Goal: Task Accomplishment & Management: Use online tool/utility

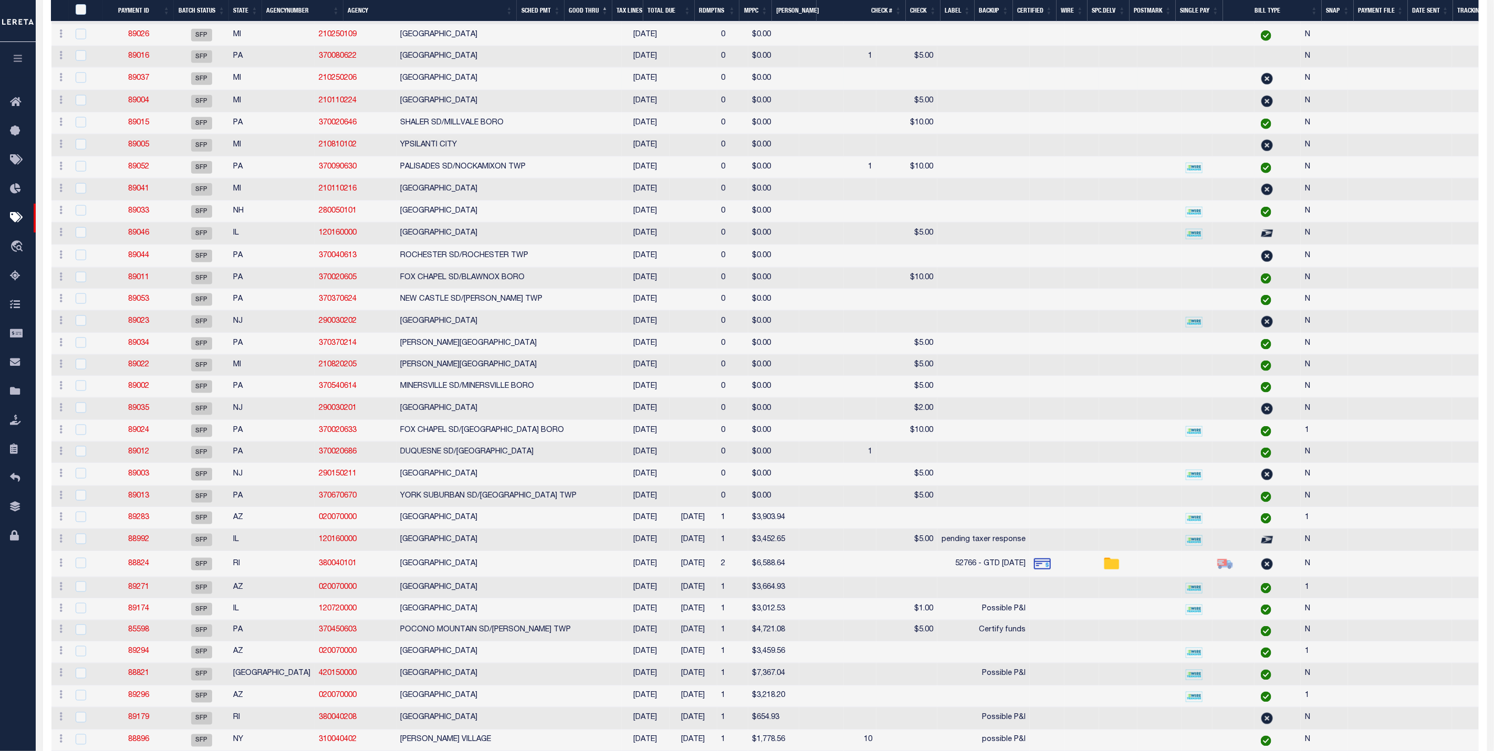
scroll to position [859, 0]
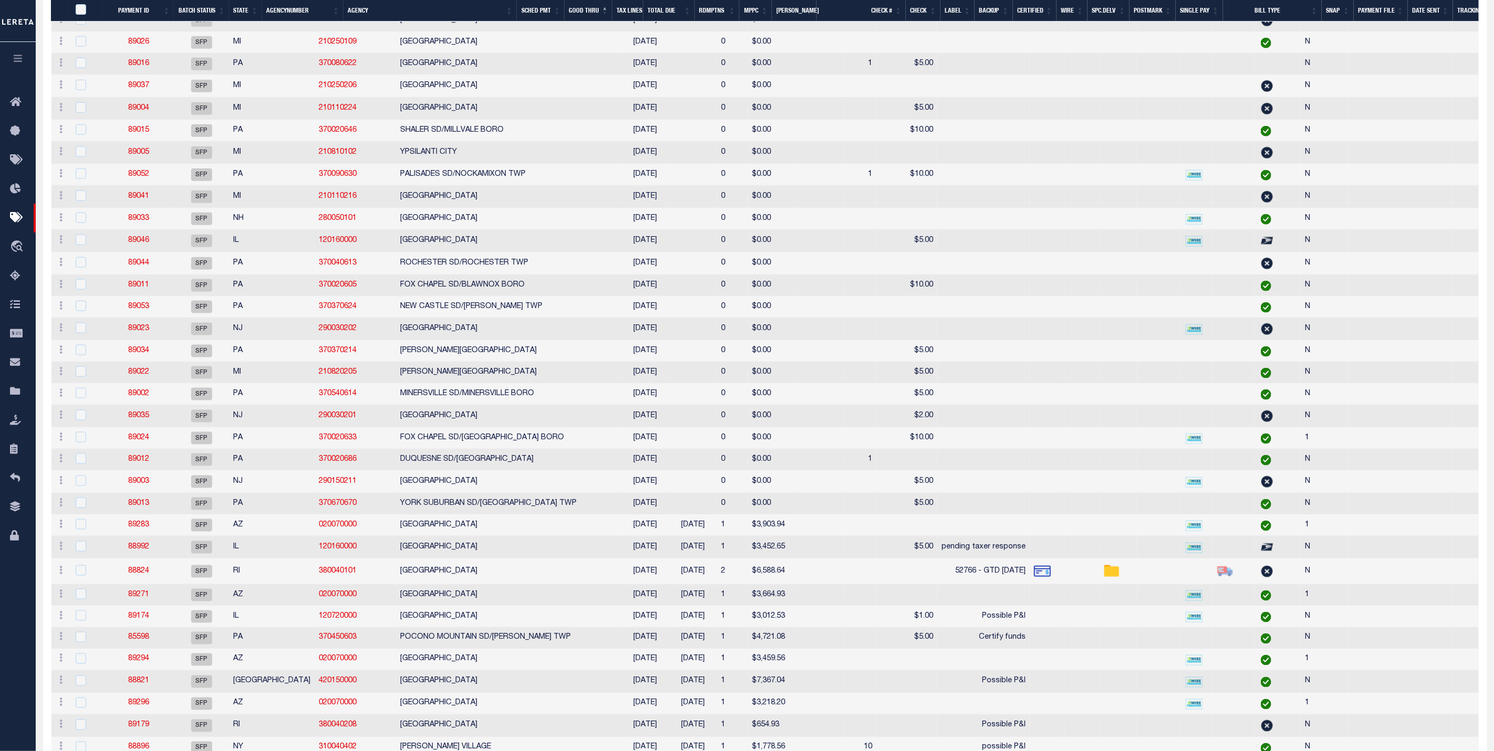
click at [19, 59] on icon "button" at bounding box center [18, 58] width 12 height 9
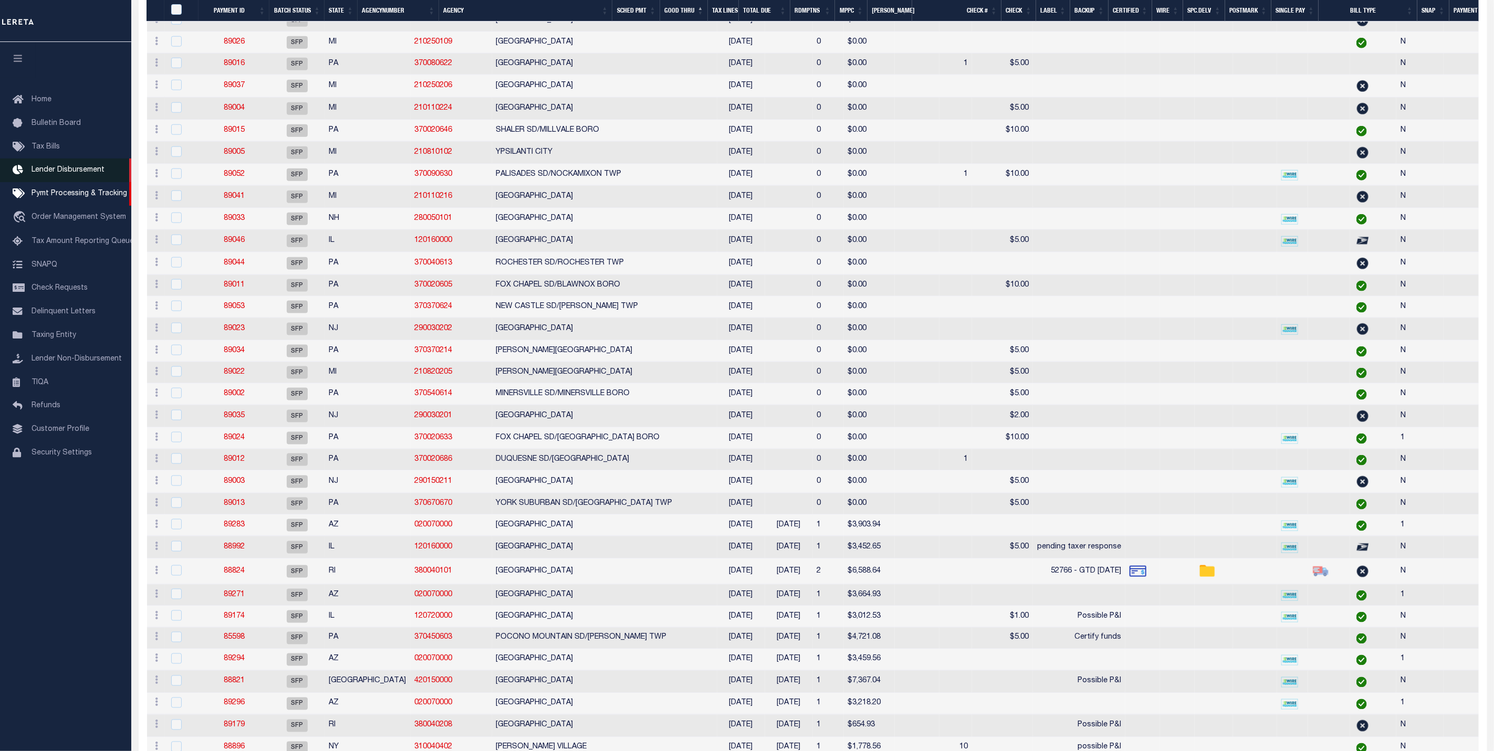
click at [57, 174] on span "Lender Disbursement" at bounding box center [68, 169] width 73 height 7
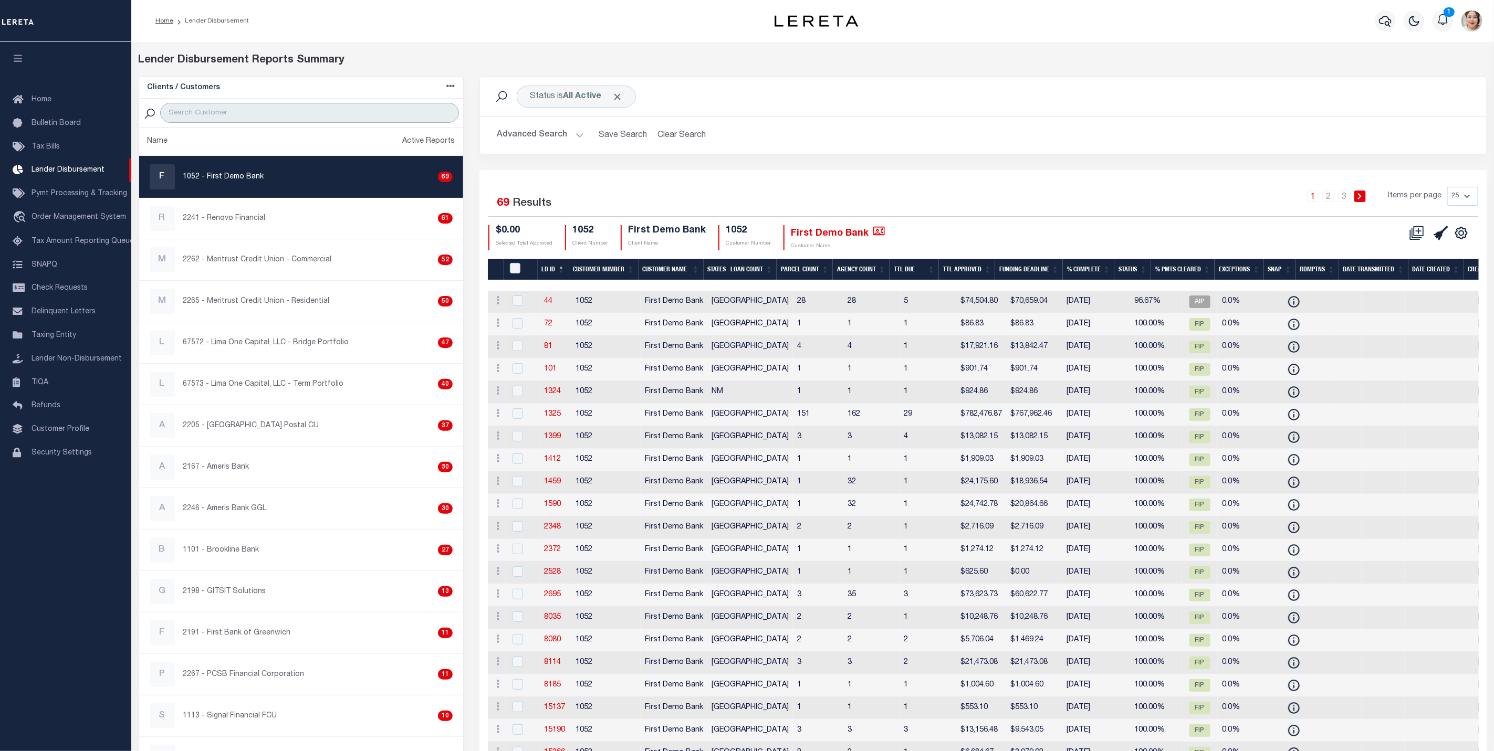
click at [292, 115] on input "search" at bounding box center [309, 113] width 299 height 20
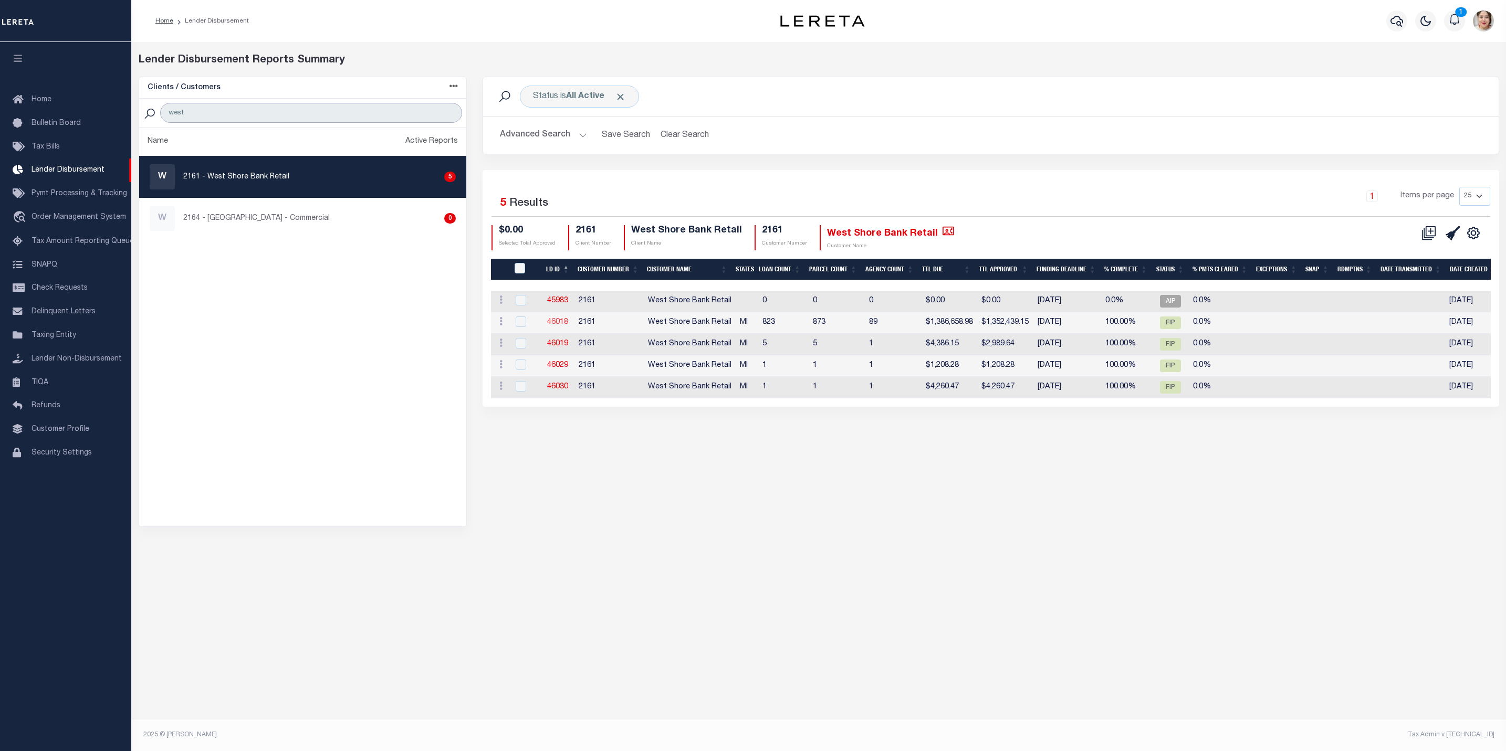
type input "west"
click at [559, 323] on link "46018" at bounding box center [557, 322] width 21 height 7
checkbox input "true"
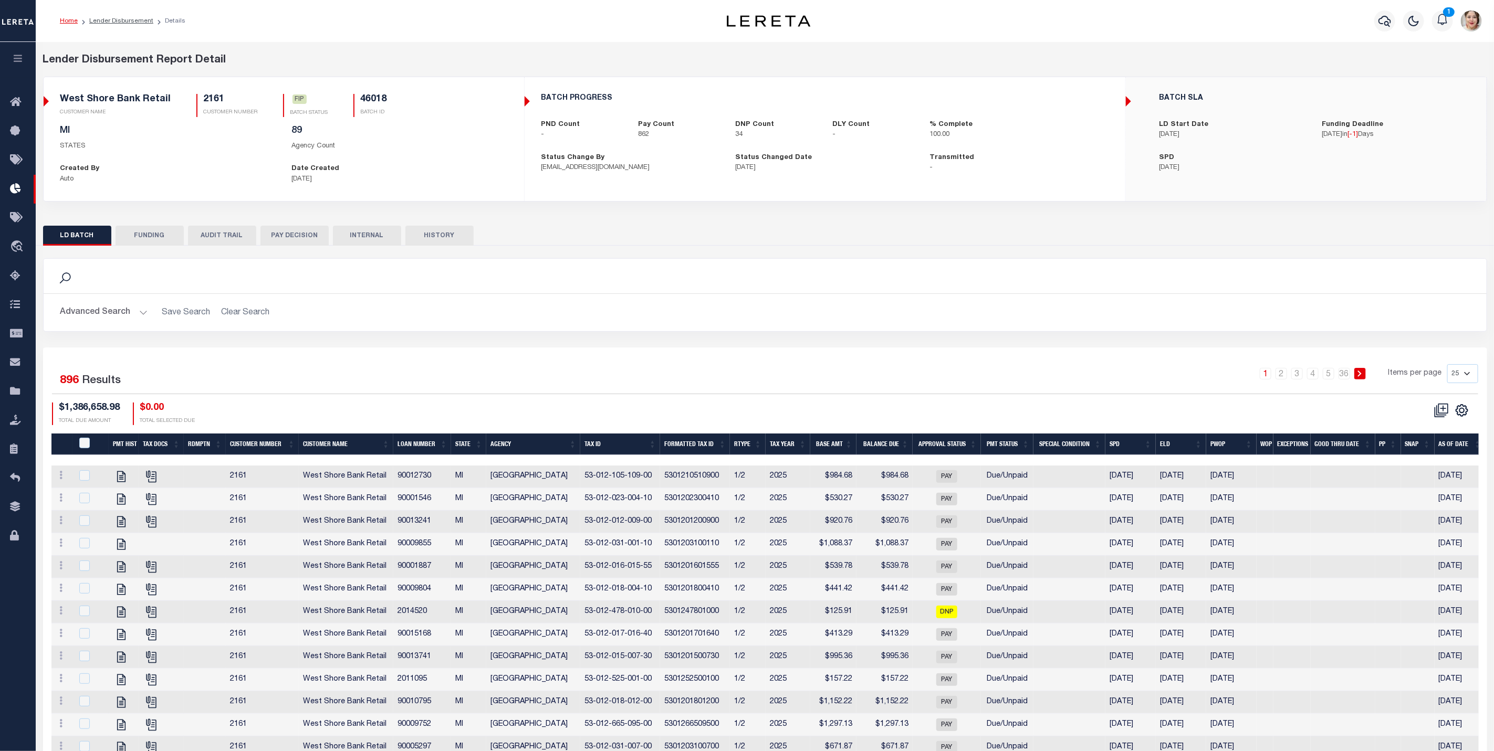
click at [144, 239] on button "FUNDING" at bounding box center [150, 236] width 68 height 20
type input "$1,352,439.15"
type input "$0"
type input "[DATE]"
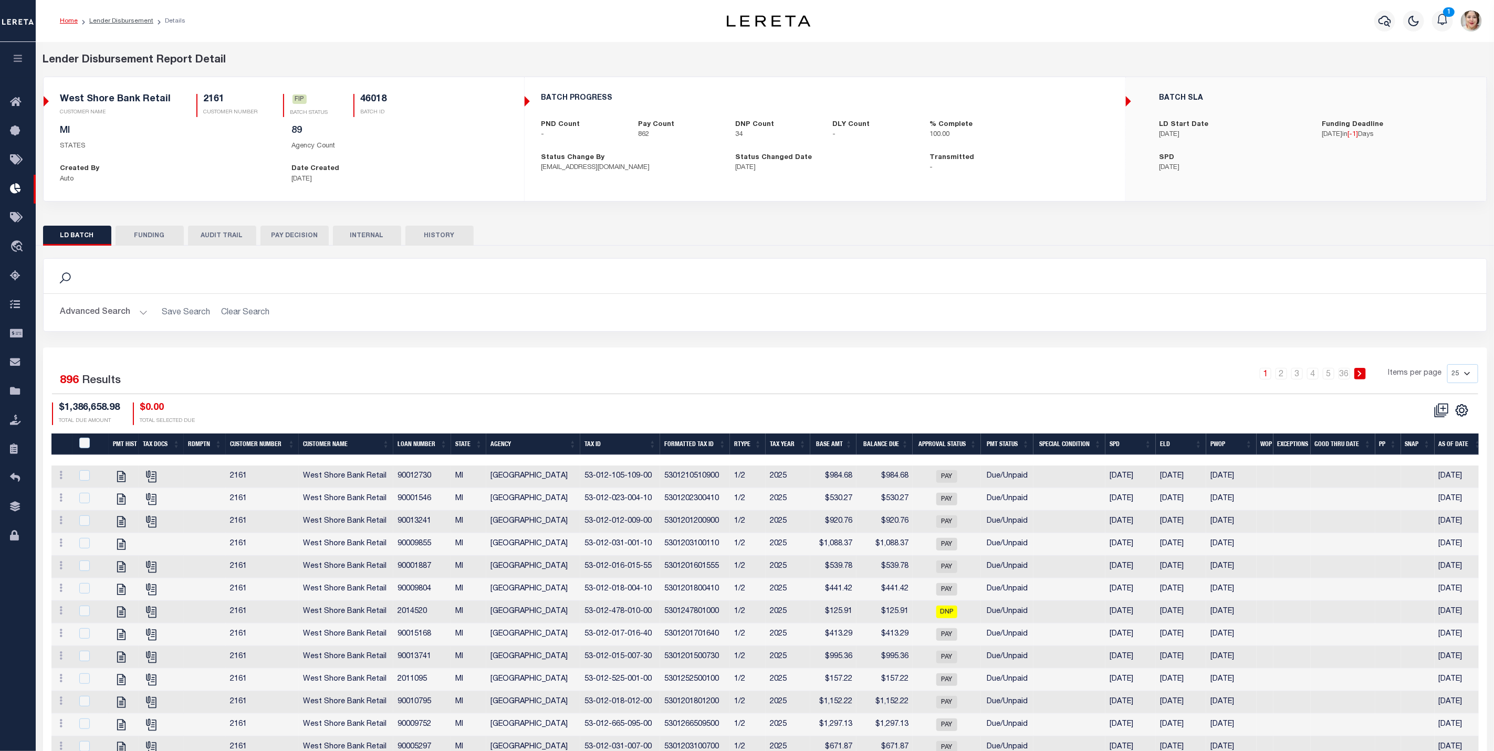
select select "100"
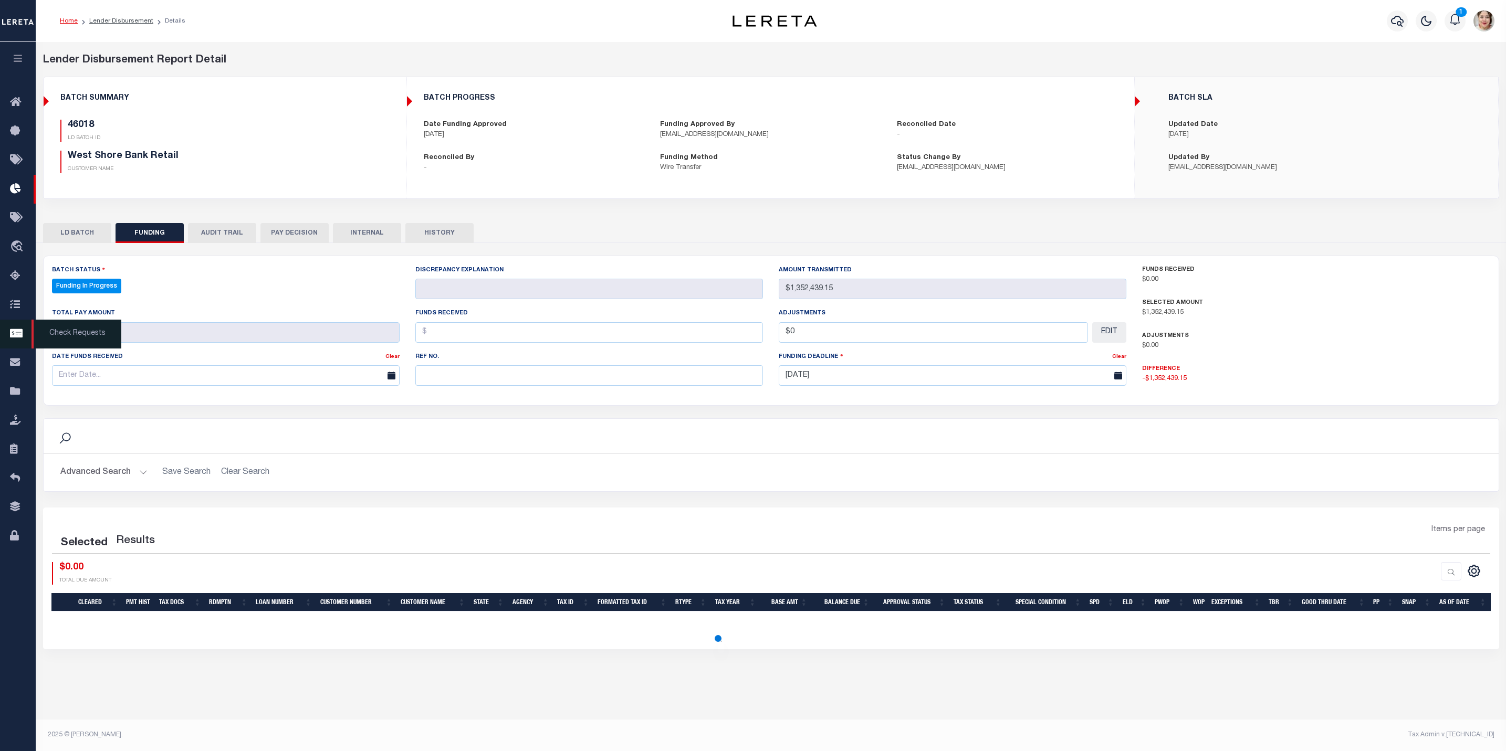
select select "100"
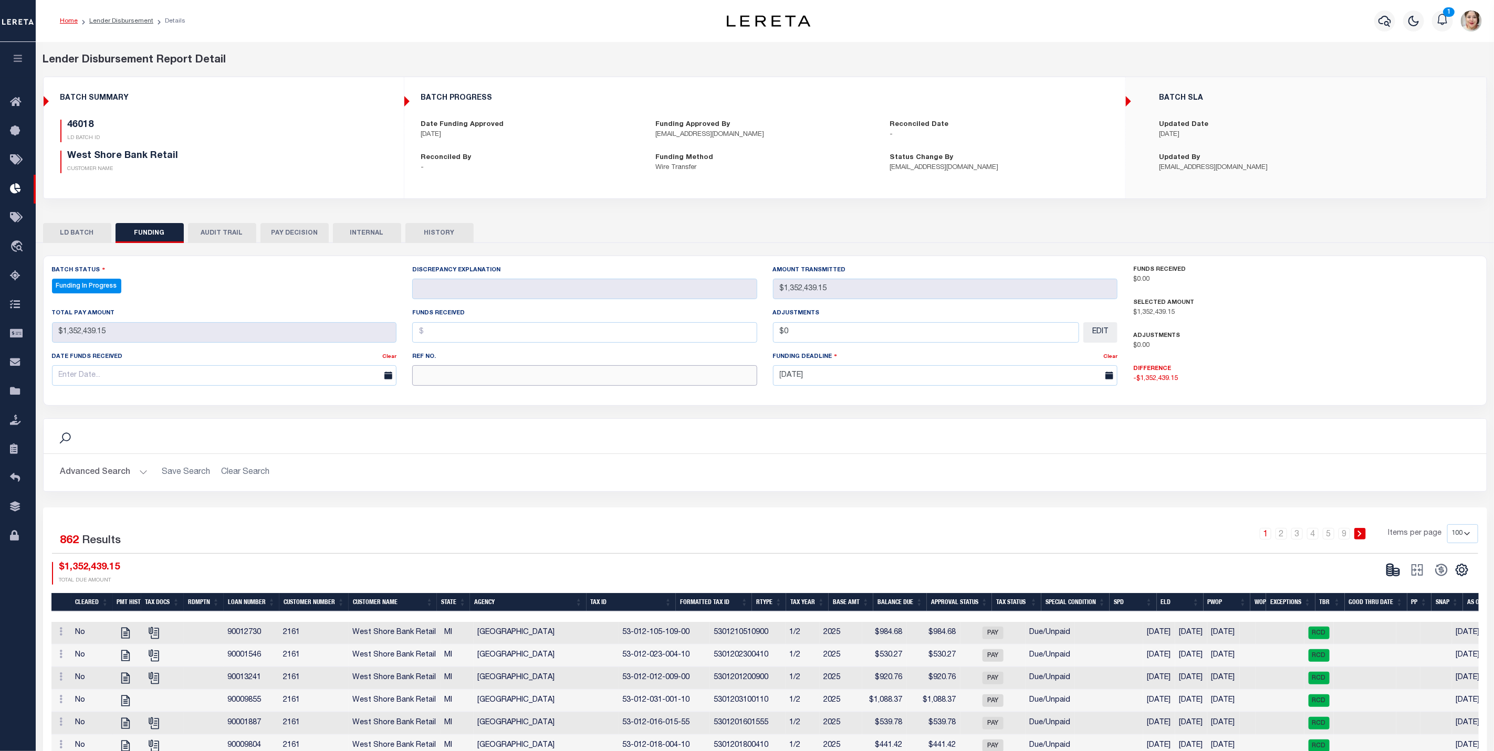
click at [457, 378] on input "text" at bounding box center [584, 375] width 345 height 20
paste input "20250911MMQFMPG7000005"
type input "20250911MMQFMPG7000005"
click at [446, 333] on input "text" at bounding box center [584, 332] width 345 height 20
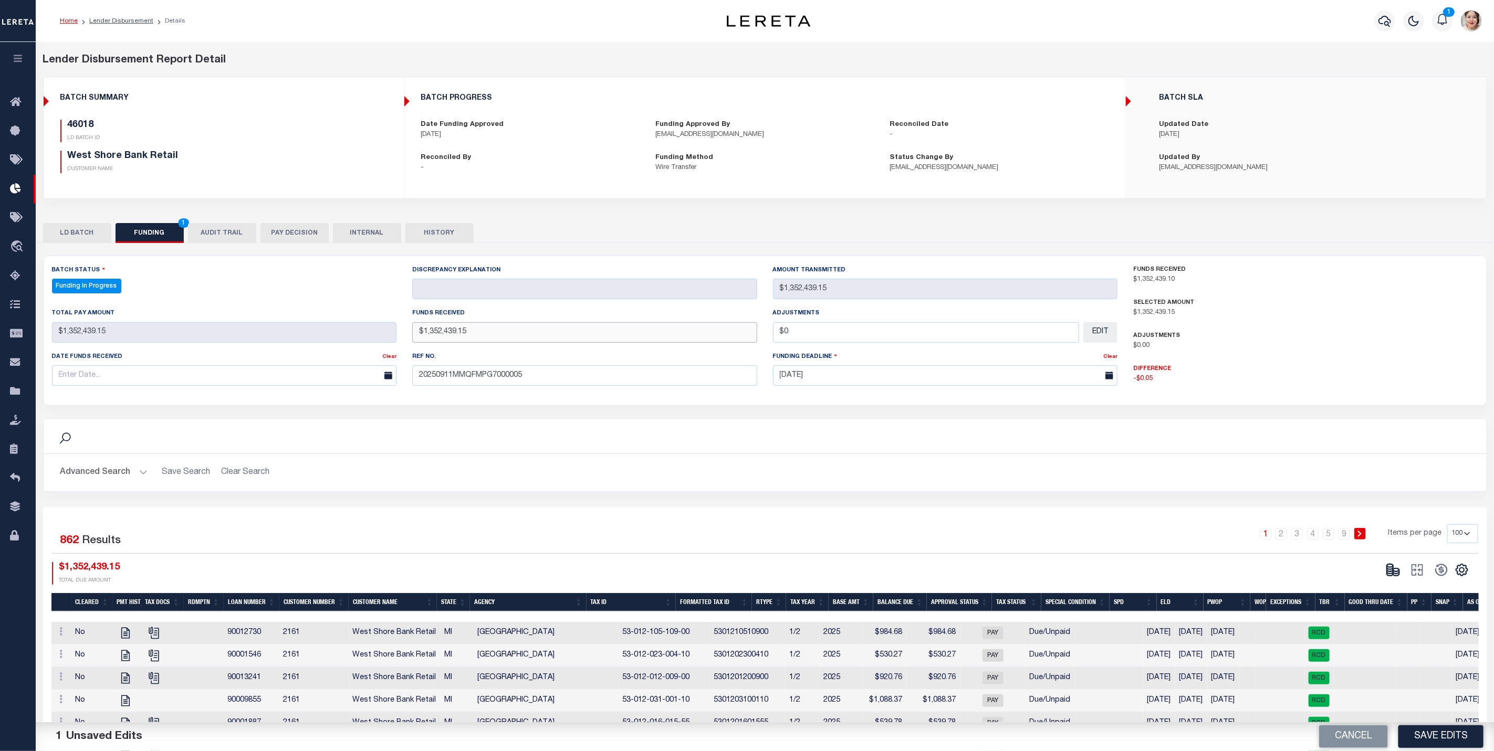
type input "$1,352,439.15"
type input "$0.00"
click at [265, 382] on input "text" at bounding box center [224, 375] width 345 height 20
click at [154, 458] on span "11" at bounding box center [155, 459] width 20 height 20
type input "[DATE]"
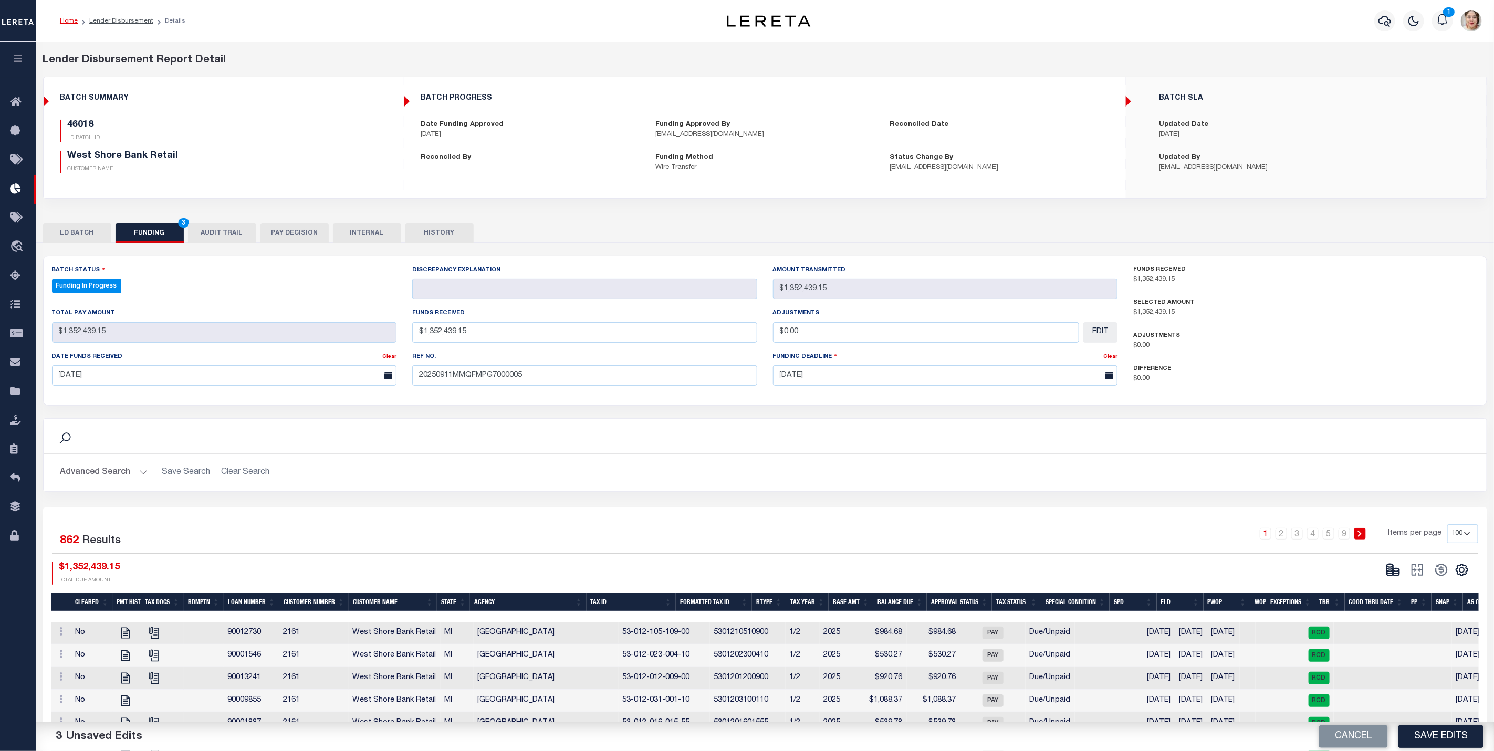
click at [526, 471] on h2 "Advanced Search Save Search Clear Search" at bounding box center [765, 473] width 1426 height 20
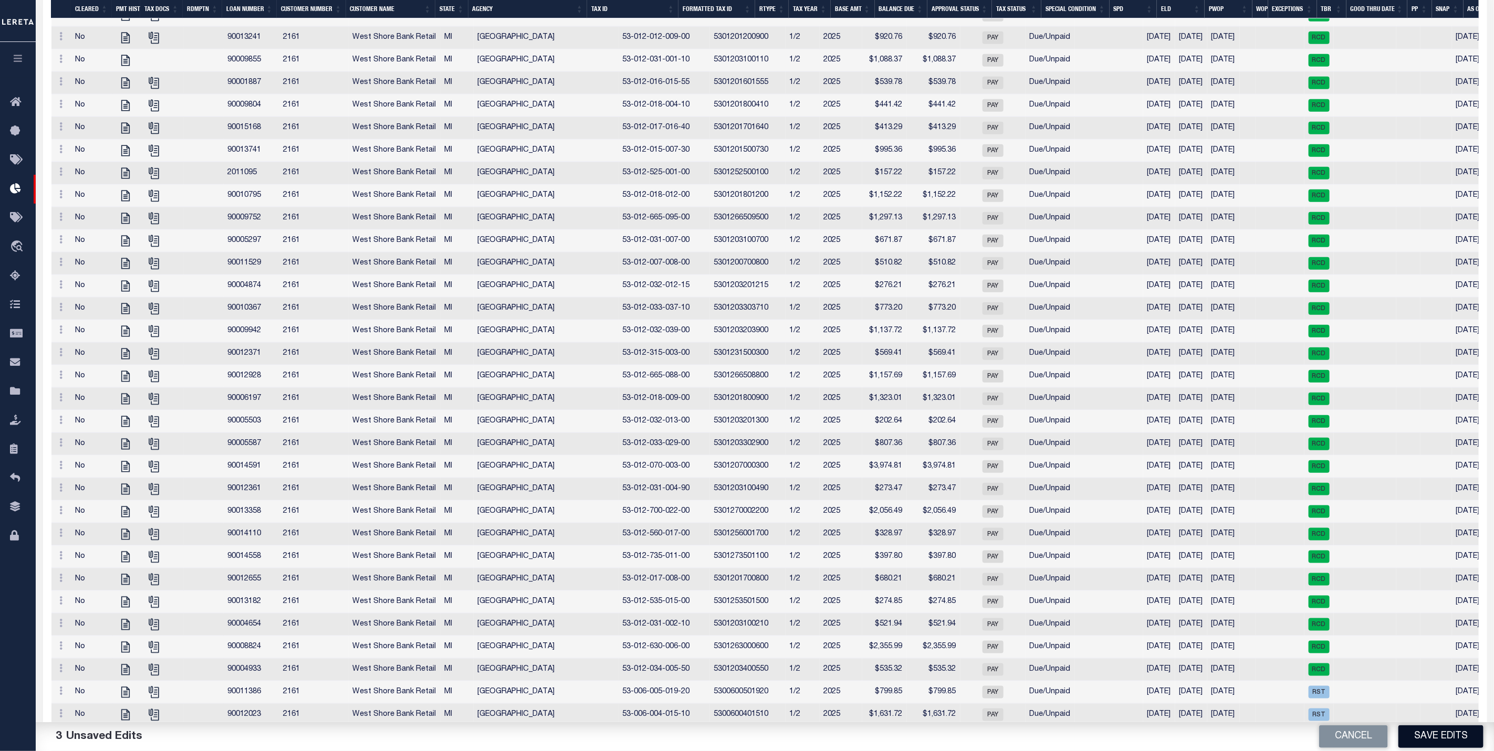
click at [1456, 741] on button "Save Edits" at bounding box center [1440, 737] width 85 height 23
type input "$1,352,439.15"
type input "$0"
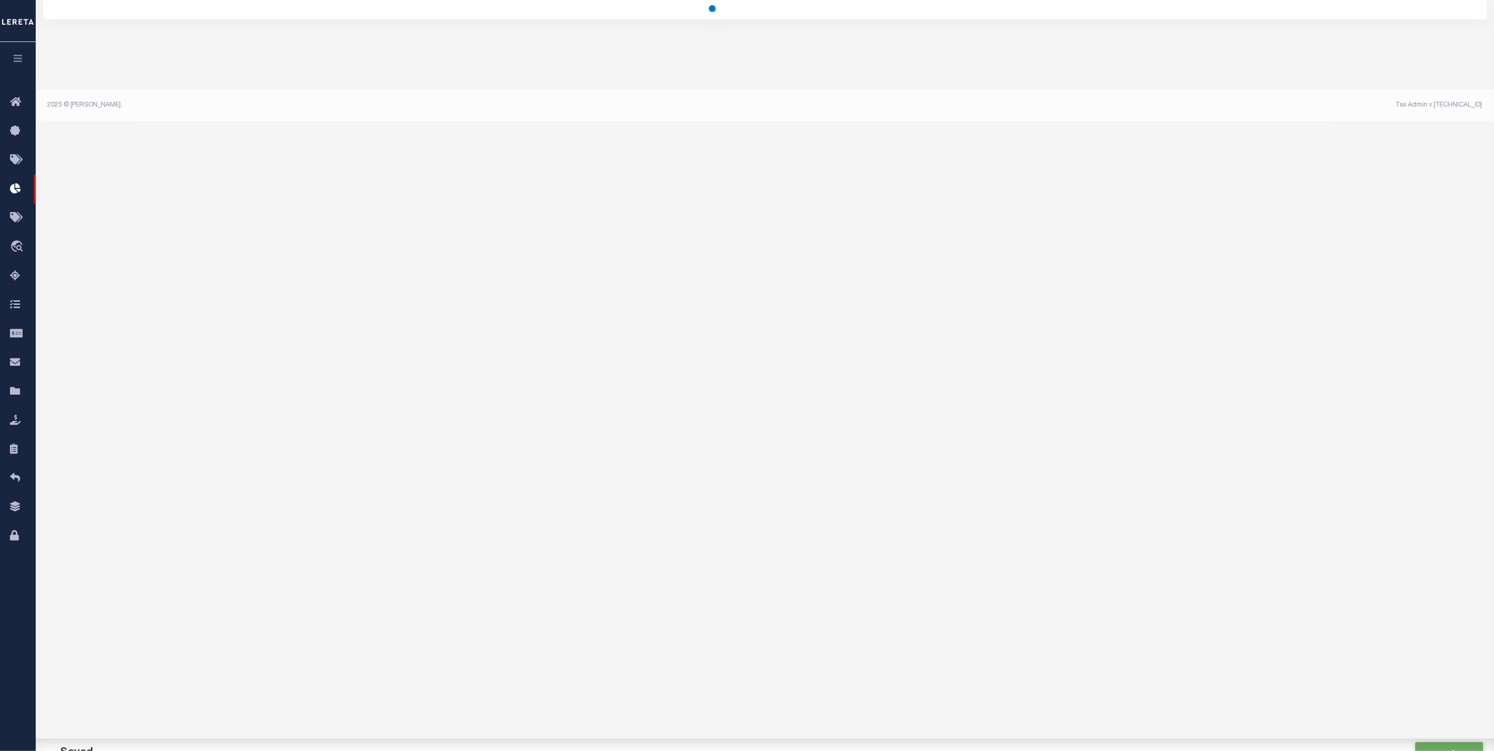
select select "100"
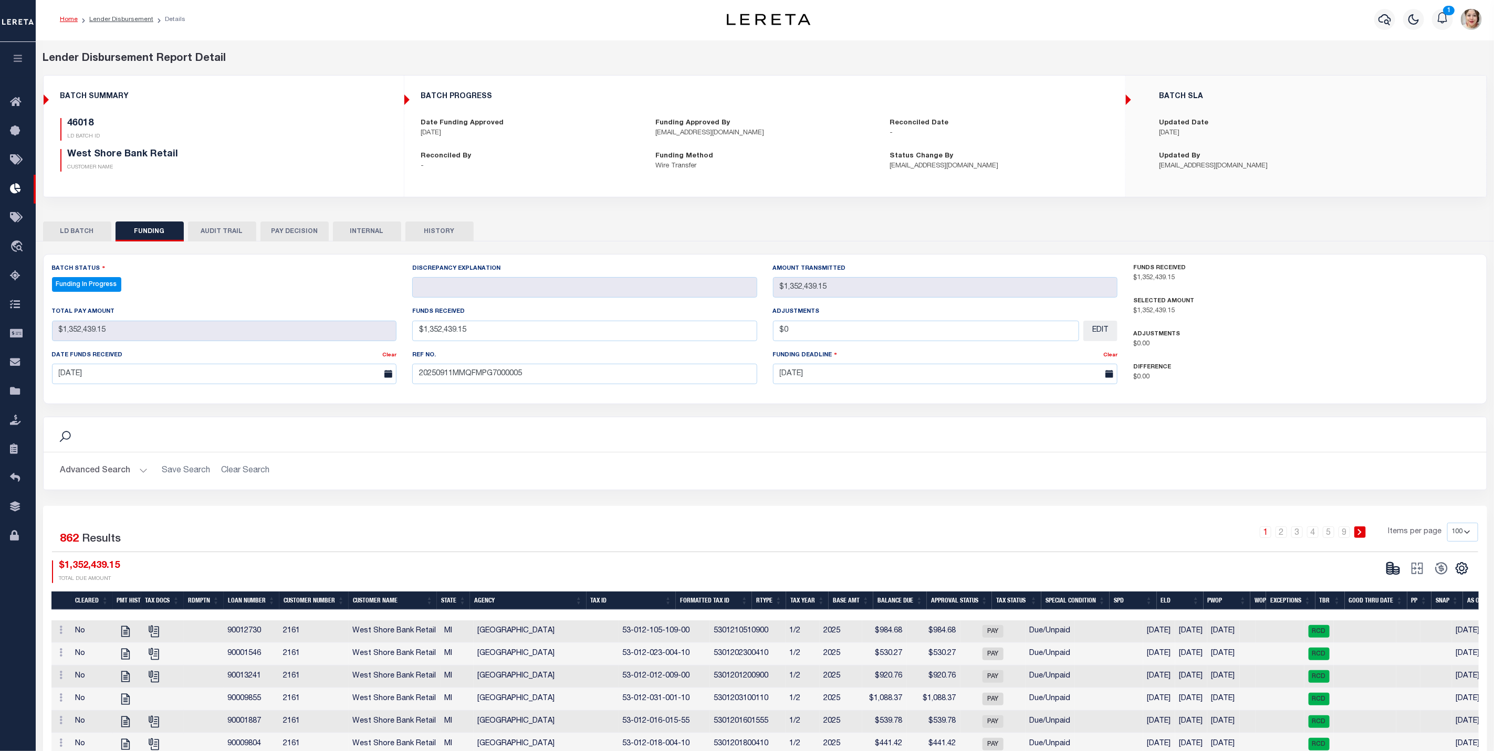
scroll to position [0, 0]
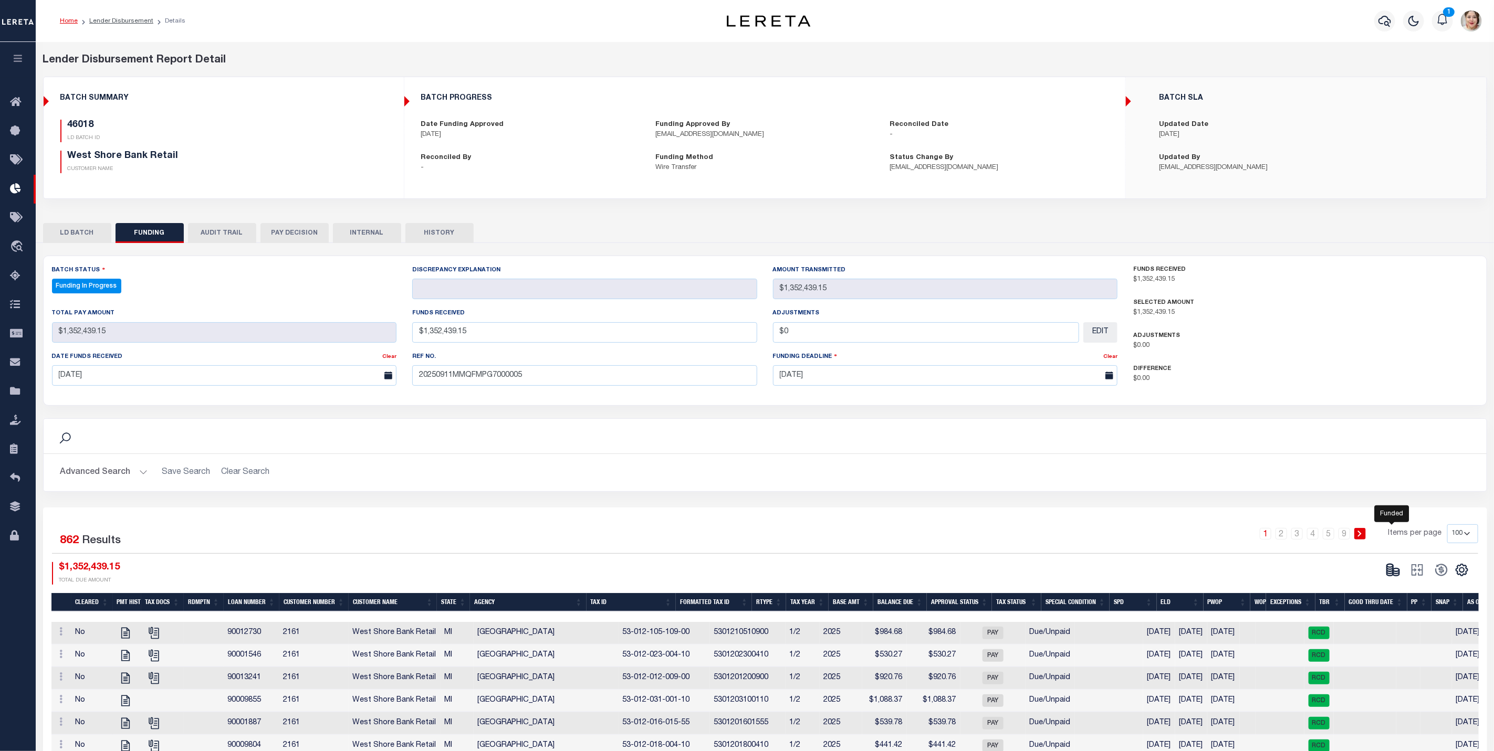
click at [1391, 578] on icon at bounding box center [1393, 570] width 15 height 15
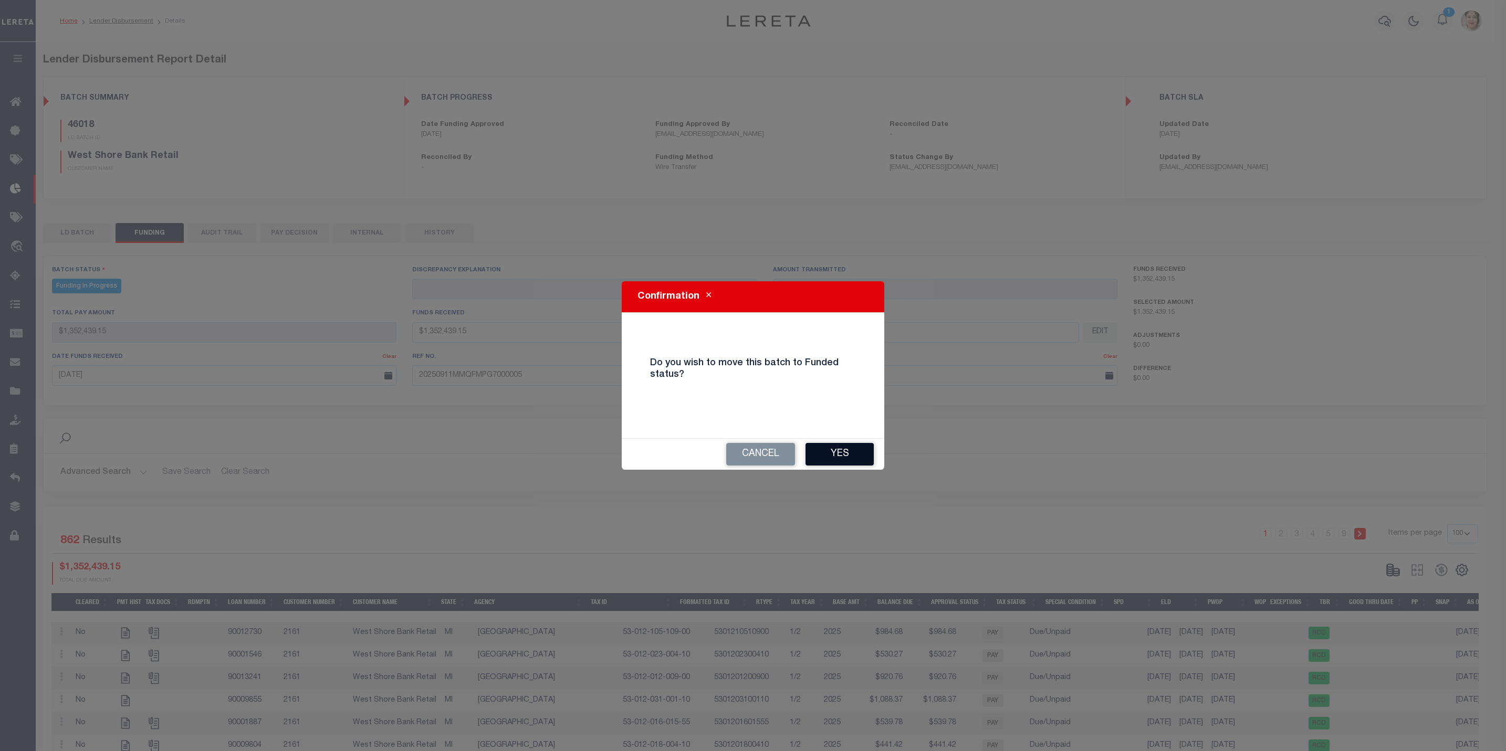
click at [838, 447] on button "Yes" at bounding box center [839, 454] width 68 height 23
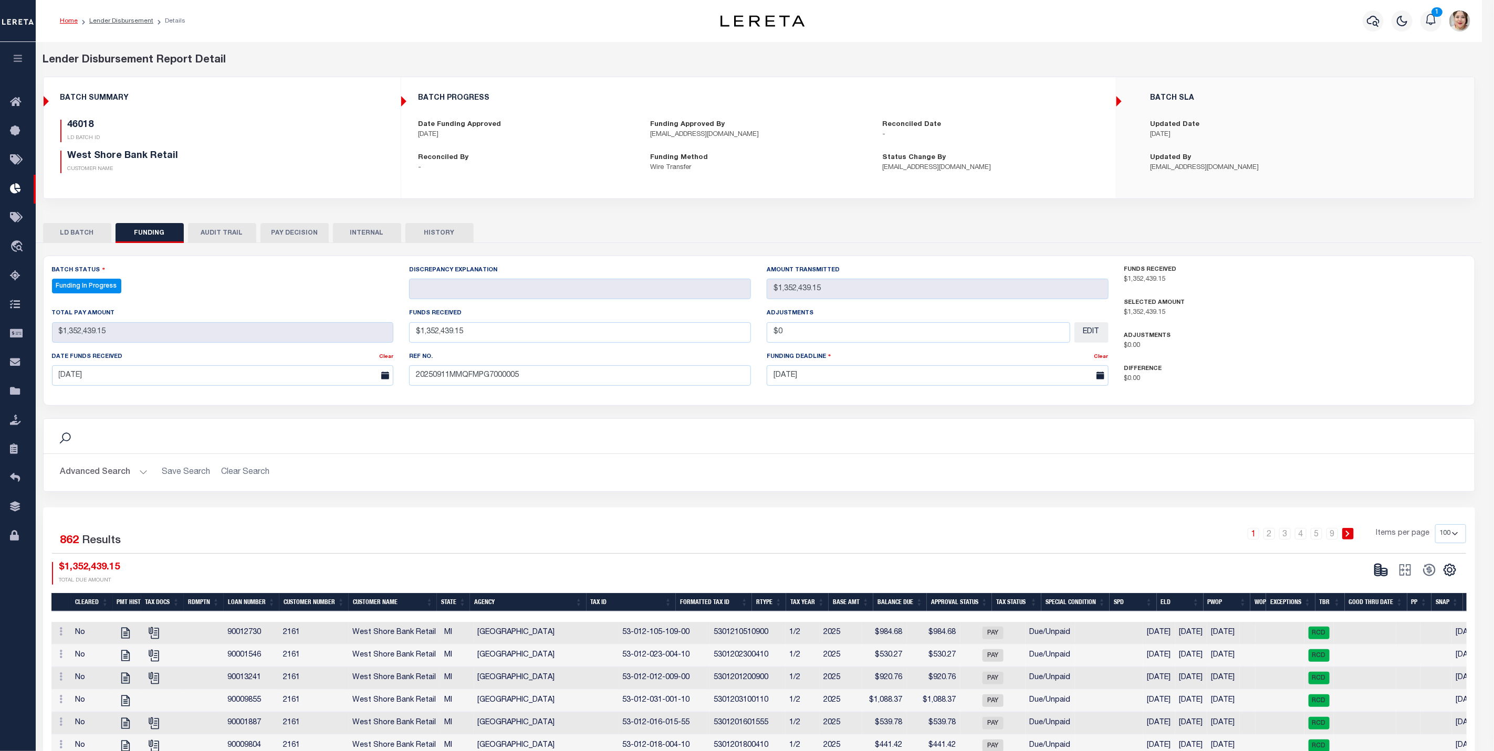
type input "$1,352,439.15"
type input "$0"
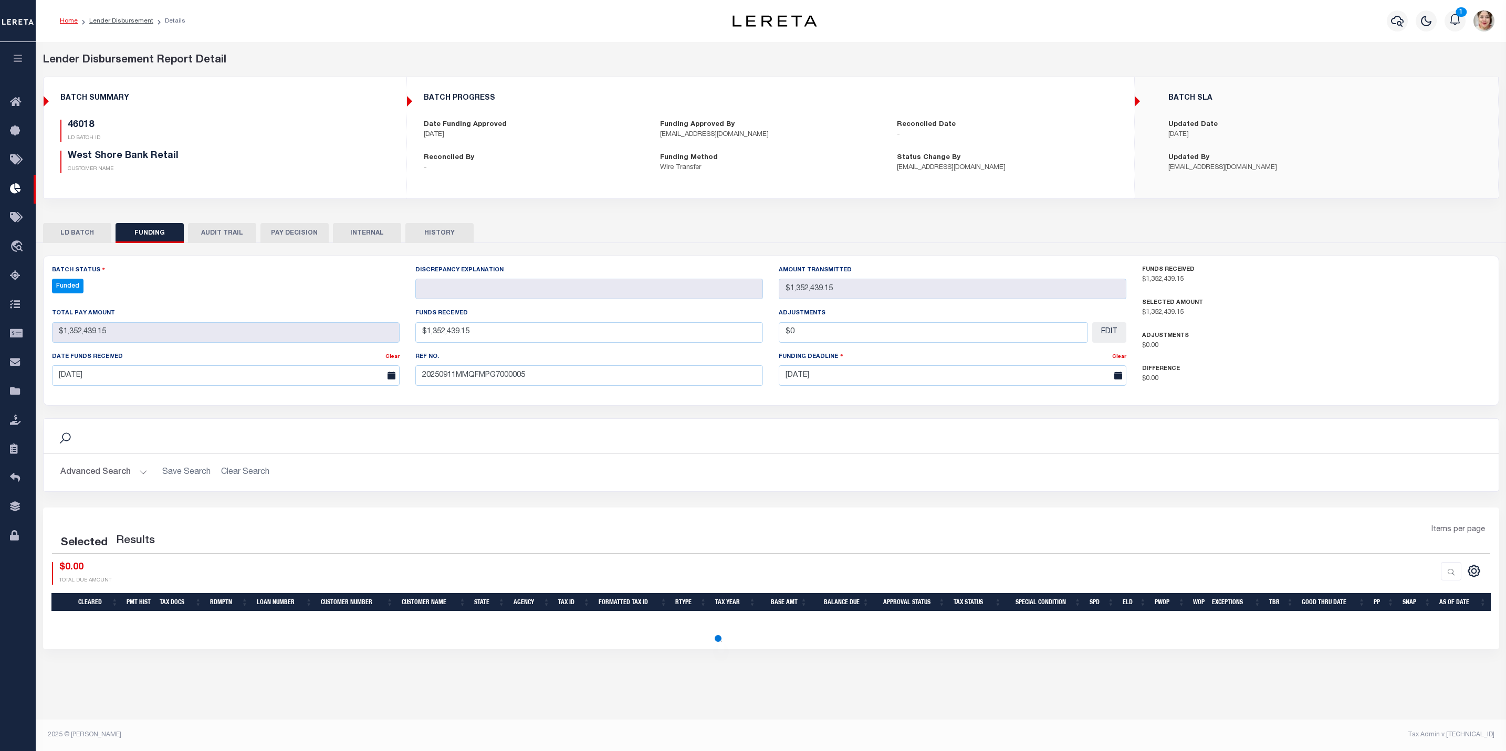
select select "100"
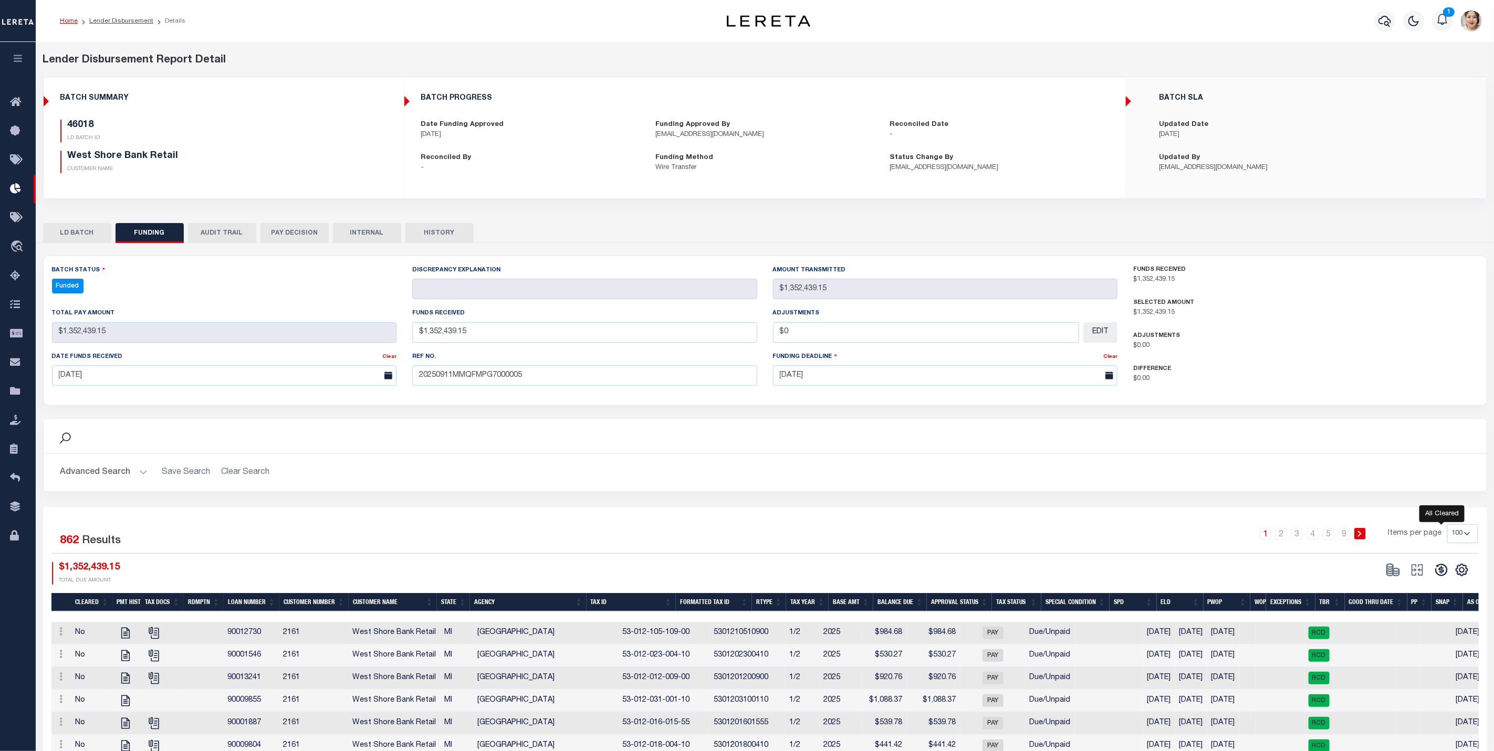
click at [1446, 577] on icon at bounding box center [1441, 570] width 12 height 12
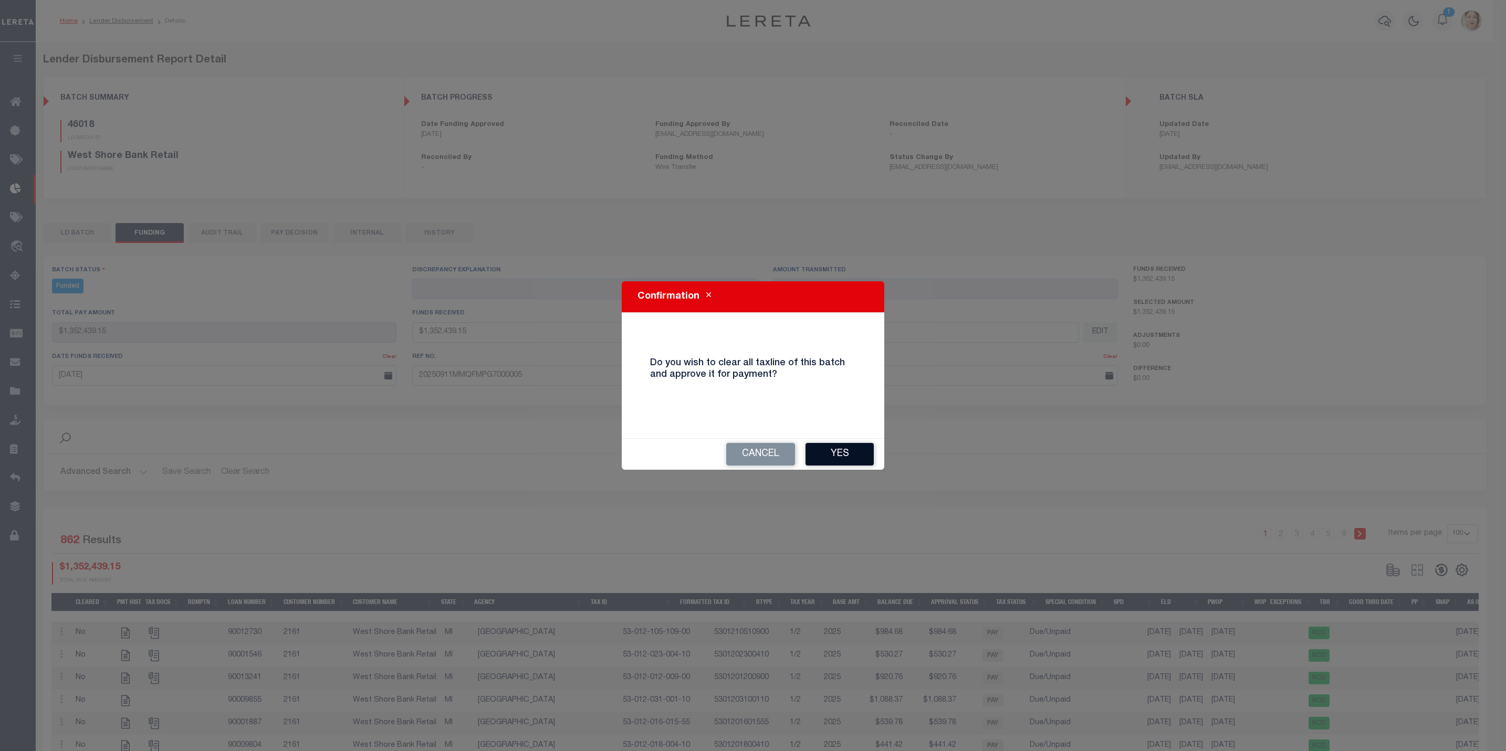
click at [832, 457] on button "Yes" at bounding box center [839, 454] width 68 height 23
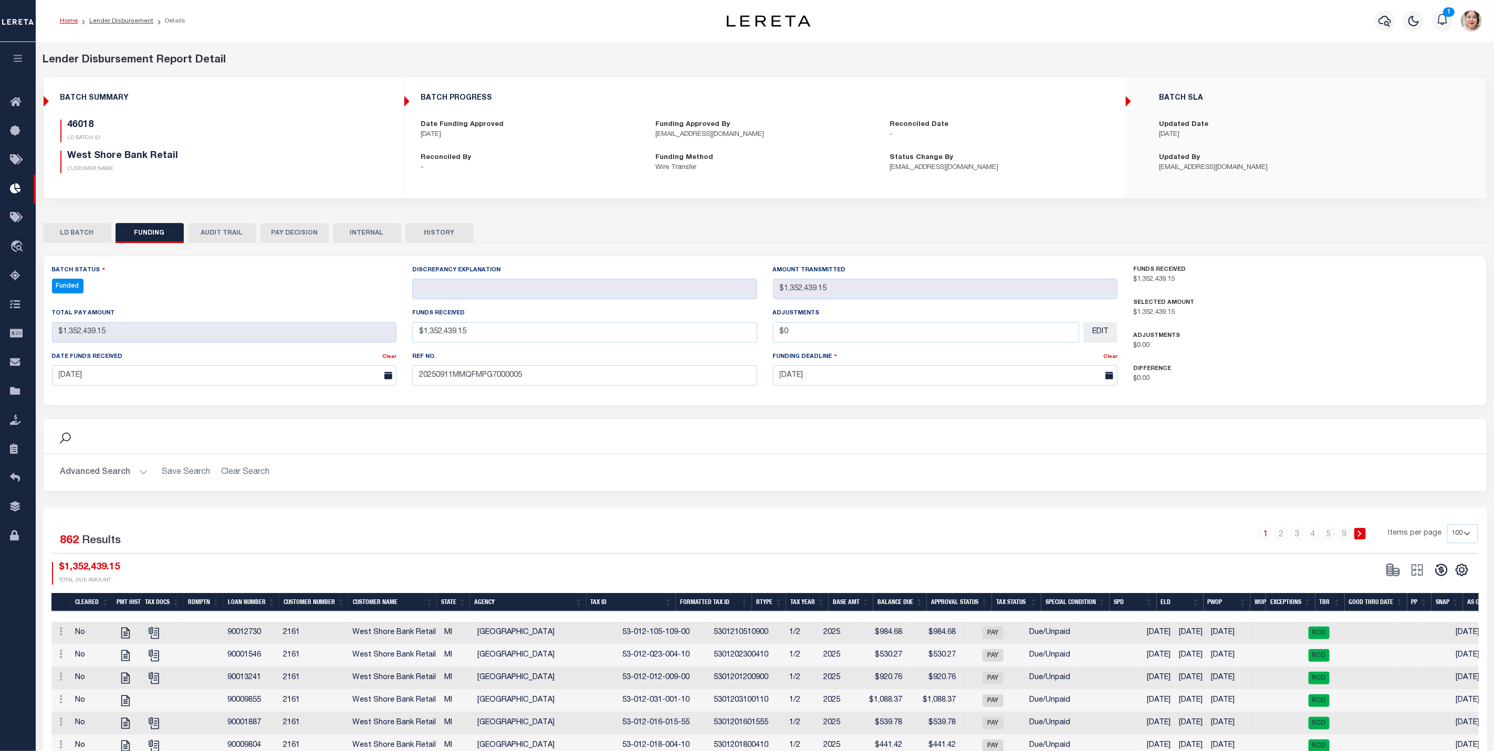
type input "$1,352,439.15"
type input "$0"
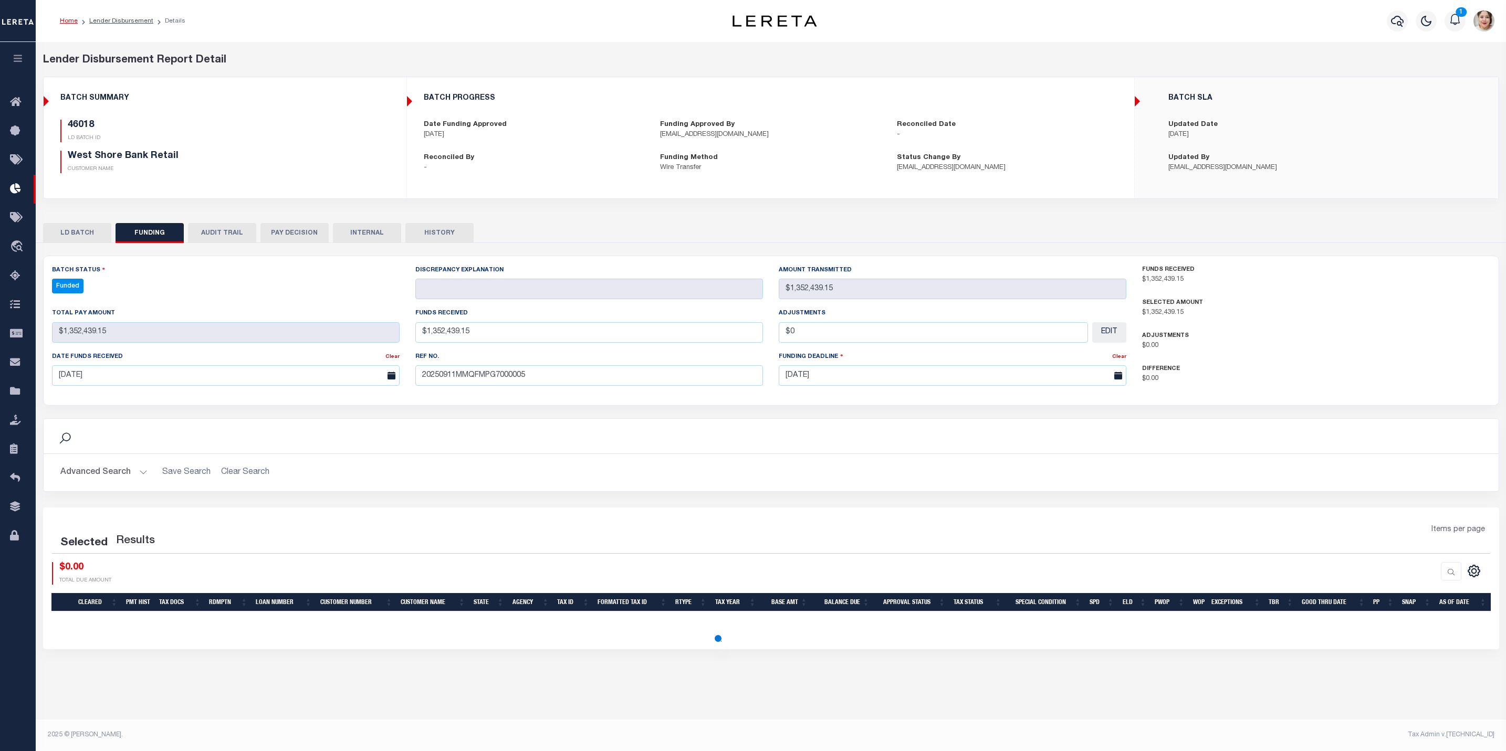
select select "100"
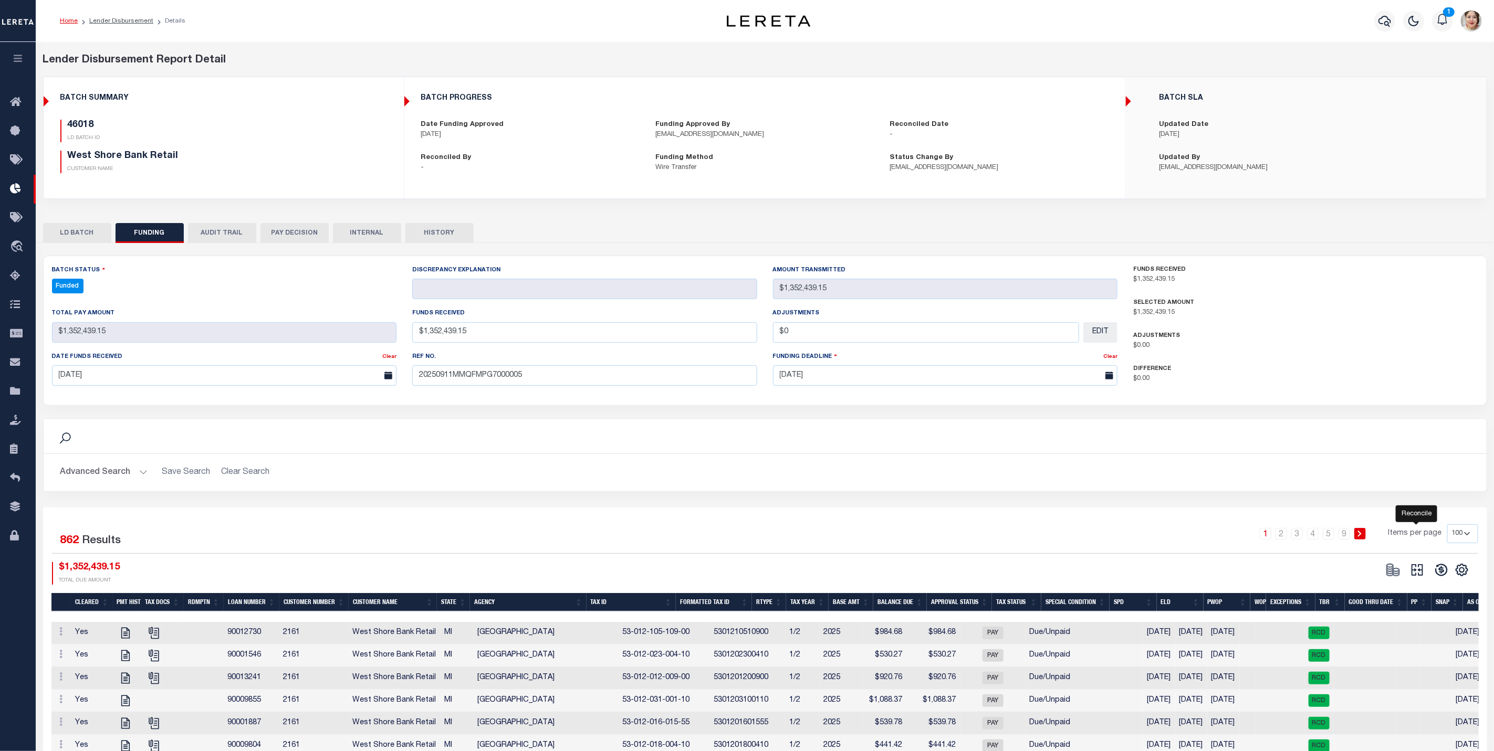
click at [1419, 573] on icon at bounding box center [1417, 570] width 15 height 15
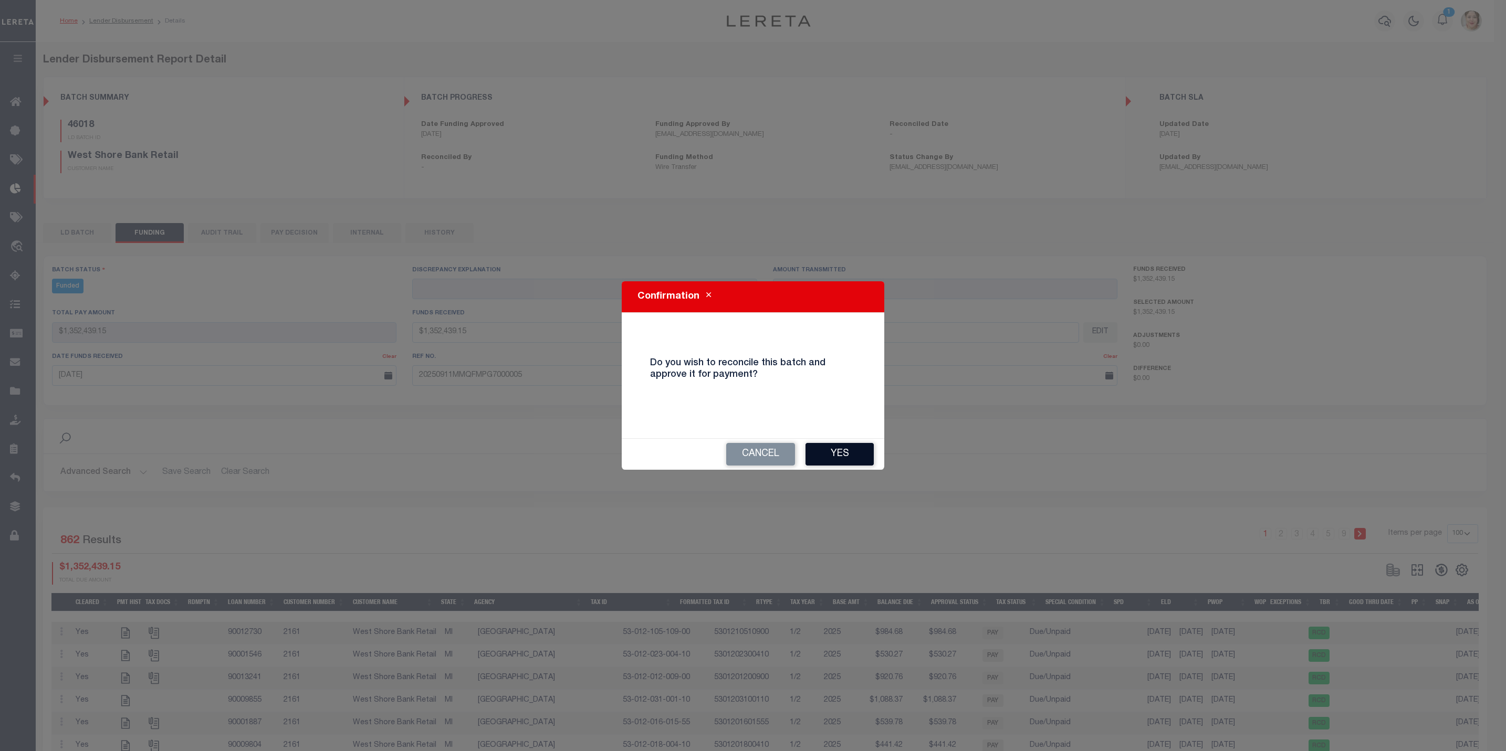
click at [827, 456] on button "Yes" at bounding box center [839, 454] width 68 height 23
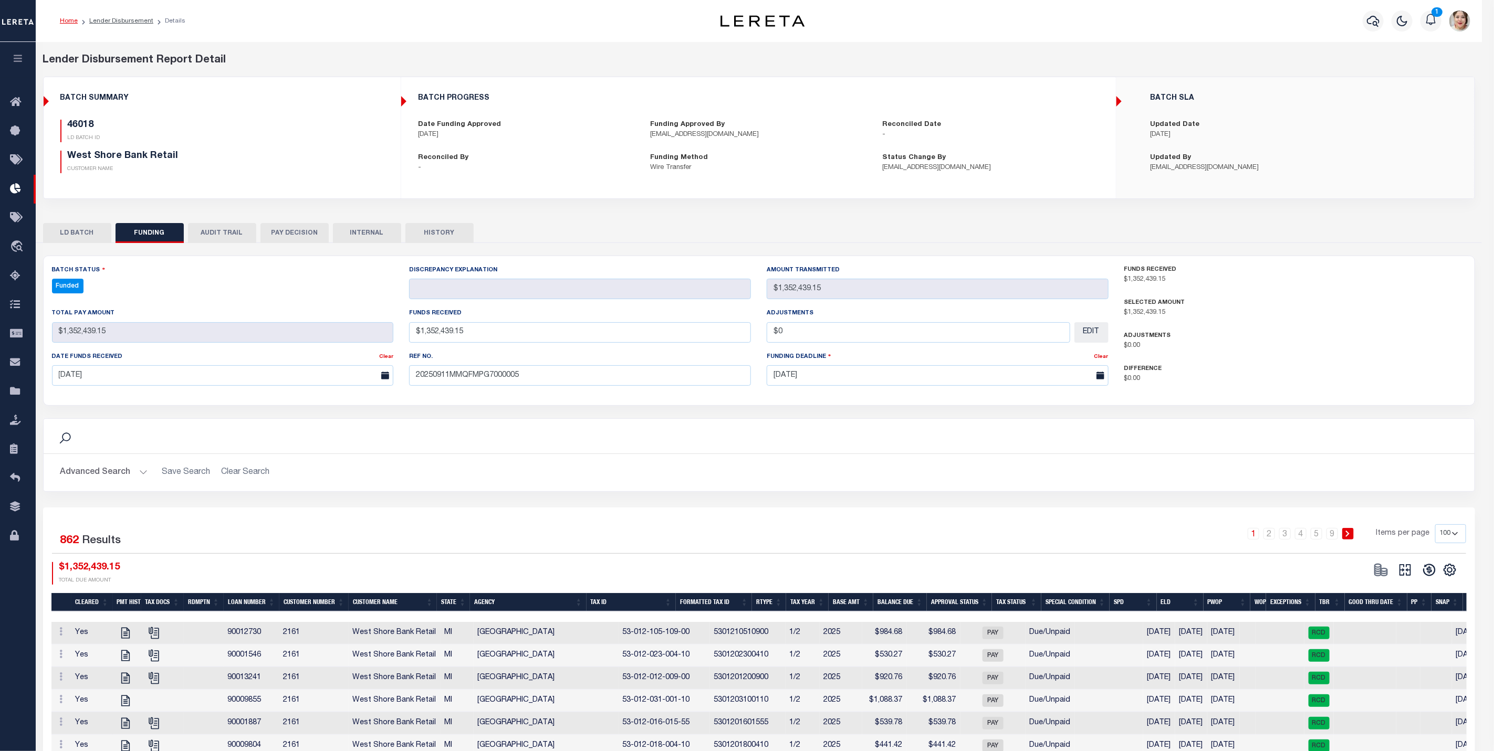
type input "$1,352,439.15"
type input "$0"
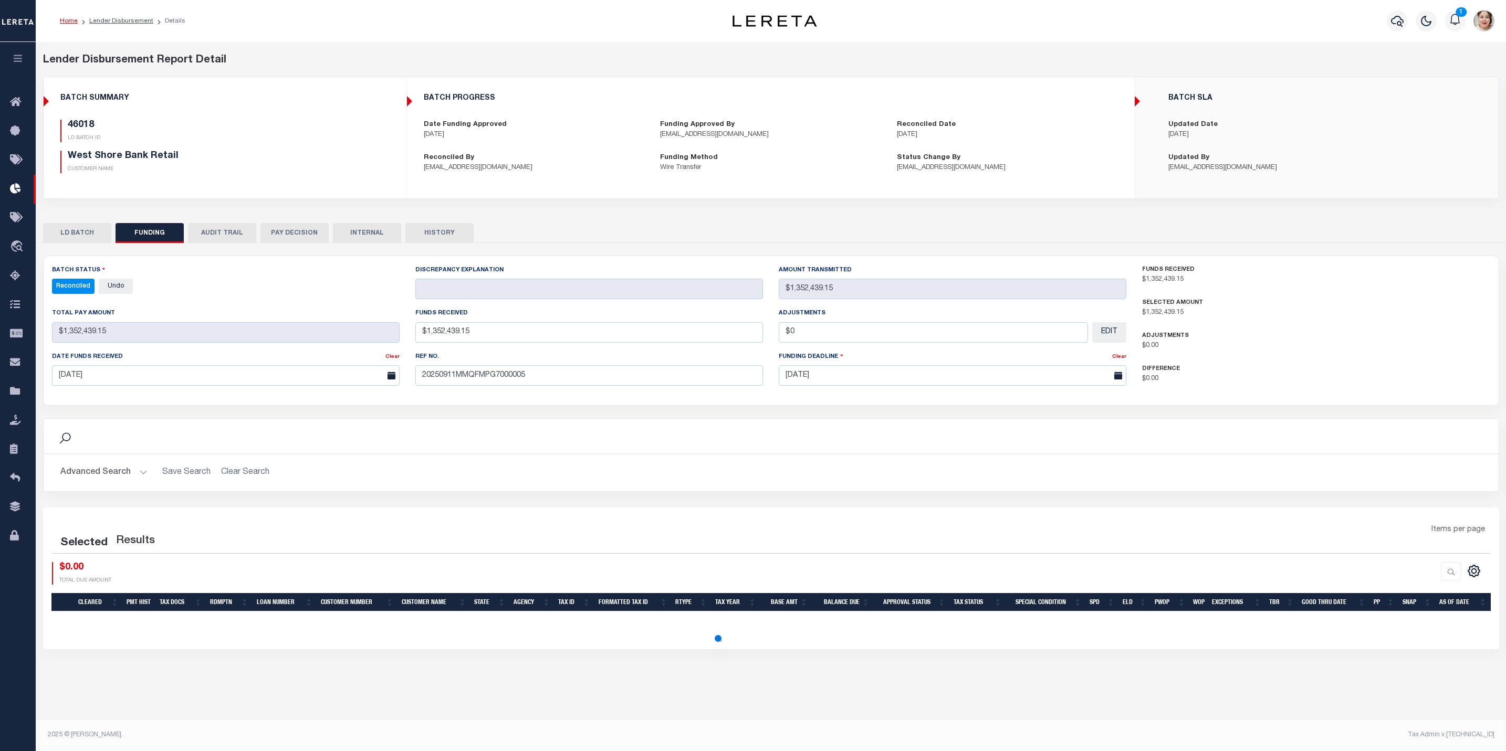
select select "100"
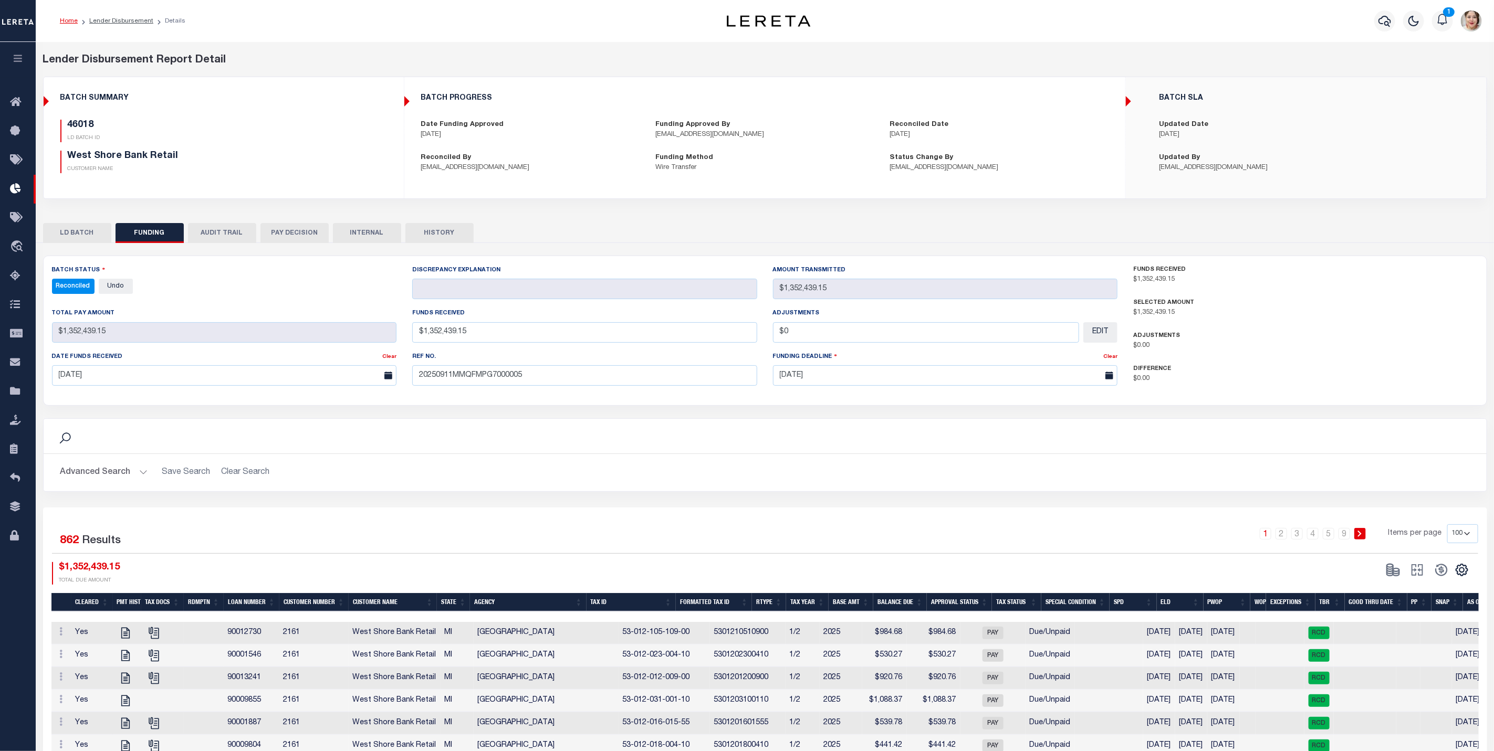
click at [1467, 539] on select "10 25 50 100" at bounding box center [1462, 534] width 31 height 19
click at [1109, 567] on div "CSV Export Selected Print" at bounding box center [1121, 573] width 713 height 23
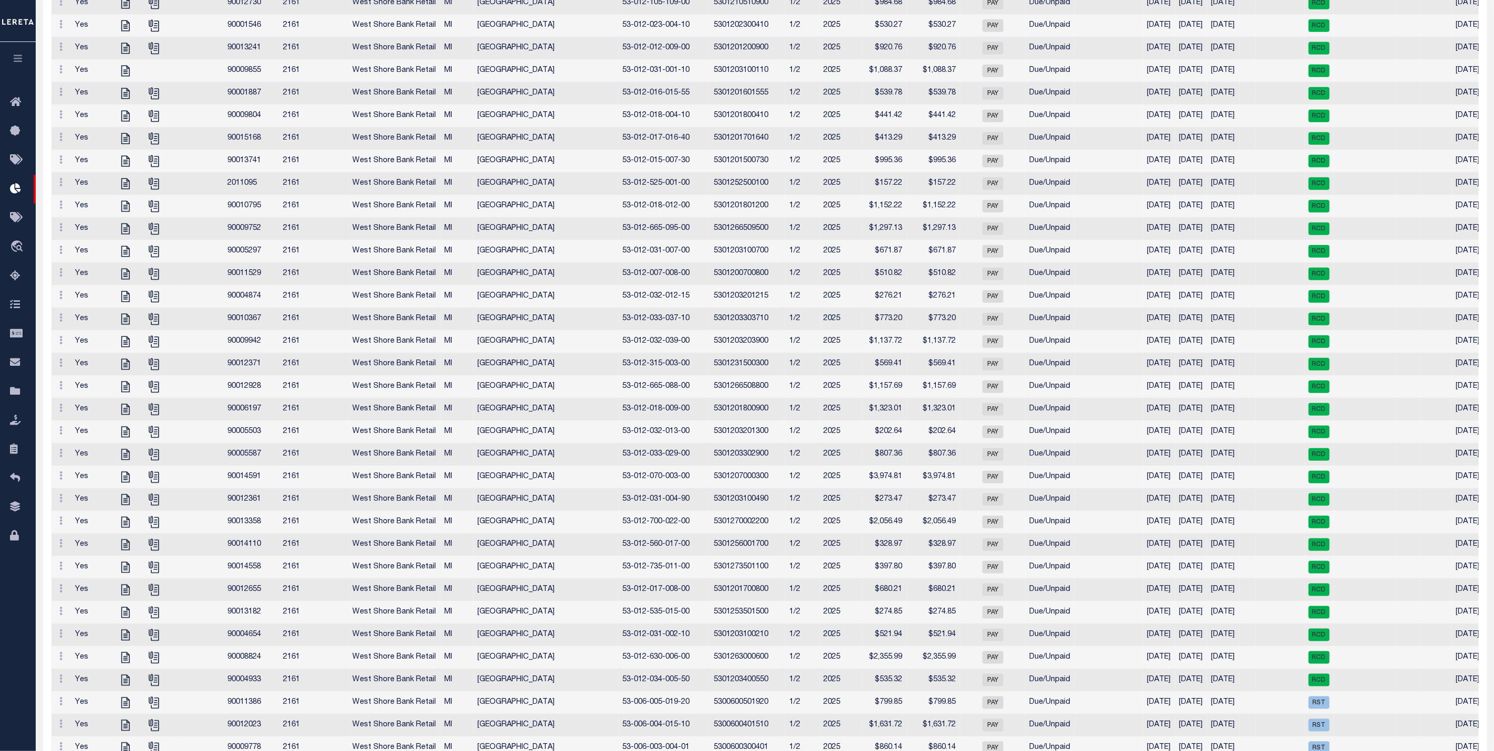
scroll to position [79, 0]
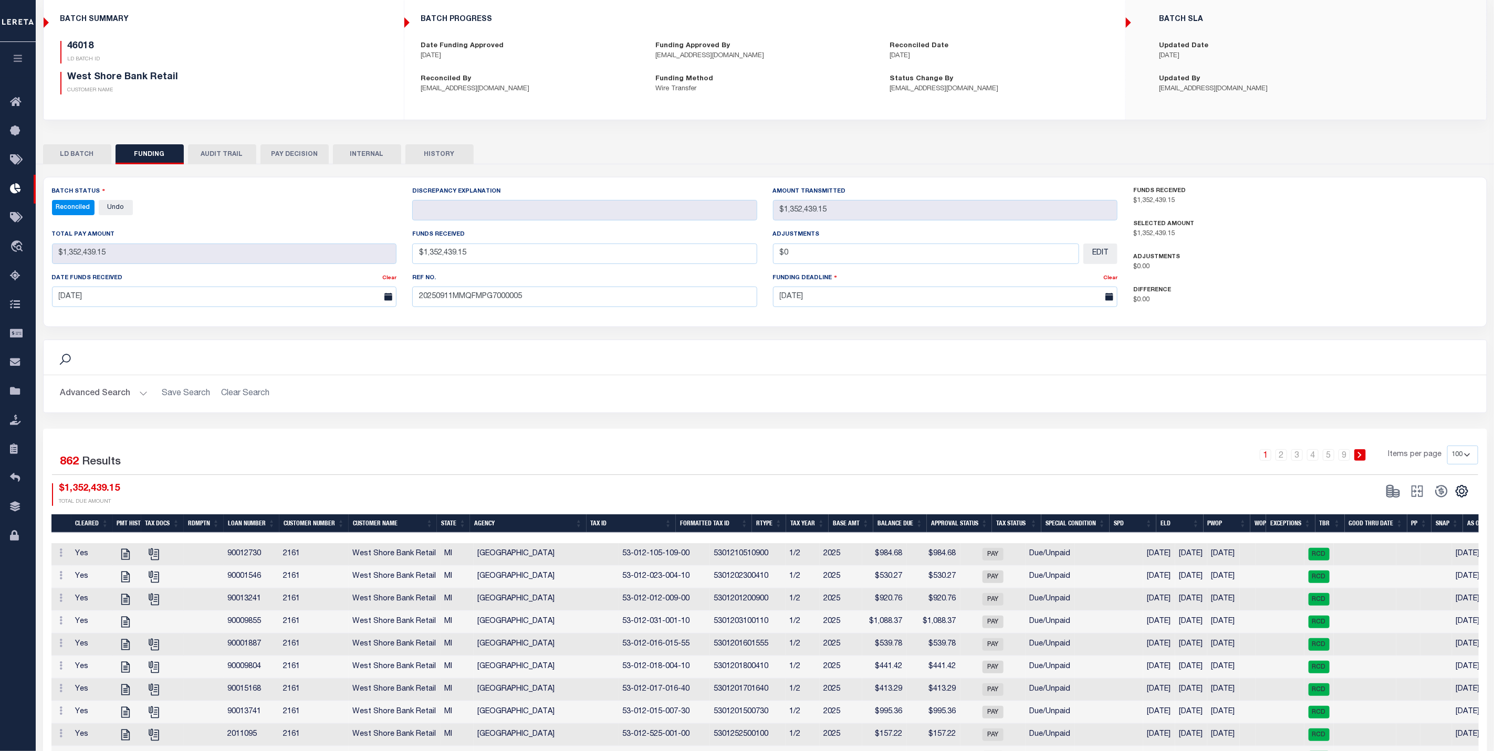
click at [84, 155] on button "LD BATCH" at bounding box center [77, 154] width 68 height 20
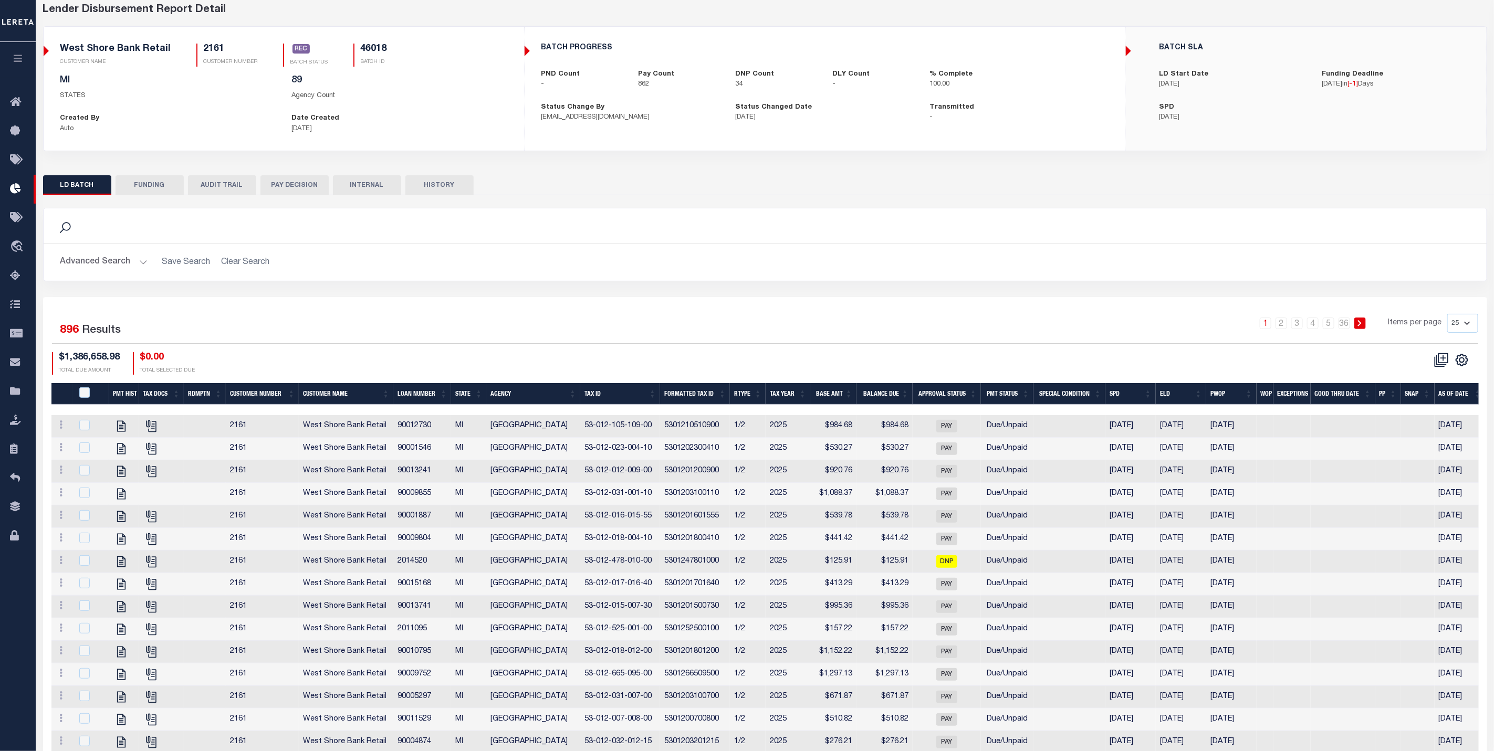
scroll to position [0, 0]
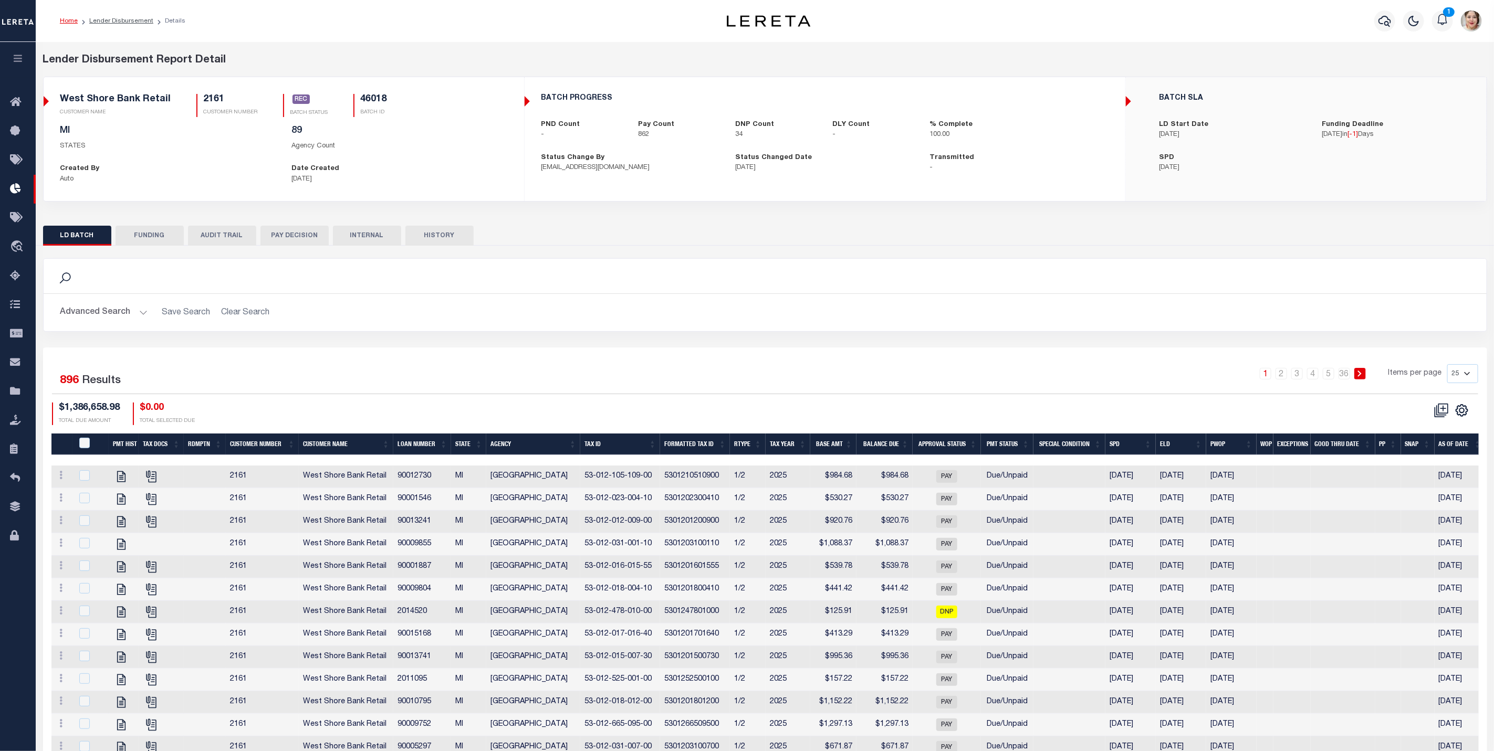
click at [24, 55] on icon "button" at bounding box center [18, 58] width 12 height 9
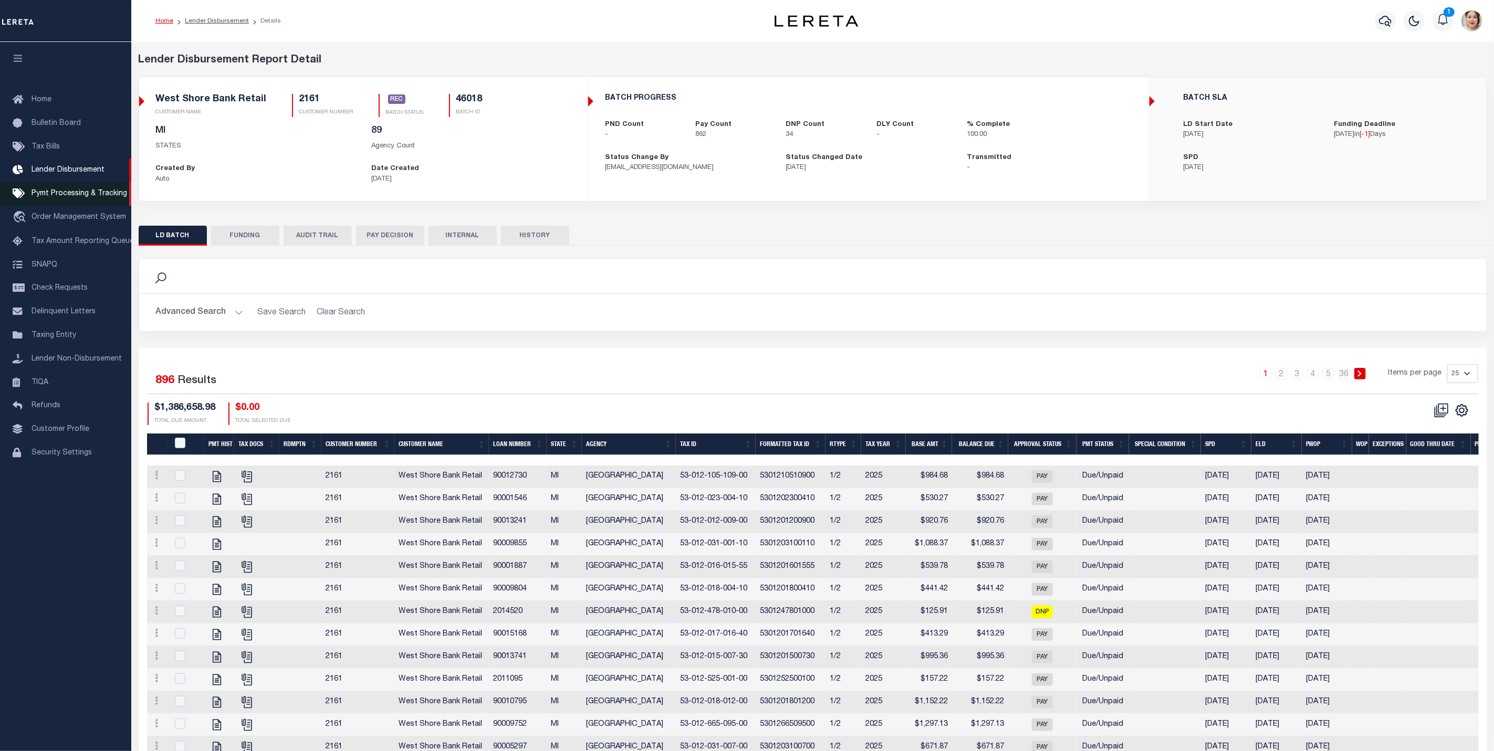
click at [89, 191] on span "Pymt Processing & Tracking" at bounding box center [80, 193] width 96 height 7
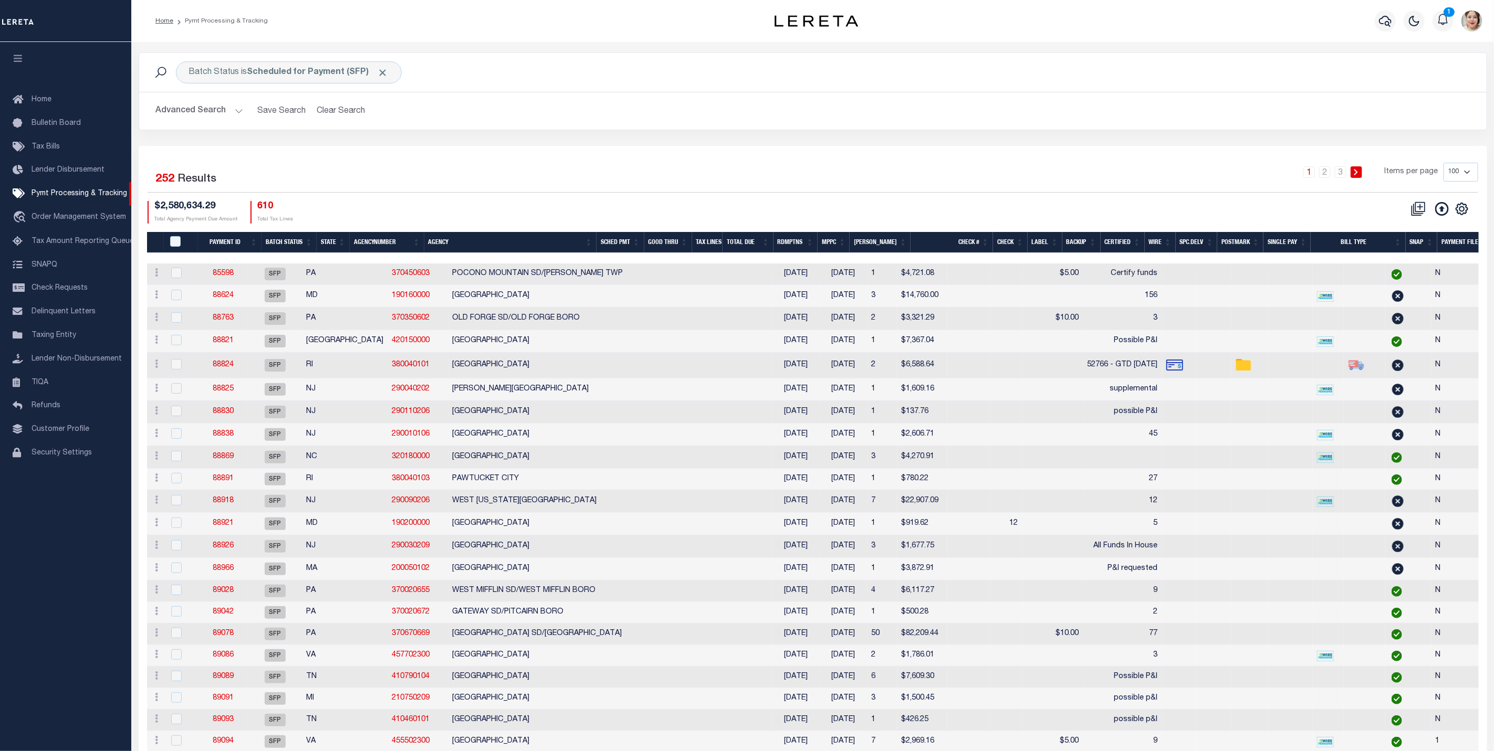
click at [673, 242] on th "Good Thru" at bounding box center [668, 243] width 48 height 22
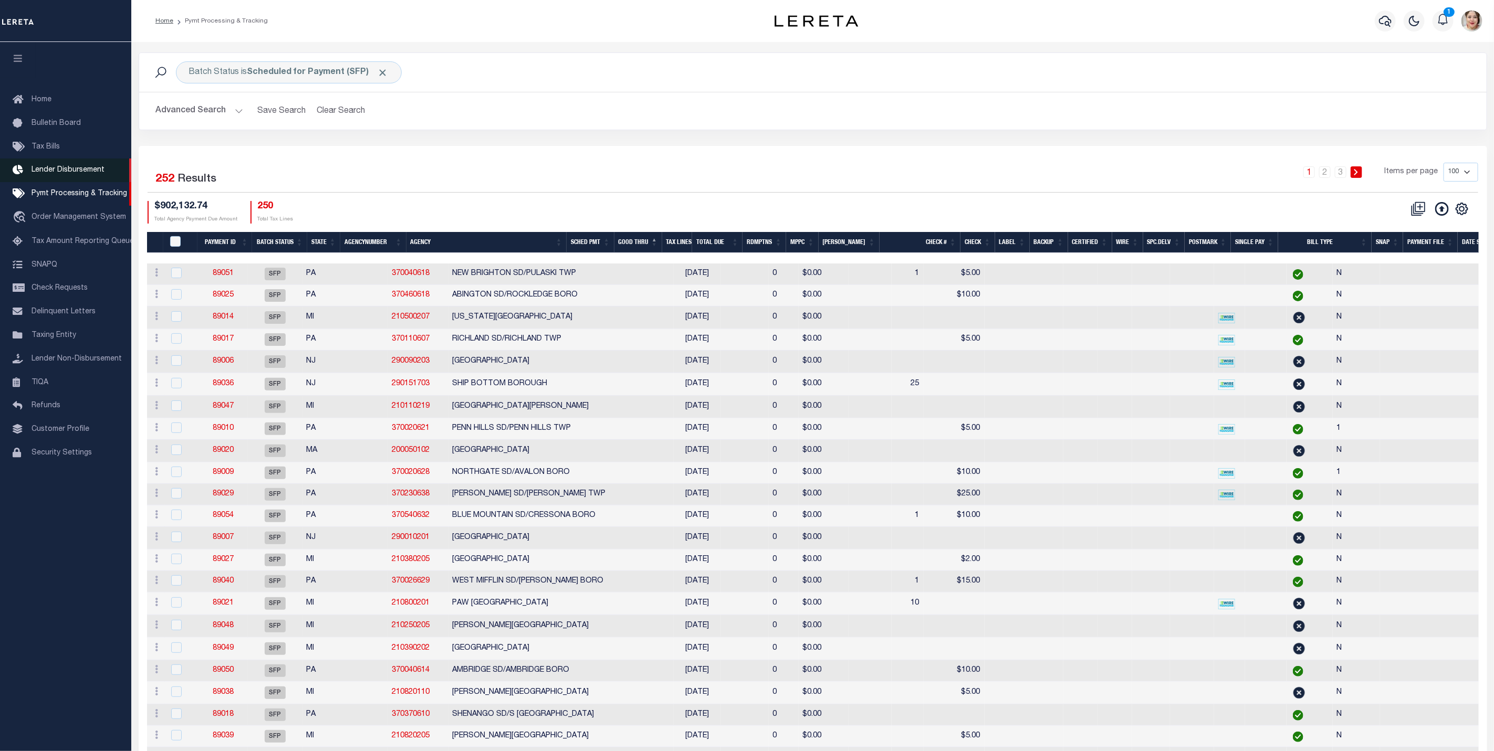
click at [65, 164] on link "Lender Disbursement" at bounding box center [65, 171] width 131 height 24
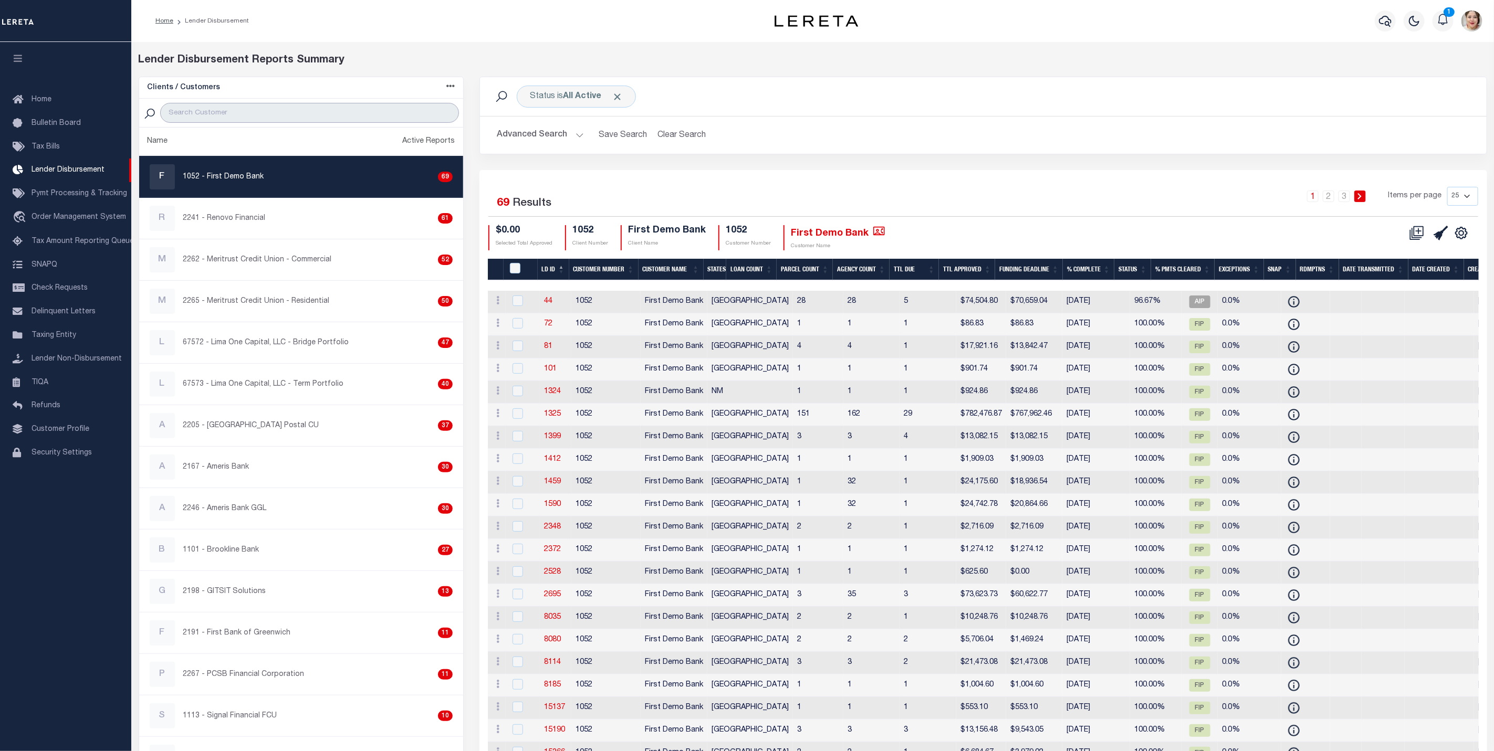
click at [227, 118] on input "search" at bounding box center [309, 113] width 299 height 20
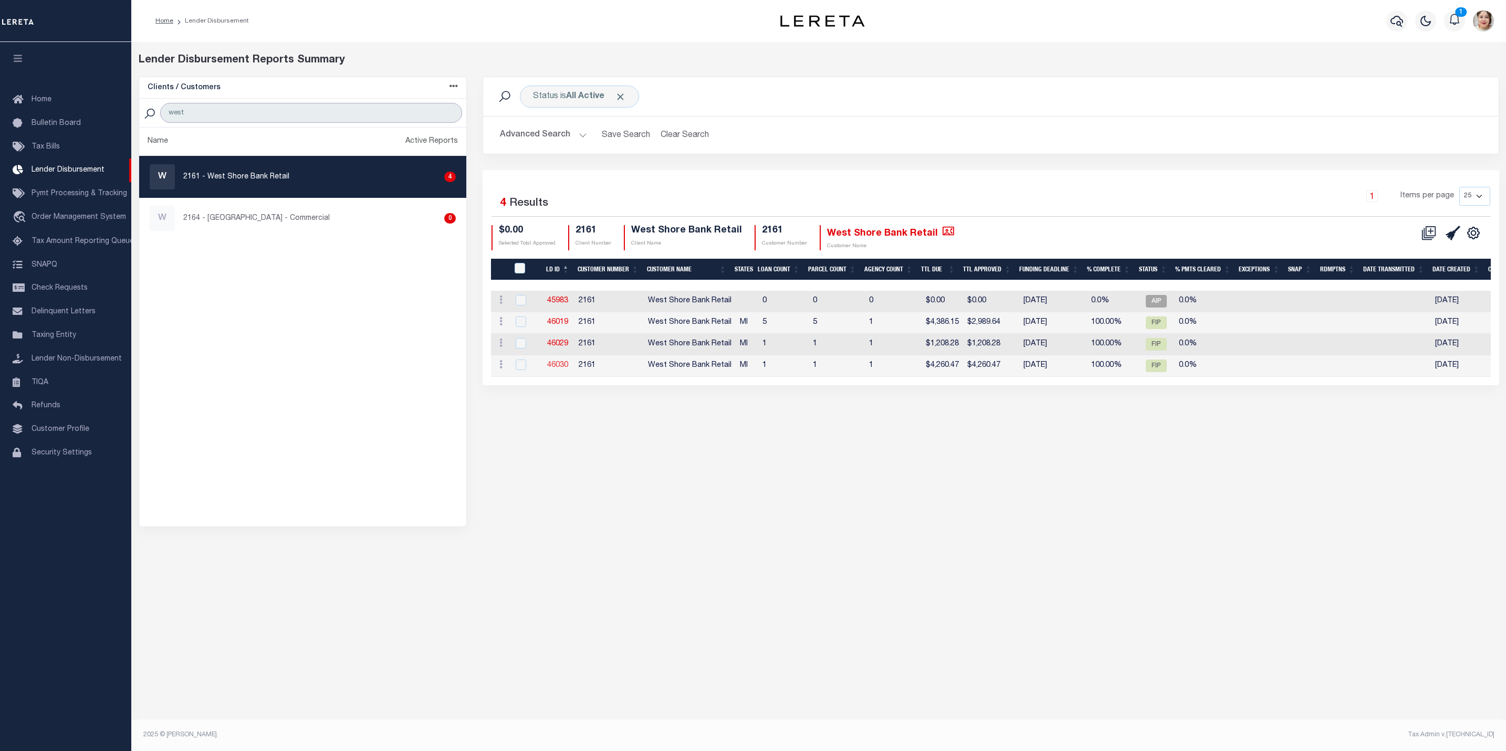
type input "west"
click at [560, 367] on link "46030" at bounding box center [557, 365] width 21 height 7
checkbox input "true"
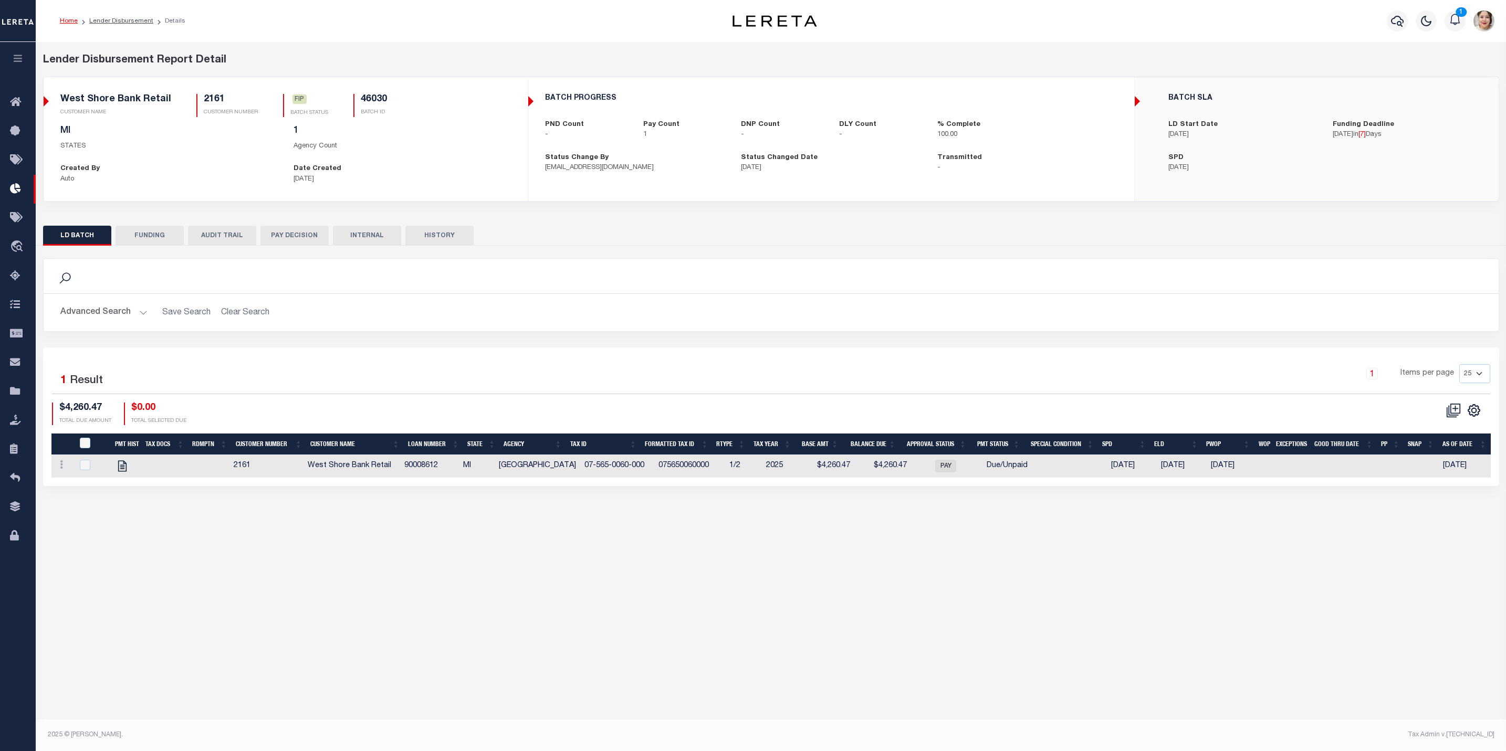
click at [149, 239] on button "FUNDING" at bounding box center [150, 236] width 68 height 20
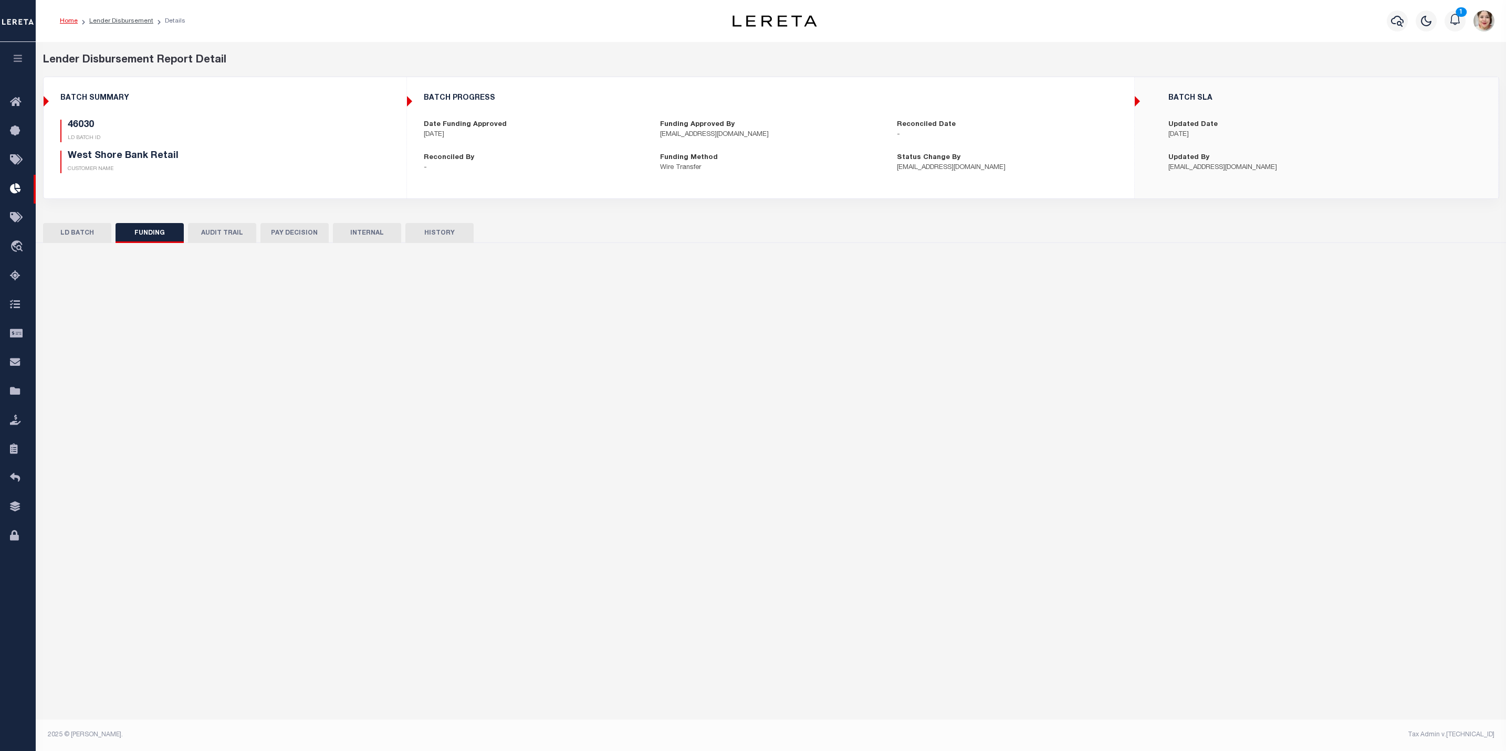
type input "$4,260.47"
type input "$0"
type input "09/19/2025"
select select "100"
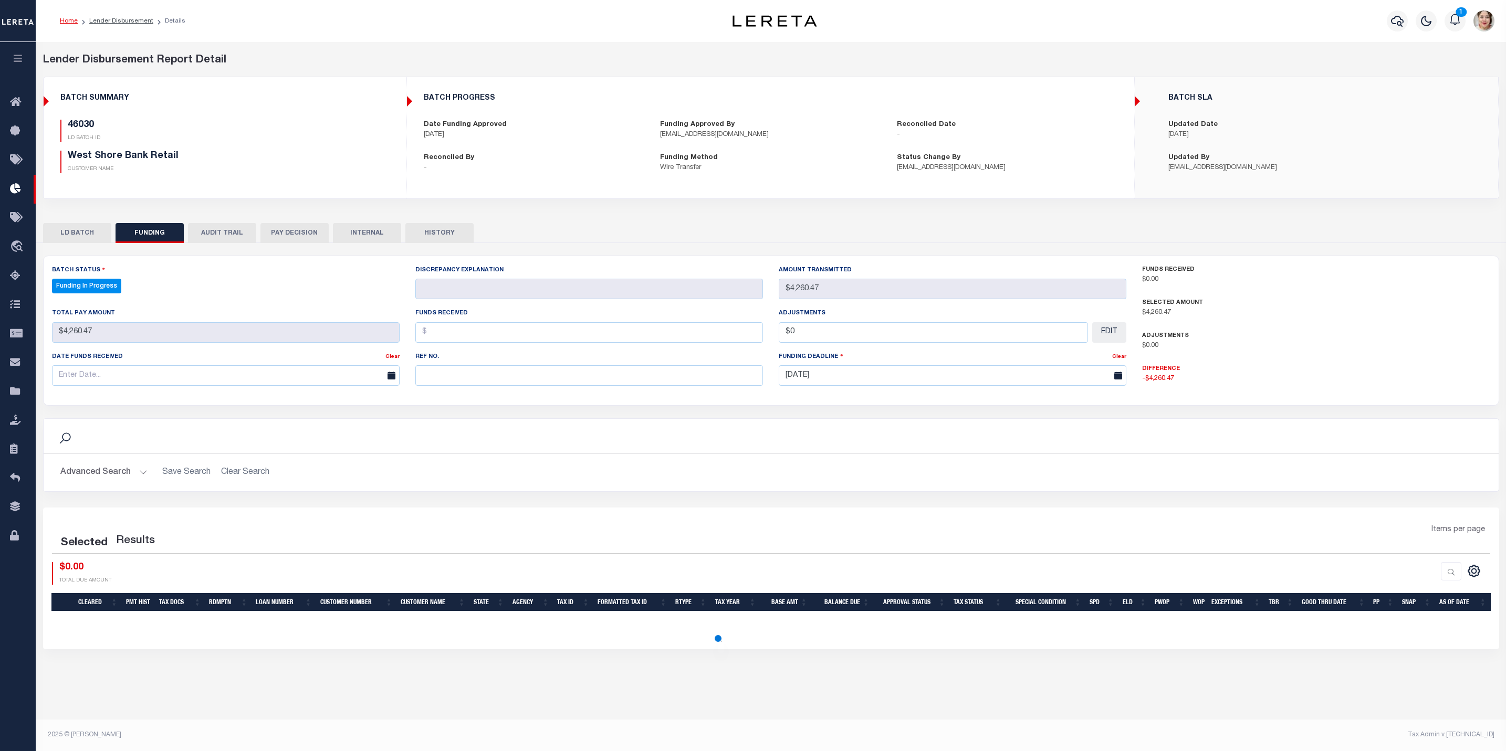
select select "100"
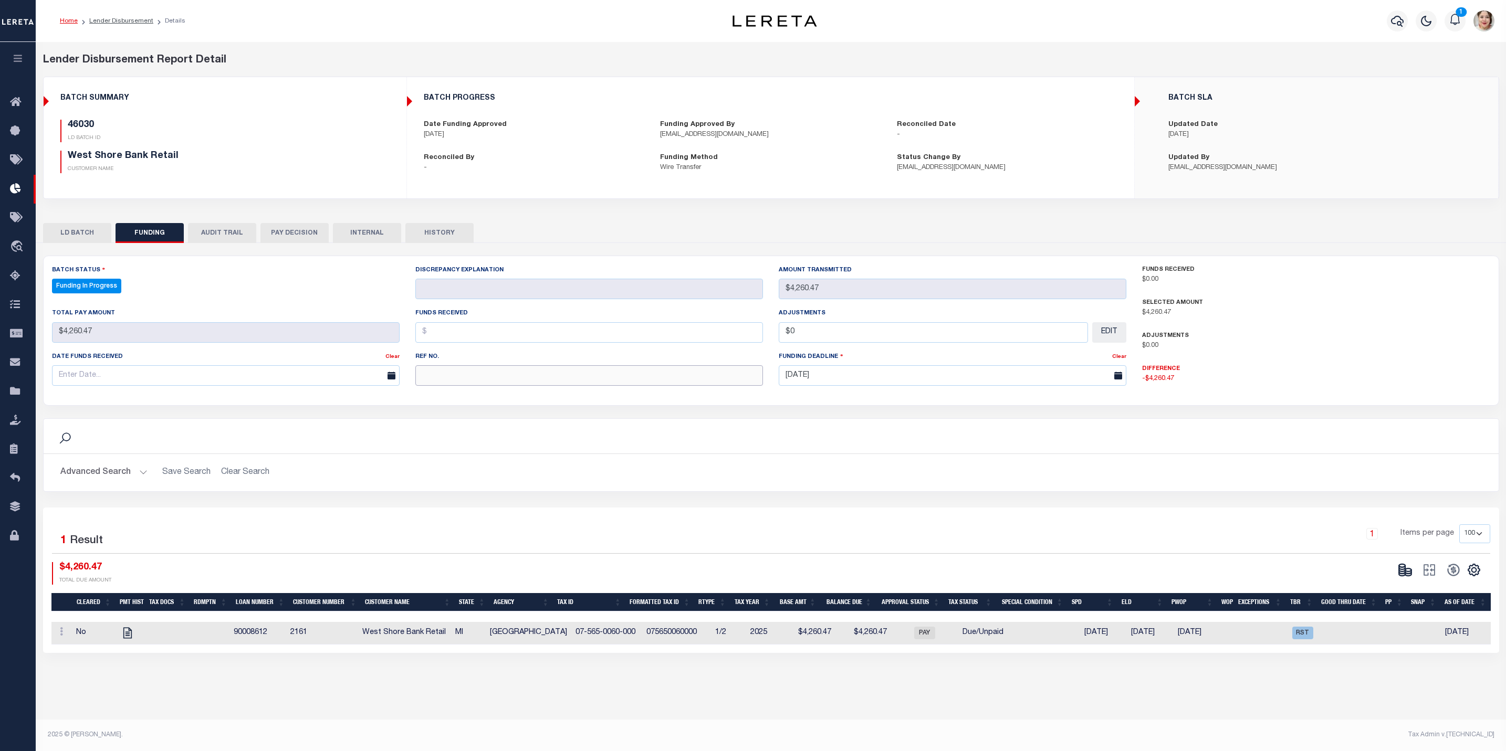
click at [435, 378] on input "text" at bounding box center [589, 375] width 348 height 20
paste input "20250911MMQFMPG7000006"
type input "20250911MMQFMPG7000006"
click at [452, 337] on input "text" at bounding box center [589, 332] width 348 height 20
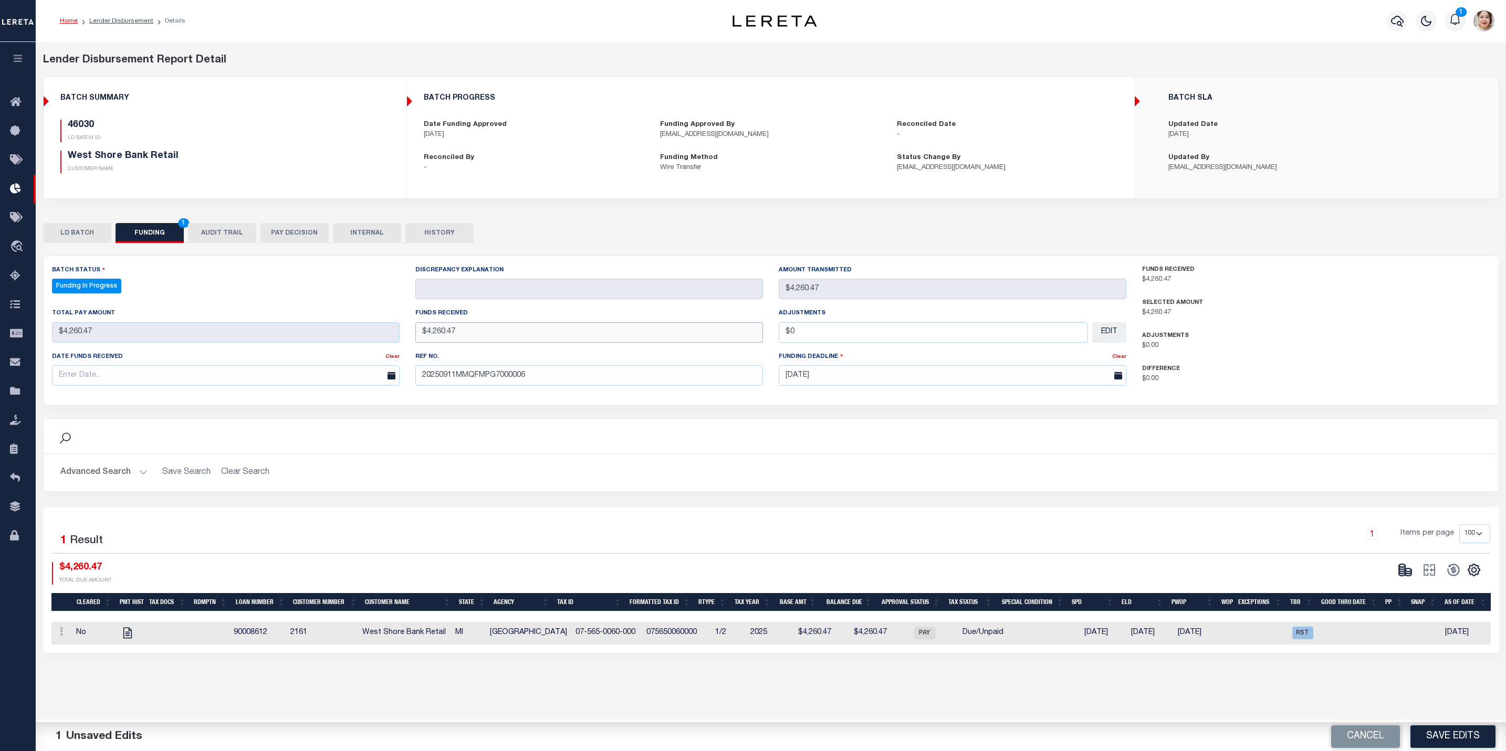
type input "$4,260.47"
click at [300, 375] on input "text" at bounding box center [226, 375] width 348 height 20
drag, startPoint x: 151, startPoint y: 459, endPoint x: 504, endPoint y: 511, distance: 356.7
click at [151, 459] on span "11" at bounding box center [155, 459] width 20 height 20
type input "[DATE]"
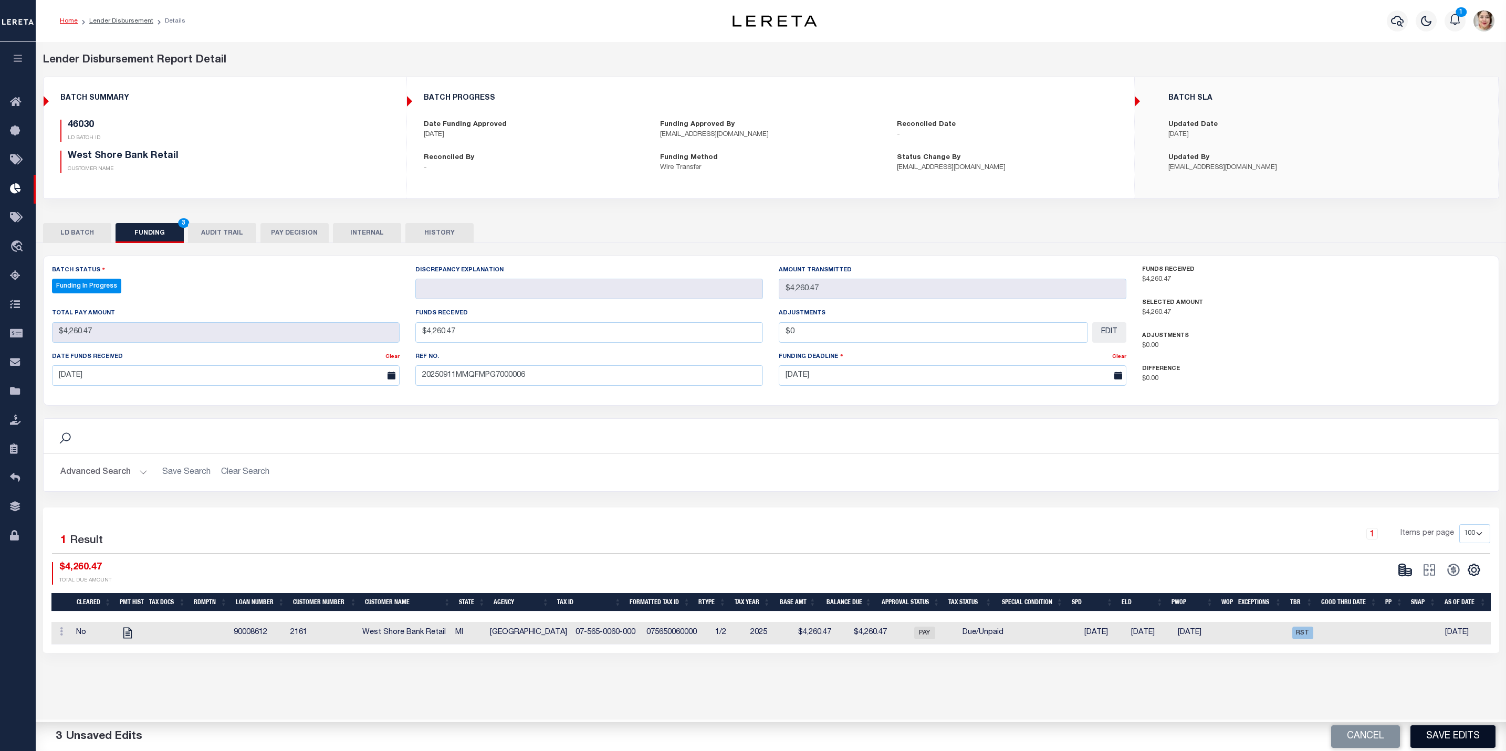
click at [1456, 731] on button "Save Edits" at bounding box center [1452, 737] width 85 height 23
type input "$4,260.47"
type input "$0"
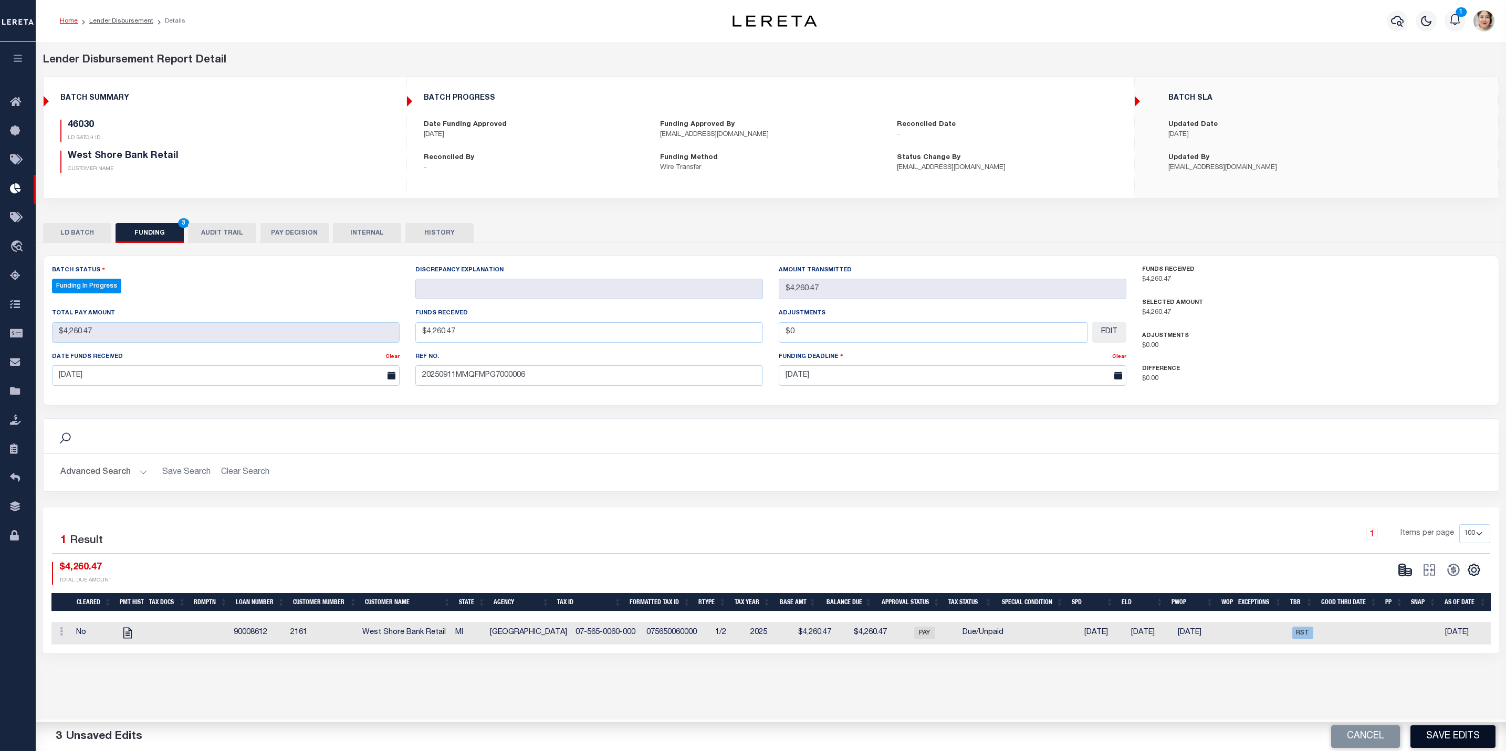
select select "100"
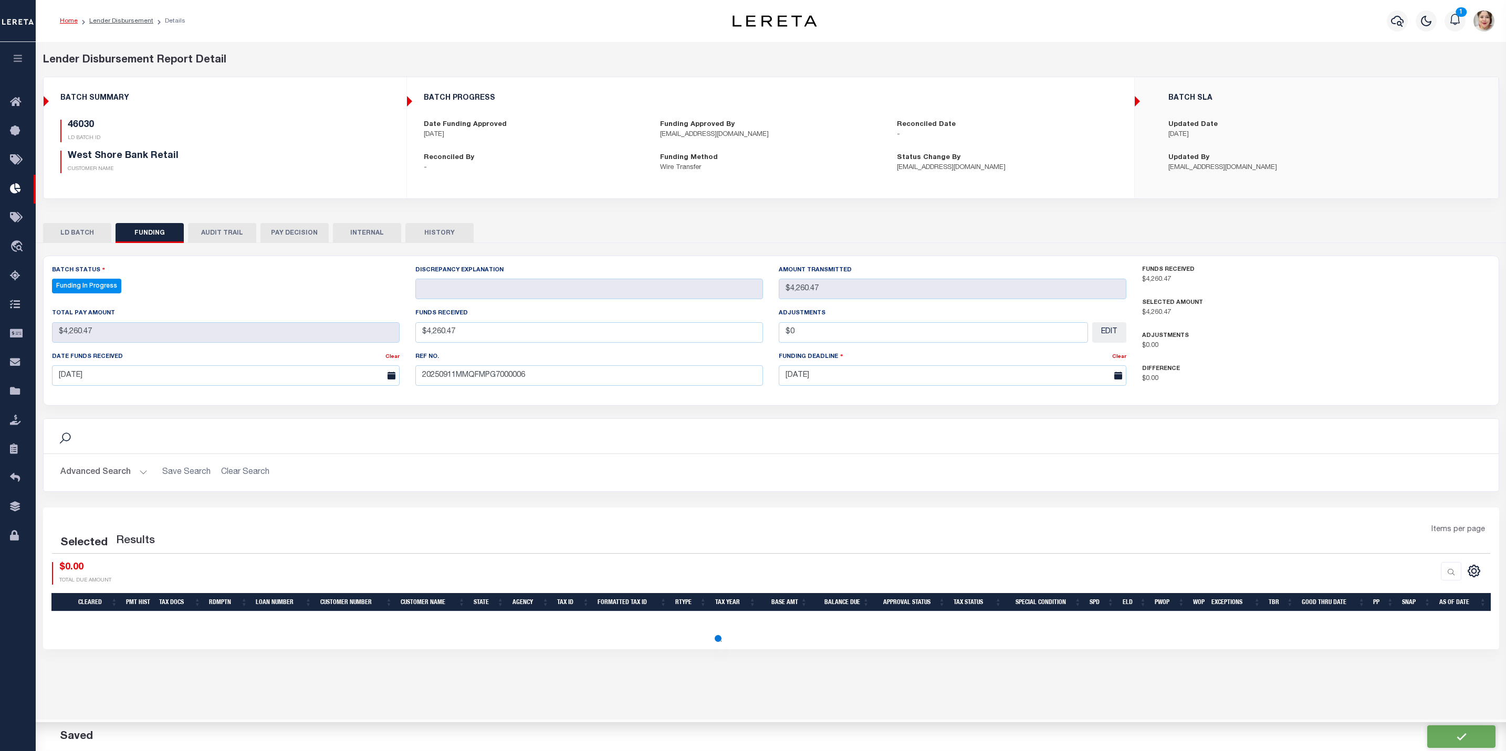
select select "100"
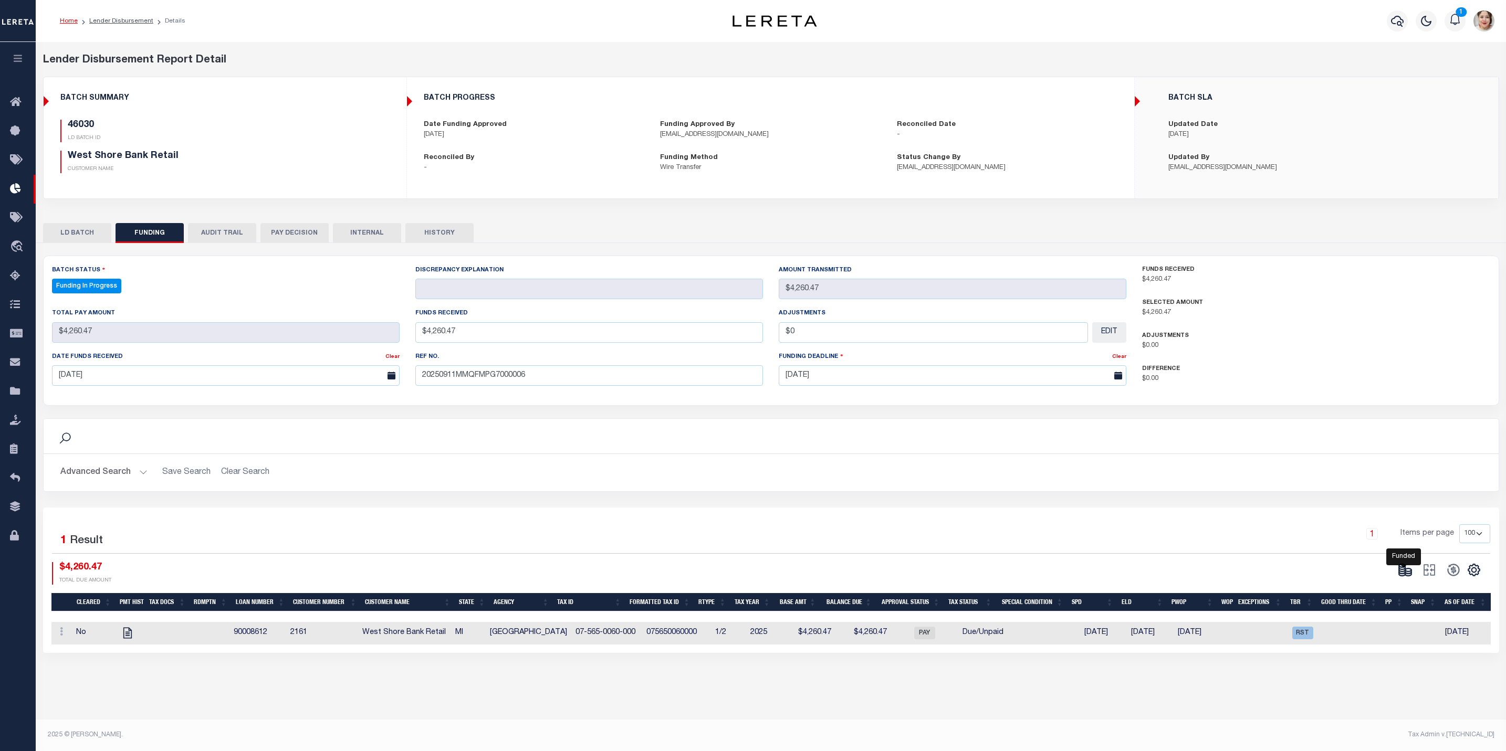
click at [1407, 572] on ellipse at bounding box center [1408, 570] width 6 height 3
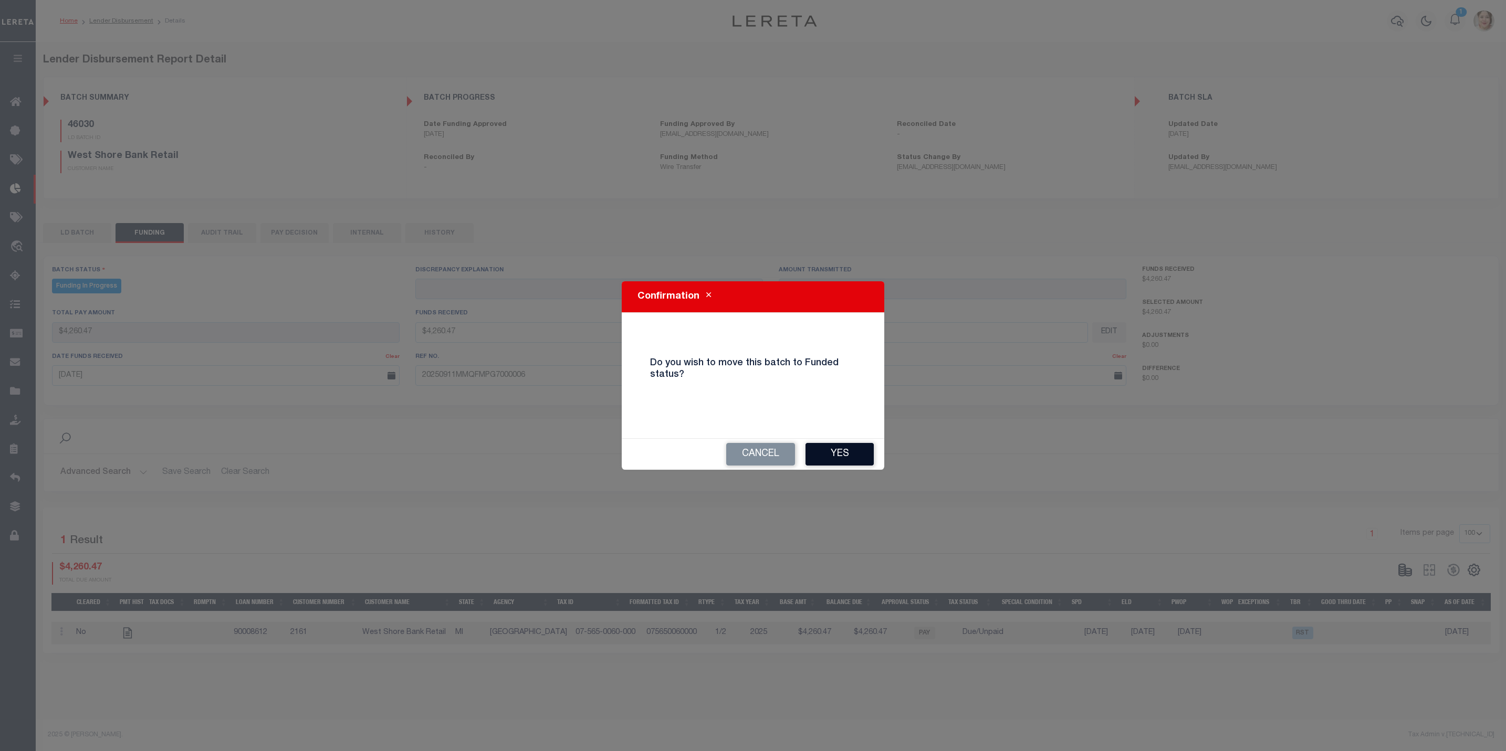
click at [833, 457] on button "Yes" at bounding box center [839, 454] width 68 height 23
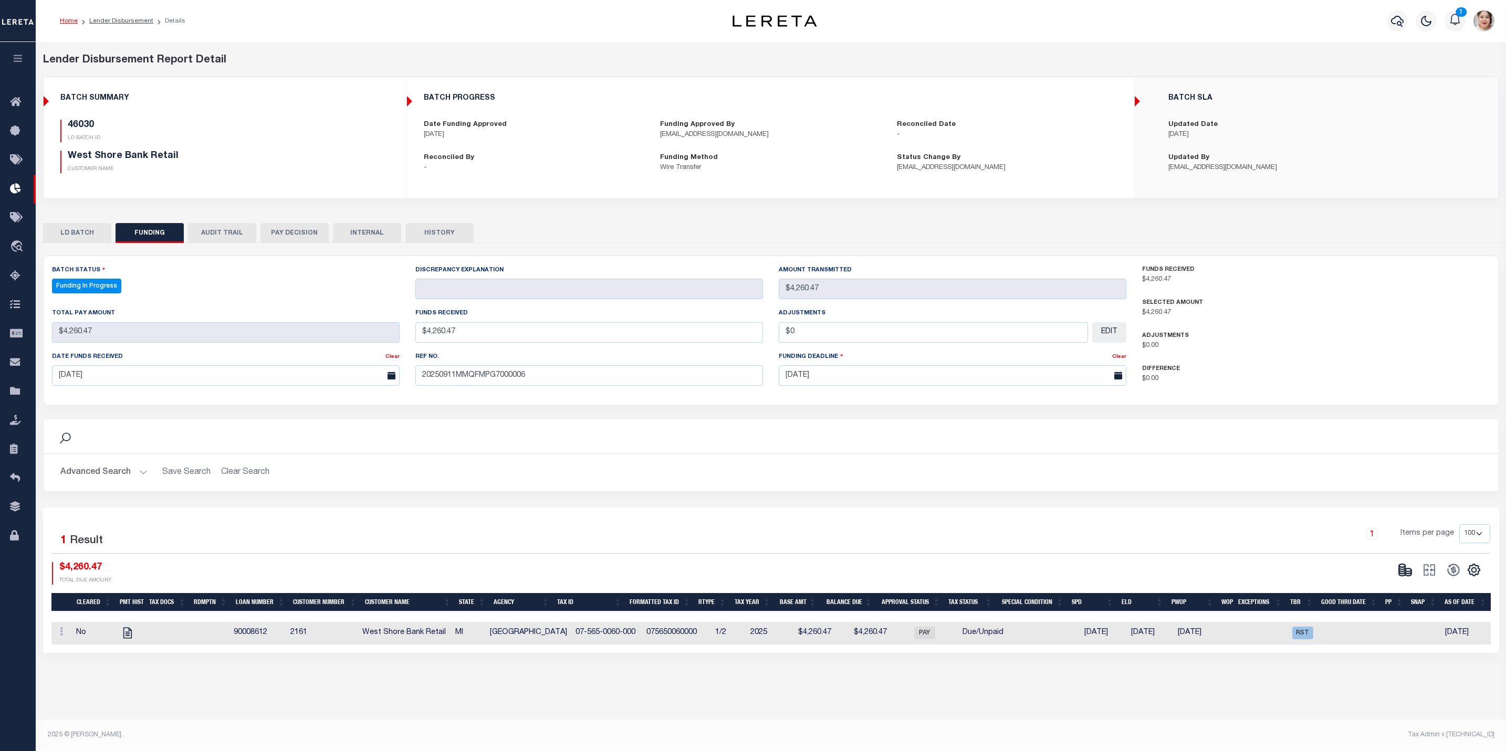
type input "$4,260.47"
type input "$0"
select select "100"
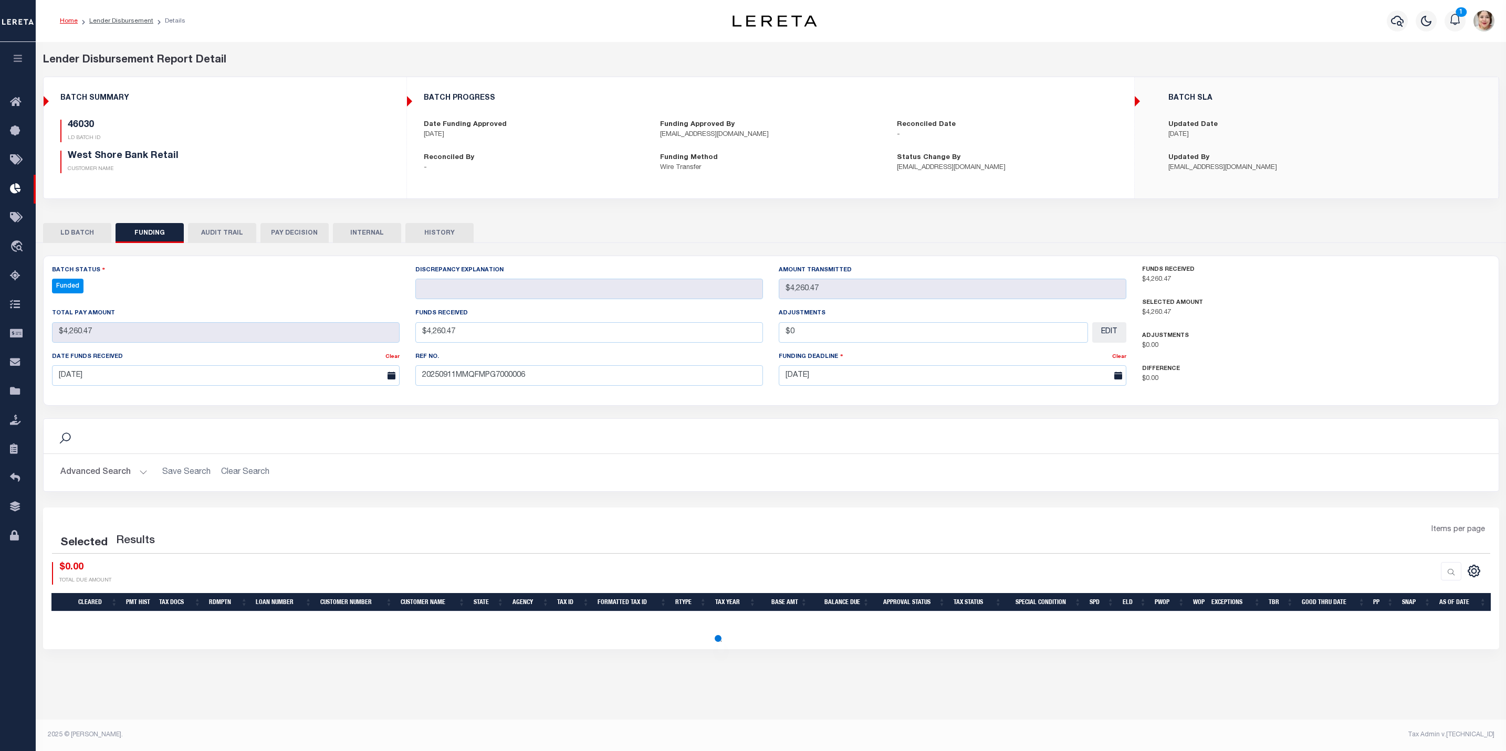
select select "100"
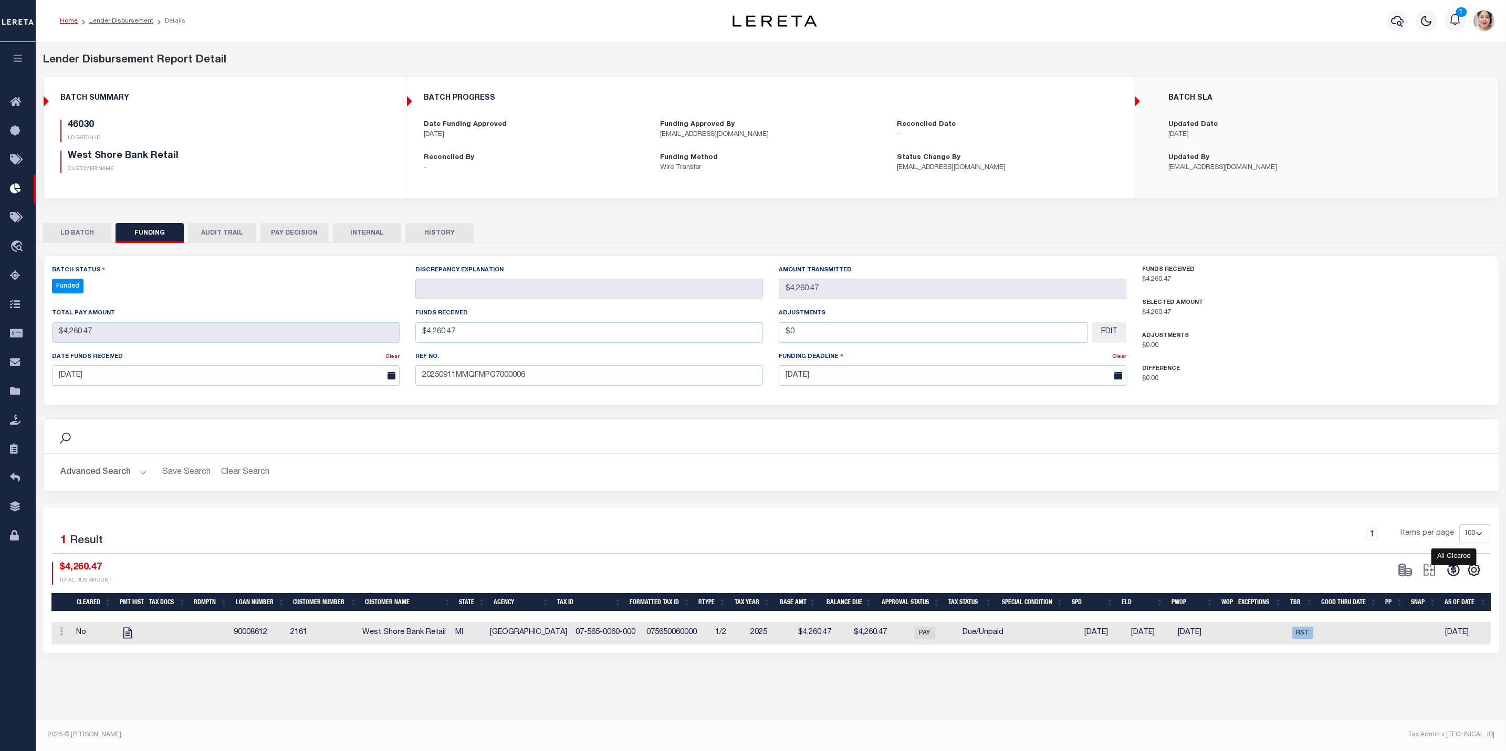
click at [1456, 577] on icon at bounding box center [1453, 570] width 12 height 12
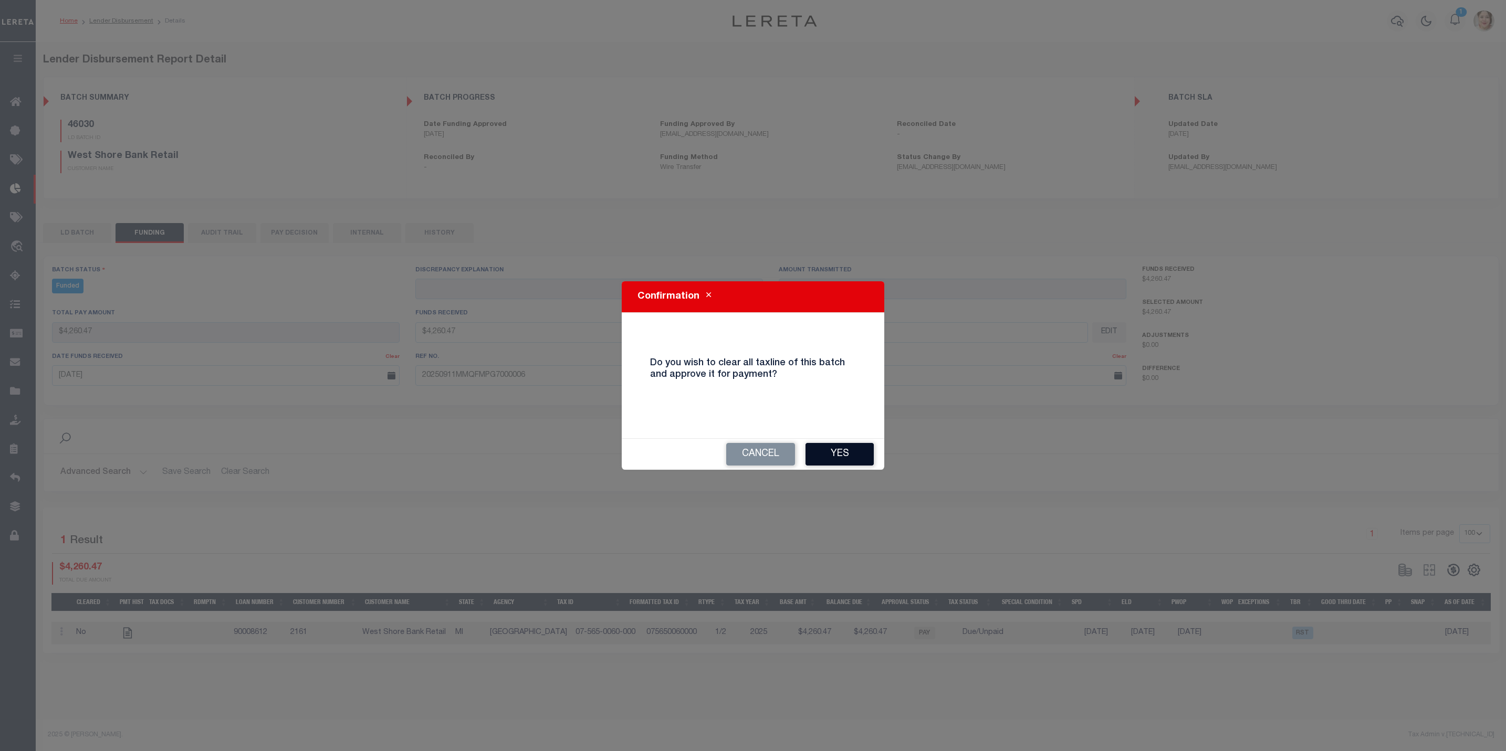
click at [859, 459] on button "Yes" at bounding box center [839, 454] width 68 height 23
select select "100"
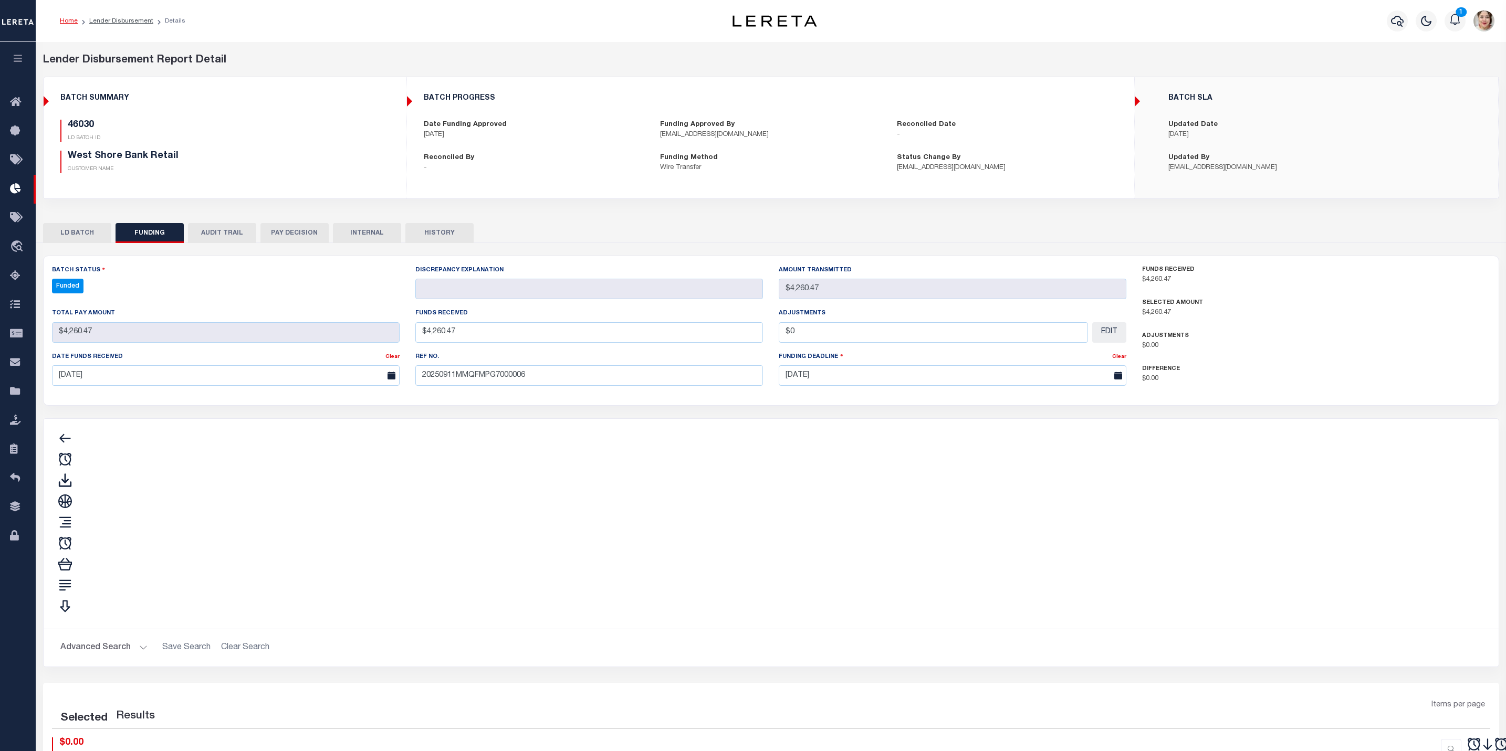
type input "$4,260.47"
type input "$0"
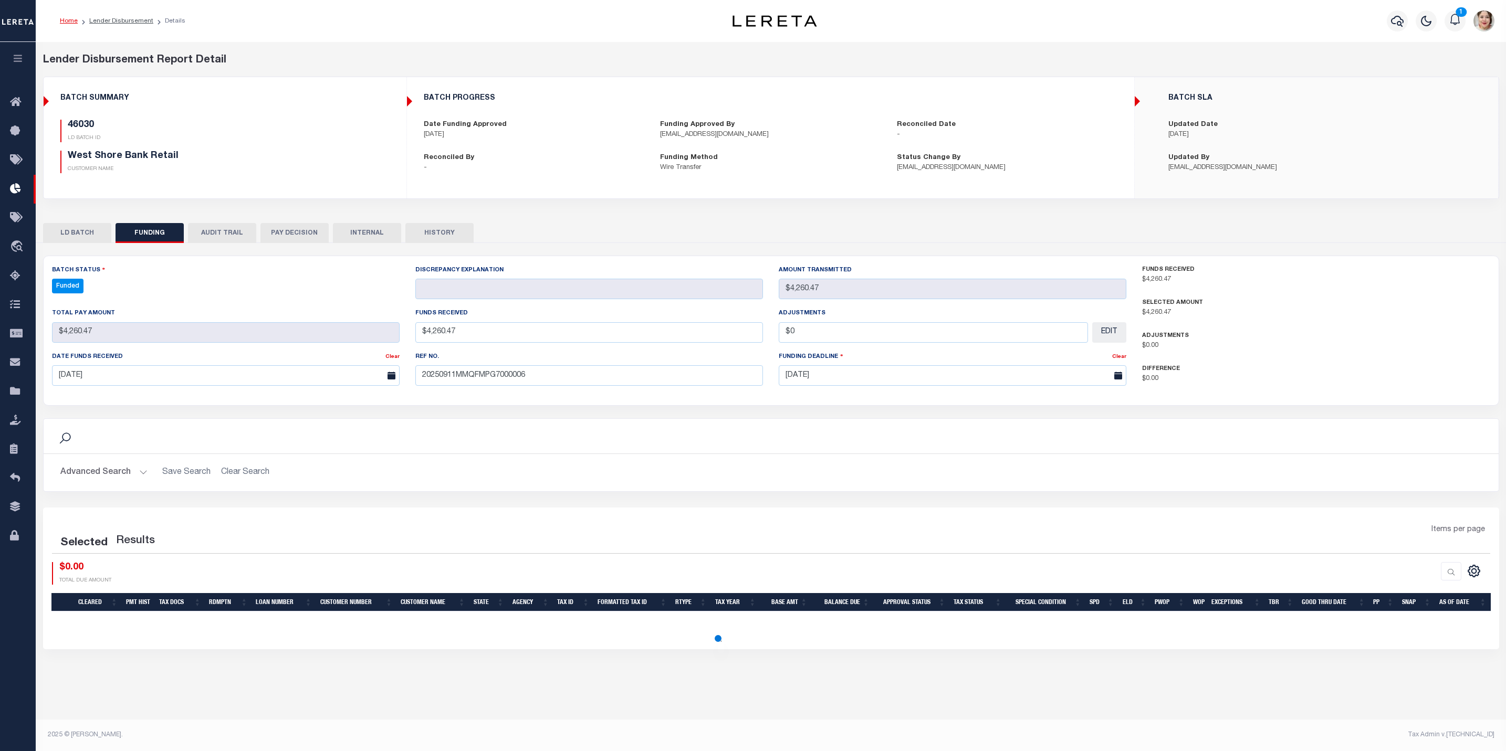
select select "100"
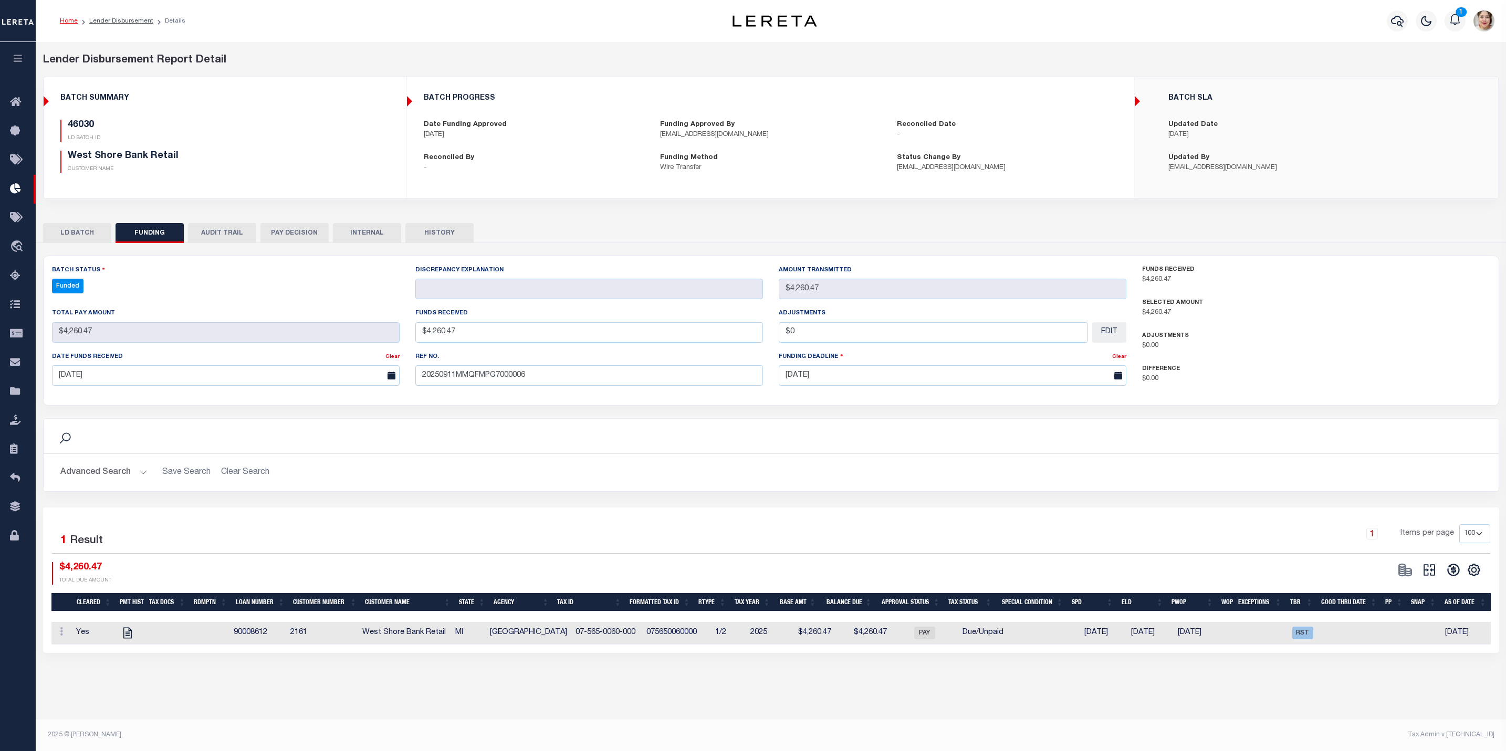
click at [1429, 575] on icon at bounding box center [1429, 570] width 15 height 15
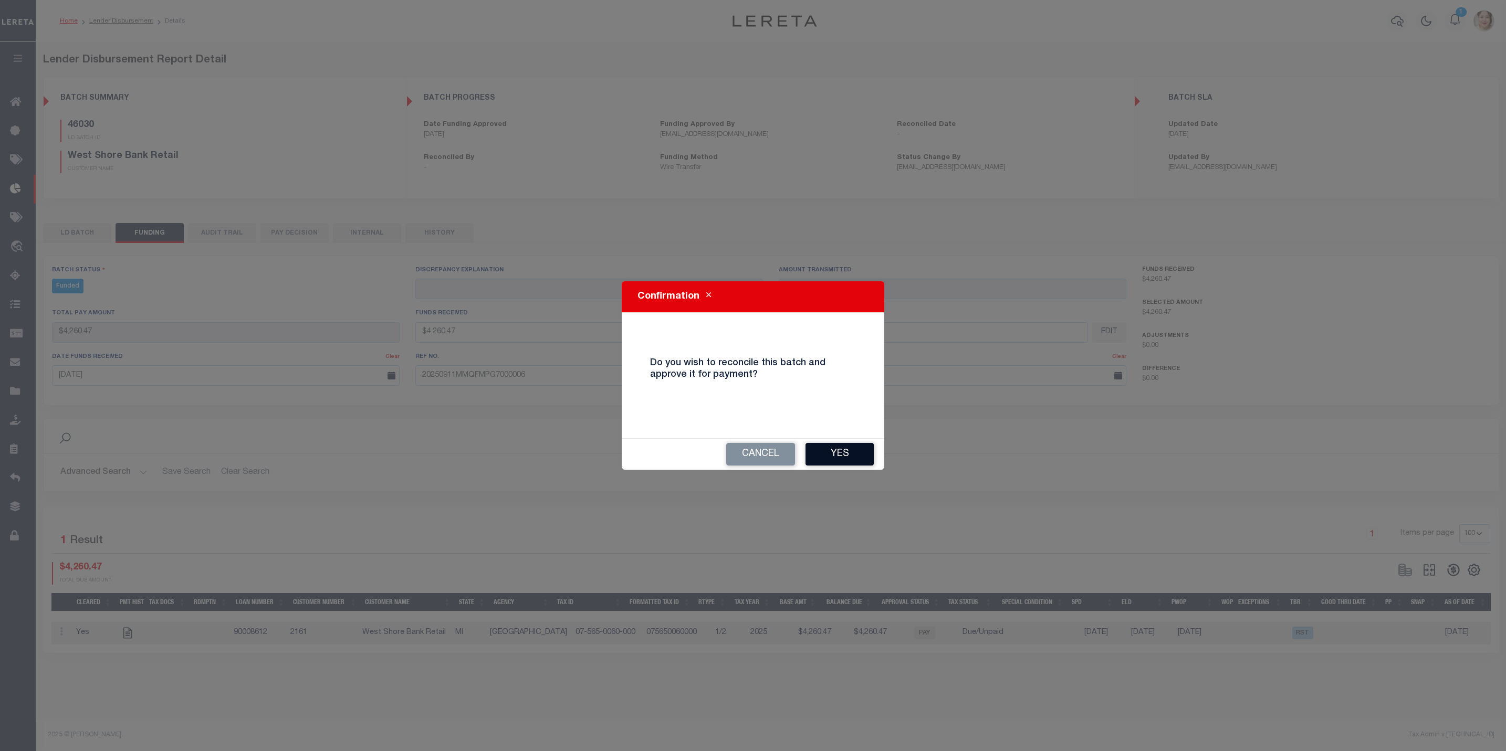
click at [861, 454] on button "Yes" at bounding box center [839, 454] width 68 height 23
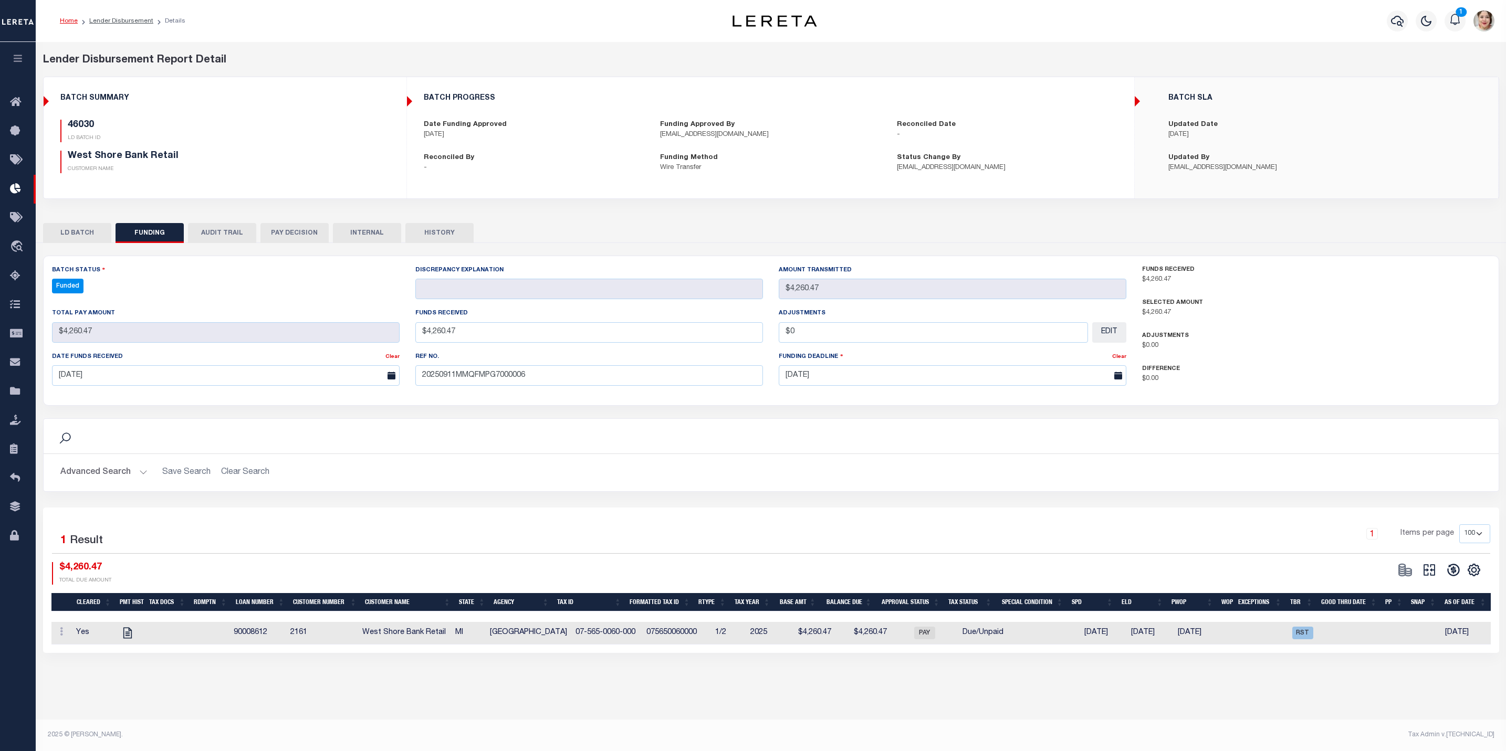
type input "$4,260.47"
type input "$0"
select select "100"
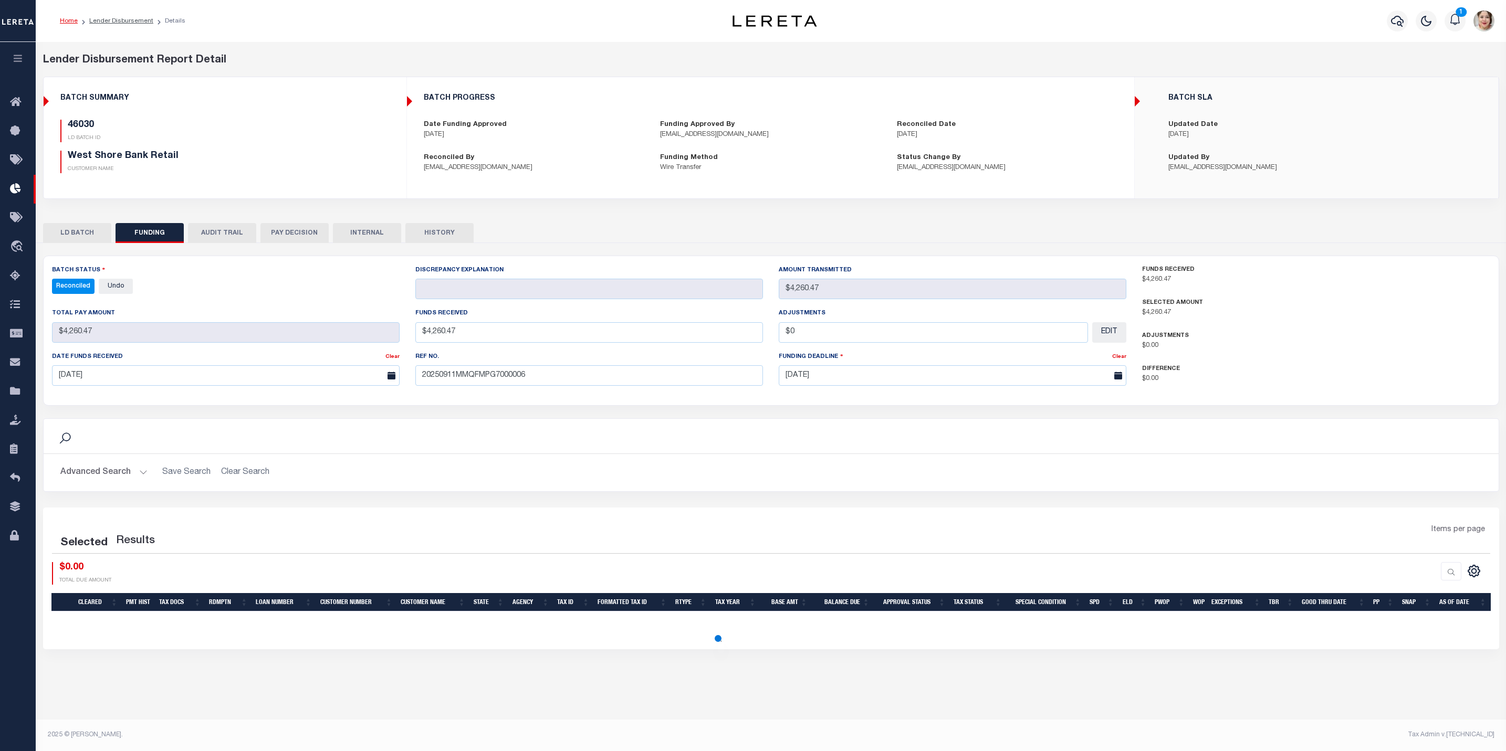
select select "100"
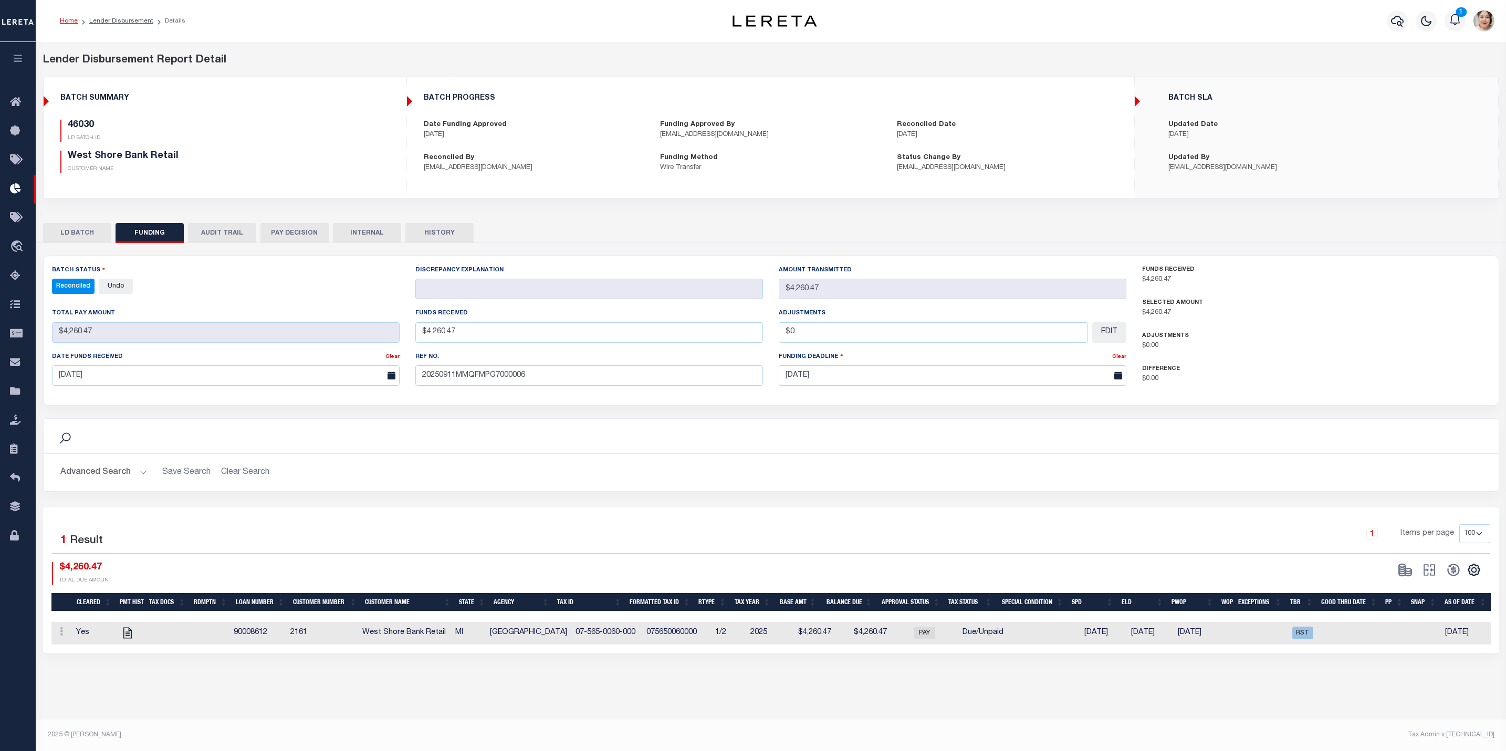
drag, startPoint x: 120, startPoint y: 22, endPoint x: 1020, endPoint y: 245, distance: 926.6
click at [120, 22] on link "Lender Disbursement" at bounding box center [121, 21] width 64 height 6
checkbox input "true"
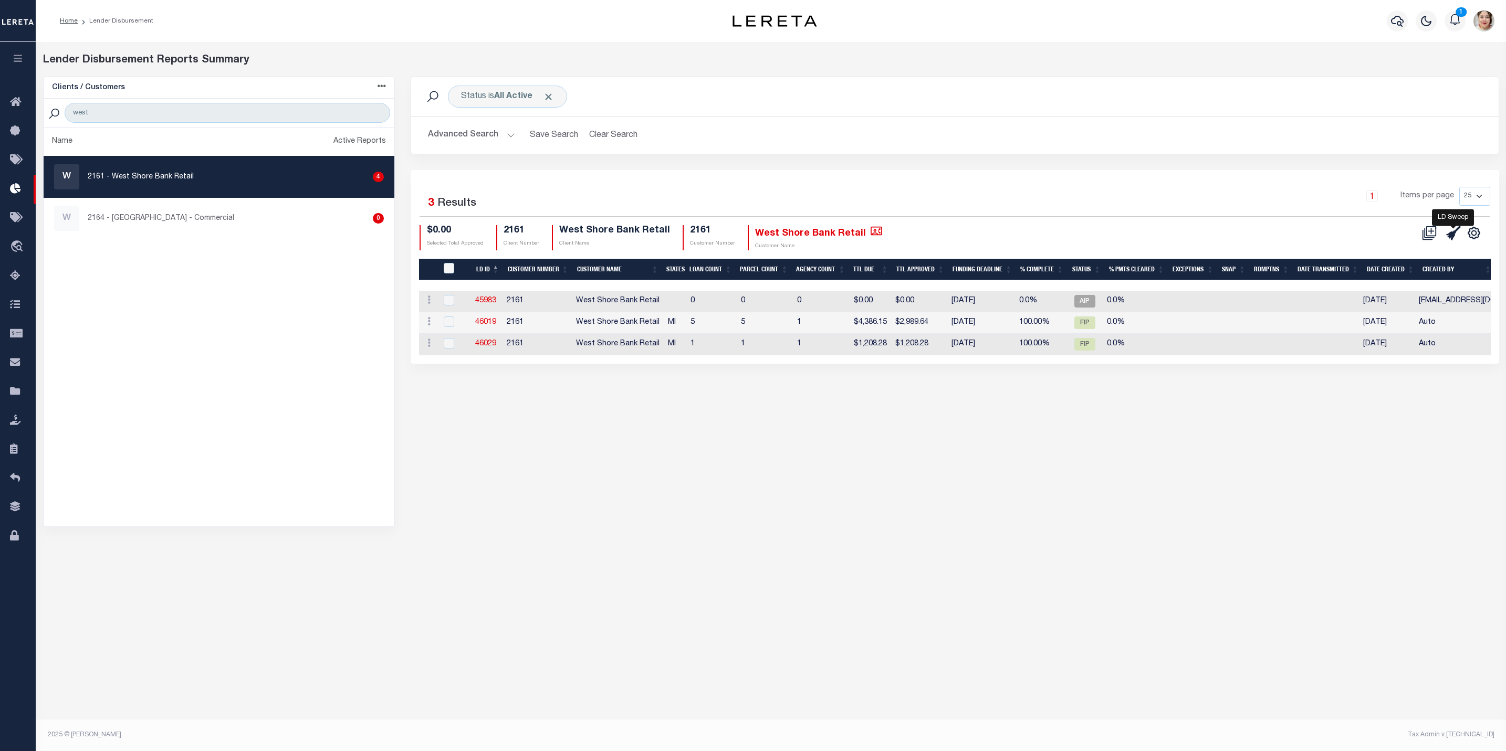
click at [1453, 238] on icon "" at bounding box center [1453, 233] width 15 height 15
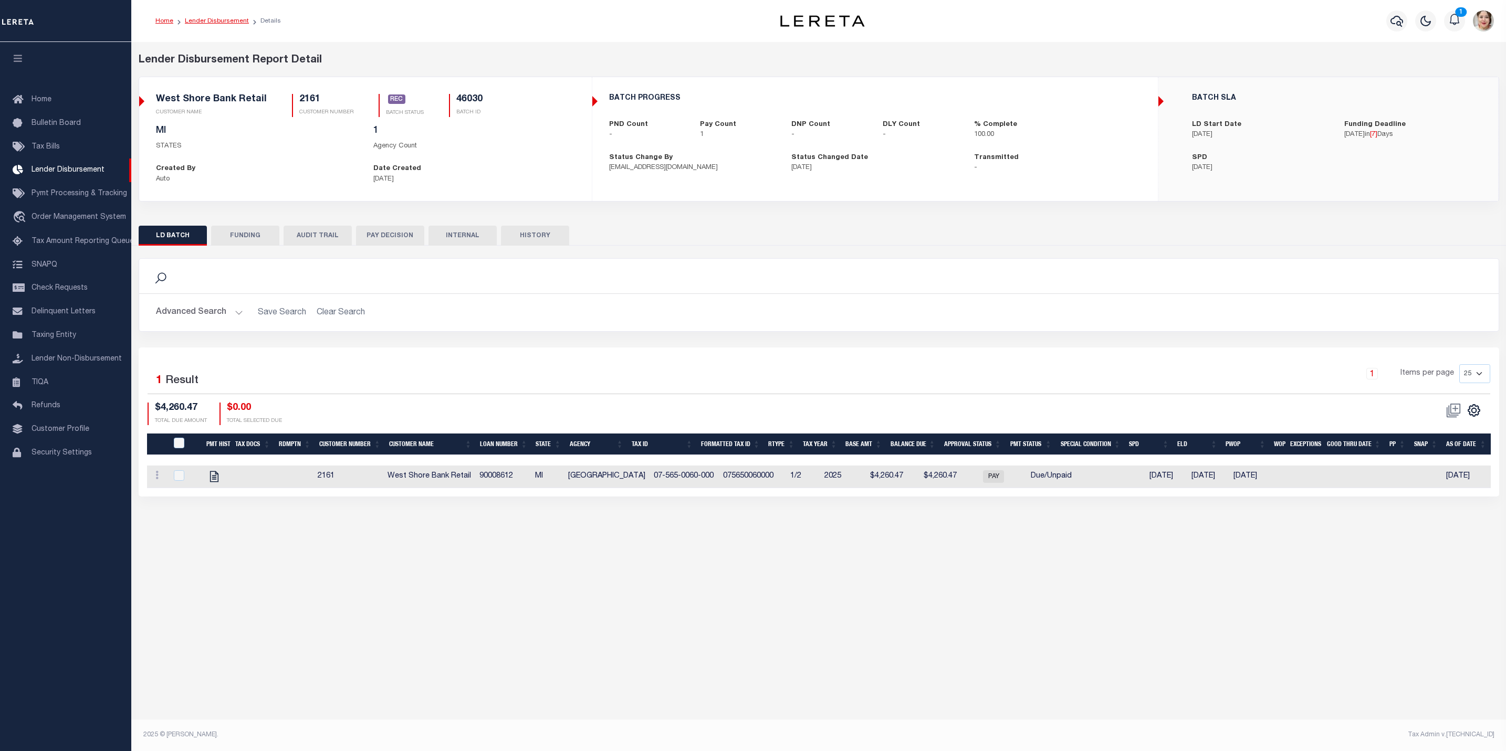
click at [204, 23] on link "Lender Disbursement" at bounding box center [217, 21] width 64 height 6
checkbox input "true"
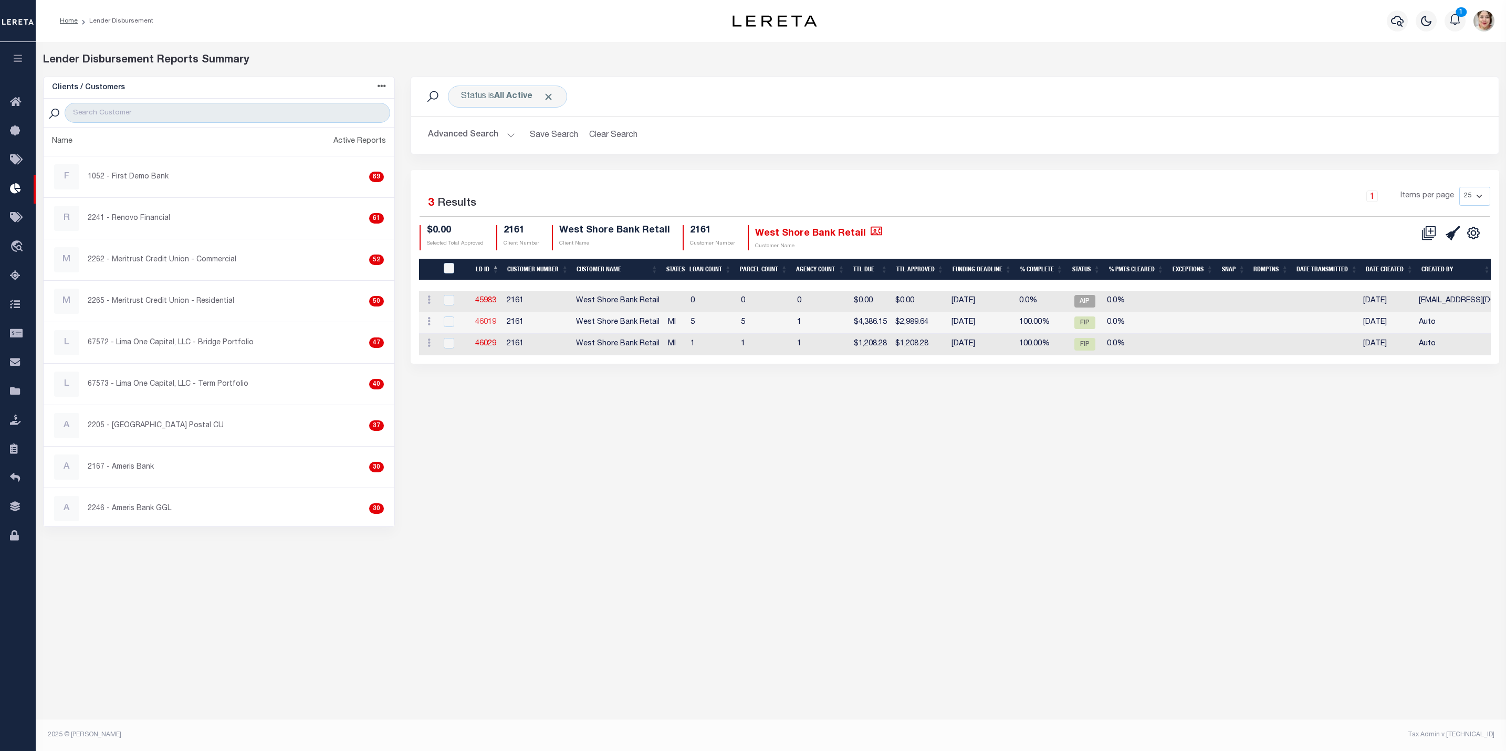
click at [481, 325] on link "46019" at bounding box center [485, 322] width 21 height 7
checkbox input "true"
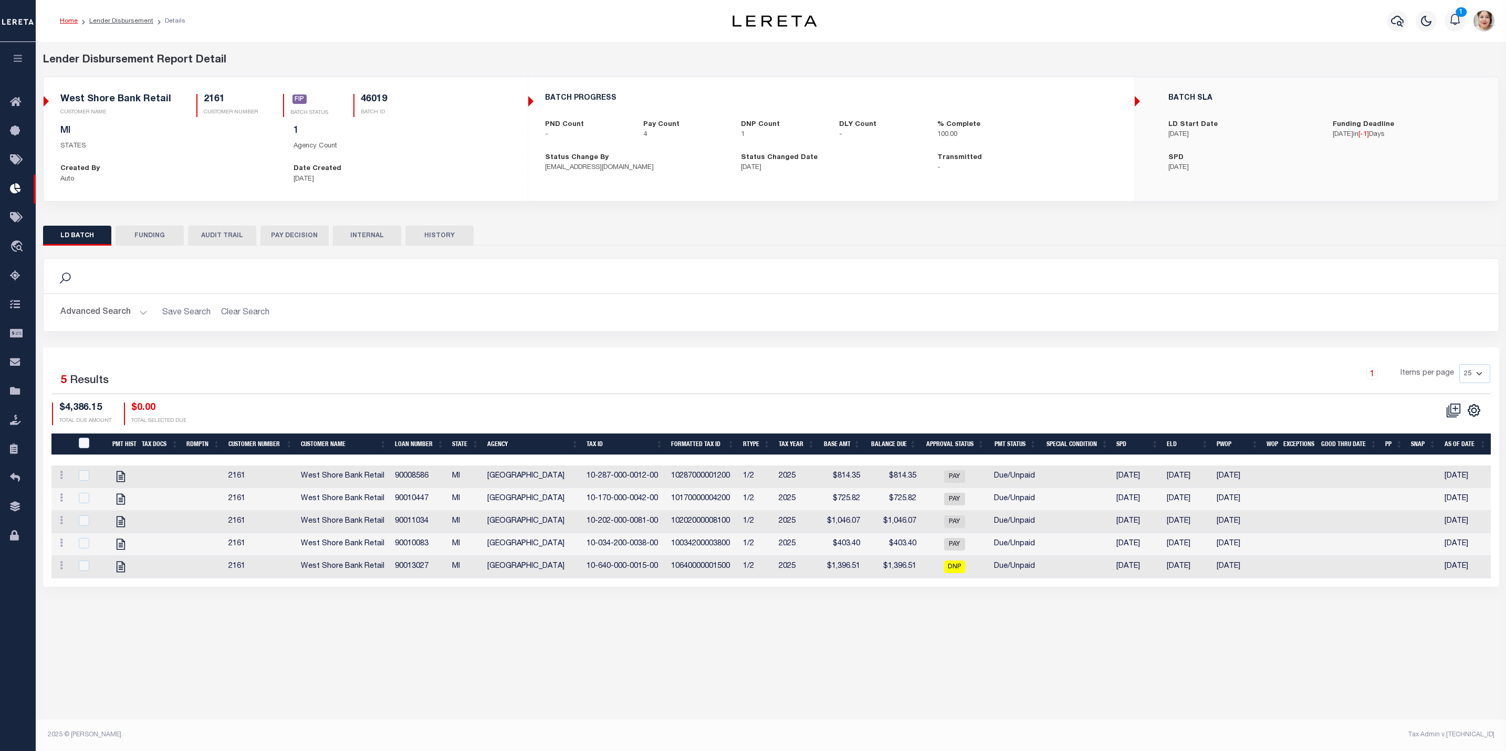
click at [164, 231] on button "FUNDING" at bounding box center [150, 236] width 68 height 20
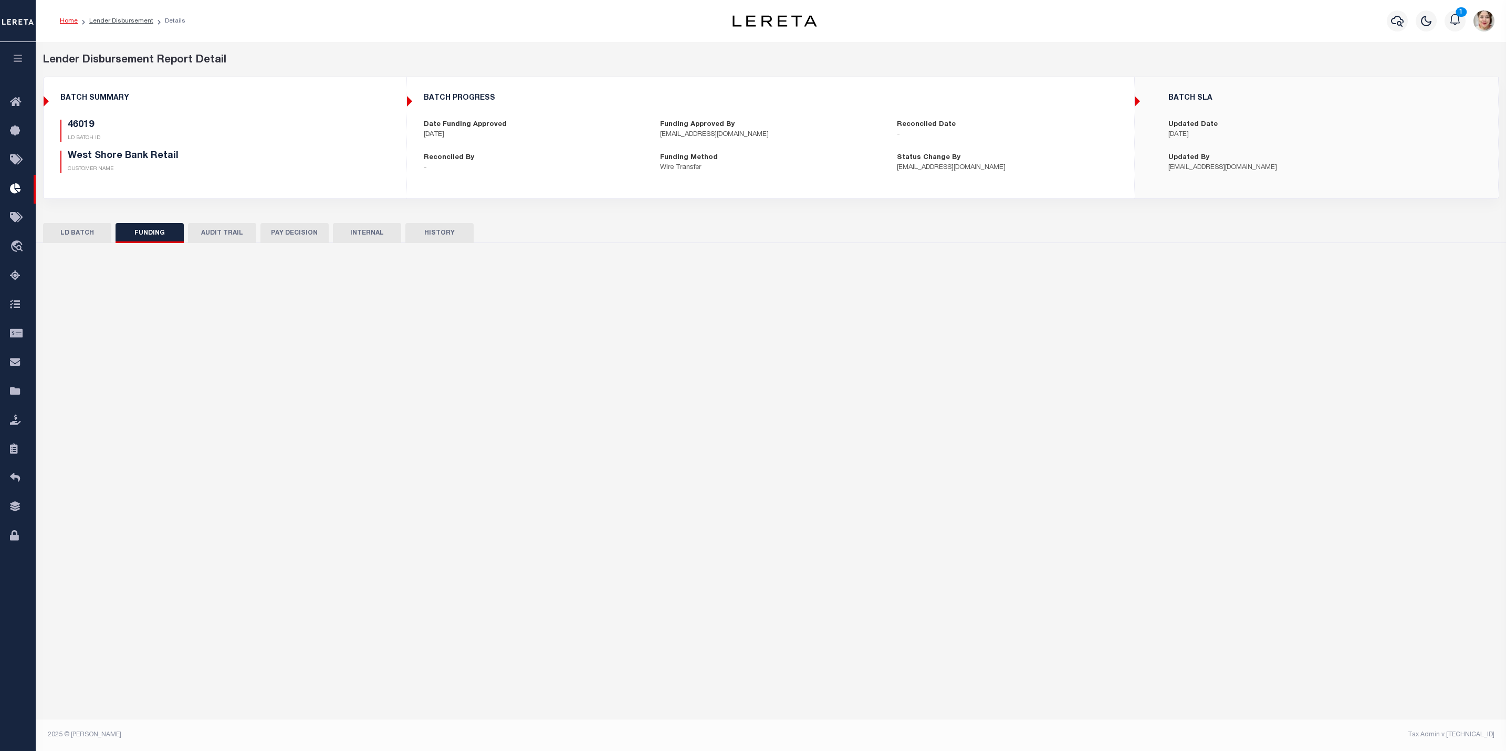
type input "$2,989.64"
type input "$0"
type input "09/10/2025"
select select "8"
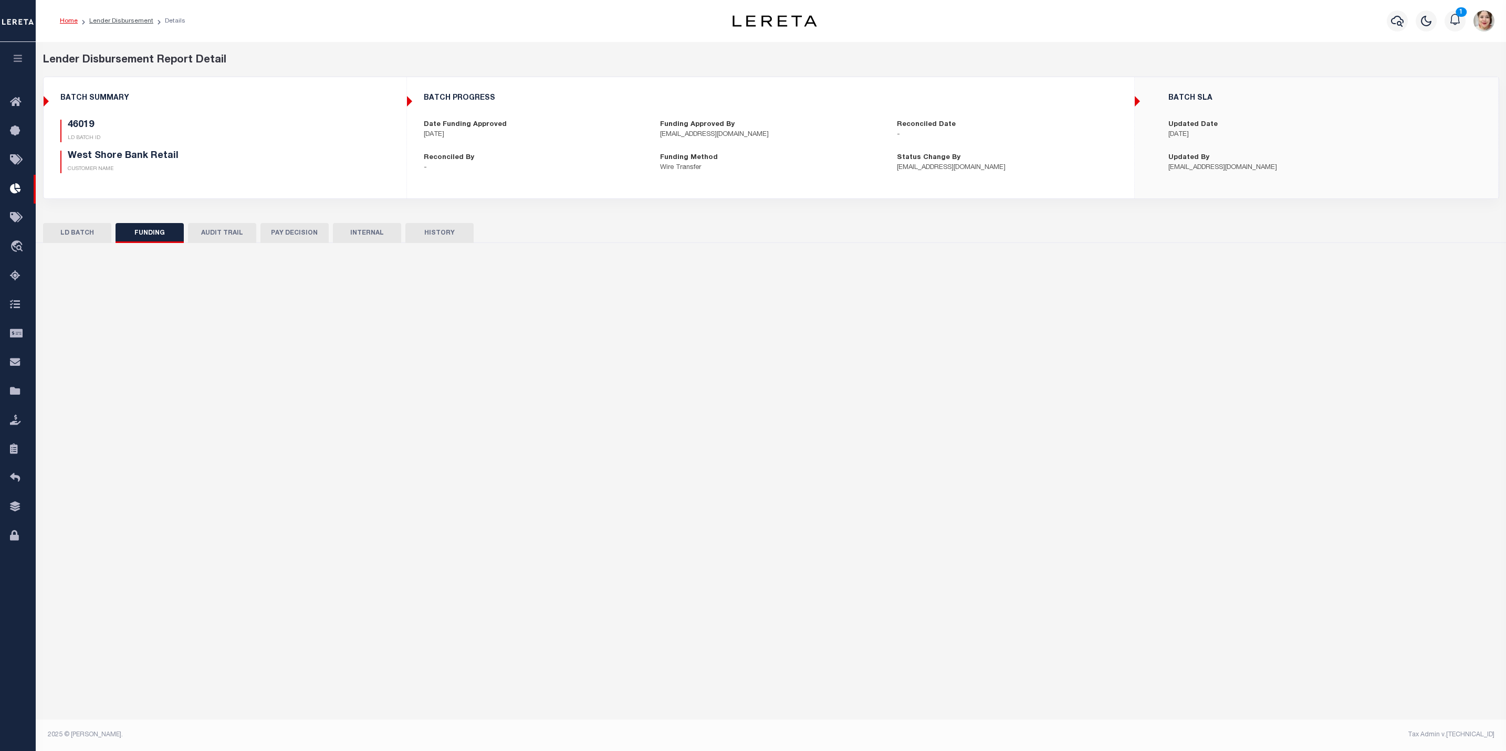
select select "100"
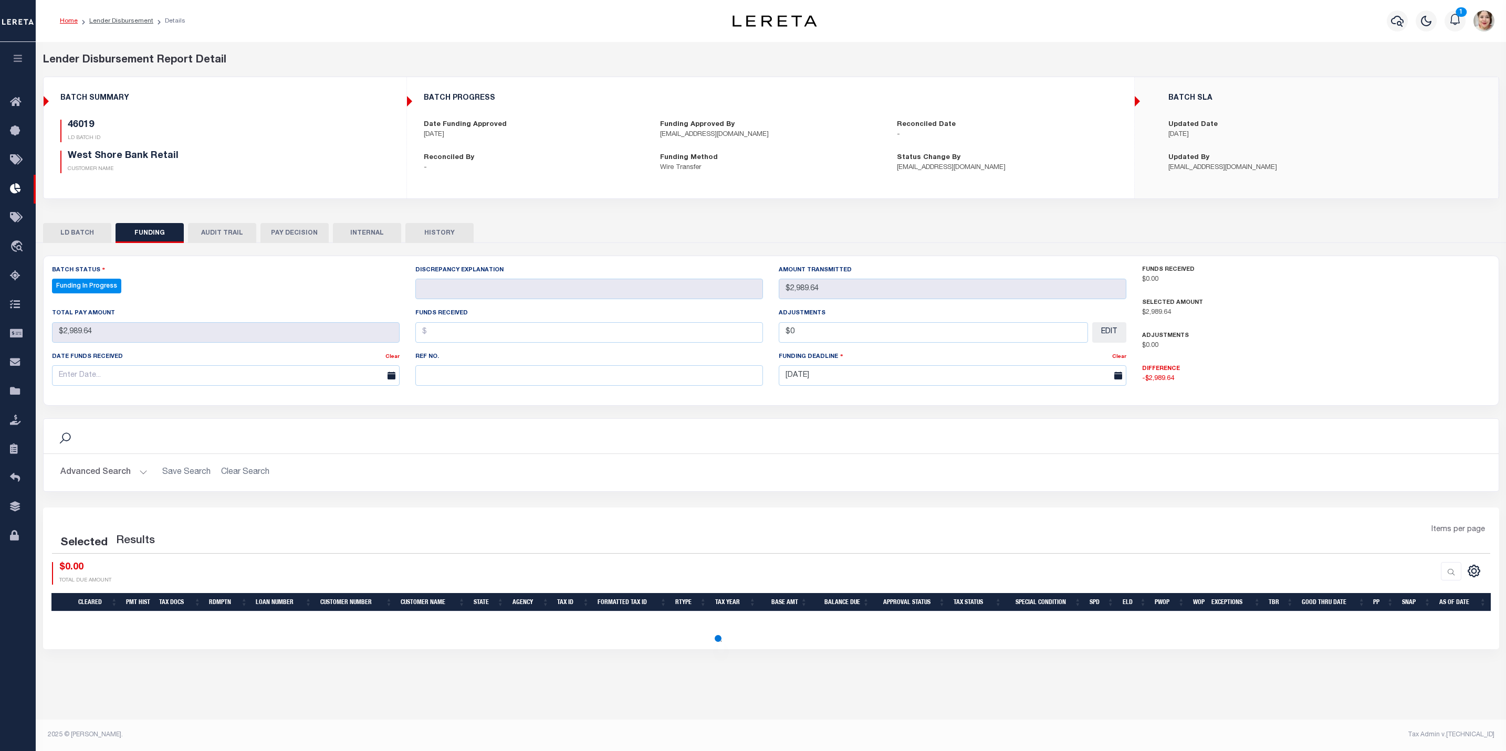
select select "100"
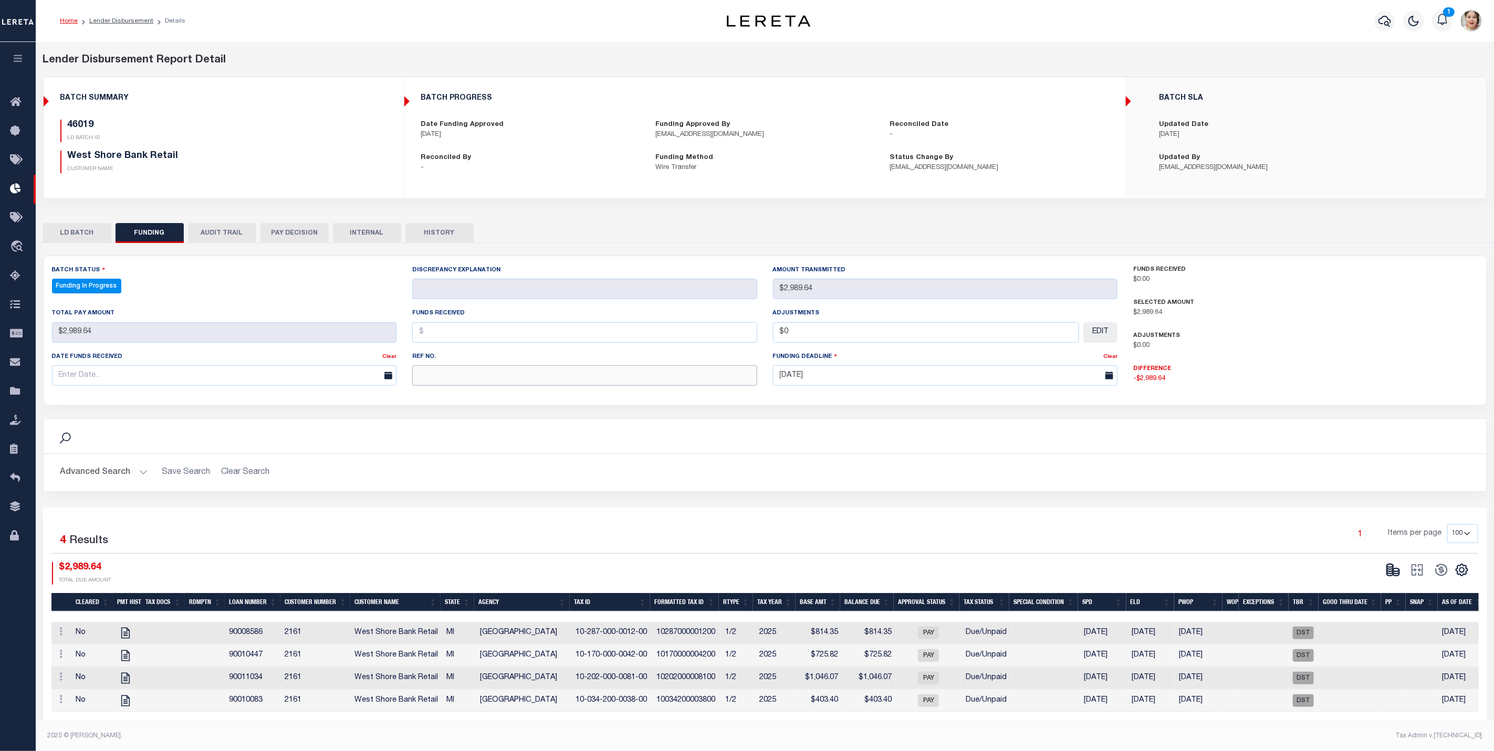
click at [474, 383] on input "text" at bounding box center [584, 375] width 345 height 20
paste input "20250911MMQFMPG7000007"
type input "20250911MMQFMPG7000007"
click at [443, 341] on input "text" at bounding box center [584, 332] width 345 height 20
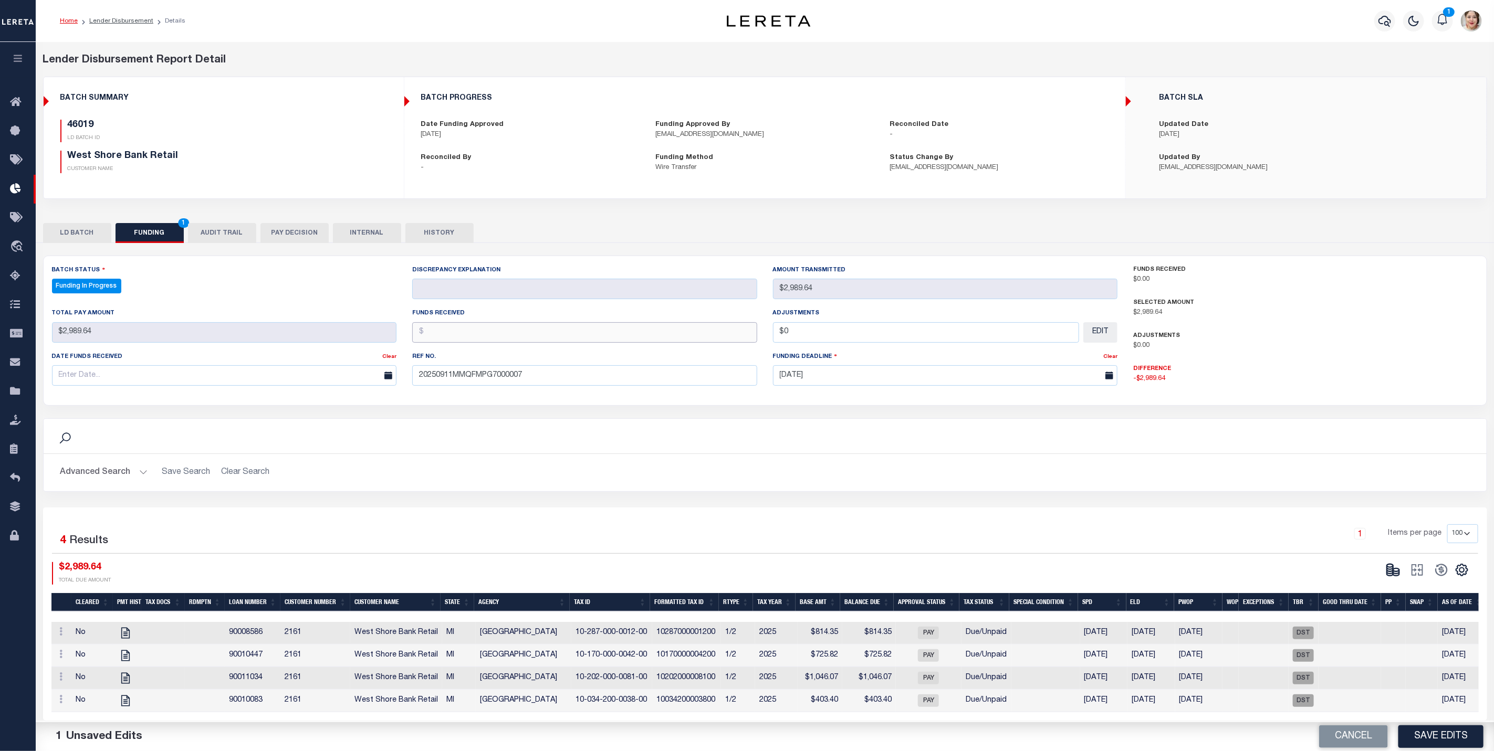
click at [446, 337] on input "text" at bounding box center [584, 332] width 345 height 20
type input "$2,989.64"
click at [112, 375] on input "text" at bounding box center [224, 375] width 345 height 20
click at [153, 463] on span "11" at bounding box center [155, 459] width 20 height 20
type input "[DATE]"
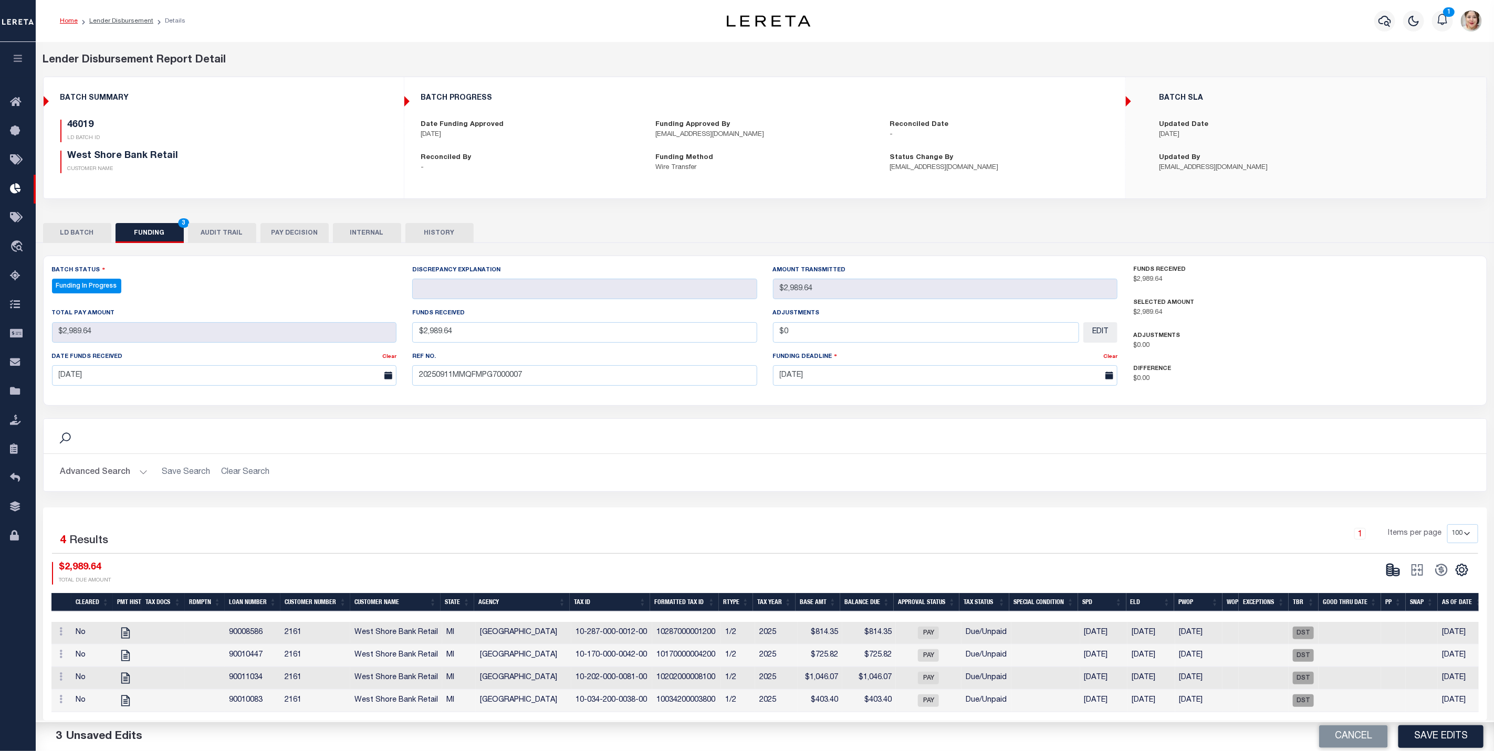
click at [607, 488] on div "Advanced Search Save Search Clear Search Customer Number Contains Contains Is C…" at bounding box center [765, 472] width 1443 height 37
click at [1450, 735] on button "Save Edits" at bounding box center [1440, 737] width 85 height 23
type input "$2,989.64"
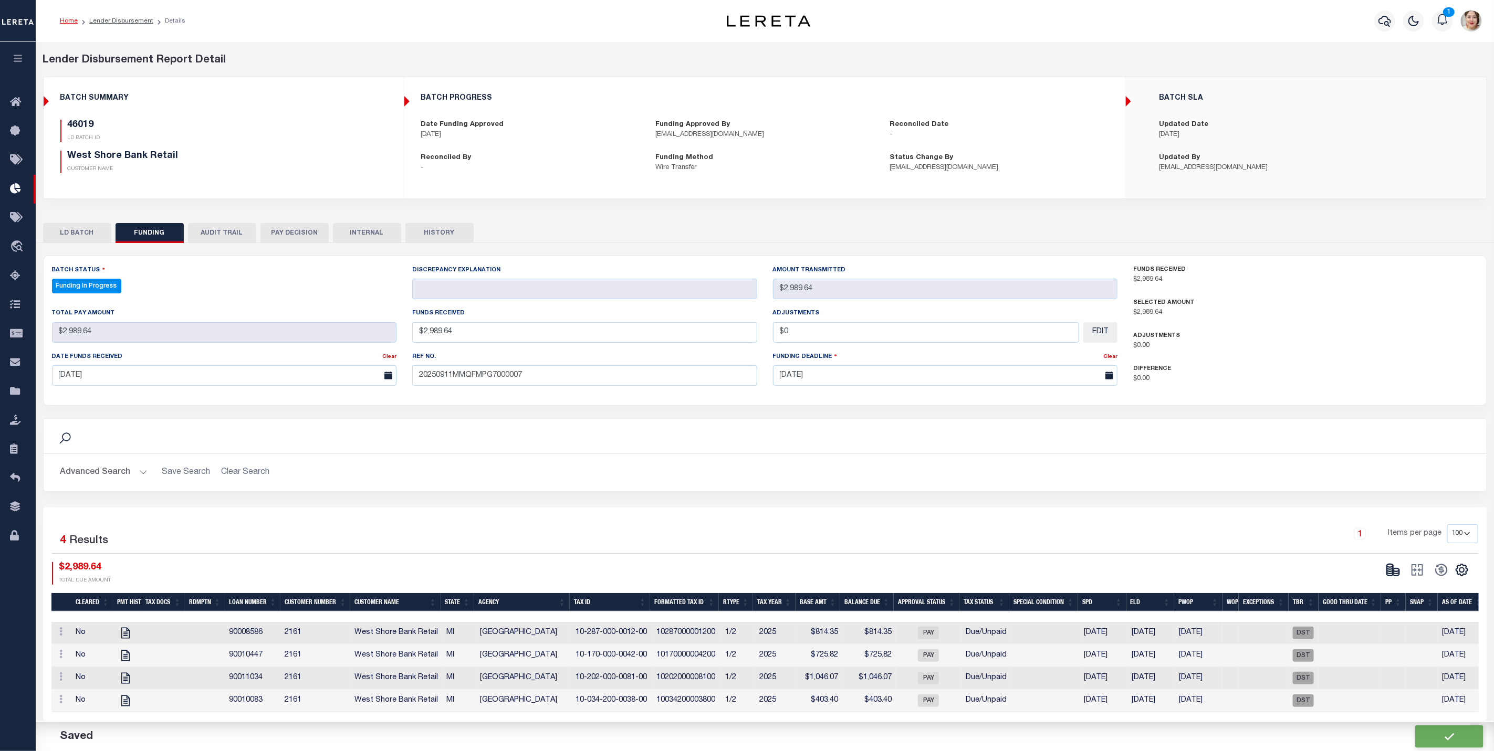
type input "$0"
select select "100"
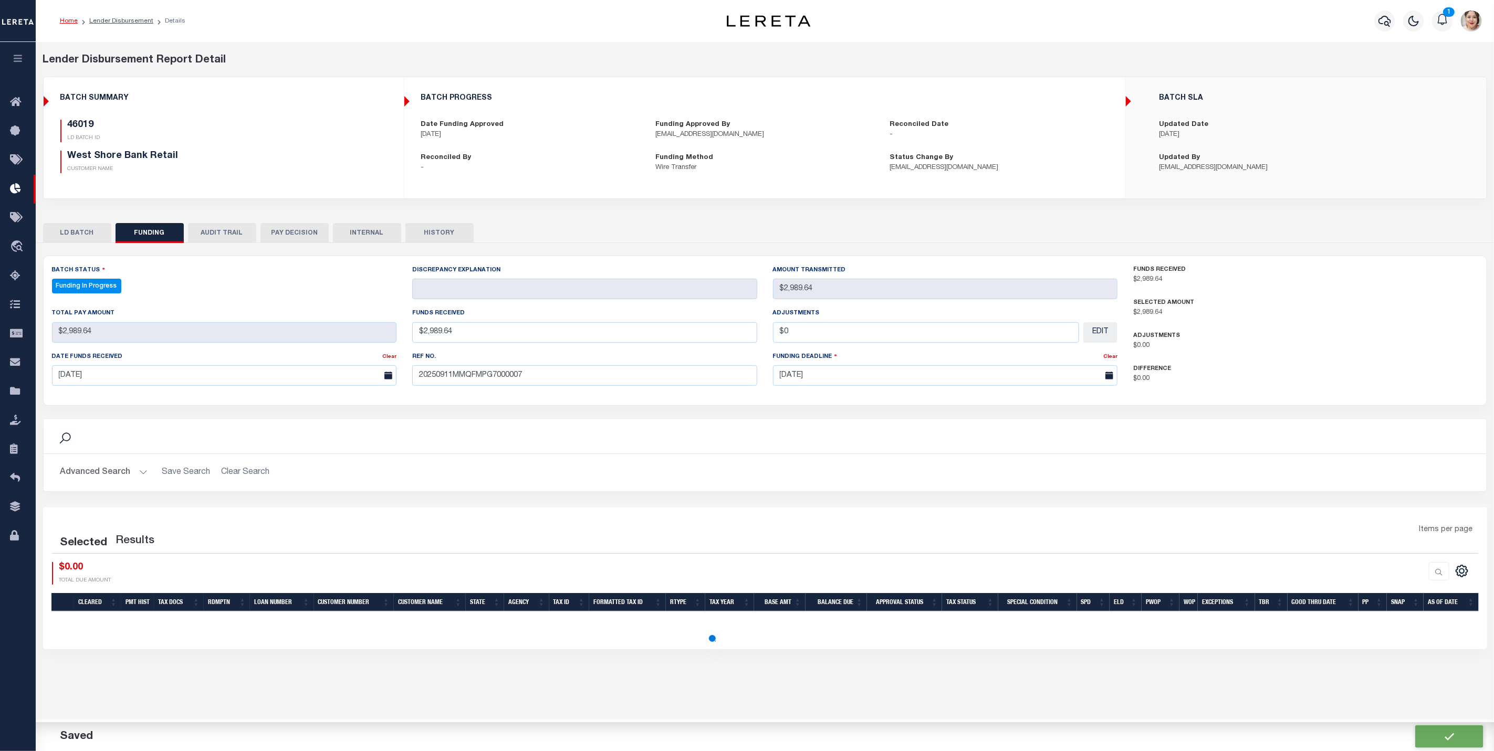
select select "100"
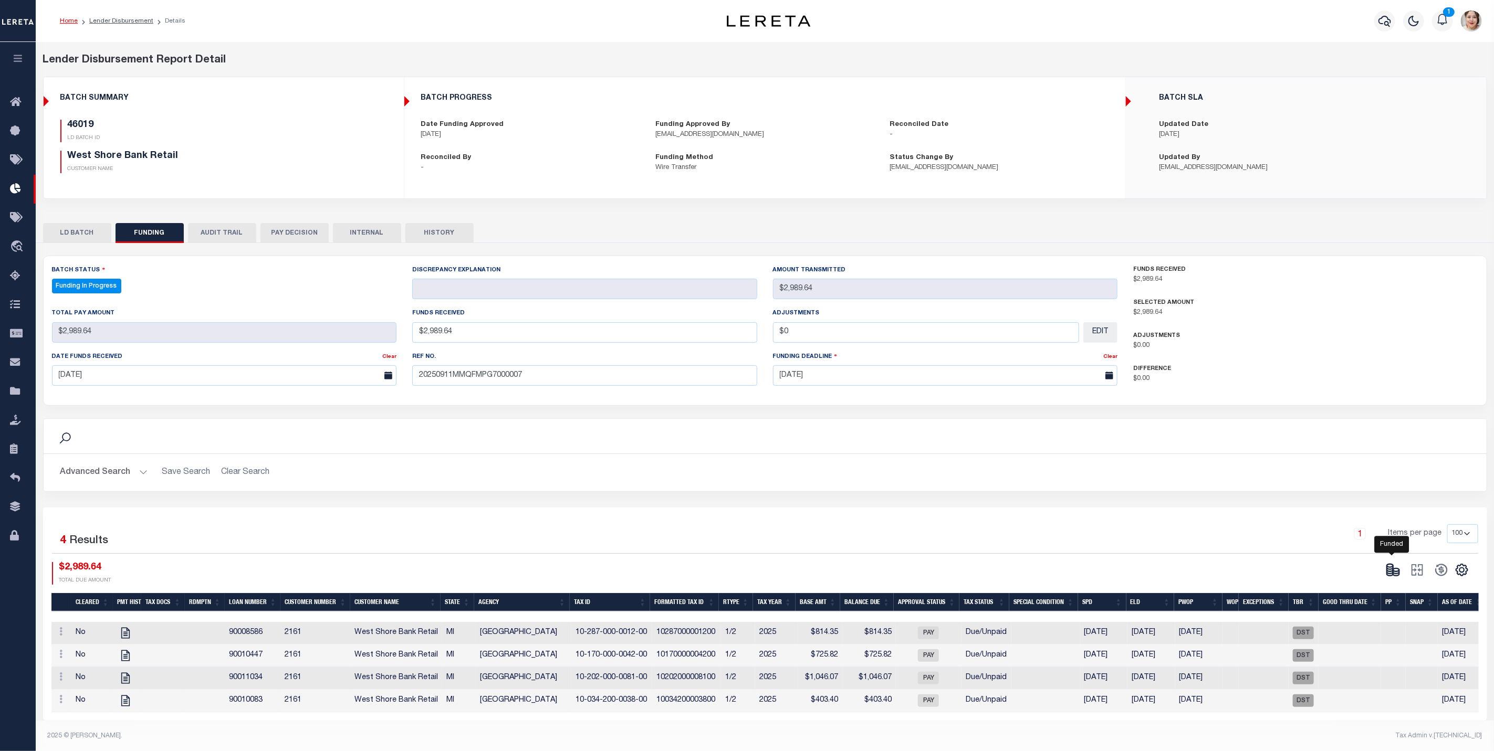
click at [1396, 578] on icon at bounding box center [1393, 570] width 15 height 15
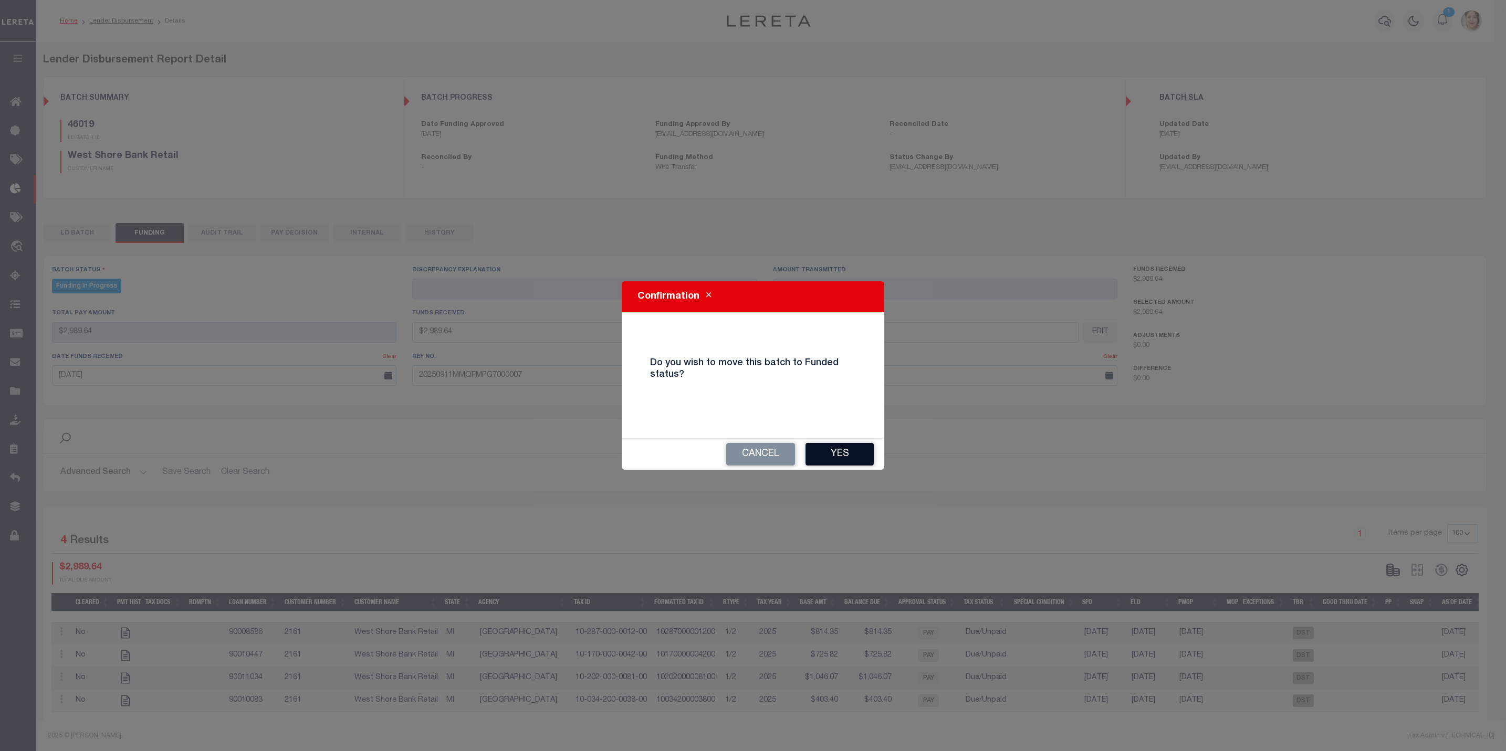
click at [831, 456] on button "Yes" at bounding box center [839, 454] width 68 height 23
type input "$2,989.64"
type input "$0"
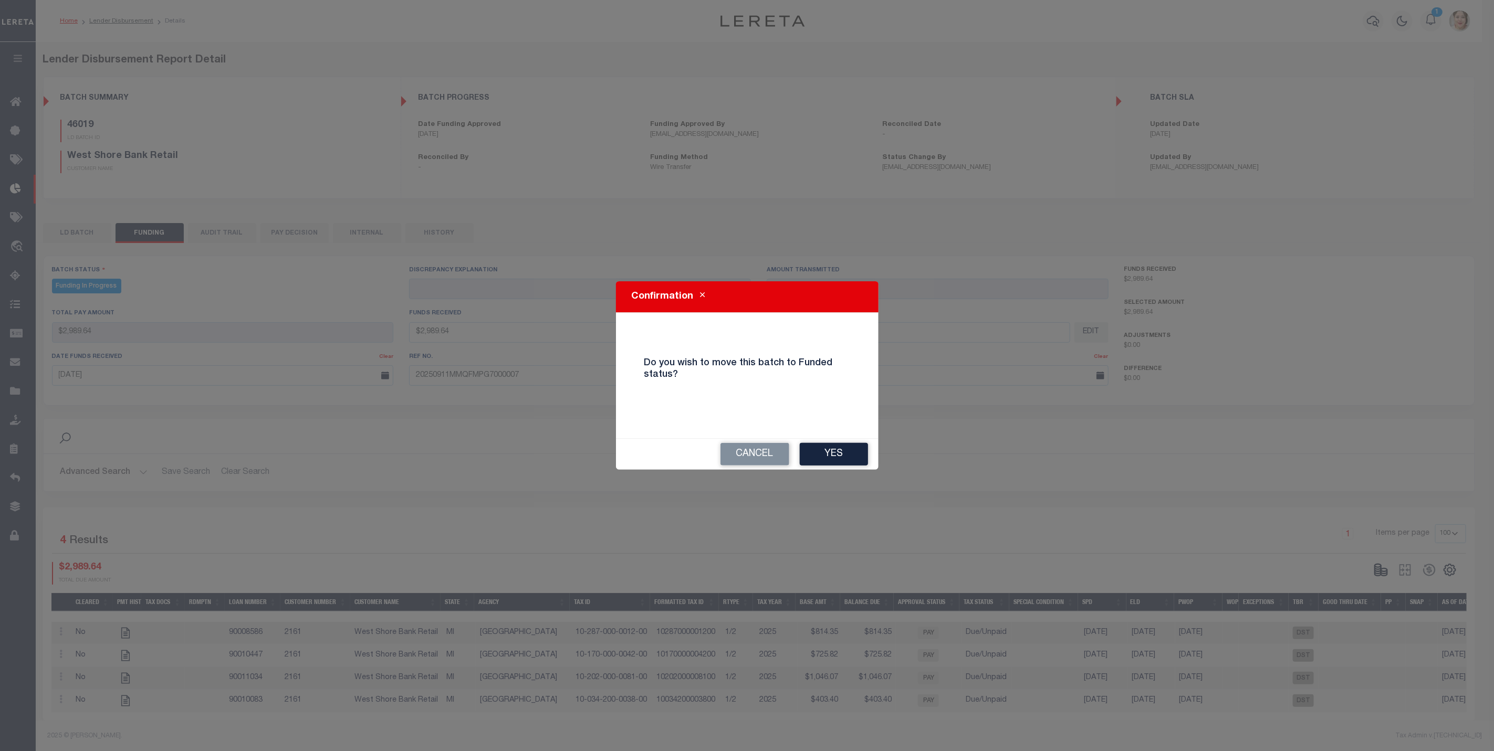
select select "100"
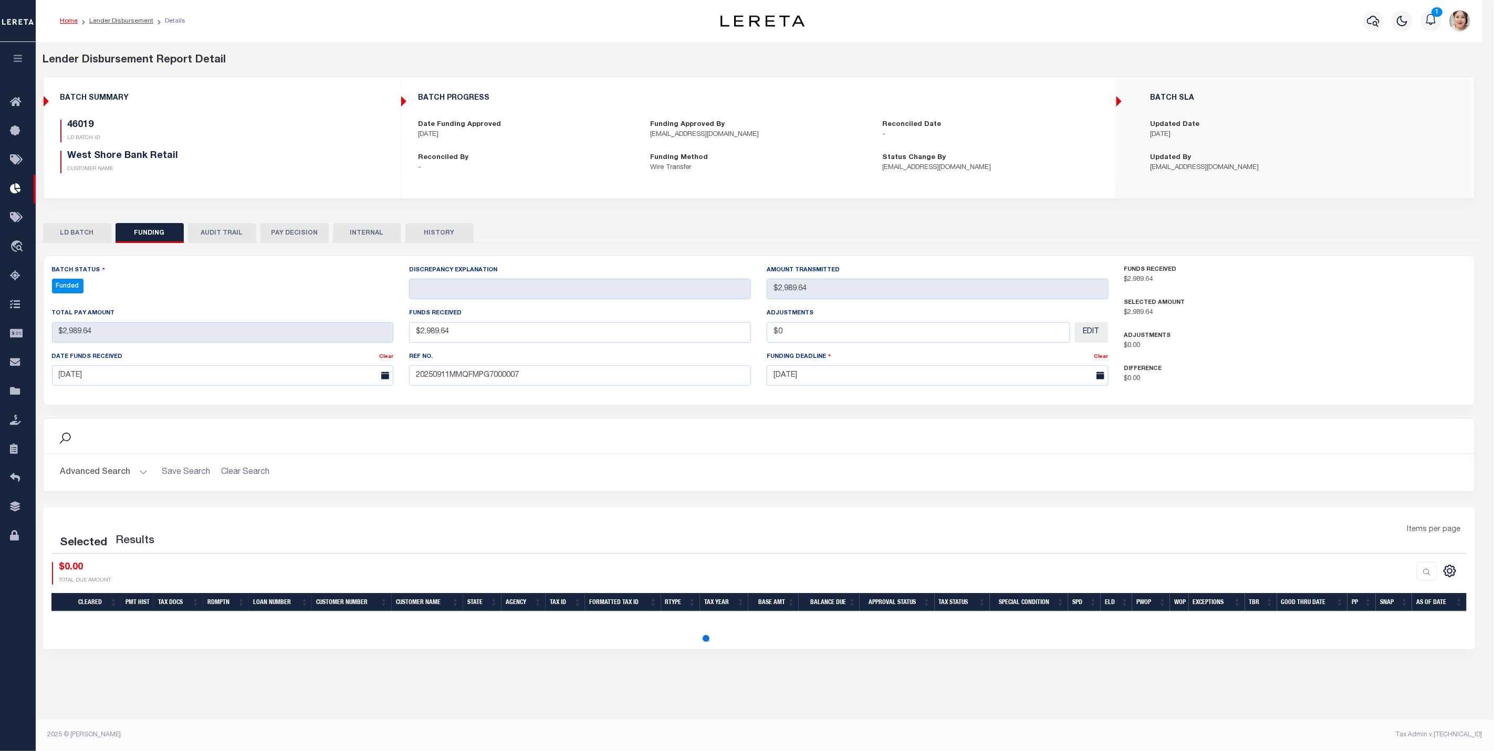
select select "100"
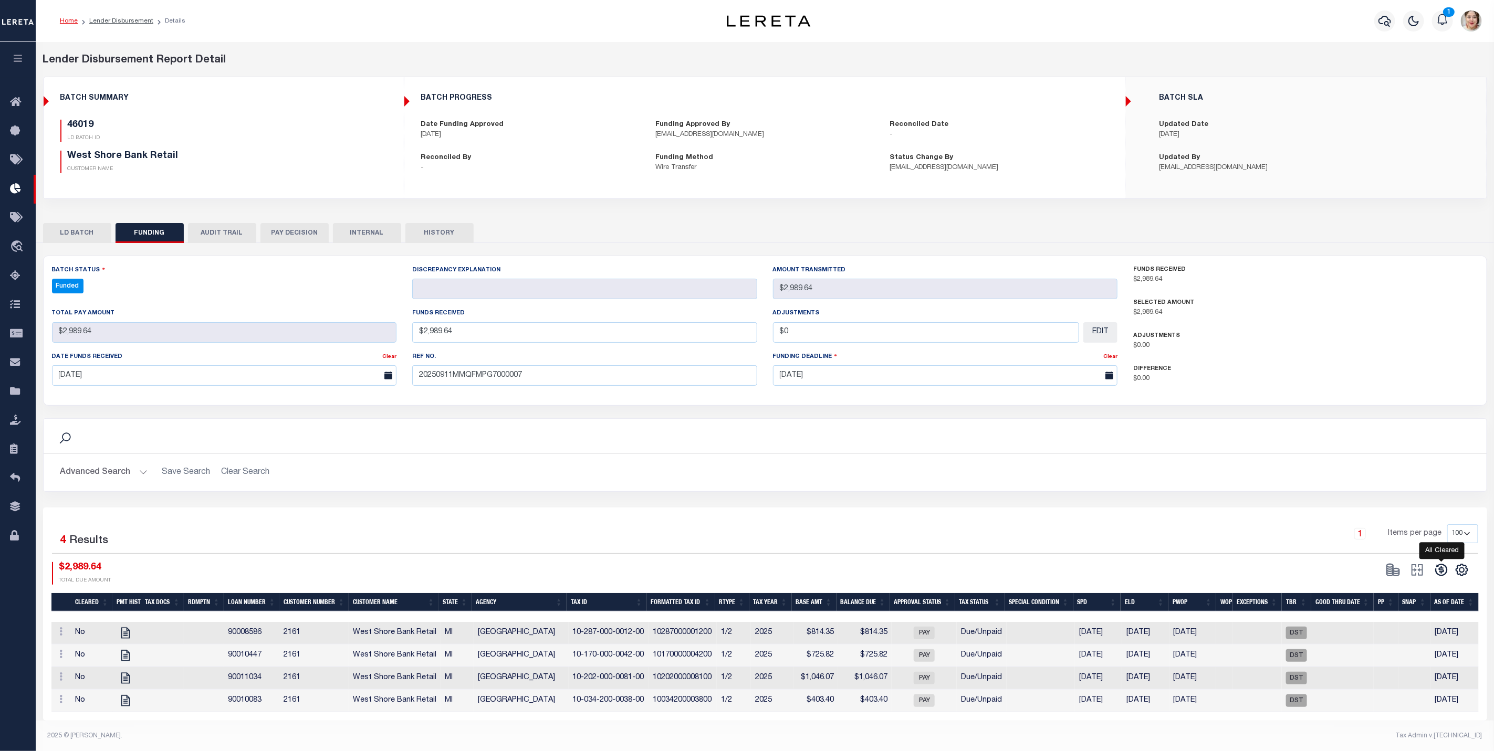
click at [1440, 578] on icon at bounding box center [1441, 570] width 15 height 15
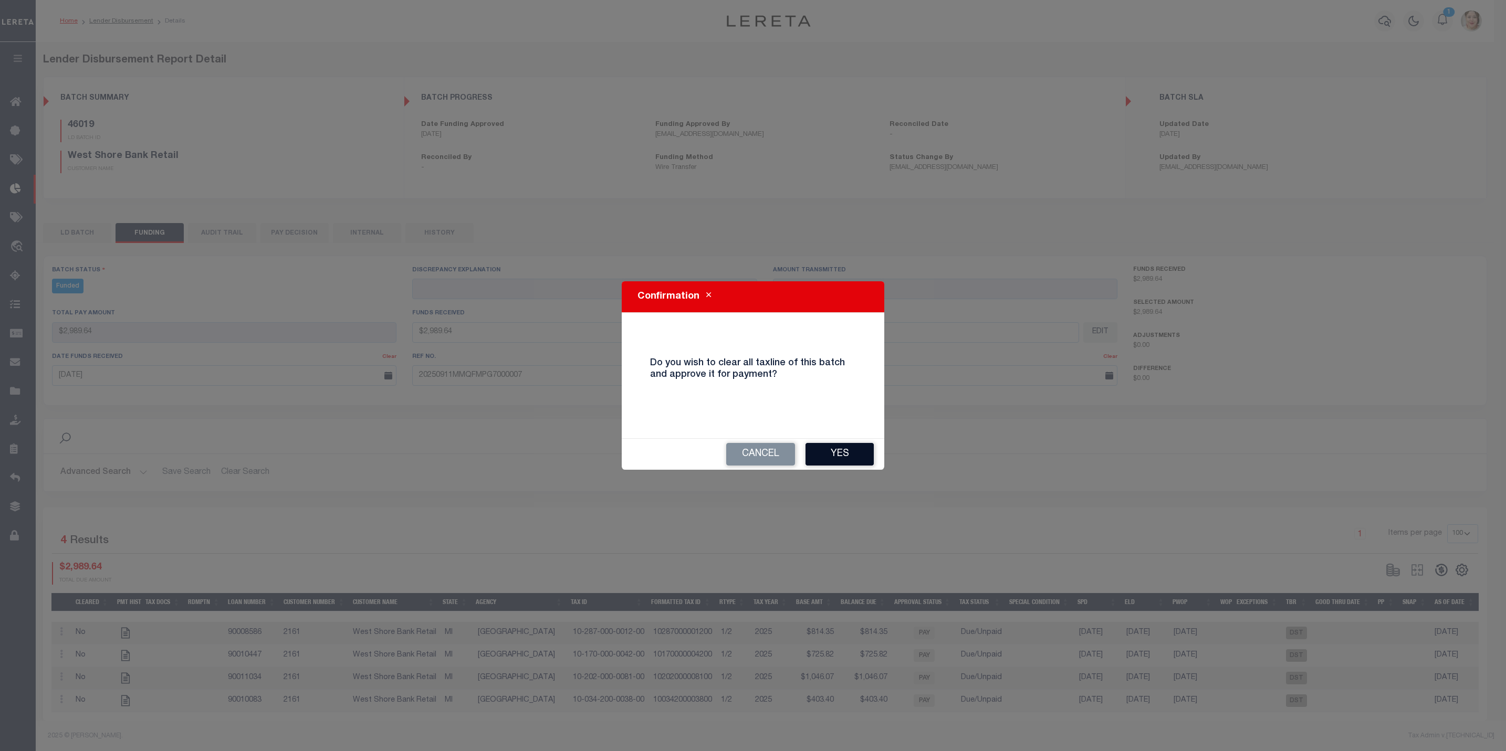
click at [850, 446] on button "Yes" at bounding box center [839, 454] width 68 height 23
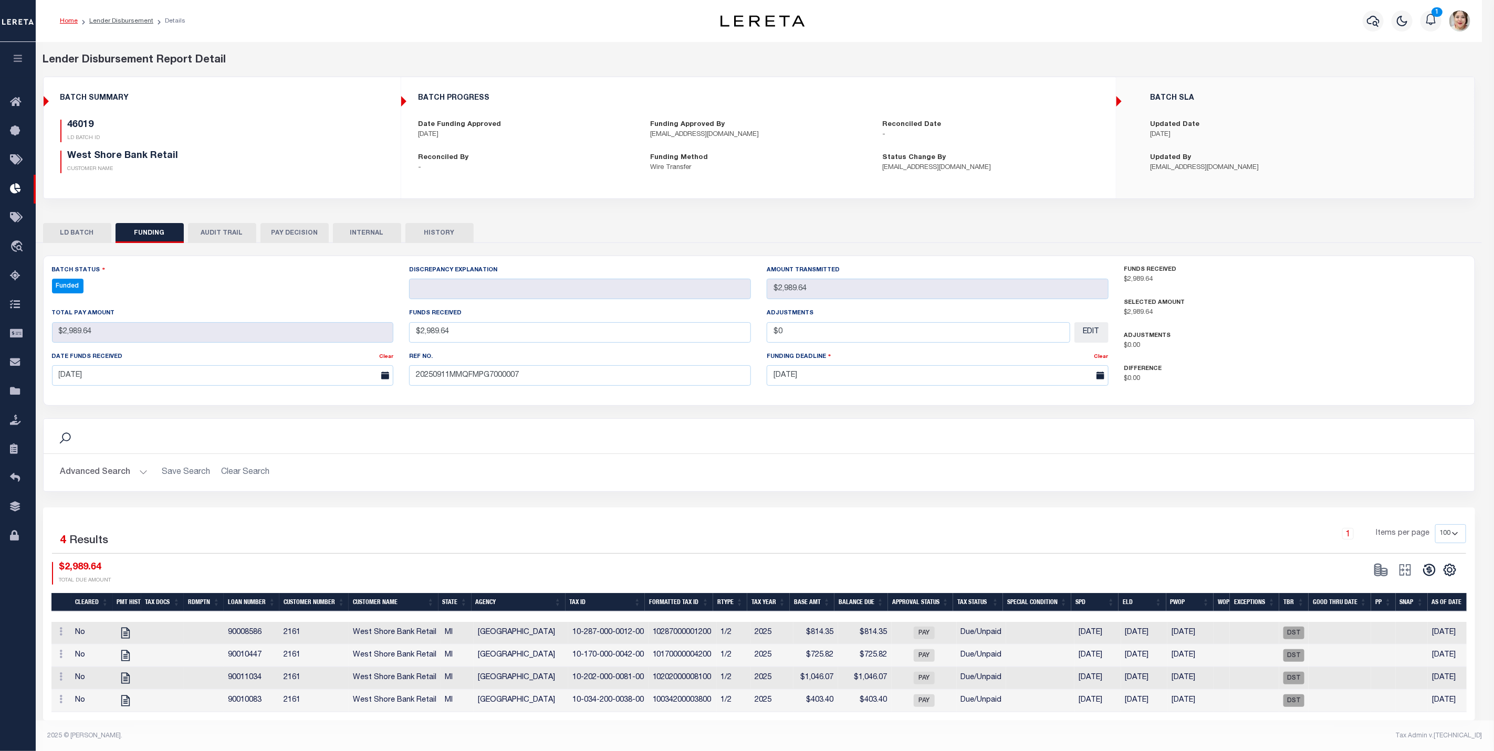
type input "$2,989.64"
type input "$0"
select select "100"
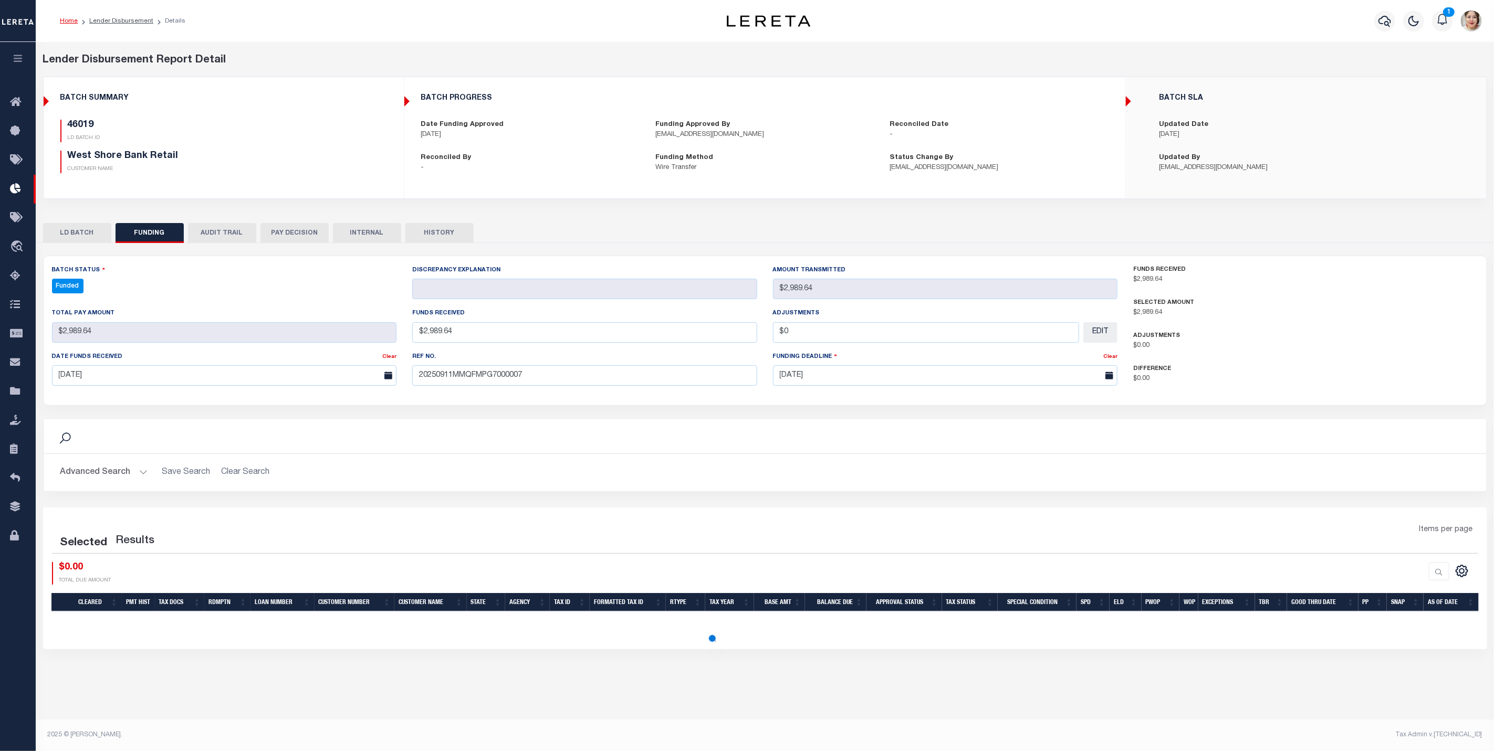
select select "100"
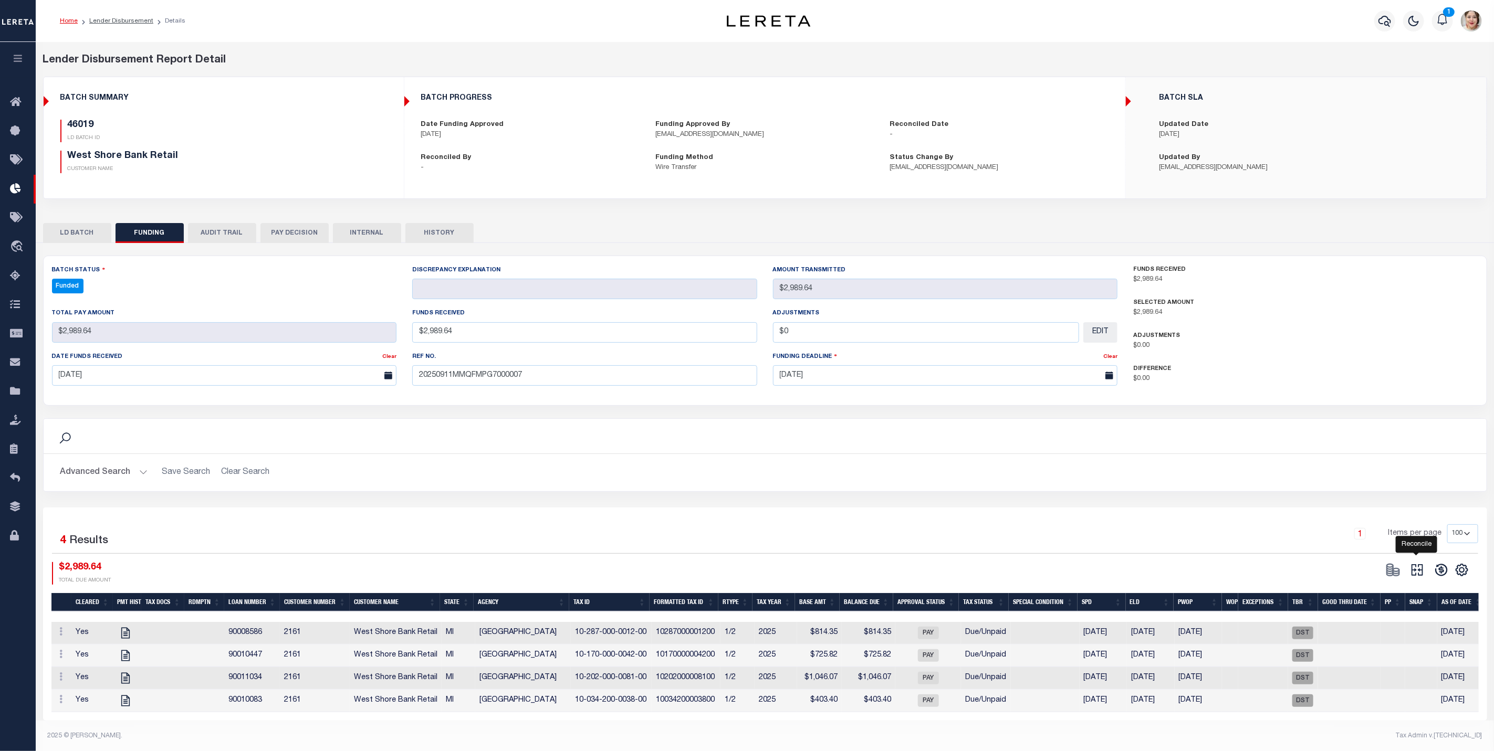
click at [1418, 574] on icon at bounding box center [1417, 570] width 15 height 15
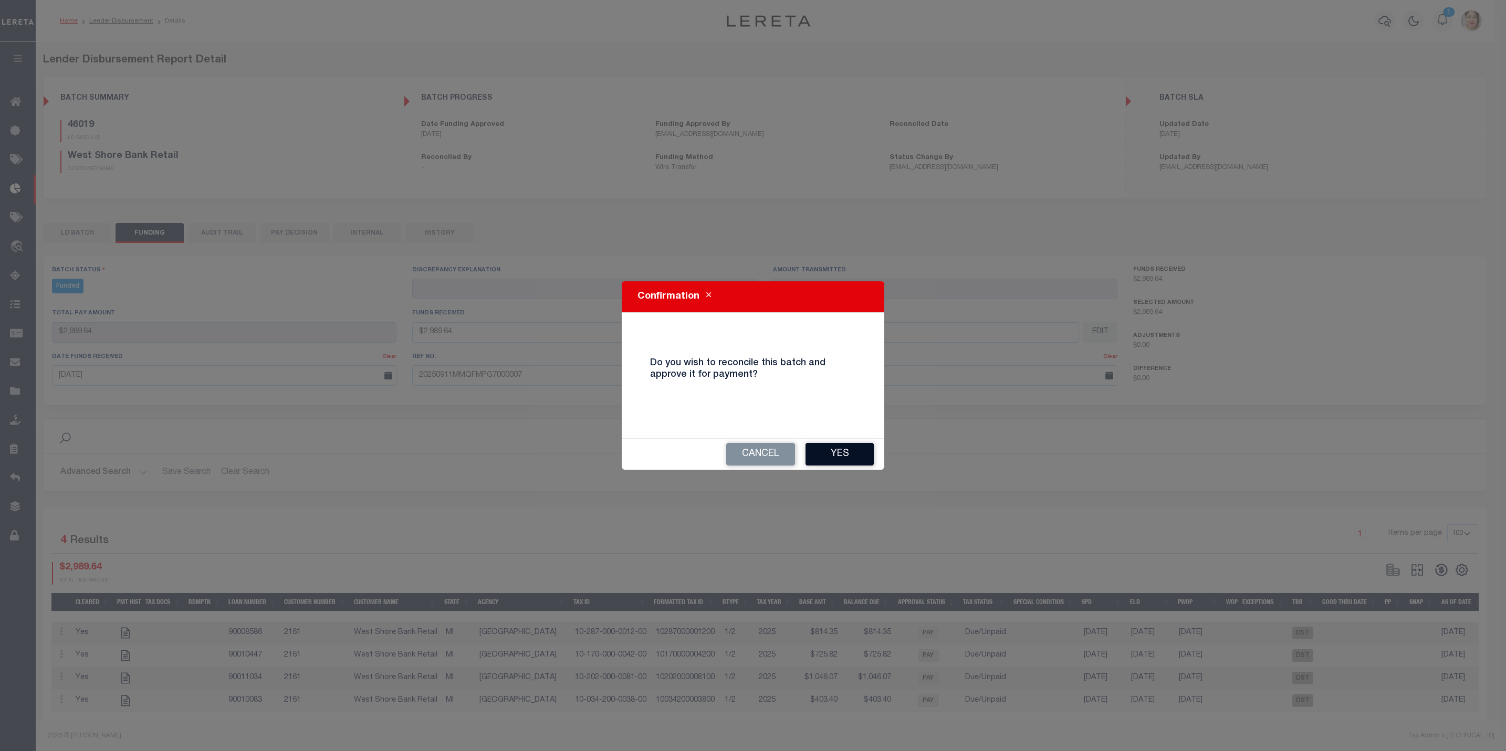
click at [854, 452] on button "Yes" at bounding box center [839, 454] width 68 height 23
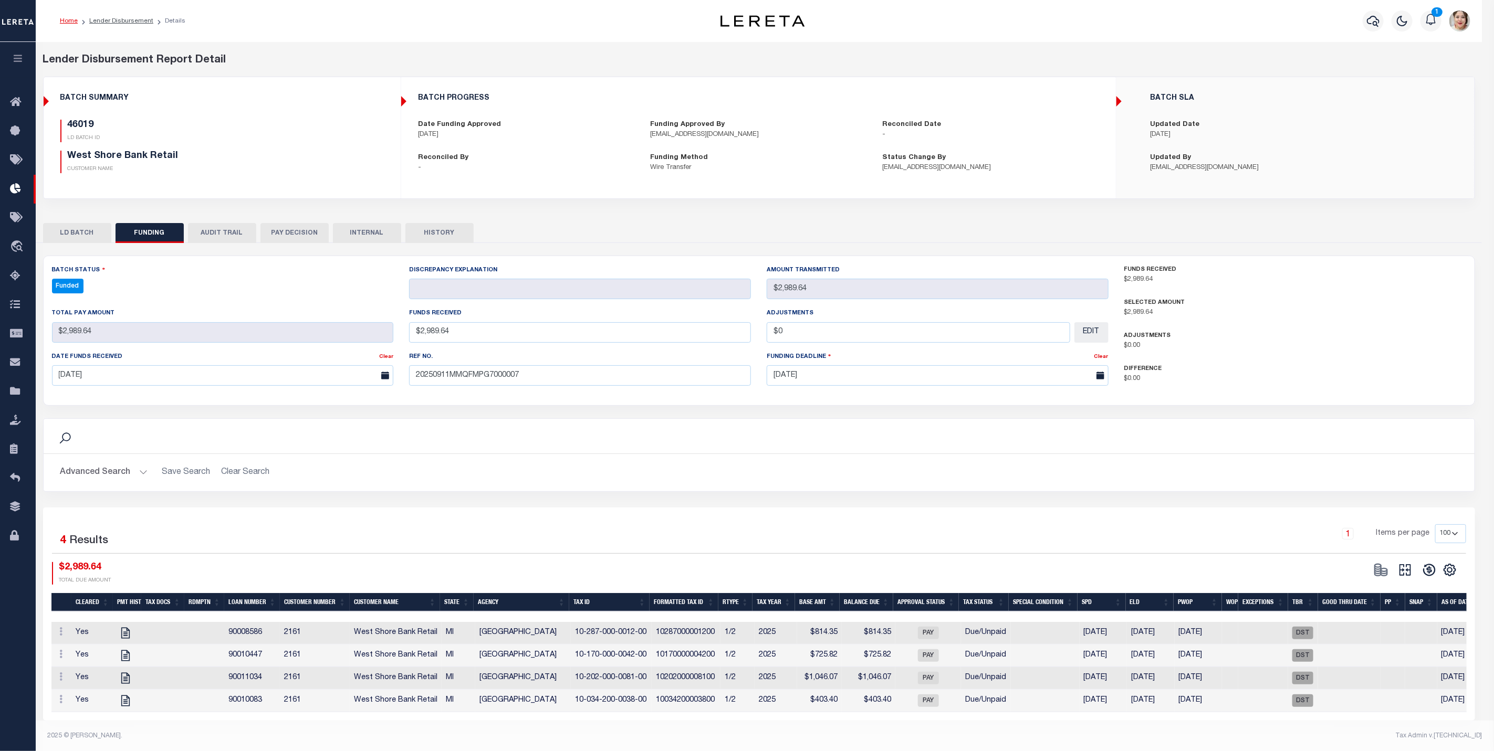
type input "$2,989.64"
type input "$0"
select select "100"
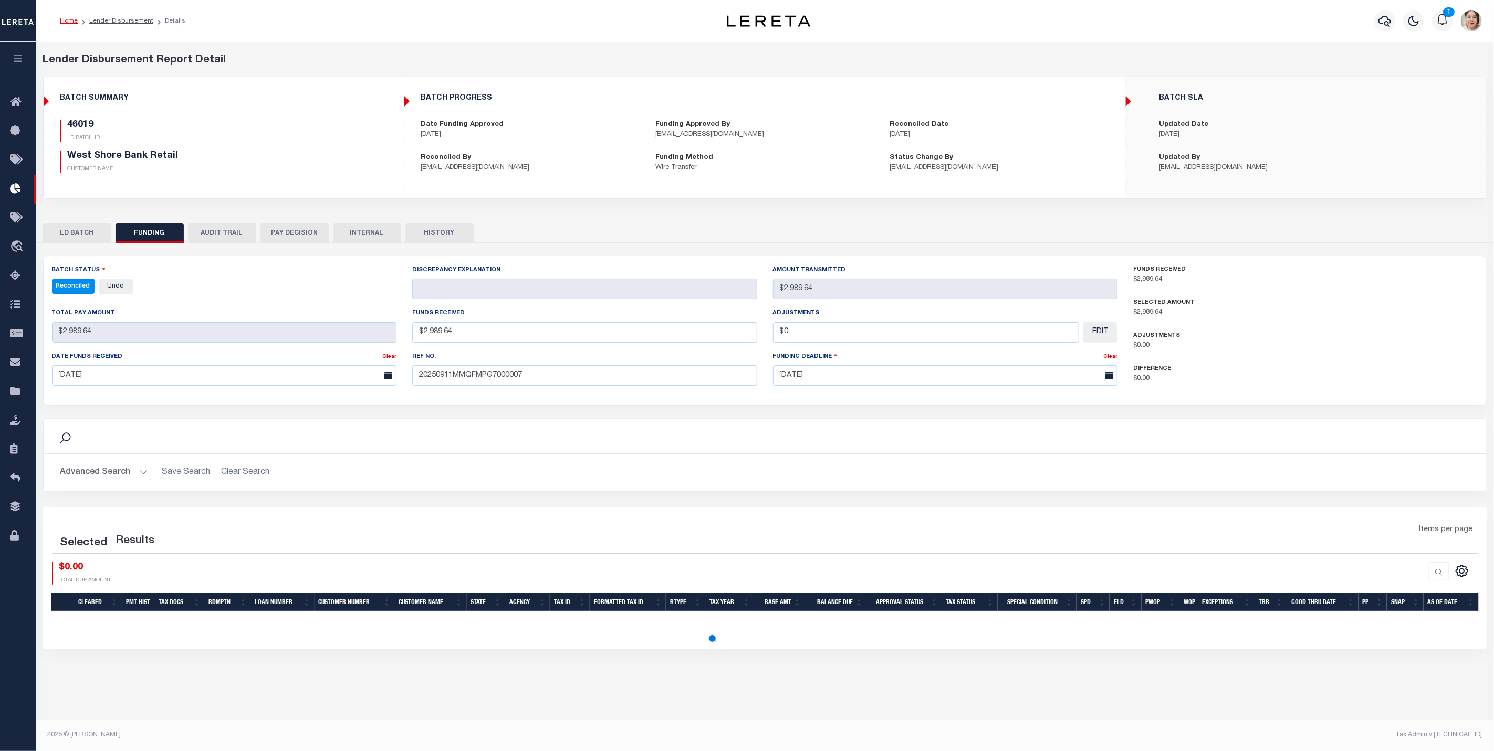
select select "100"
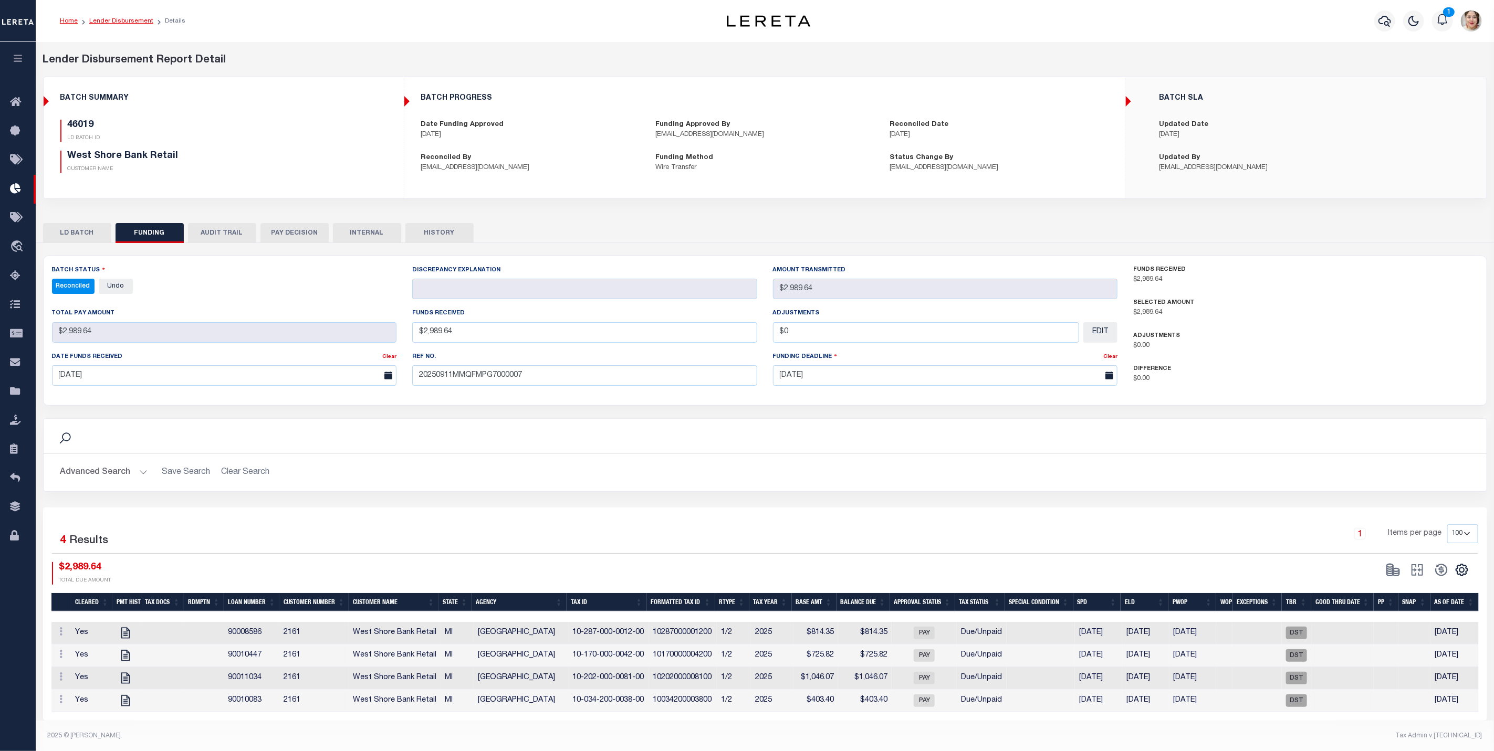
click at [109, 21] on link "Lender Disbursement" at bounding box center [121, 21] width 64 height 6
checkbox input "true"
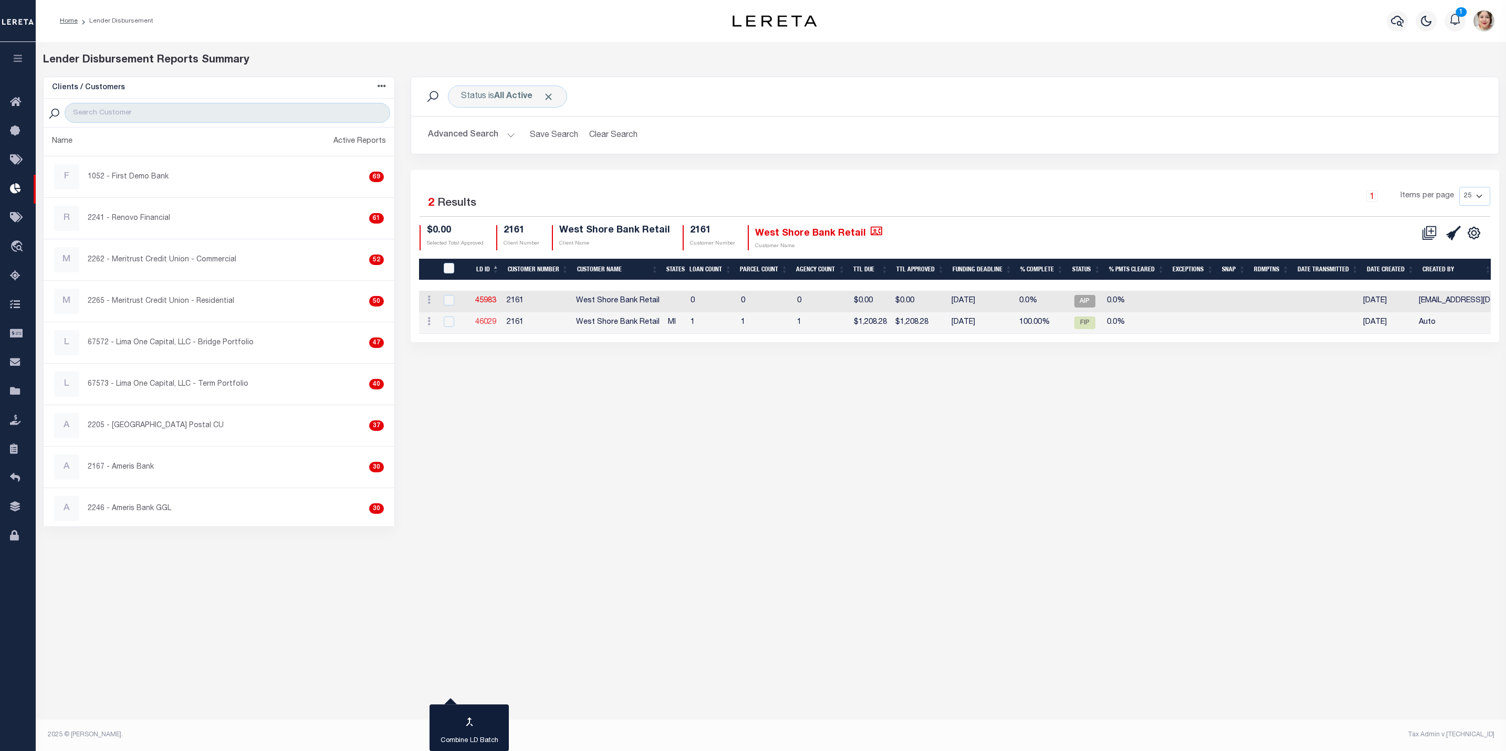
click at [488, 323] on link "46029" at bounding box center [485, 322] width 21 height 7
checkbox input "true"
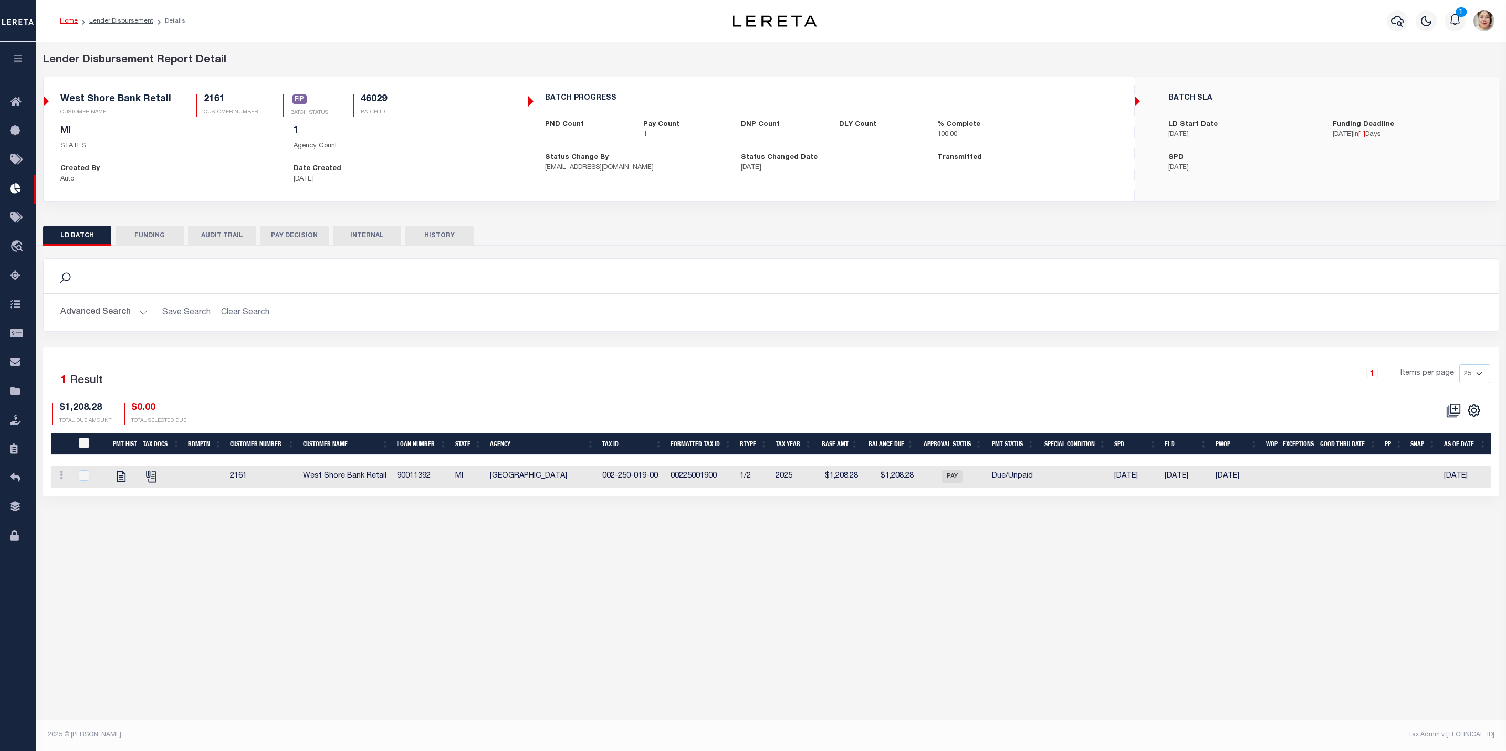
click at [176, 235] on button "FUNDING" at bounding box center [150, 236] width 68 height 20
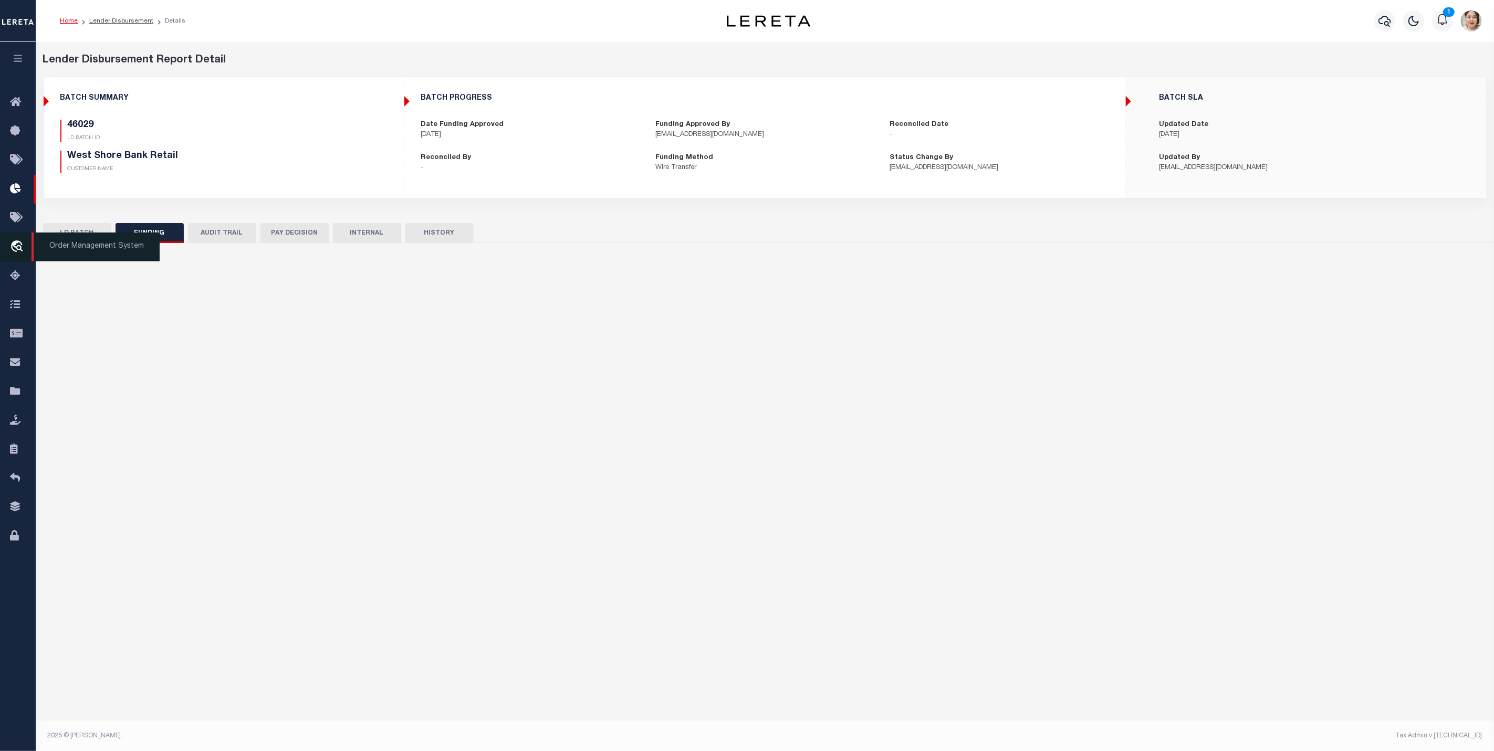
select select "100"
type input "$1,208.28"
type input "$0"
type input "[DATE]"
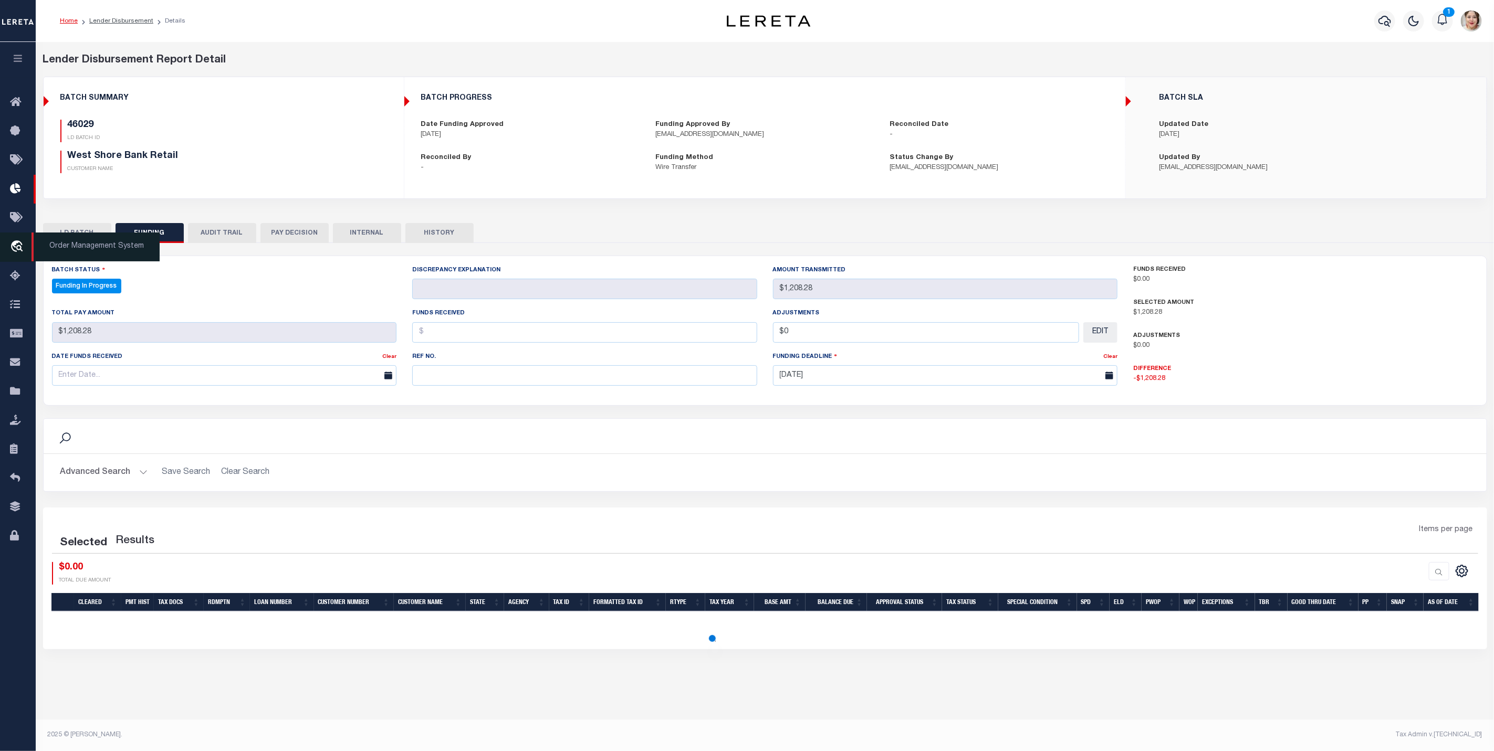
select select "100"
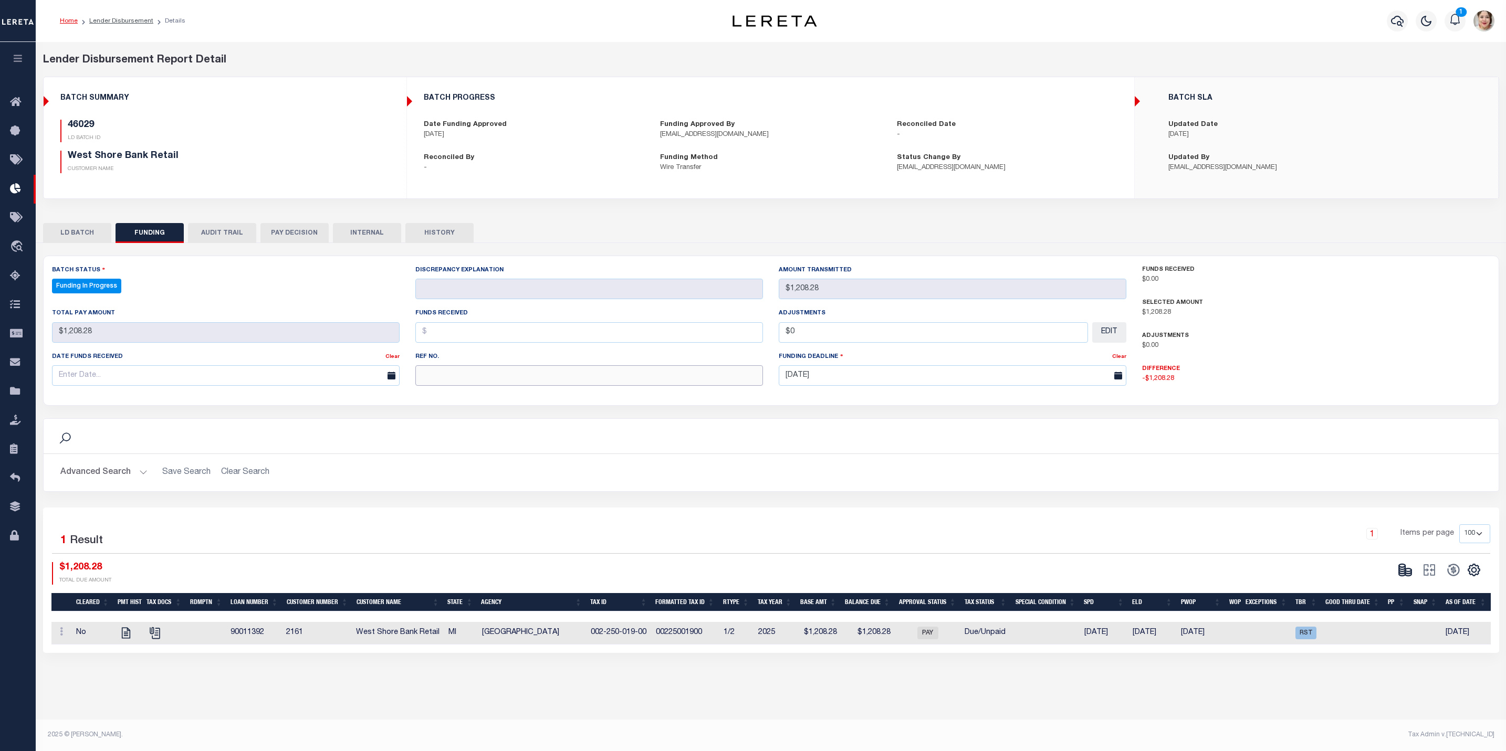
click at [452, 386] on input "text" at bounding box center [589, 375] width 348 height 20
paste input "20250911MMQFMPG7000008"
type input "20250911MMQFMPG7000008"
click at [436, 340] on input "text" at bounding box center [589, 332] width 348 height 20
type input "$1,208.28"
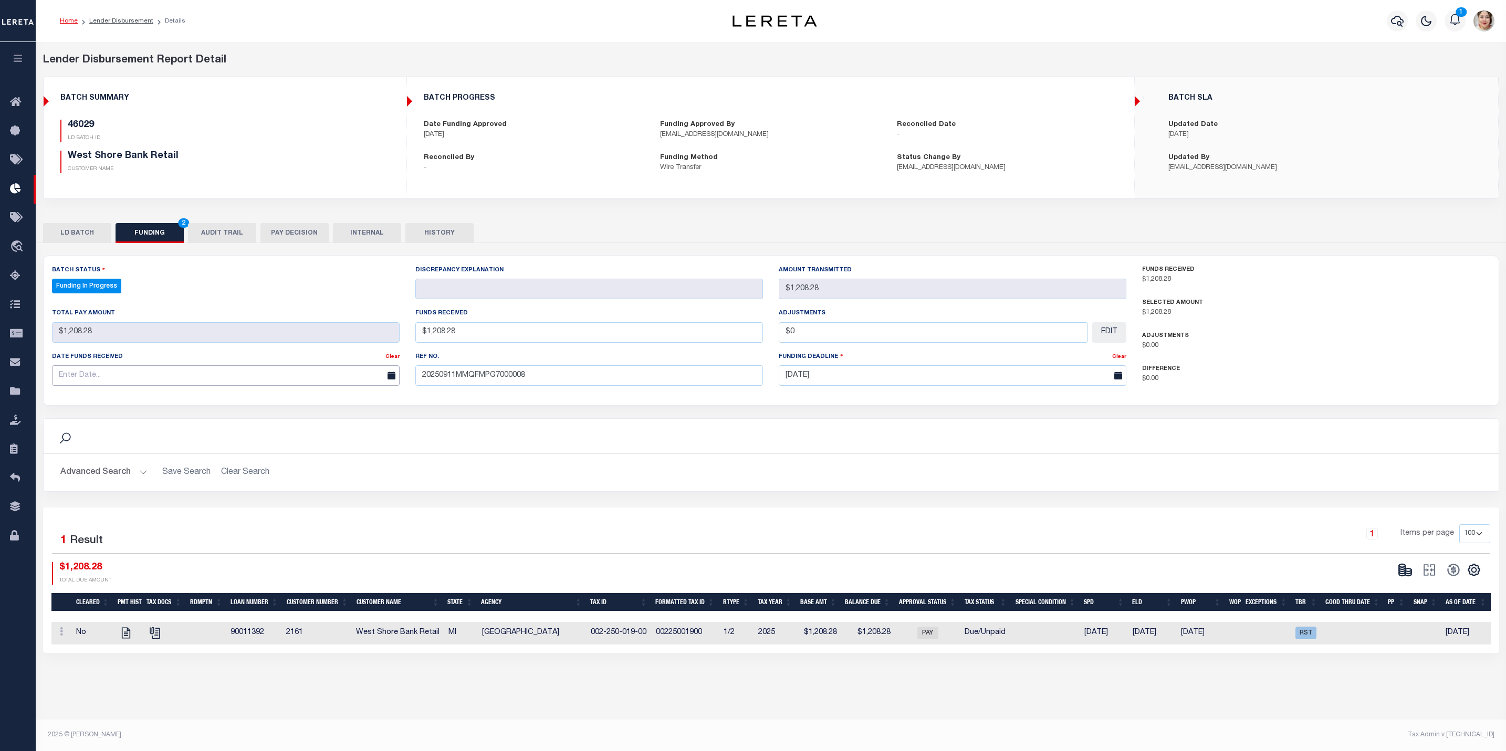
type input "$0.00"
click at [65, 375] on input "text" at bounding box center [226, 375] width 348 height 20
click at [155, 463] on span "11" at bounding box center [155, 459] width 20 height 20
type input "[DATE]"
click at [1125, 475] on h2 "Advanced Search Save Search Clear Search" at bounding box center [771, 473] width 1438 height 20
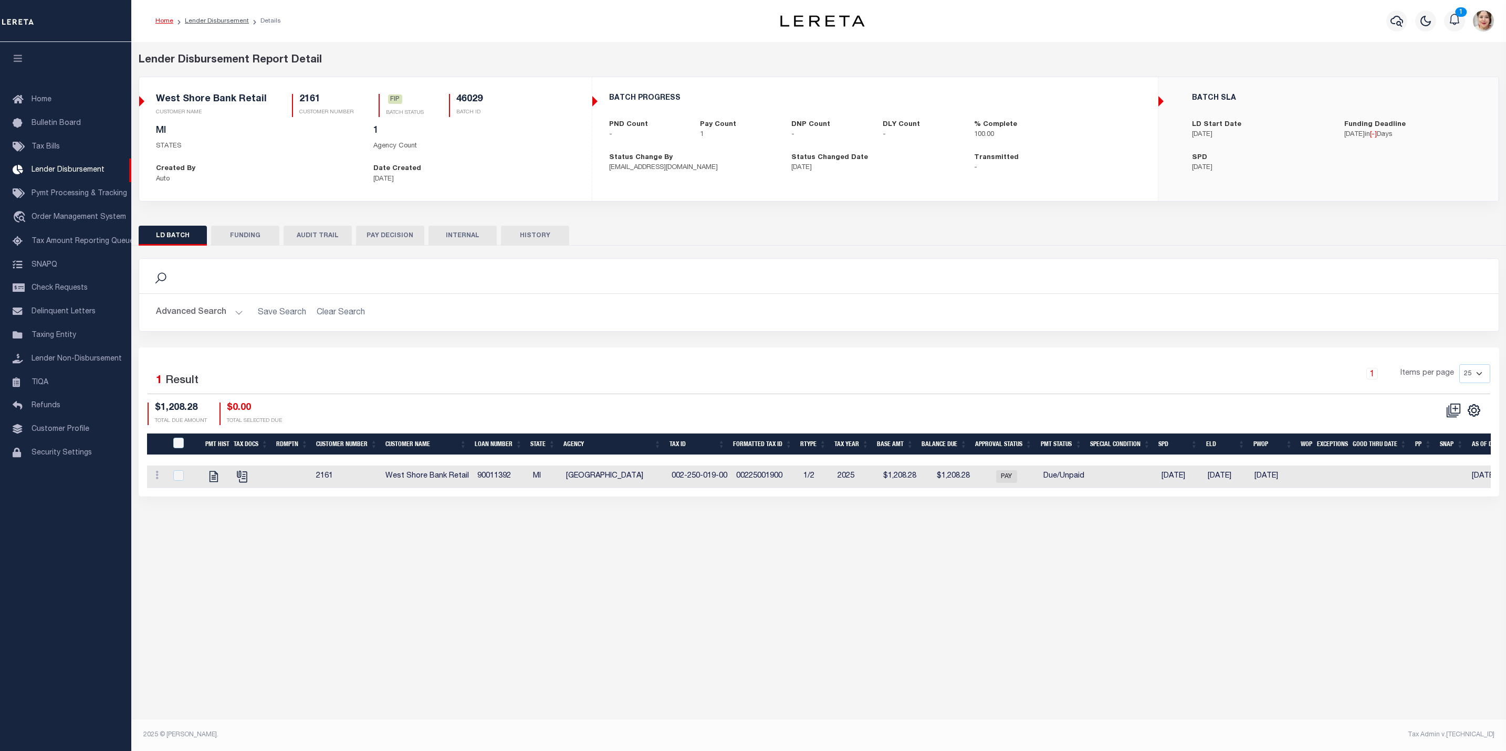
click at [254, 232] on button "FUNDING" at bounding box center [245, 236] width 68 height 20
type input "$1,208.28"
type input "$0"
type input "[DATE]"
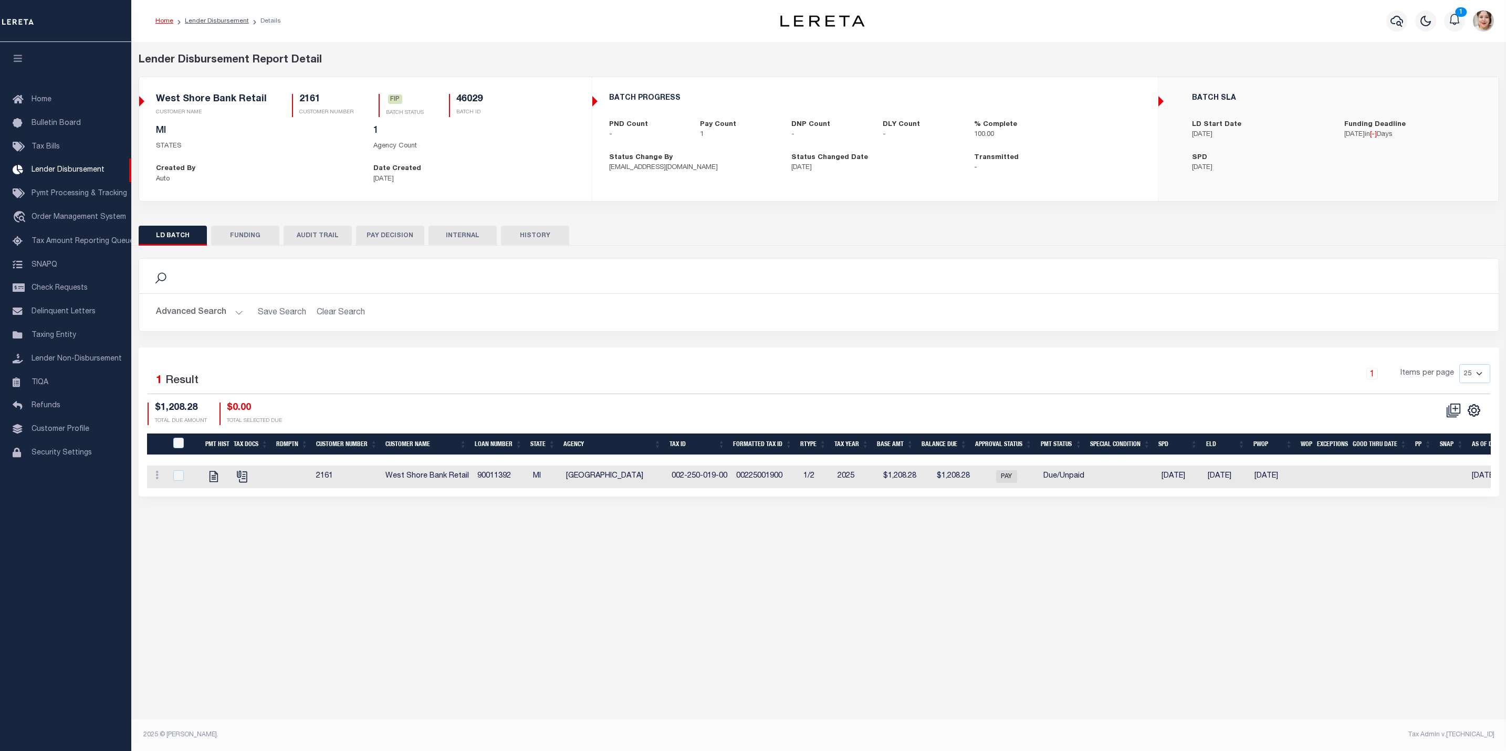
select select "100"
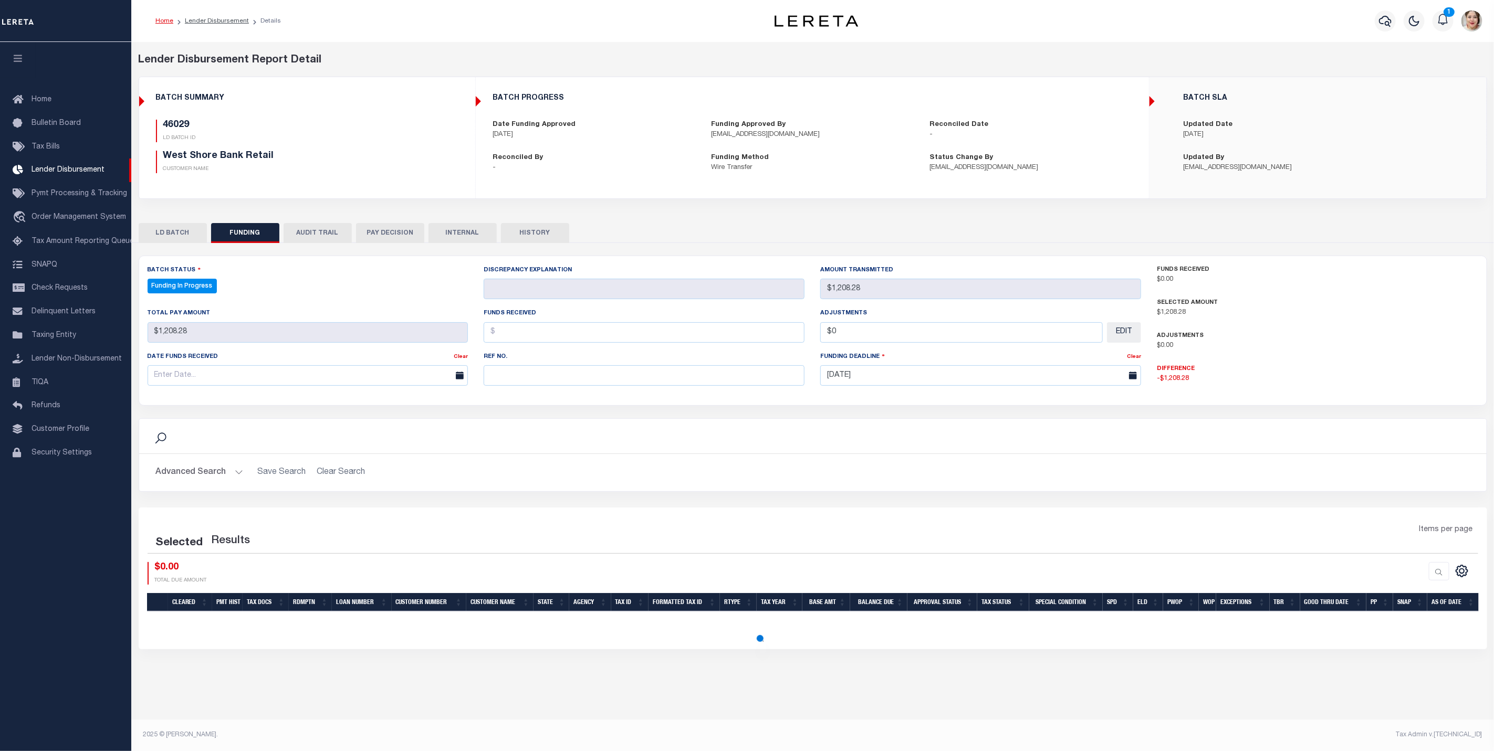
select select "100"
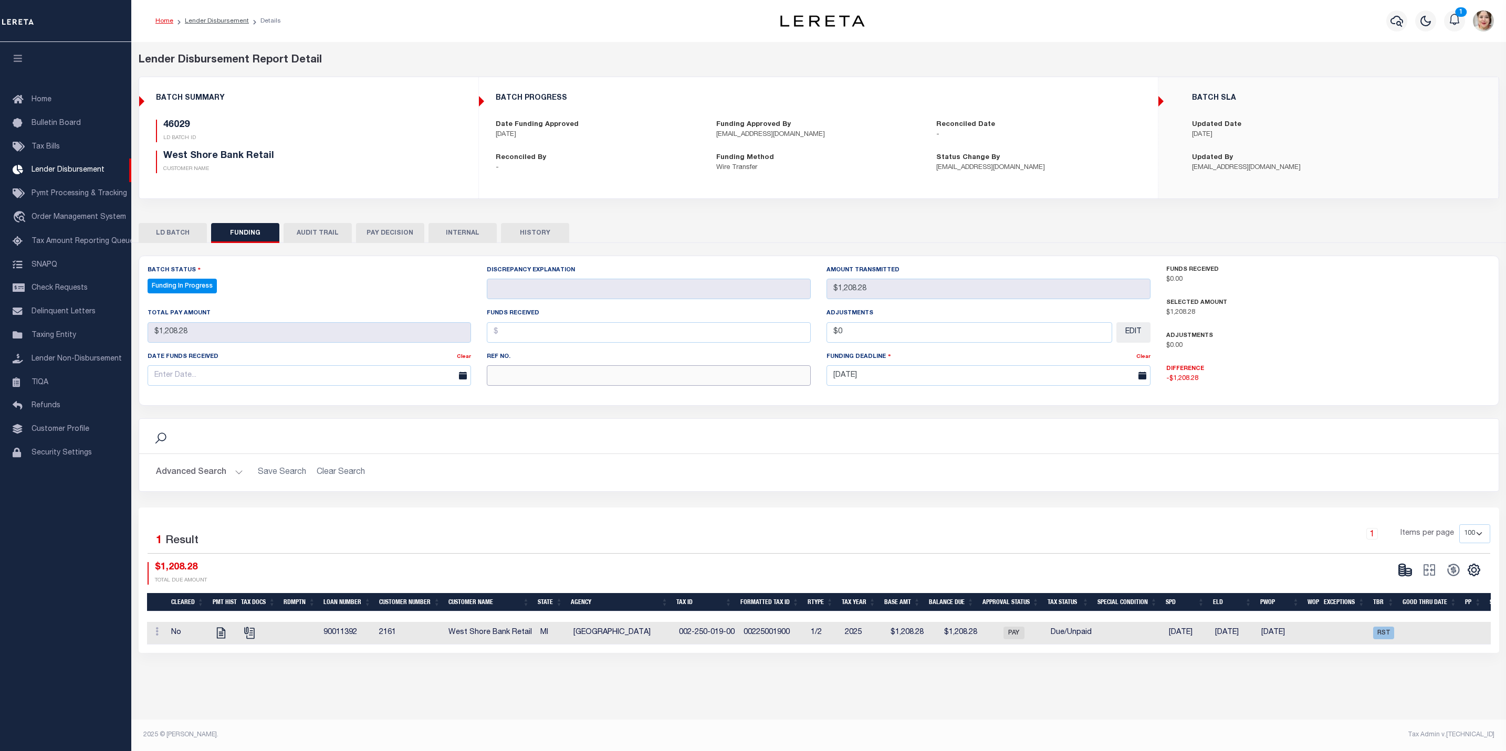
click at [572, 370] on input "text" at bounding box center [649, 375] width 324 height 20
paste input "20250911MMQFMPG7000008"
type input "20250911MMQFMPG7000008"
click at [547, 328] on input "text" at bounding box center [649, 332] width 324 height 20
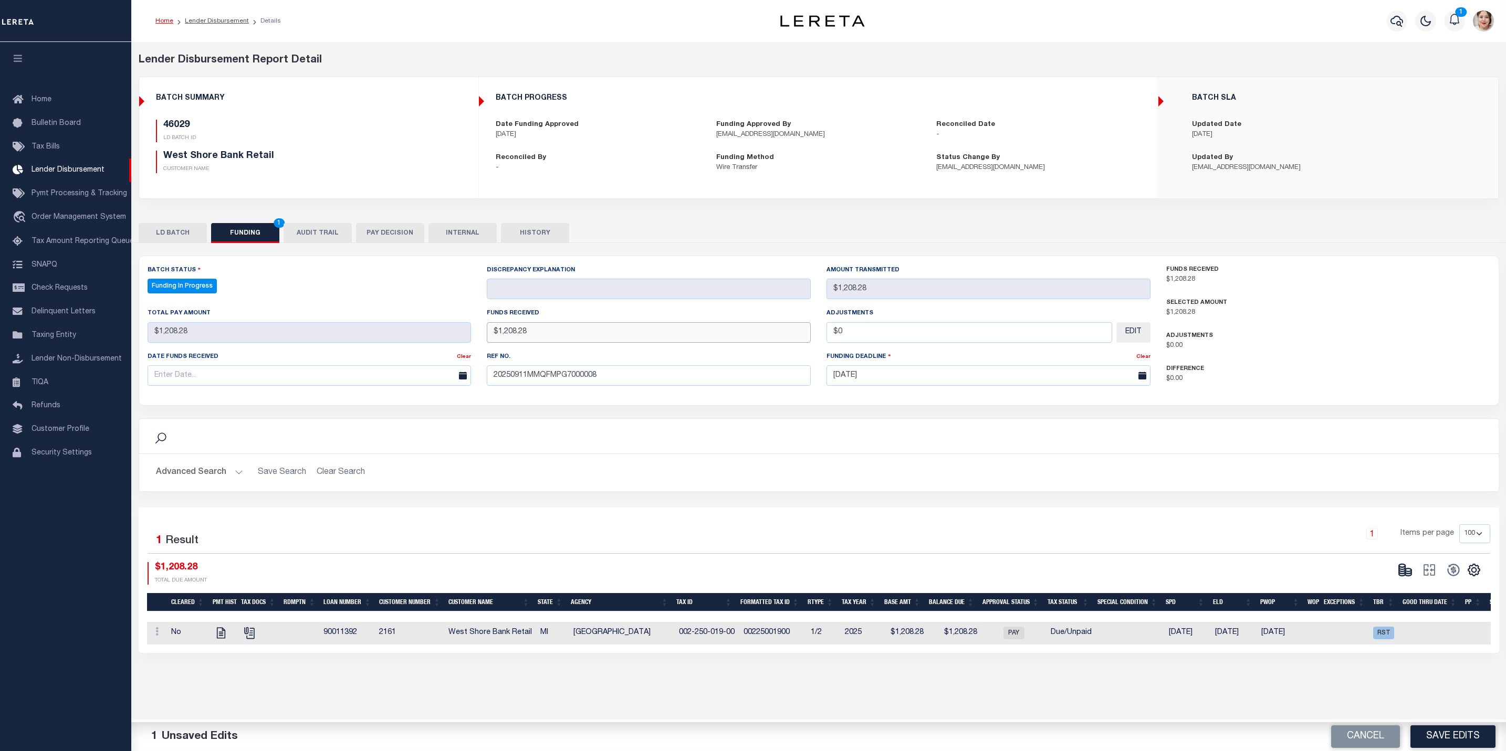
type input "$1,208.28"
type input "$0.00"
click at [276, 384] on input "text" at bounding box center [310, 375] width 324 height 20
click at [250, 462] on span "11" at bounding box center [251, 459] width 20 height 20
type input "09/11/2025"
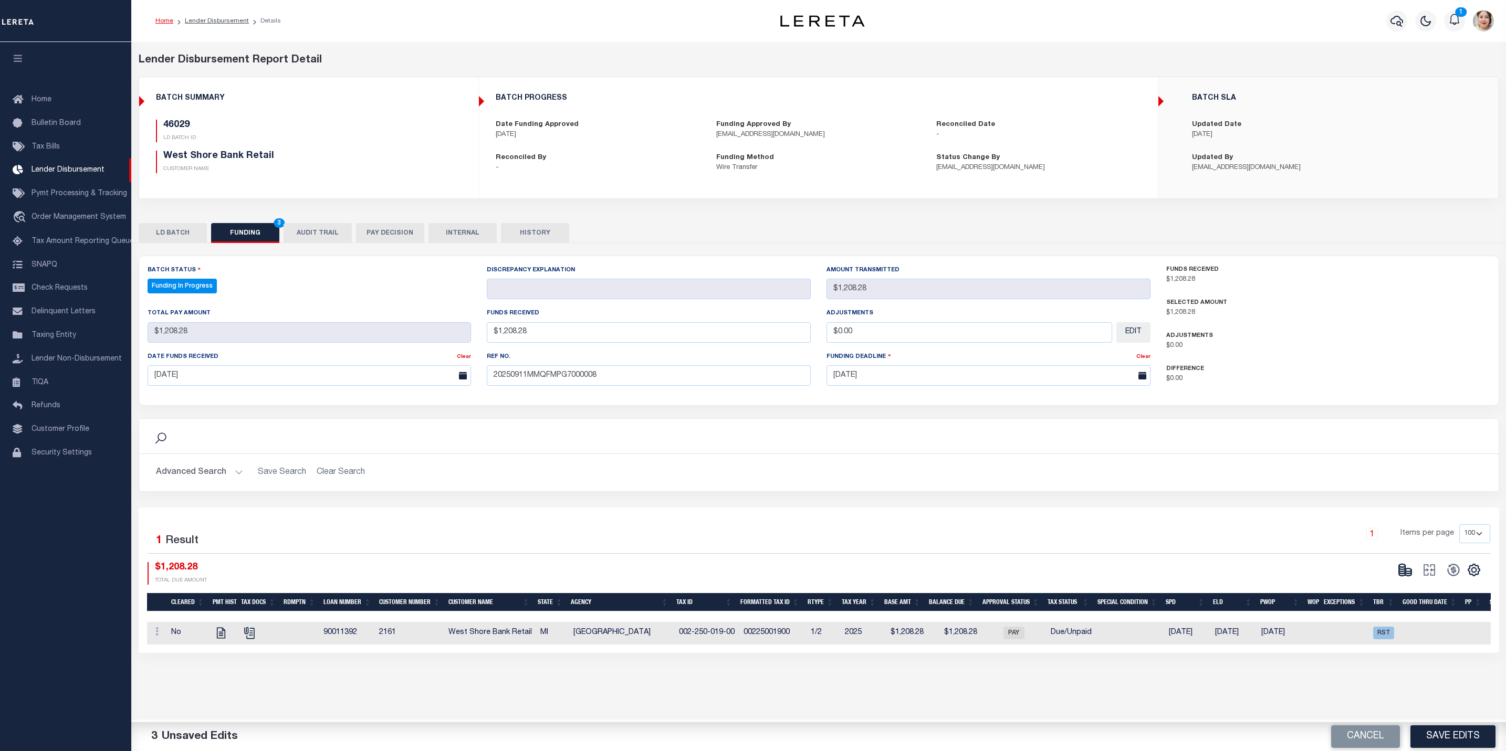
drag, startPoint x: 771, startPoint y: 474, endPoint x: 1292, endPoint y: 548, distance: 526.1
click at [774, 474] on h2 "Advanced Search Save Search Clear Search" at bounding box center [819, 473] width 1343 height 20
click at [1463, 736] on button "Save Edits" at bounding box center [1452, 737] width 85 height 23
type input "$1,208.28"
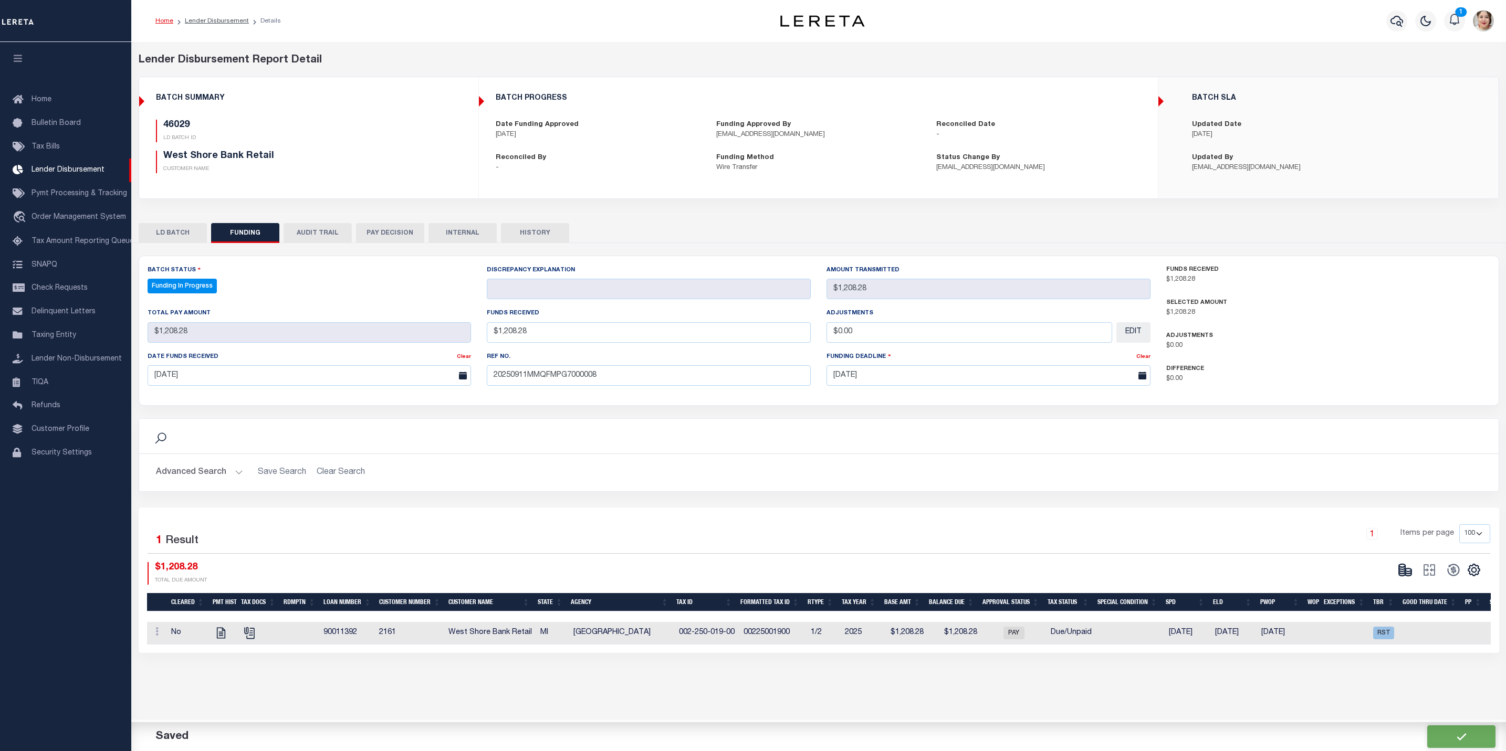
type input "$1,208.28"
type input "$0"
select select "100"
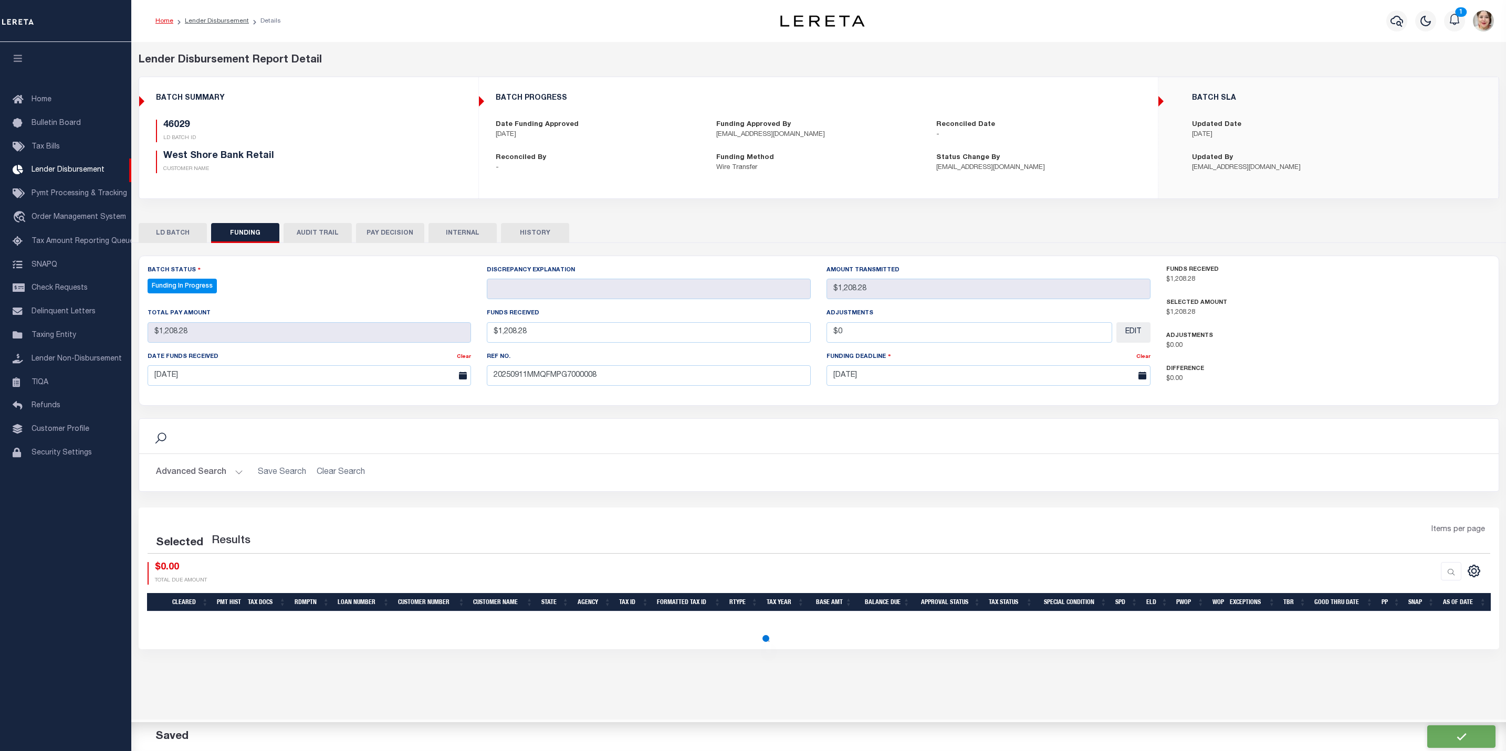
select select "100"
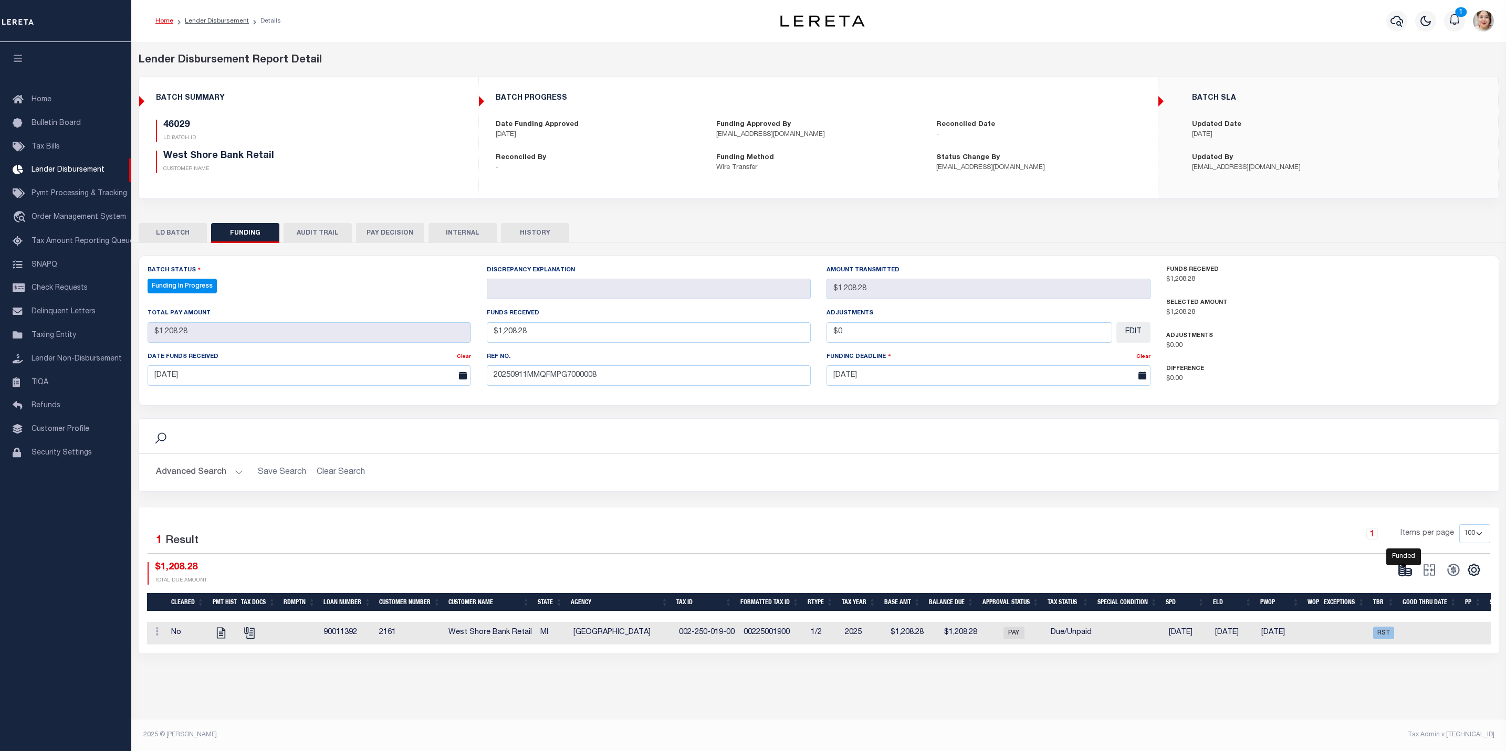
click at [1406, 578] on icon at bounding box center [1405, 570] width 15 height 15
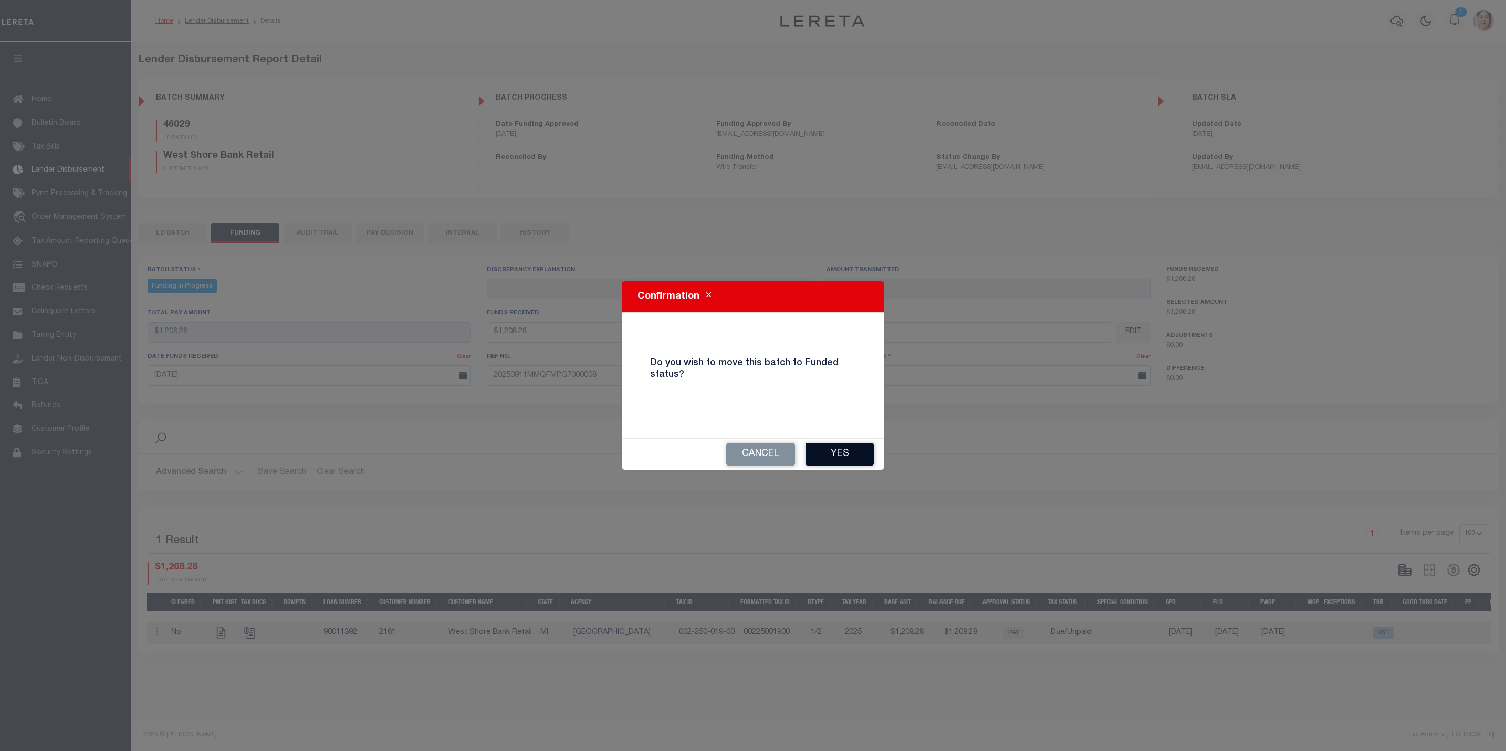
click at [827, 460] on button "Yes" at bounding box center [839, 454] width 68 height 23
type input "$1,208.28"
type input "$0"
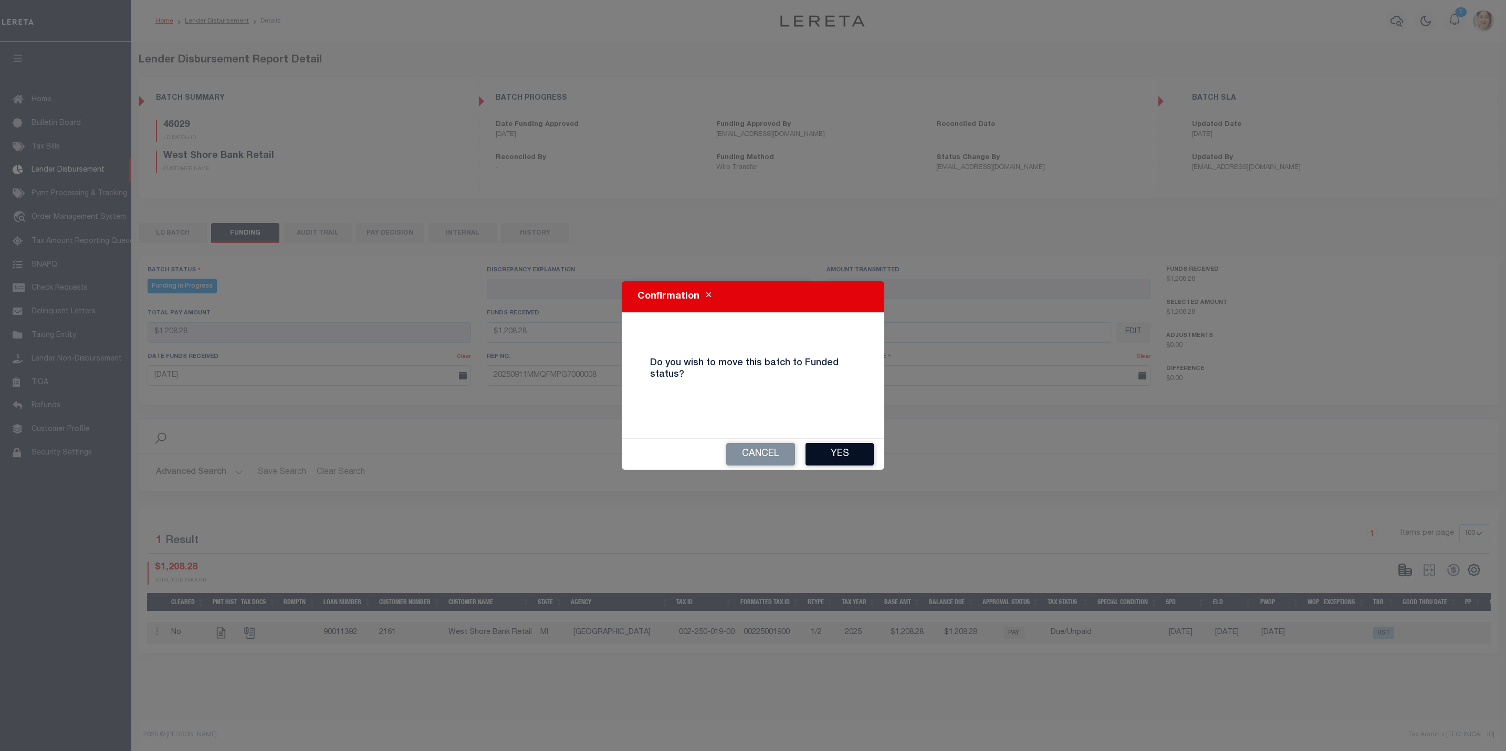
select select "100"
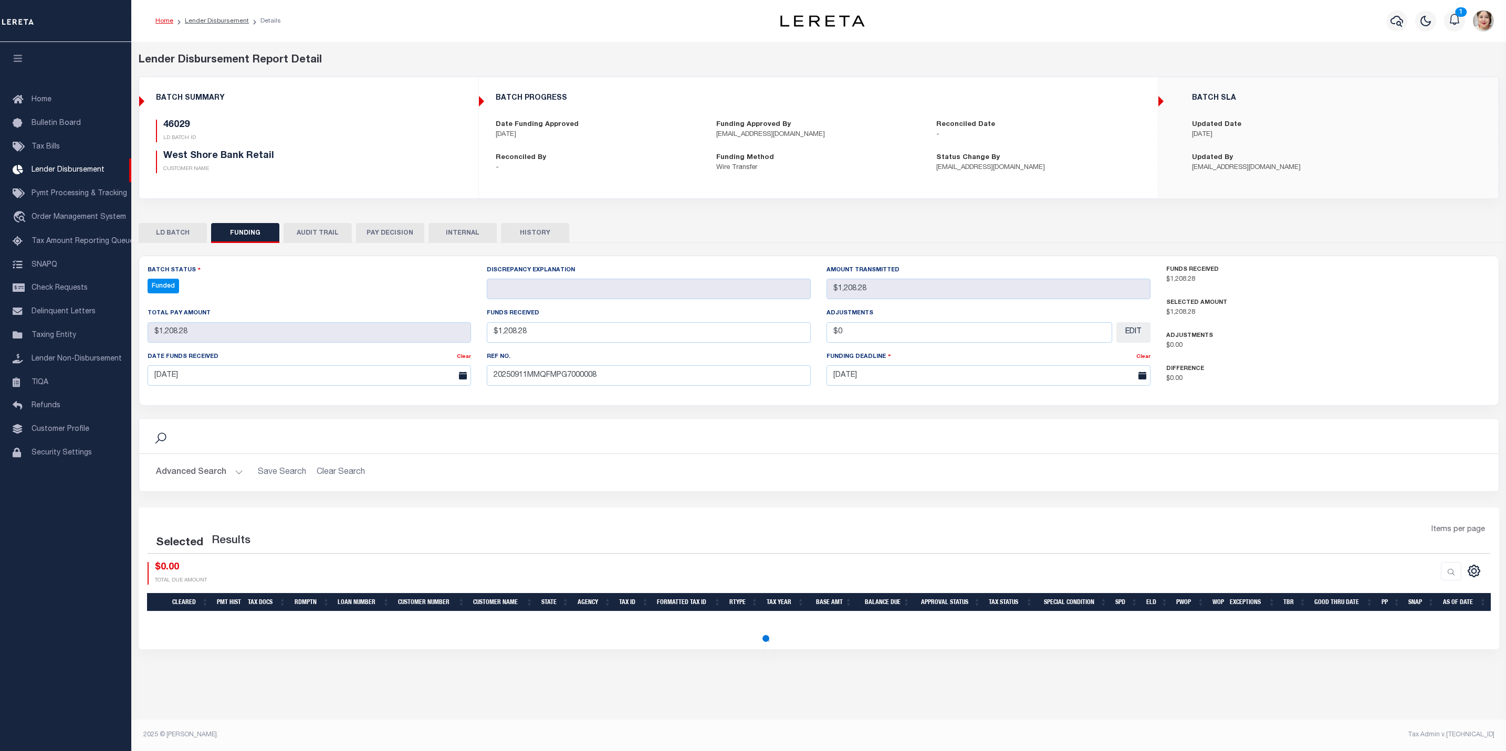
select select "100"
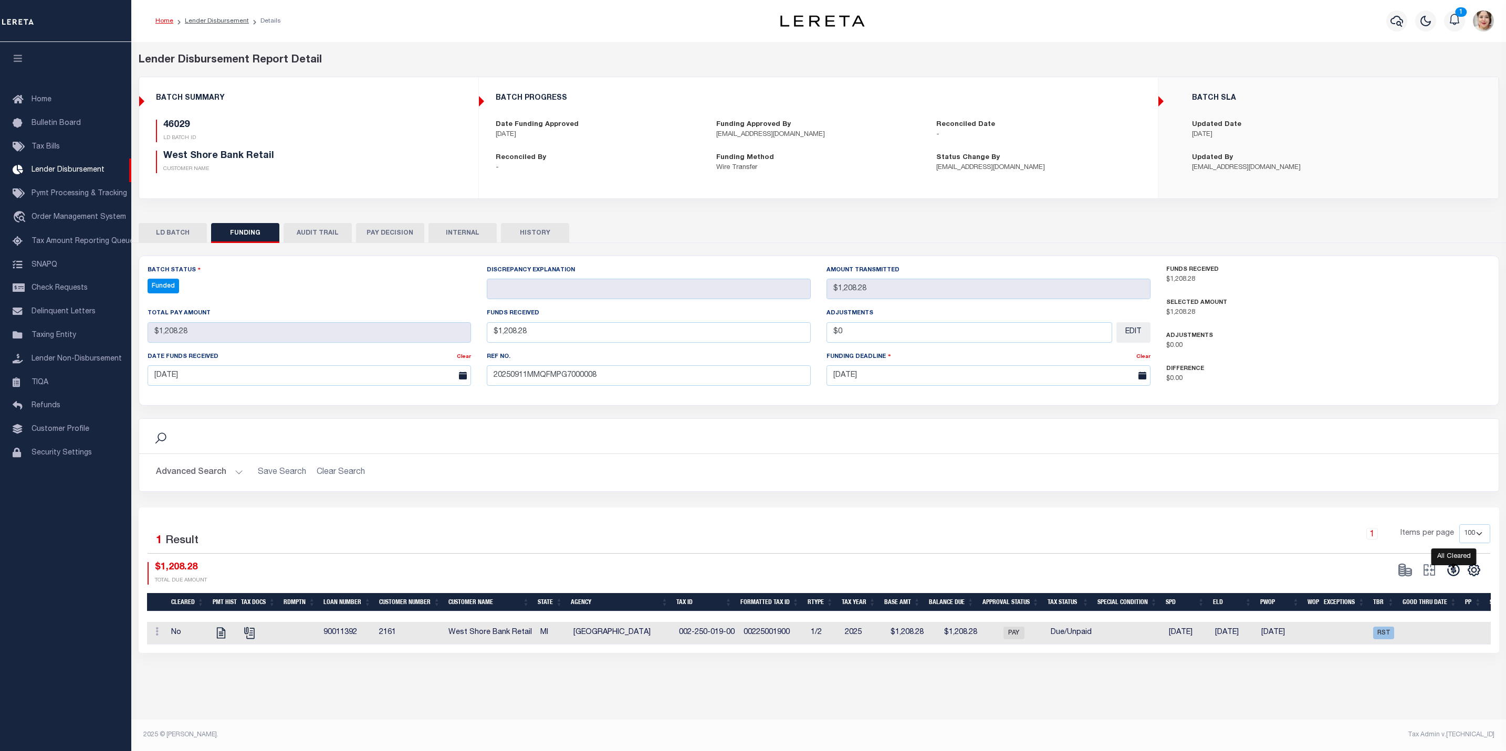
click at [1453, 578] on icon at bounding box center [1453, 570] width 15 height 15
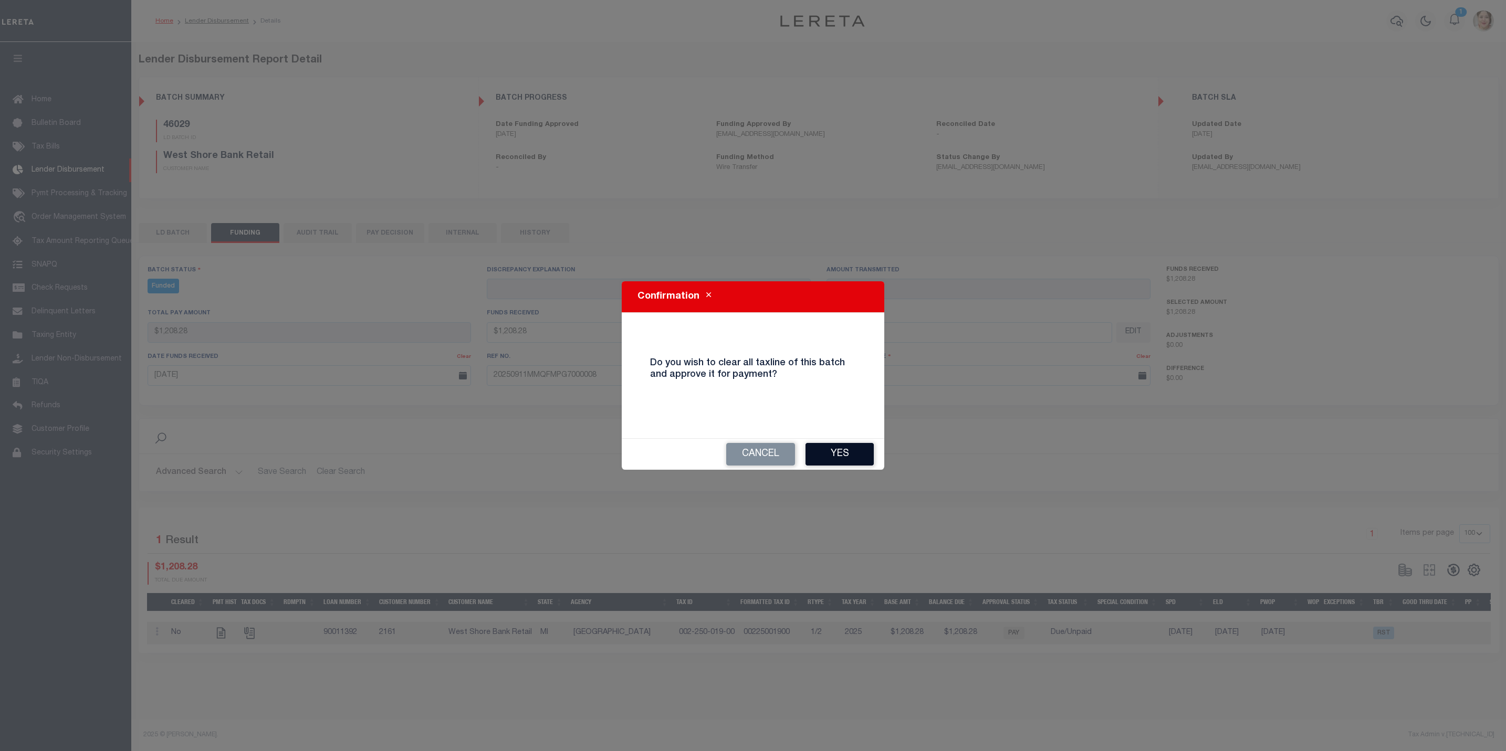
click at [827, 459] on button "Yes" at bounding box center [839, 454] width 68 height 23
type input "$1,208.28"
type input "$0"
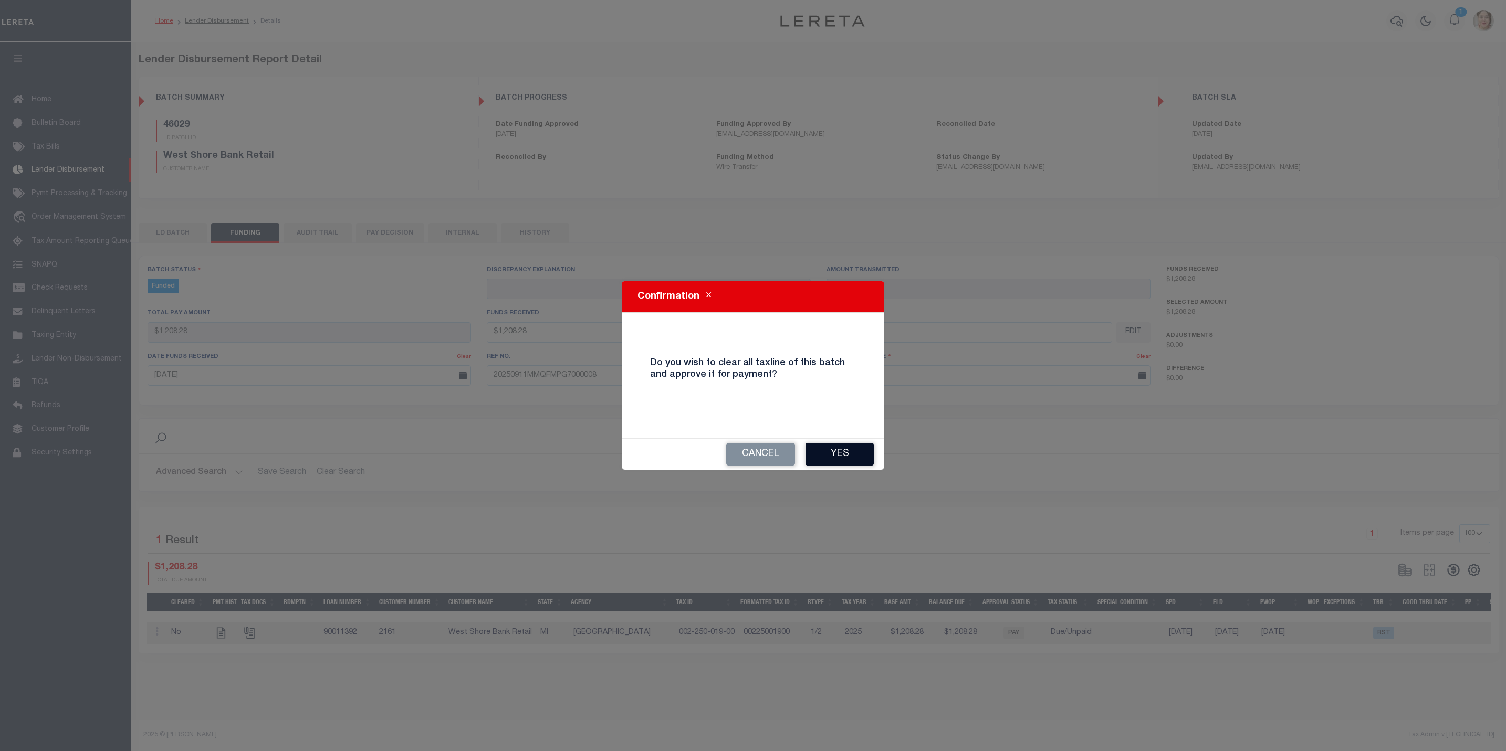
select select "100"
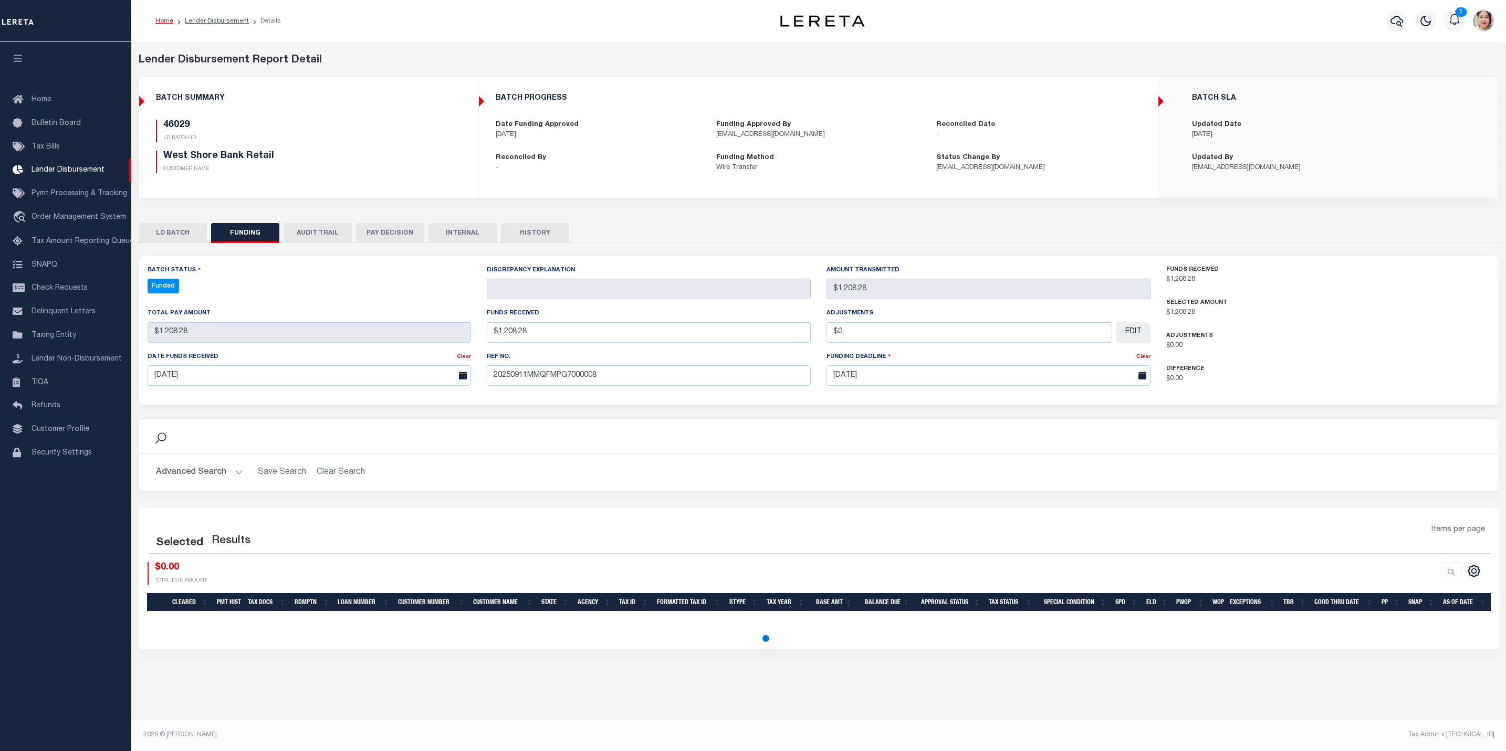
select select "100"
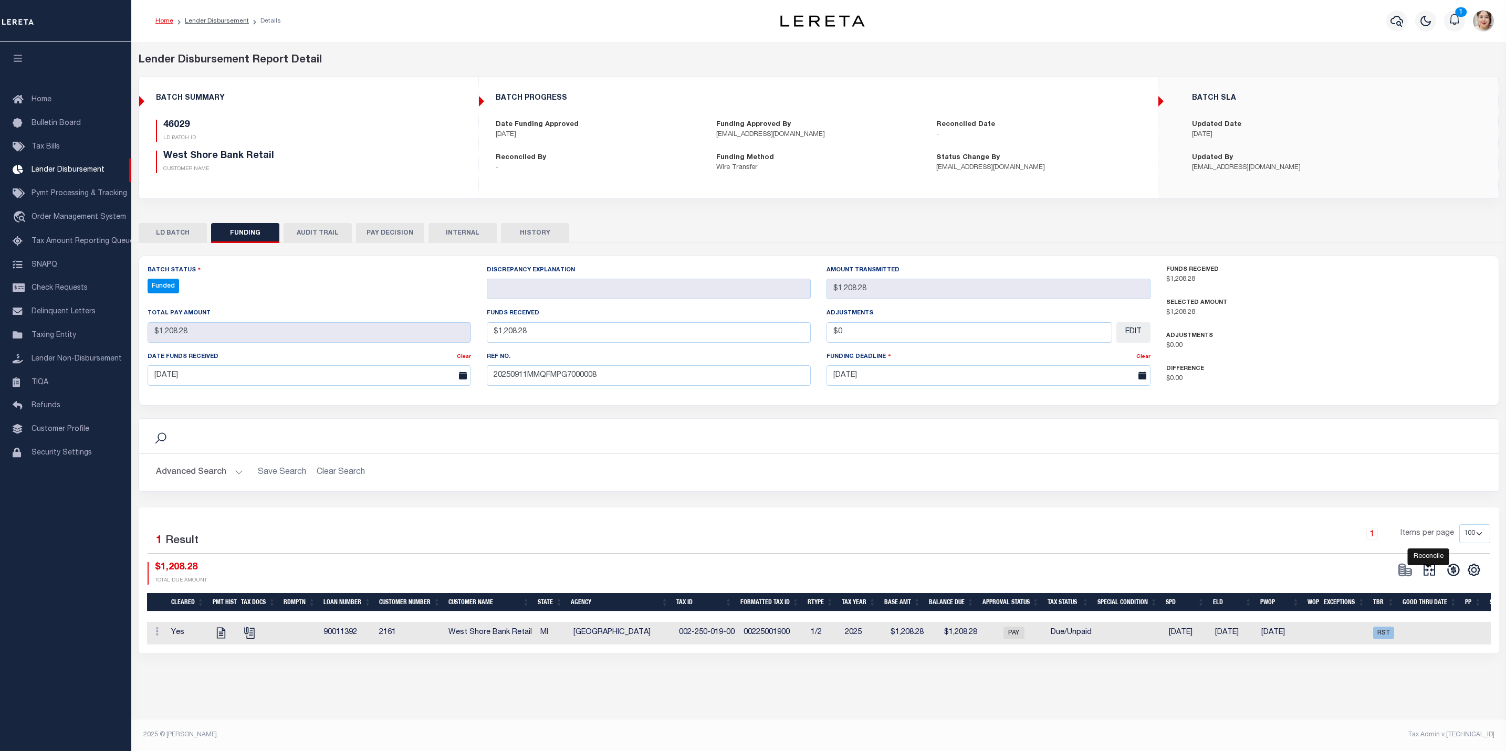
click at [1422, 577] on icon at bounding box center [1429, 570] width 15 height 15
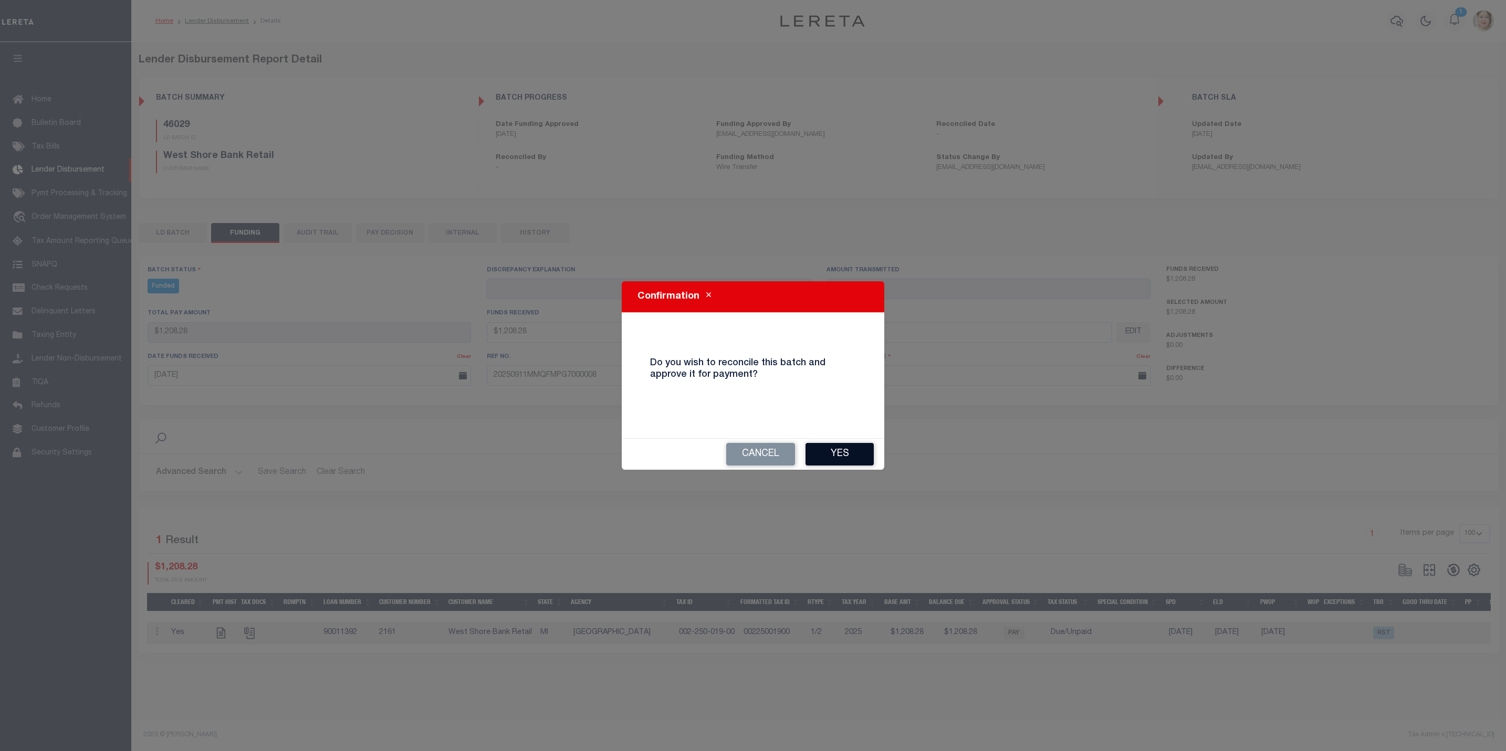
click at [842, 449] on button "Yes" at bounding box center [839, 454] width 68 height 23
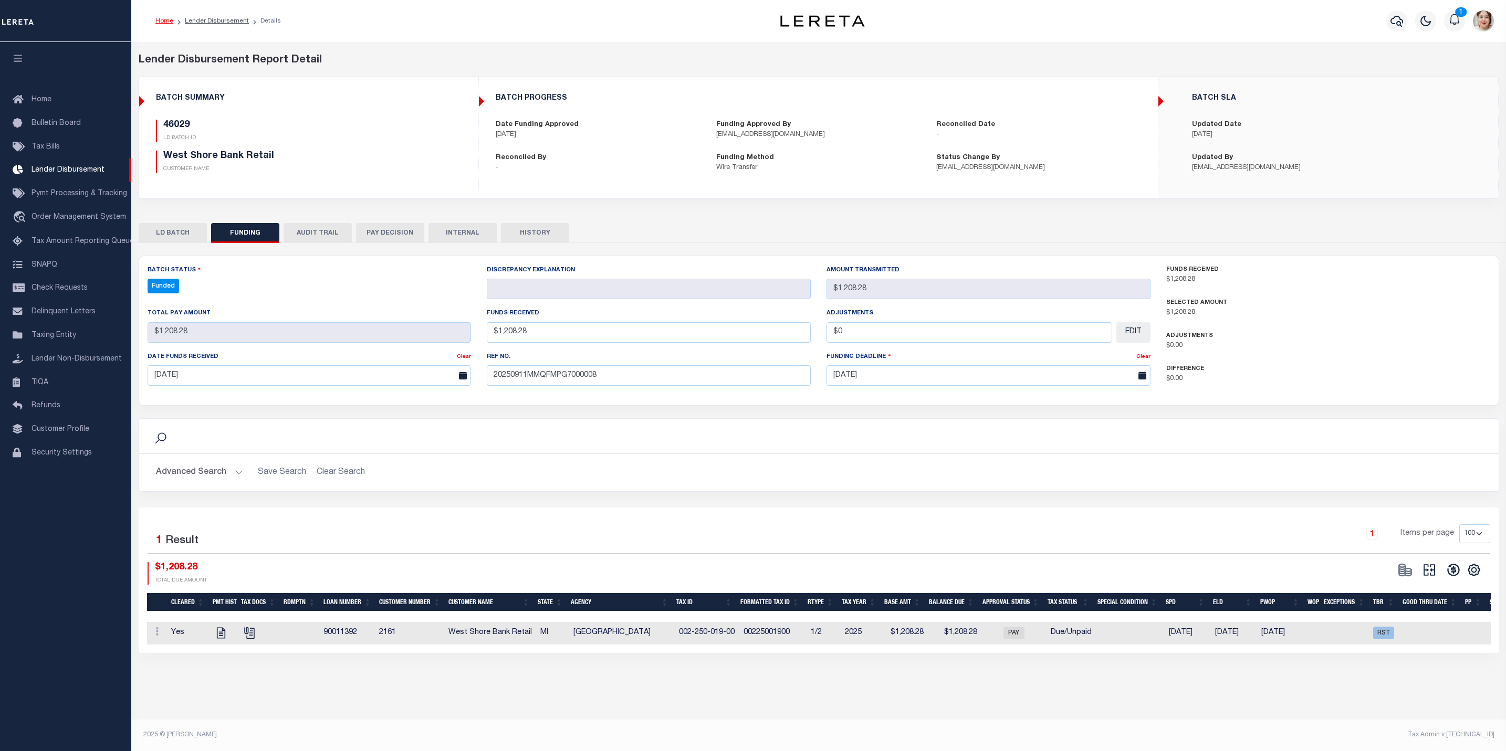
type input "$1,208.28"
type input "$0"
select select "100"
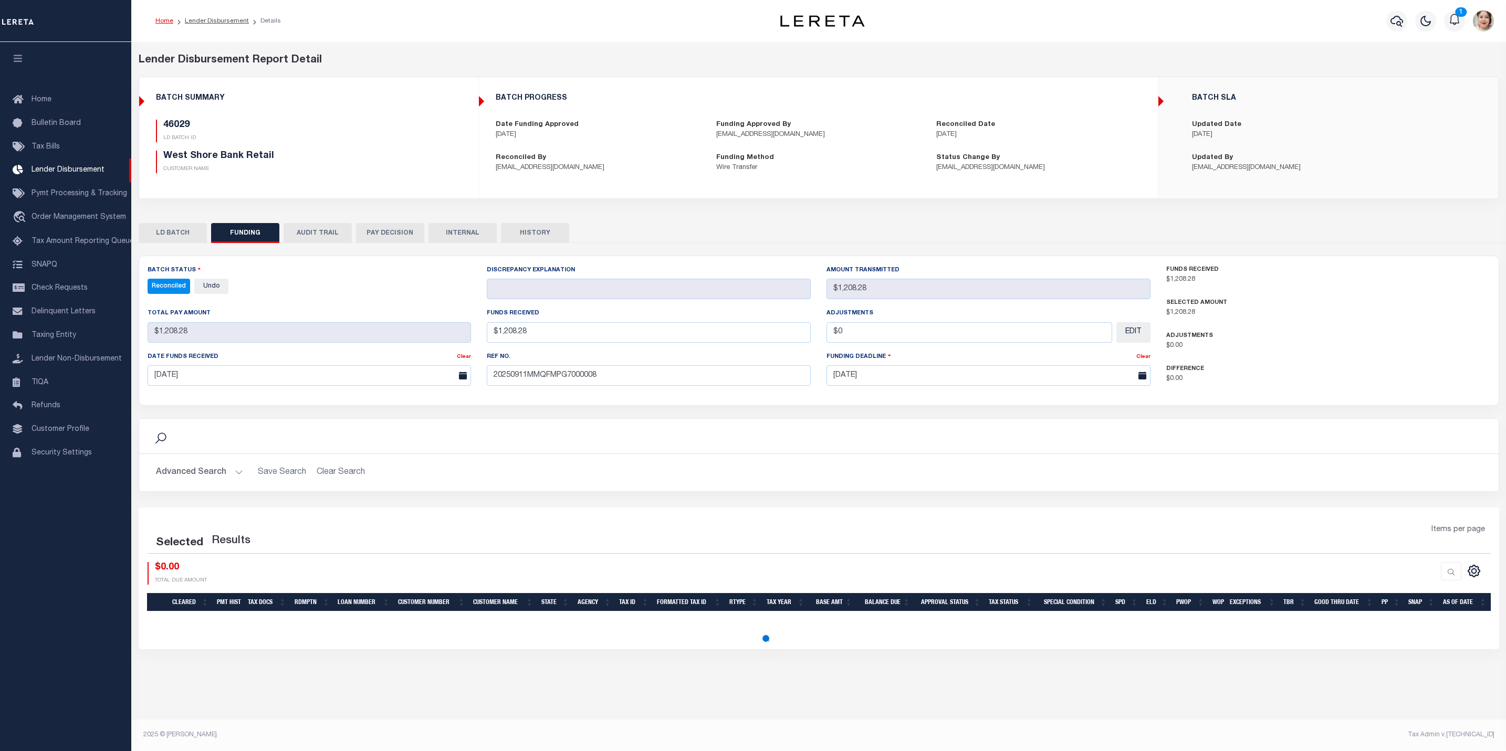
select select "100"
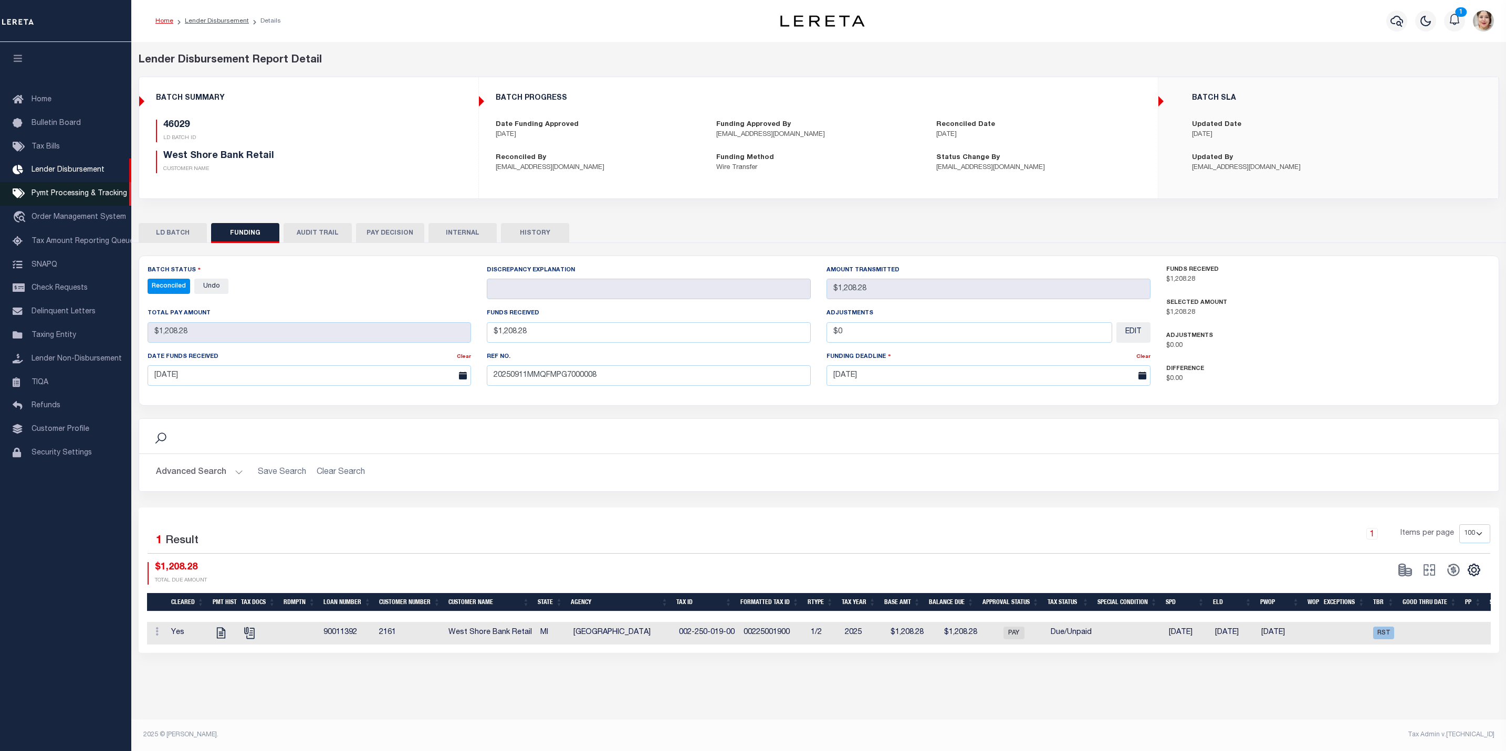
click at [73, 191] on link "Pymt Processing & Tracking" at bounding box center [65, 194] width 131 height 24
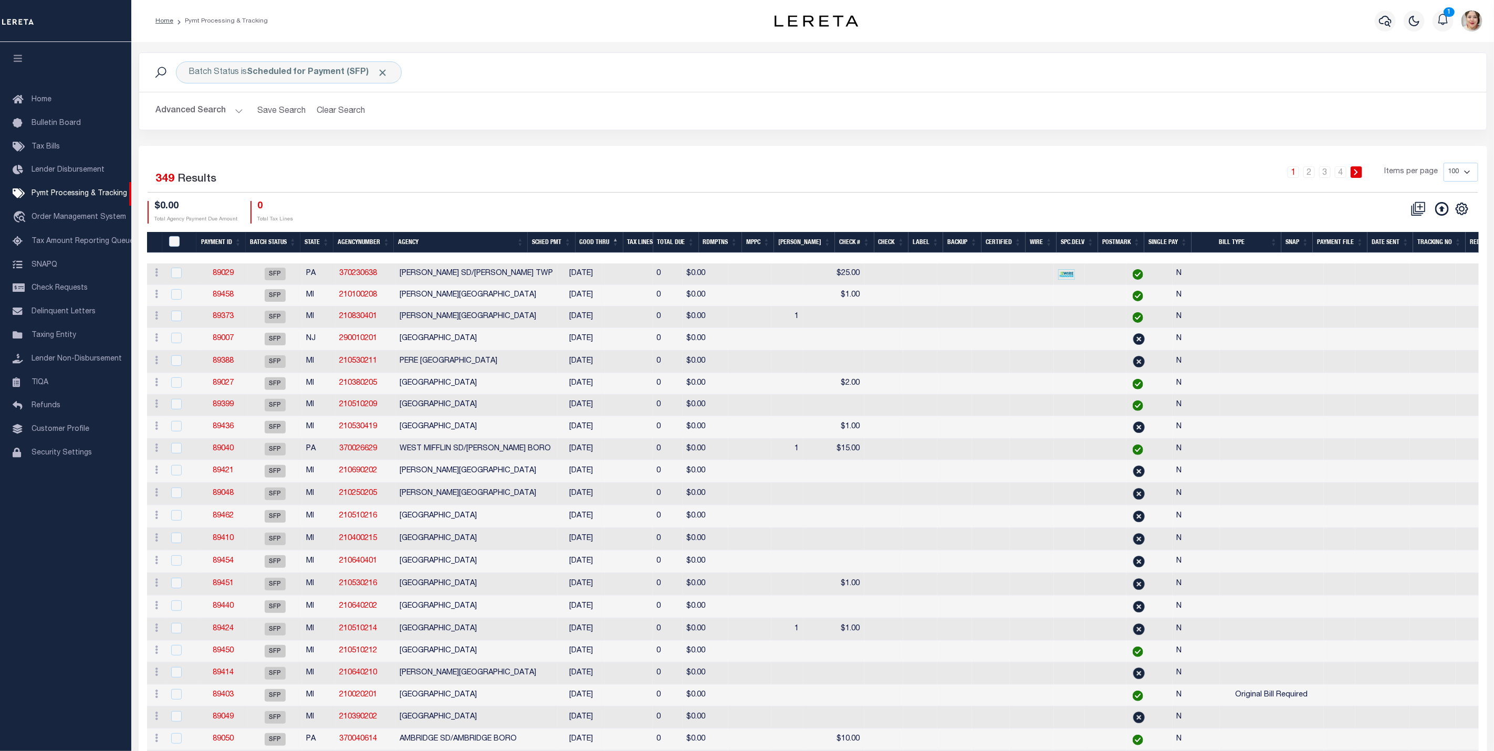
click at [570, 244] on th "SCHED PMT" at bounding box center [552, 243] width 48 height 22
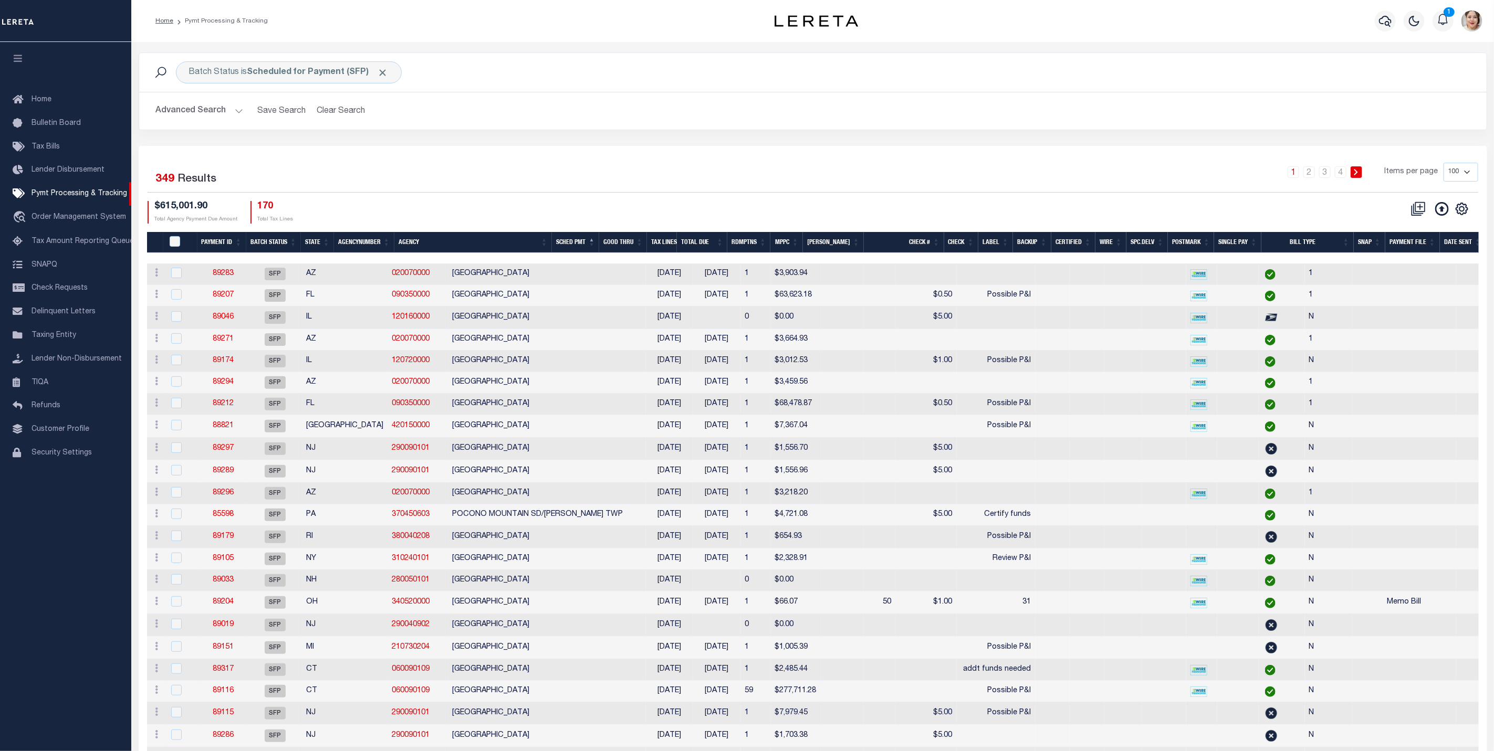
click at [635, 245] on th "Good Thru" at bounding box center [623, 243] width 48 height 22
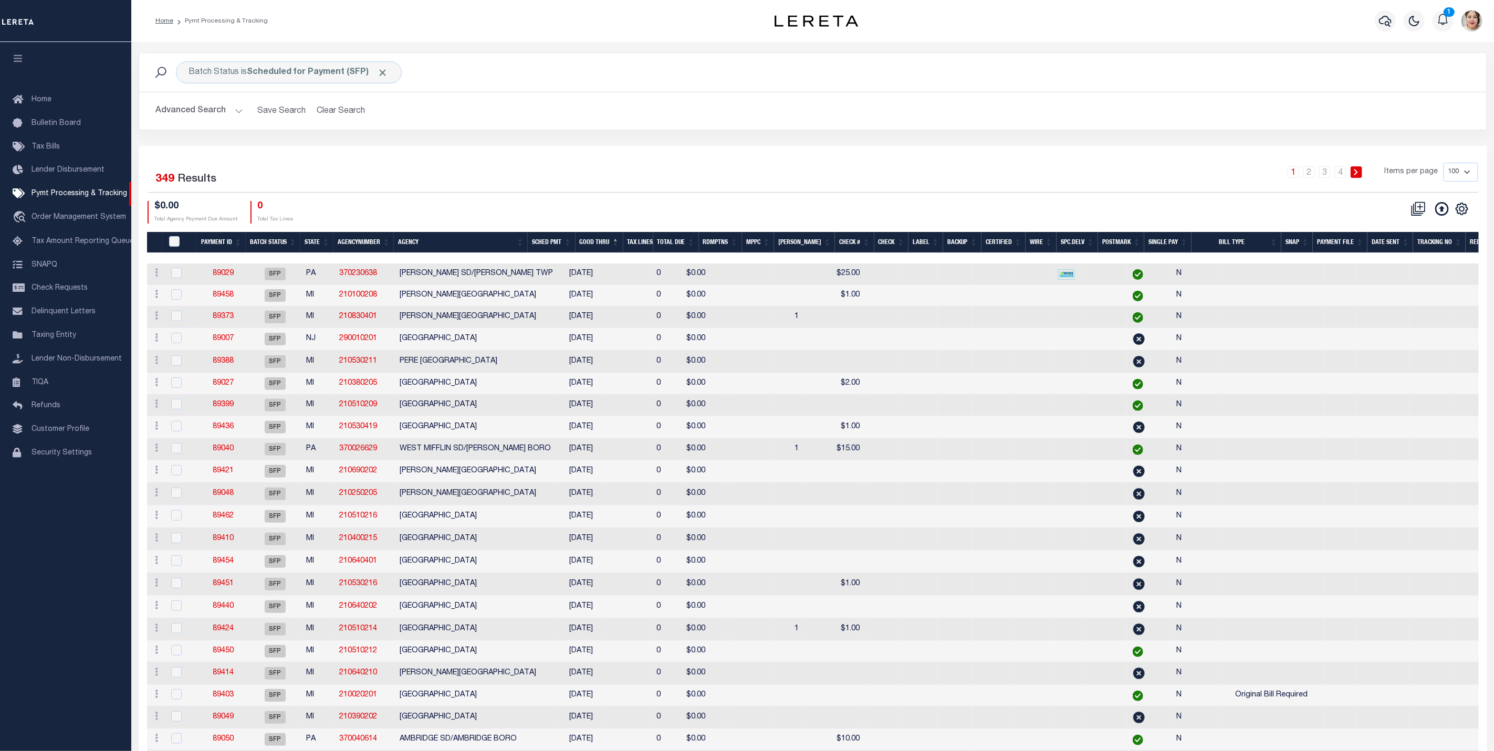
click at [1457, 174] on select "100 200 500 1000" at bounding box center [1460, 172] width 35 height 19
select select "500"
click at [1443, 164] on select "100 200 500 1000" at bounding box center [1460, 172] width 35 height 19
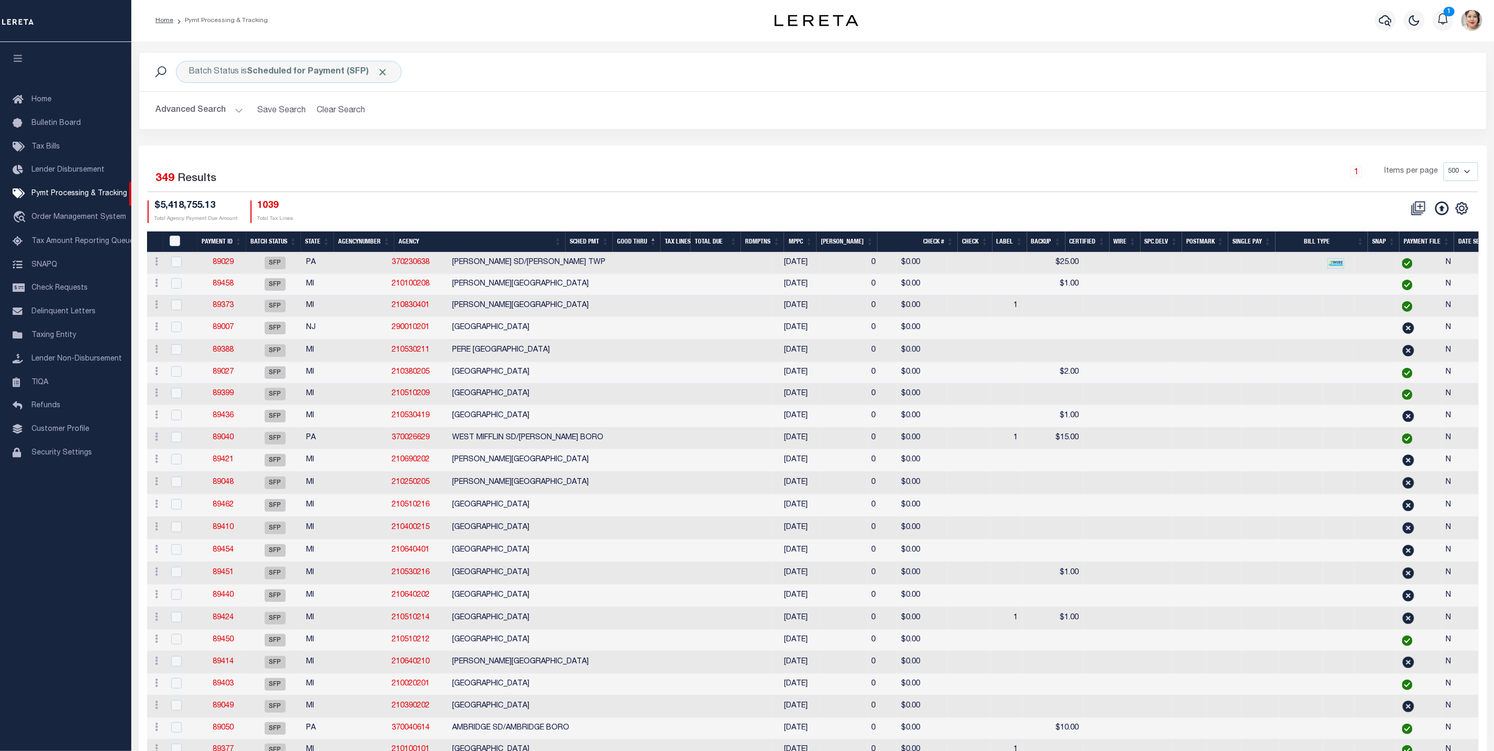
scroll to position [945, 0]
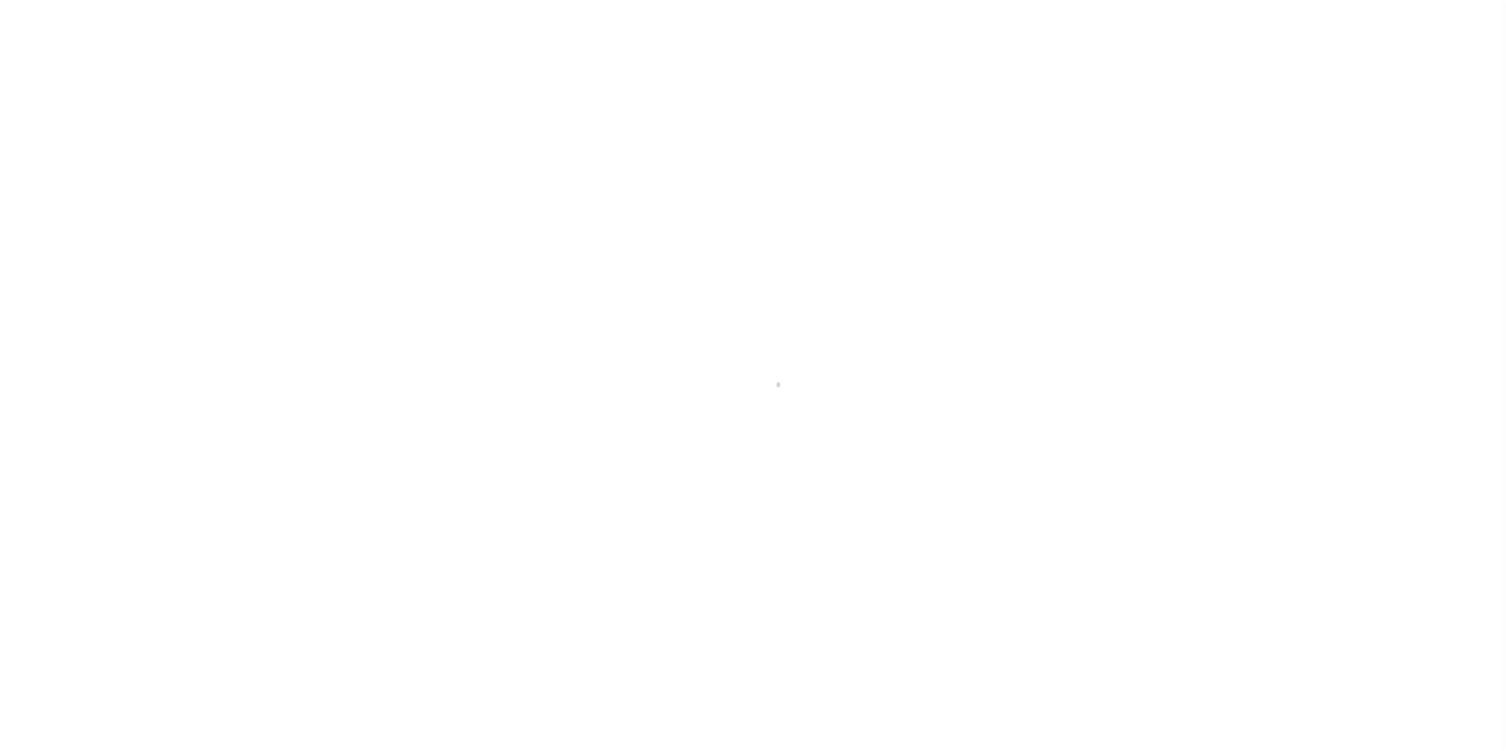
select select "500"
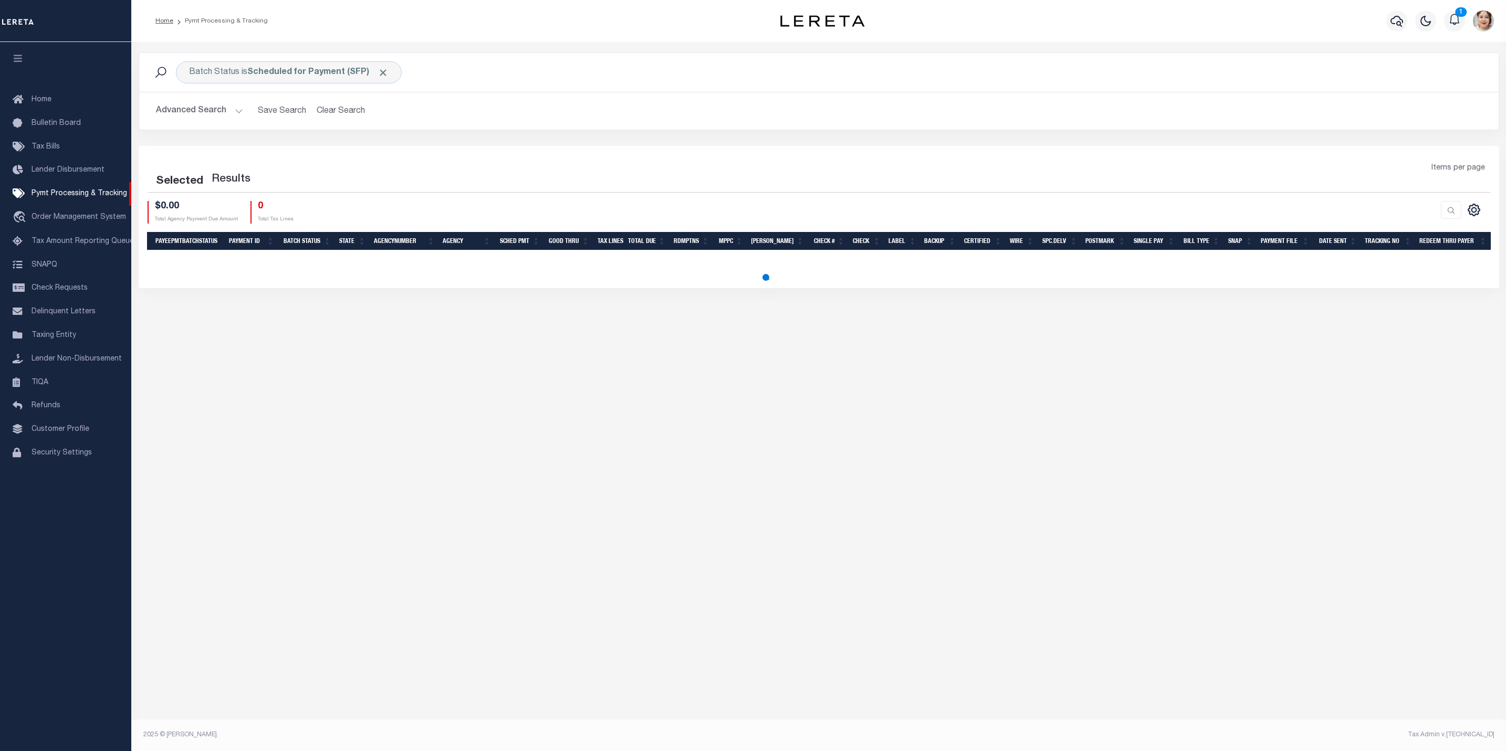
select select "500"
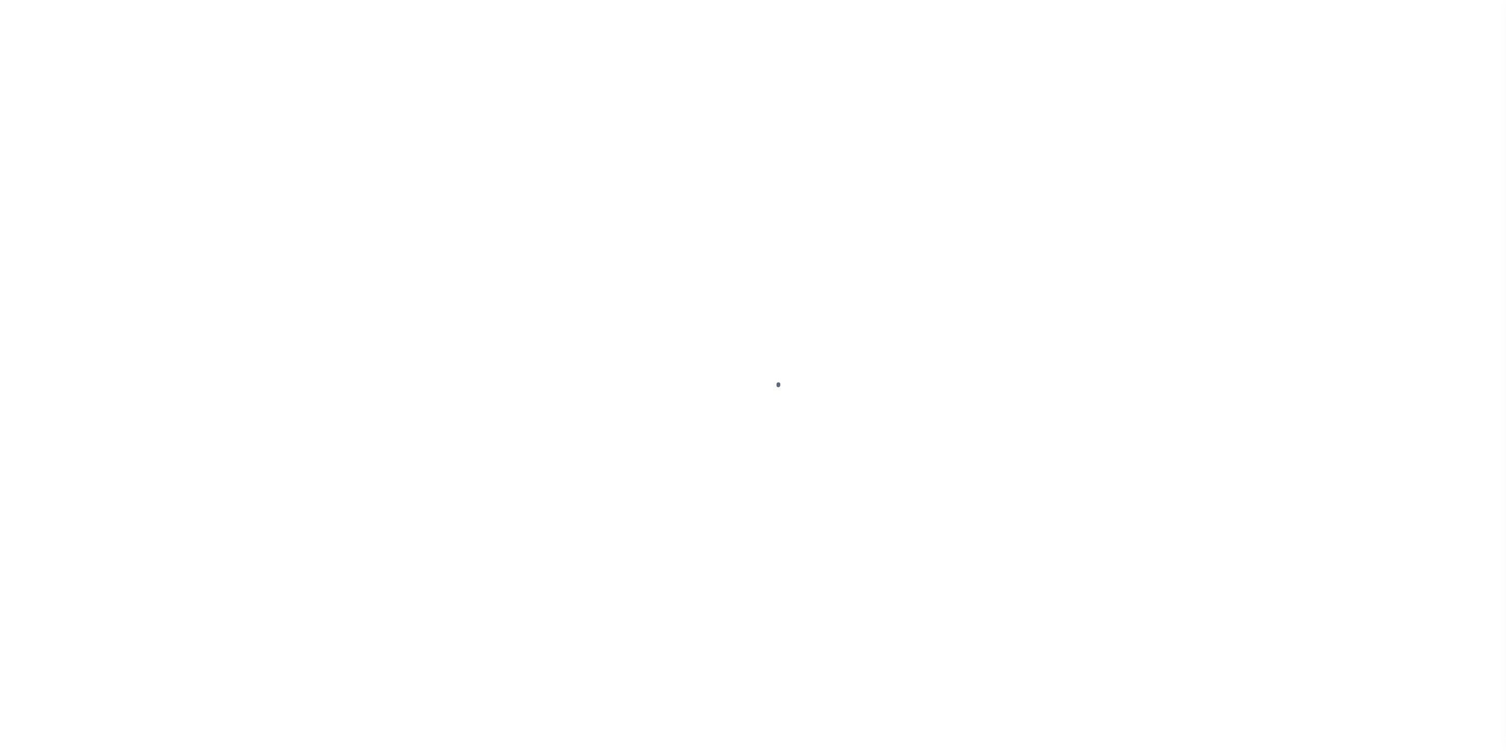
select select "500"
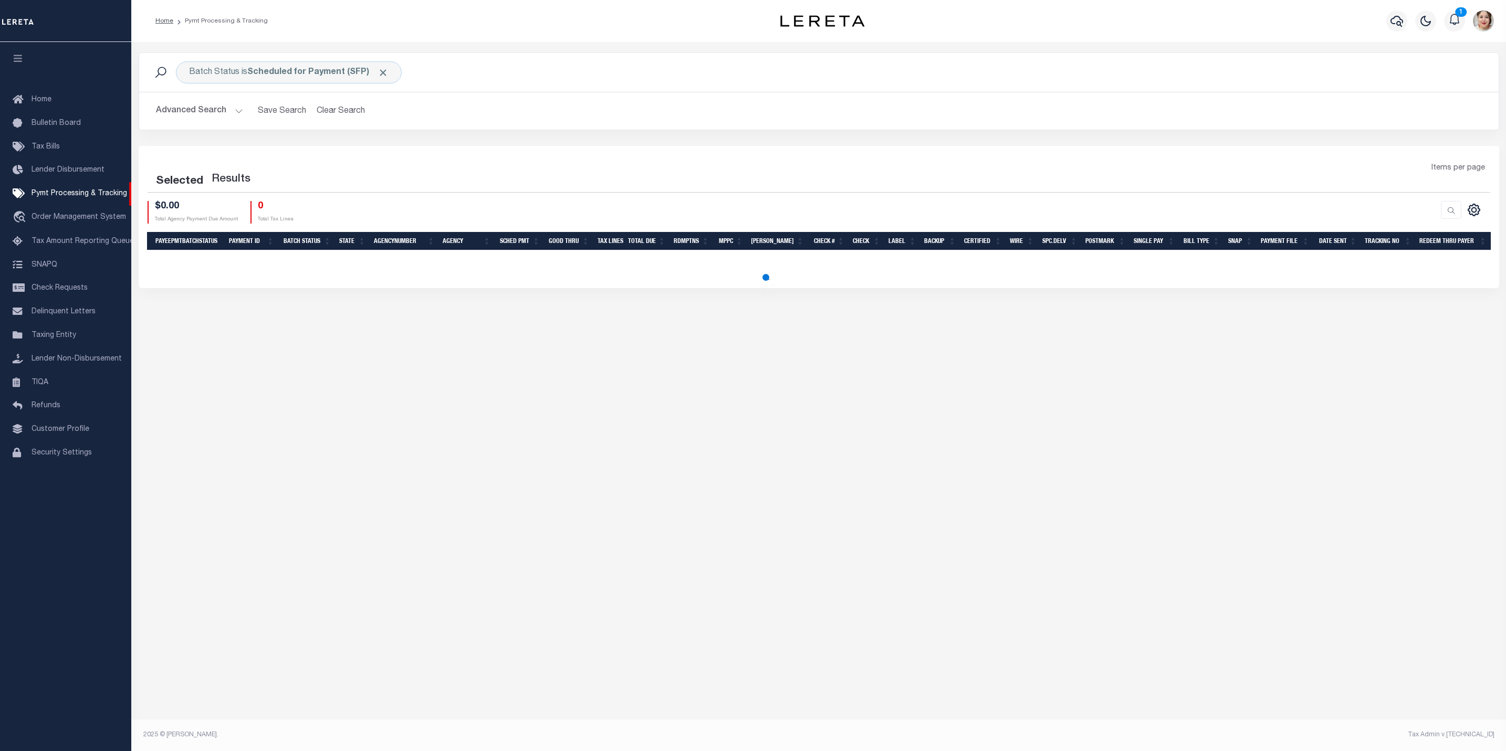
select select "500"
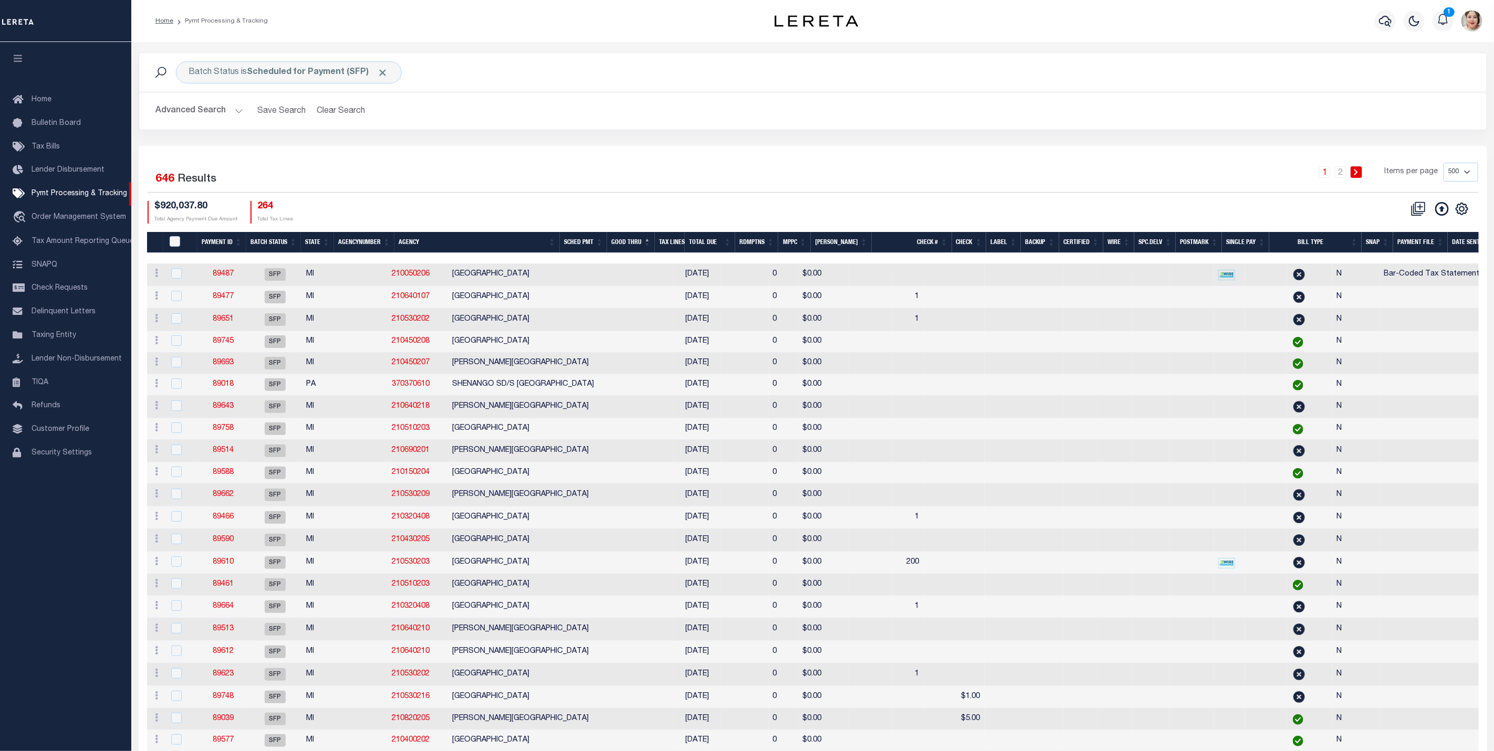
click at [185, 106] on button "Advanced Search" at bounding box center [199, 111] width 87 height 20
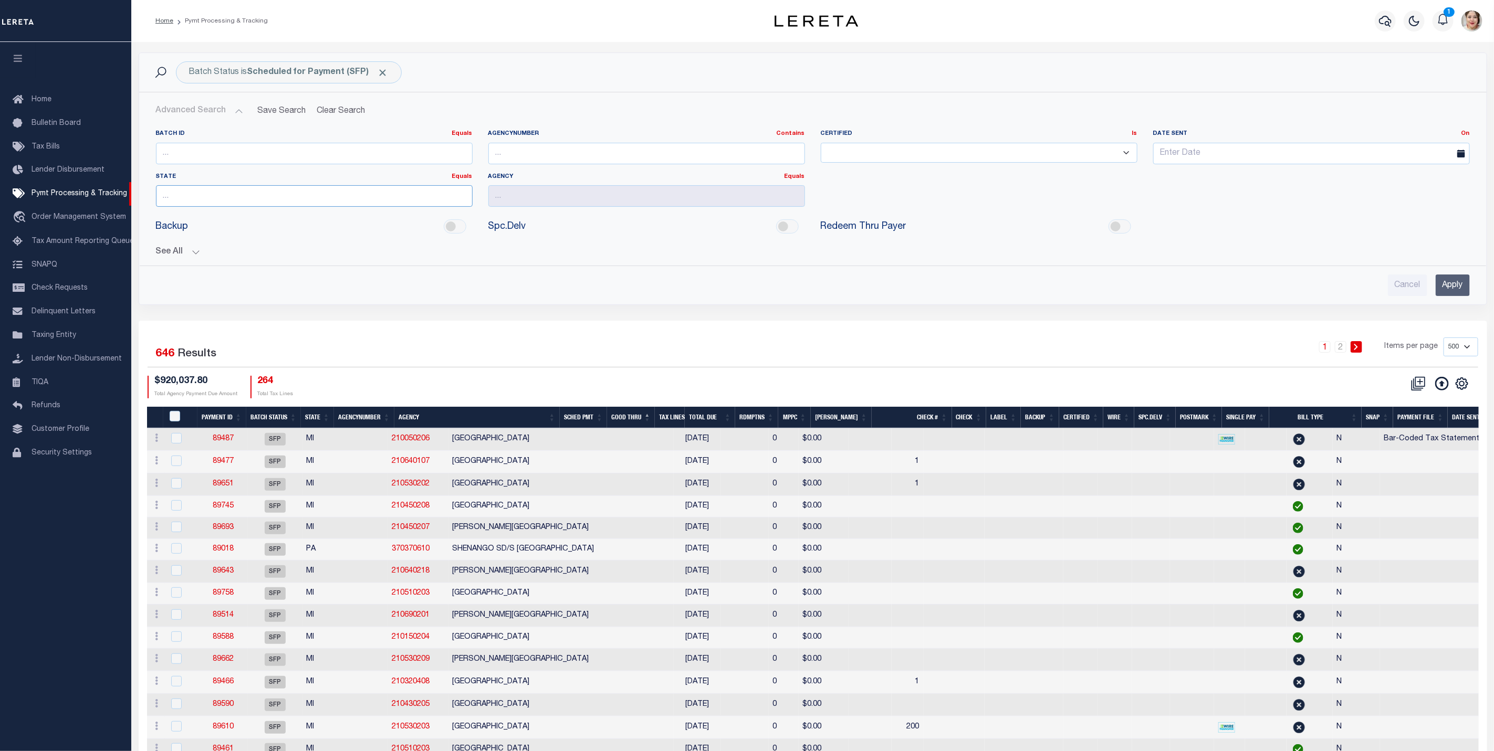
click at [180, 197] on input "text" at bounding box center [314, 196] width 317 height 22
drag, startPoint x: 186, startPoint y: 213, endPoint x: 1149, endPoint y: 406, distance: 981.8
click at [189, 213] on div "MI" at bounding box center [314, 217] width 317 height 17
type input "MI"
click at [1453, 285] on input "Apply" at bounding box center [1453, 286] width 34 height 22
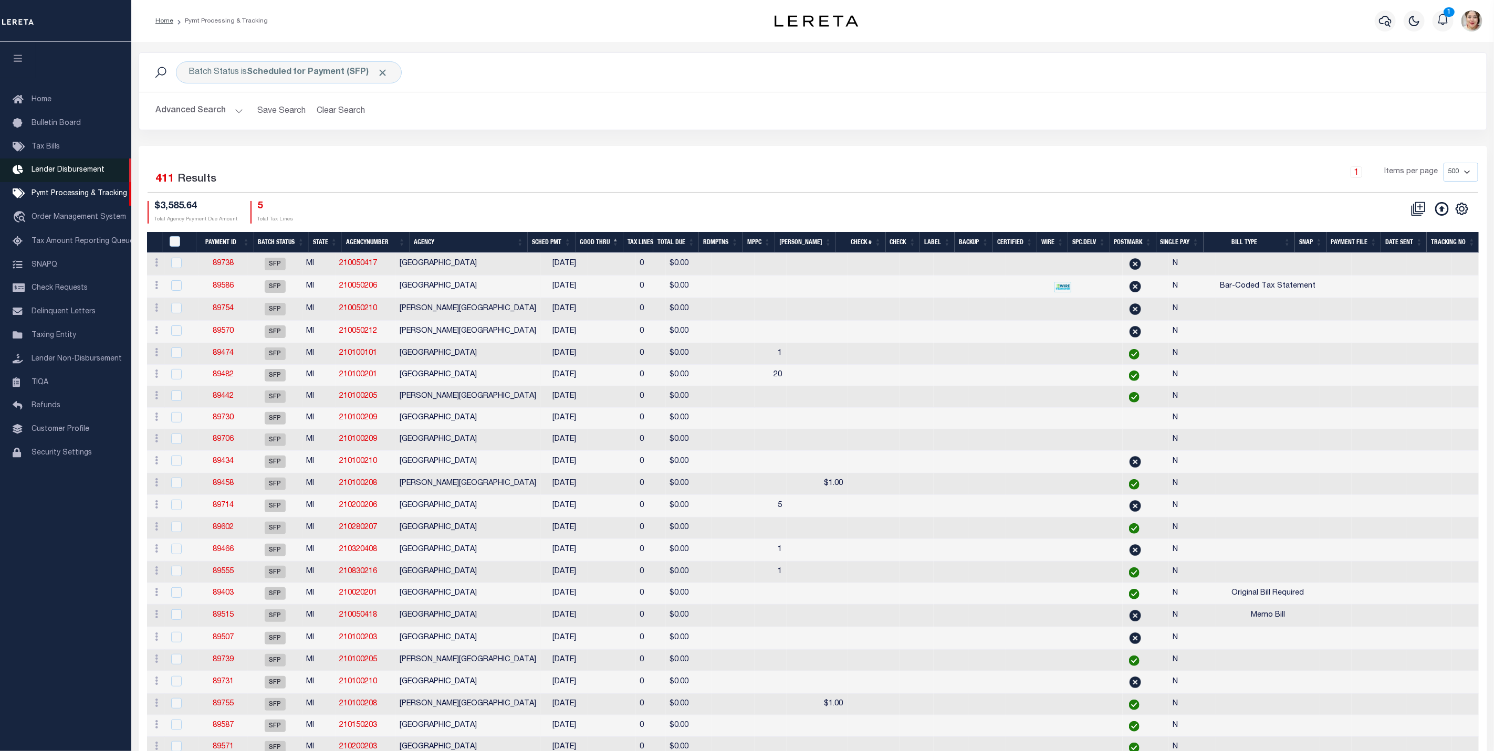
click at [64, 168] on span "Lender Disbursement" at bounding box center [68, 169] width 73 height 7
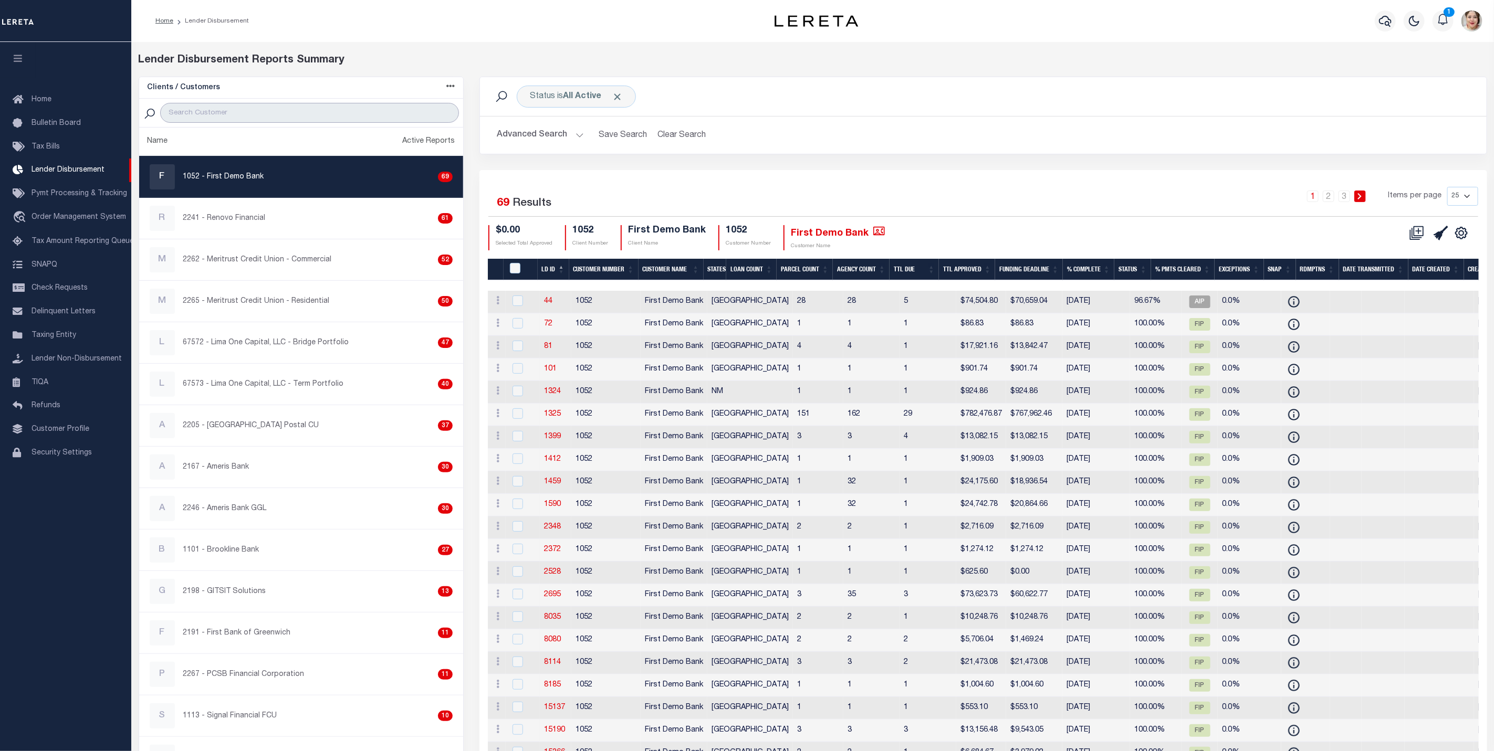
click at [235, 115] on input "search" at bounding box center [309, 113] width 299 height 20
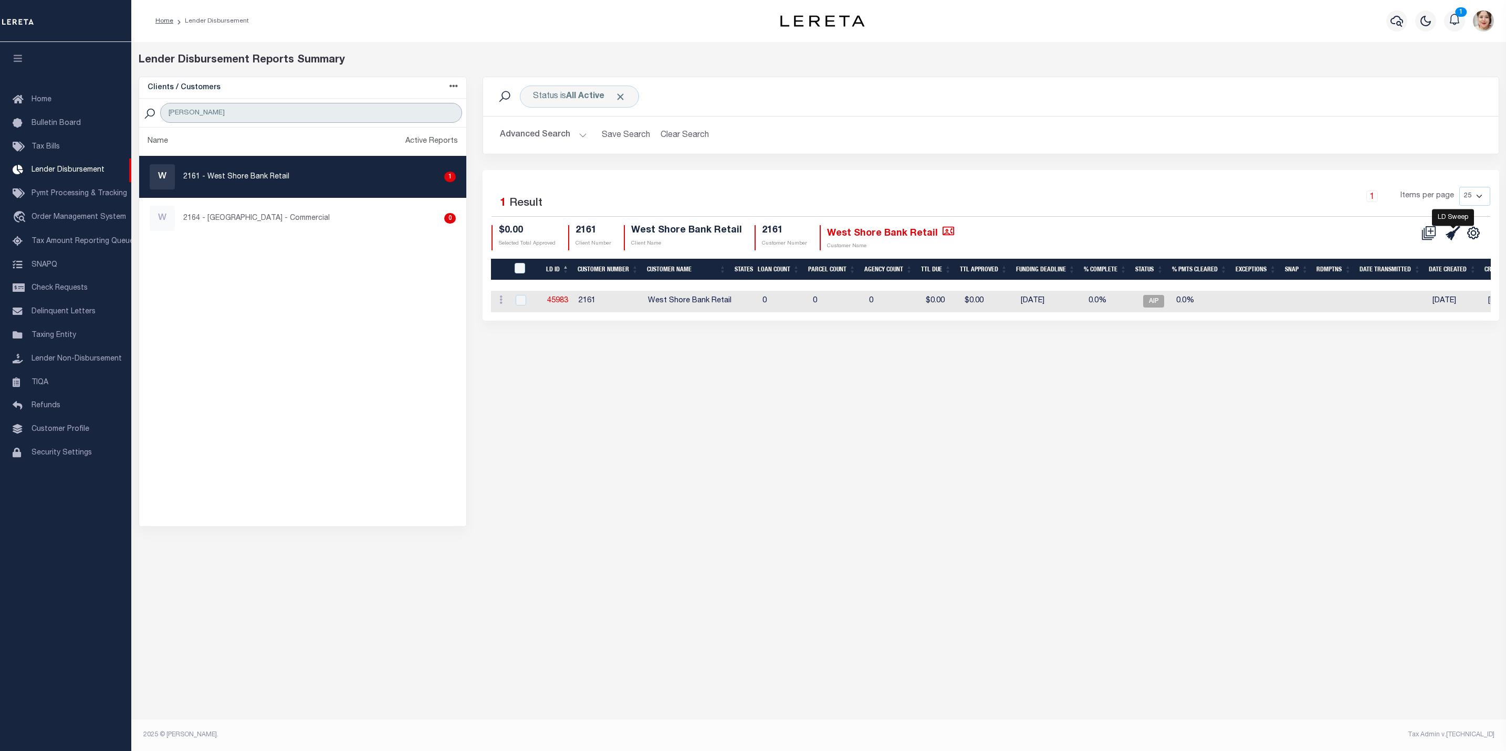
type input "[PERSON_NAME]"
click at [1456, 235] on icon at bounding box center [1453, 233] width 15 height 15
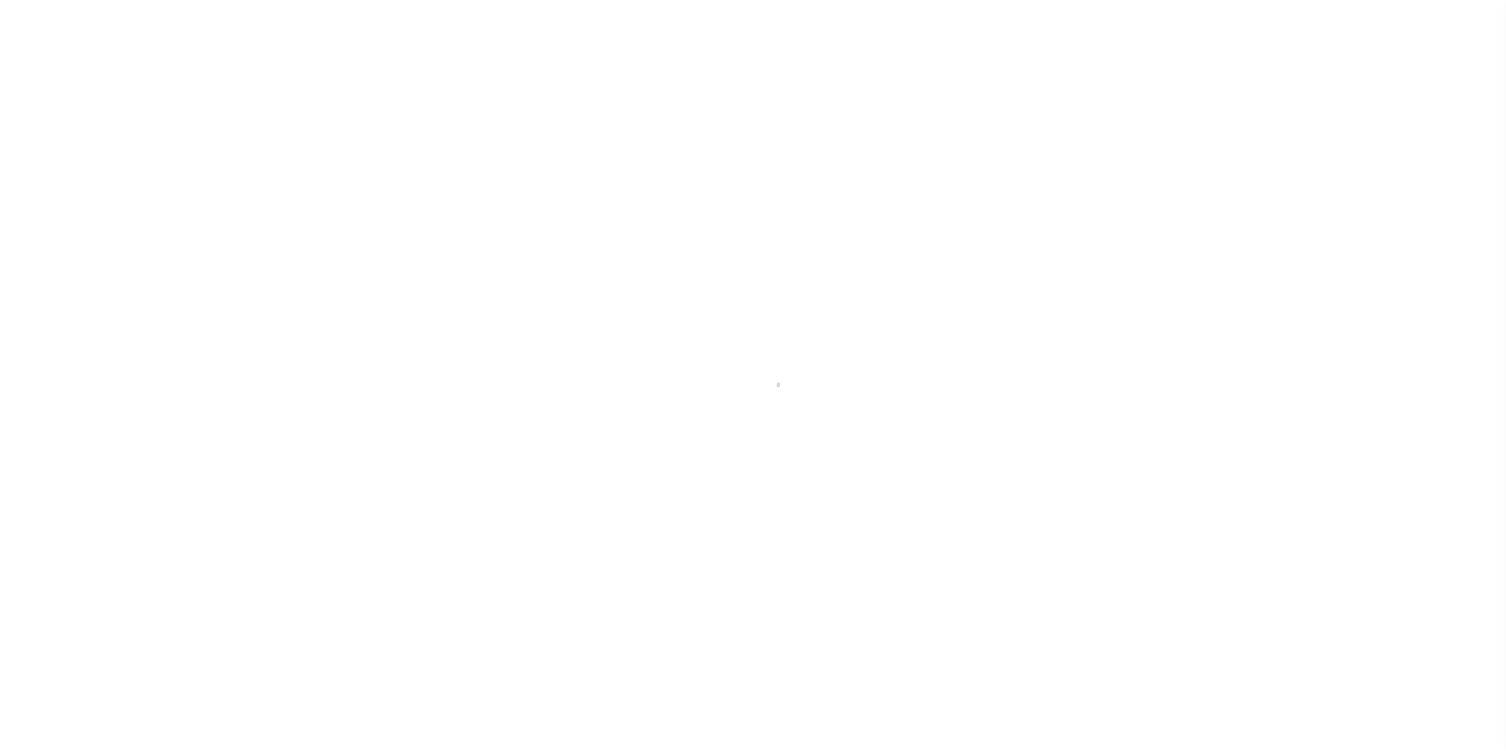
select select "500"
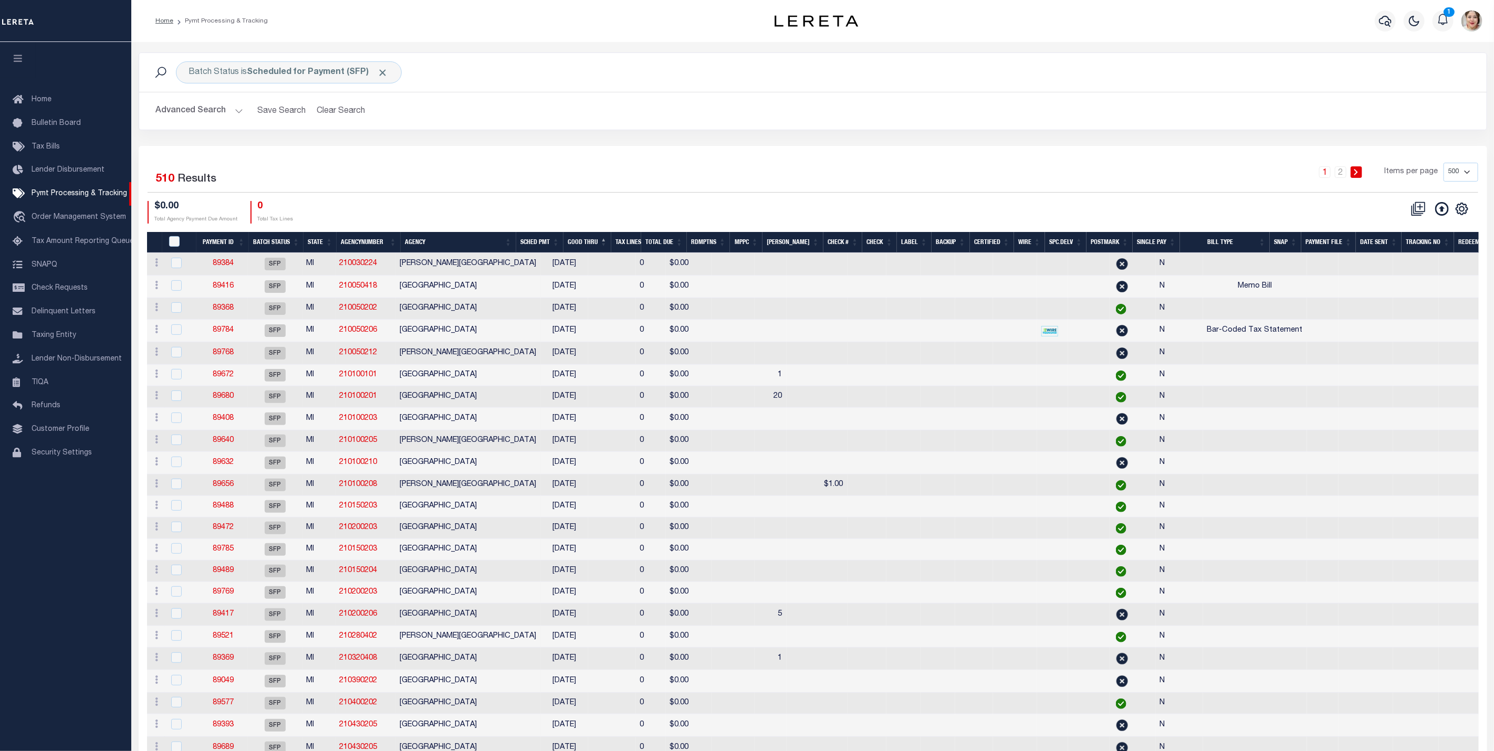
click at [1468, 173] on select "100 200 500 1000" at bounding box center [1460, 172] width 35 height 19
select select "1000"
click at [1443, 164] on select "100 200 500 1000" at bounding box center [1460, 172] width 35 height 19
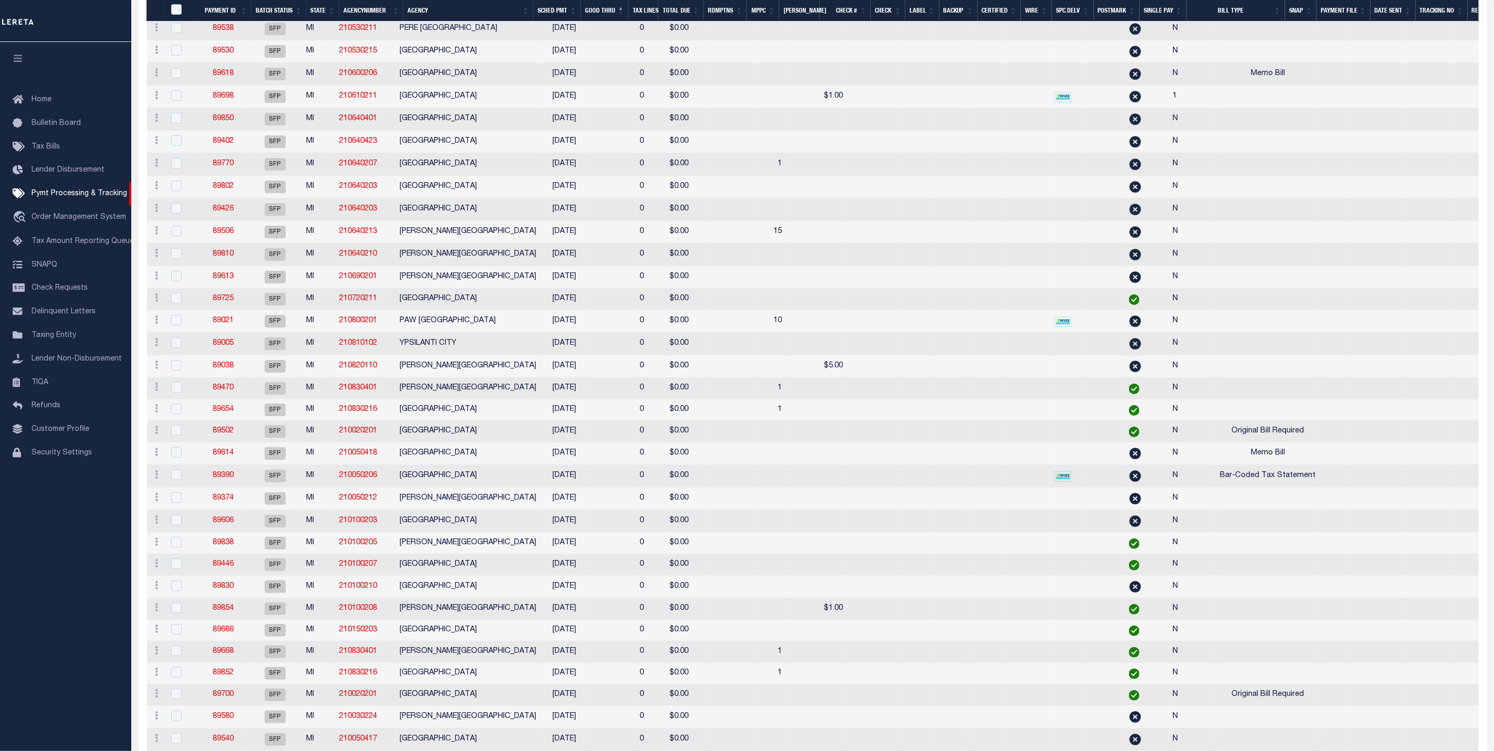
scroll to position [10415, 0]
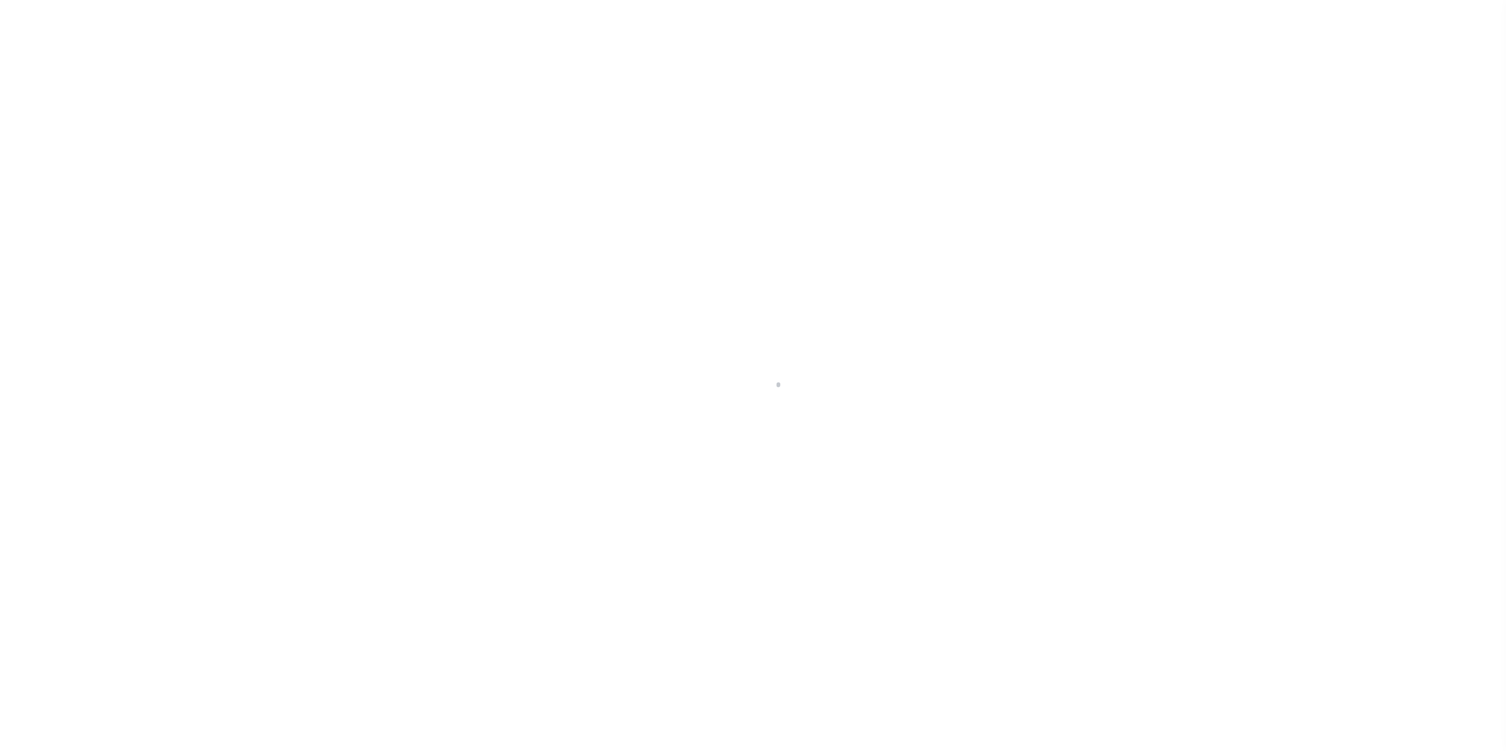
select select "1000"
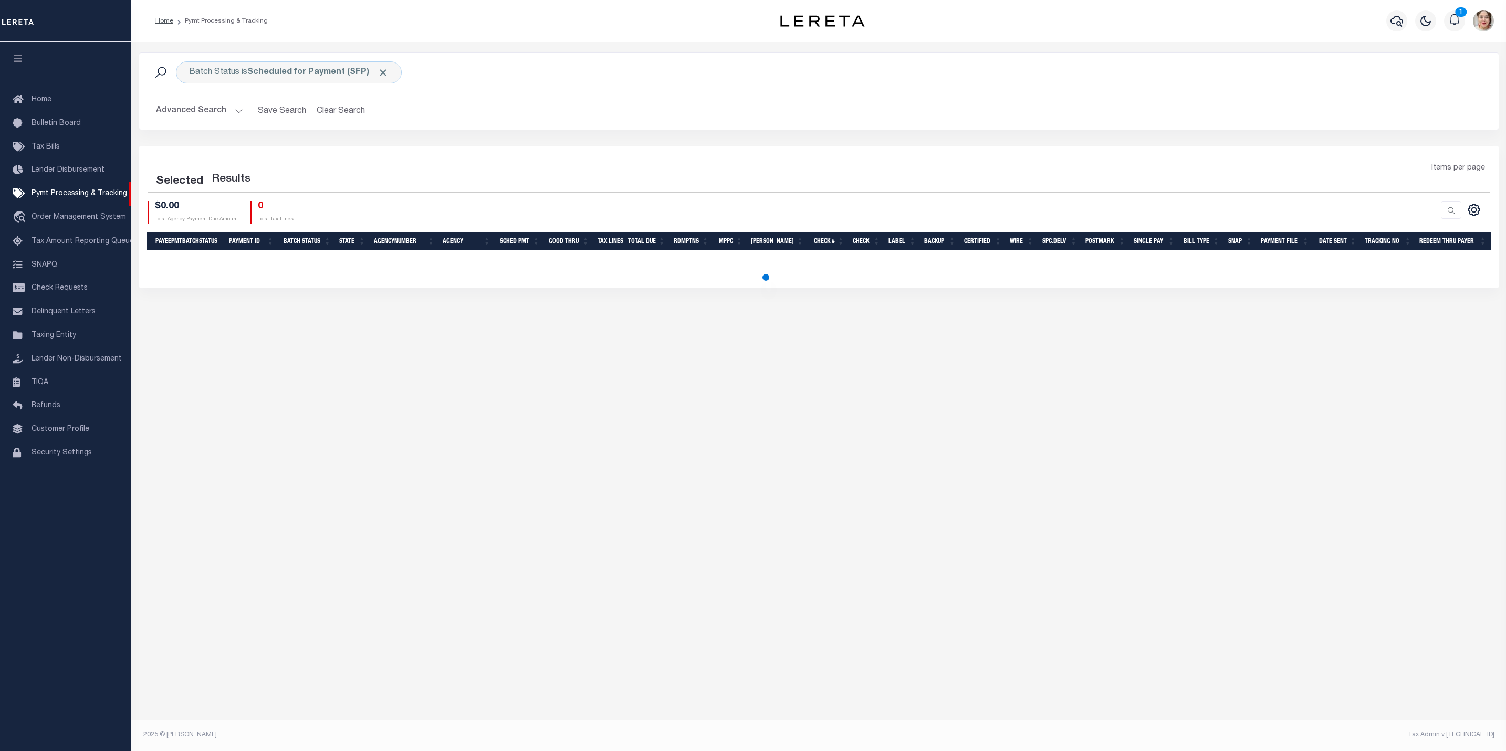
select select "1000"
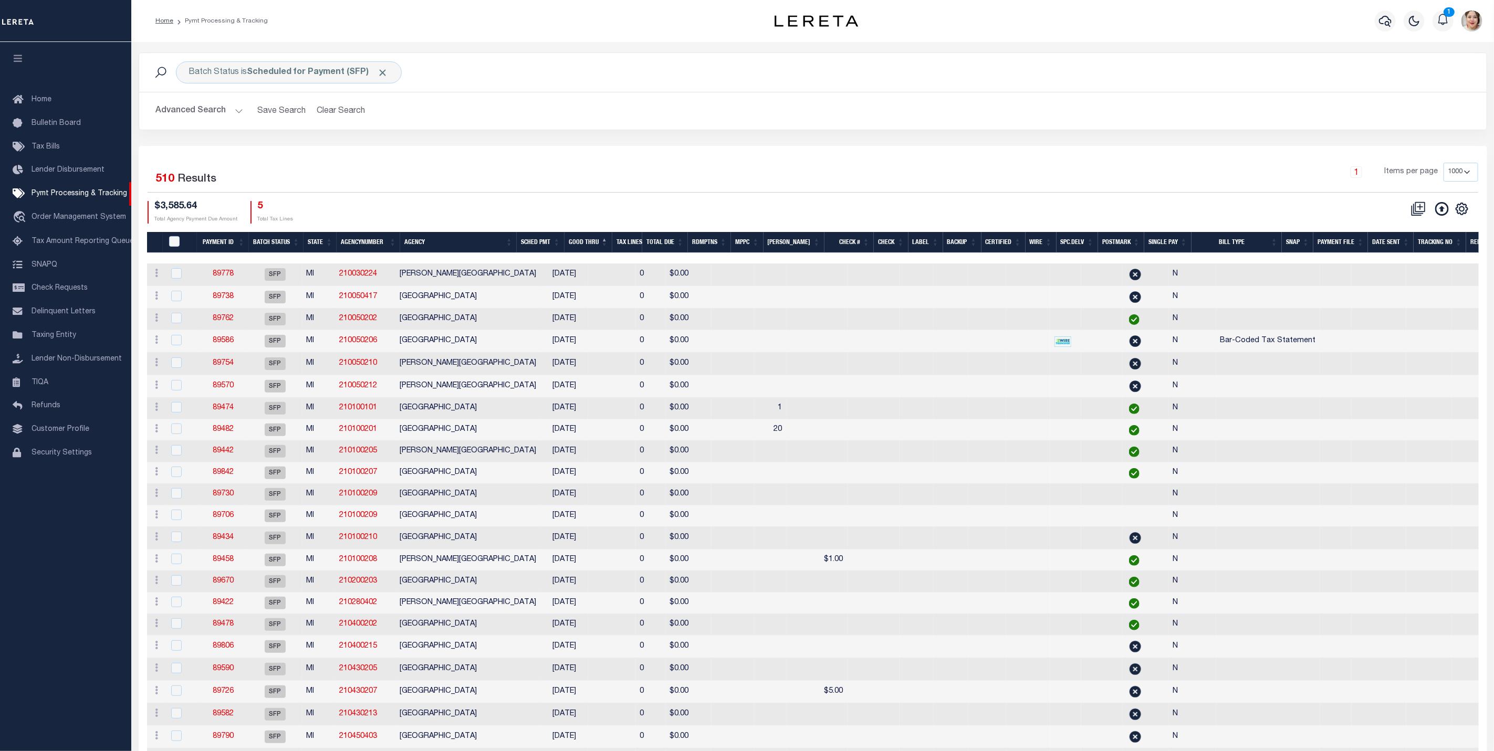
click at [561, 243] on th "SCHED PMT" at bounding box center [541, 243] width 48 height 22
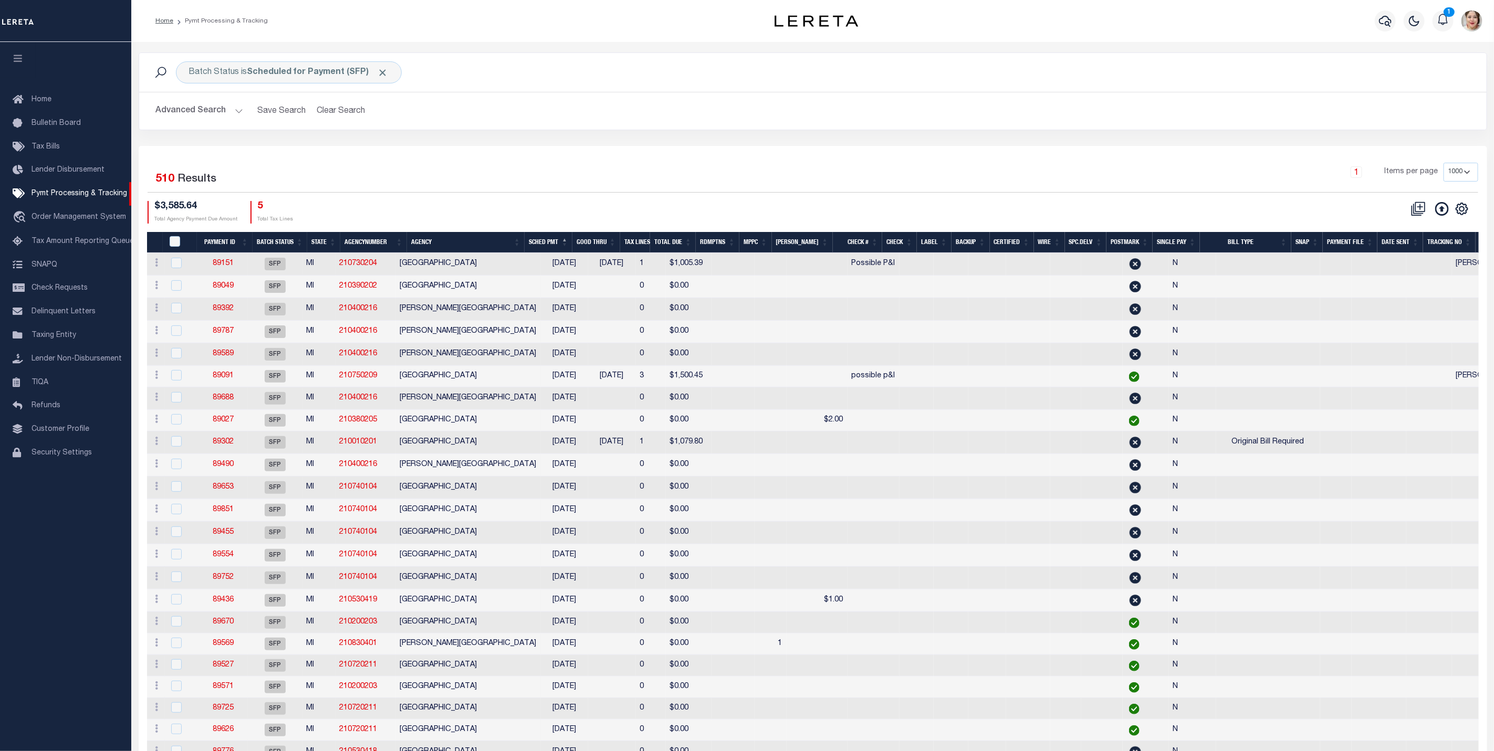
click at [577, 169] on div "1 Items per page 100 200 500 1000" at bounding box center [981, 176] width 994 height 27
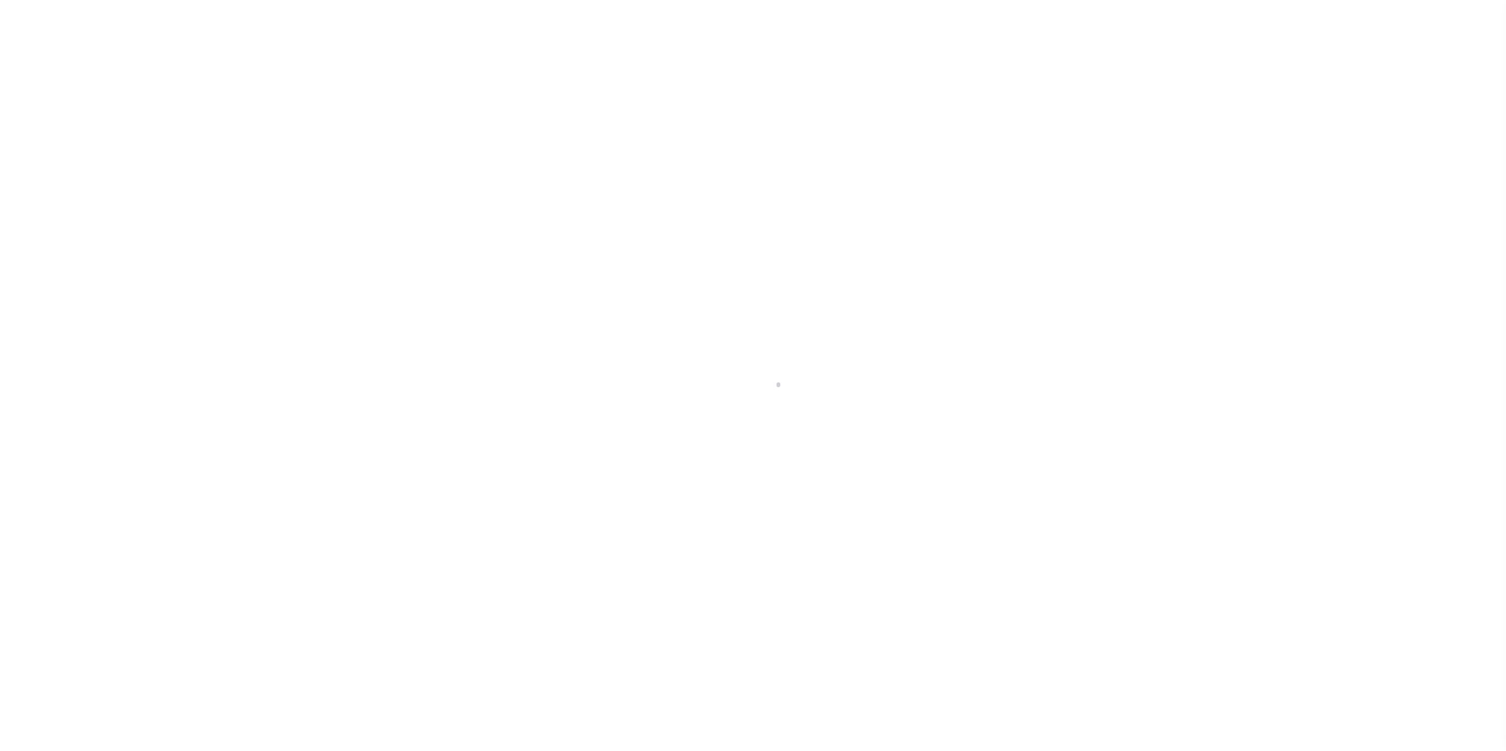
select select "1000"
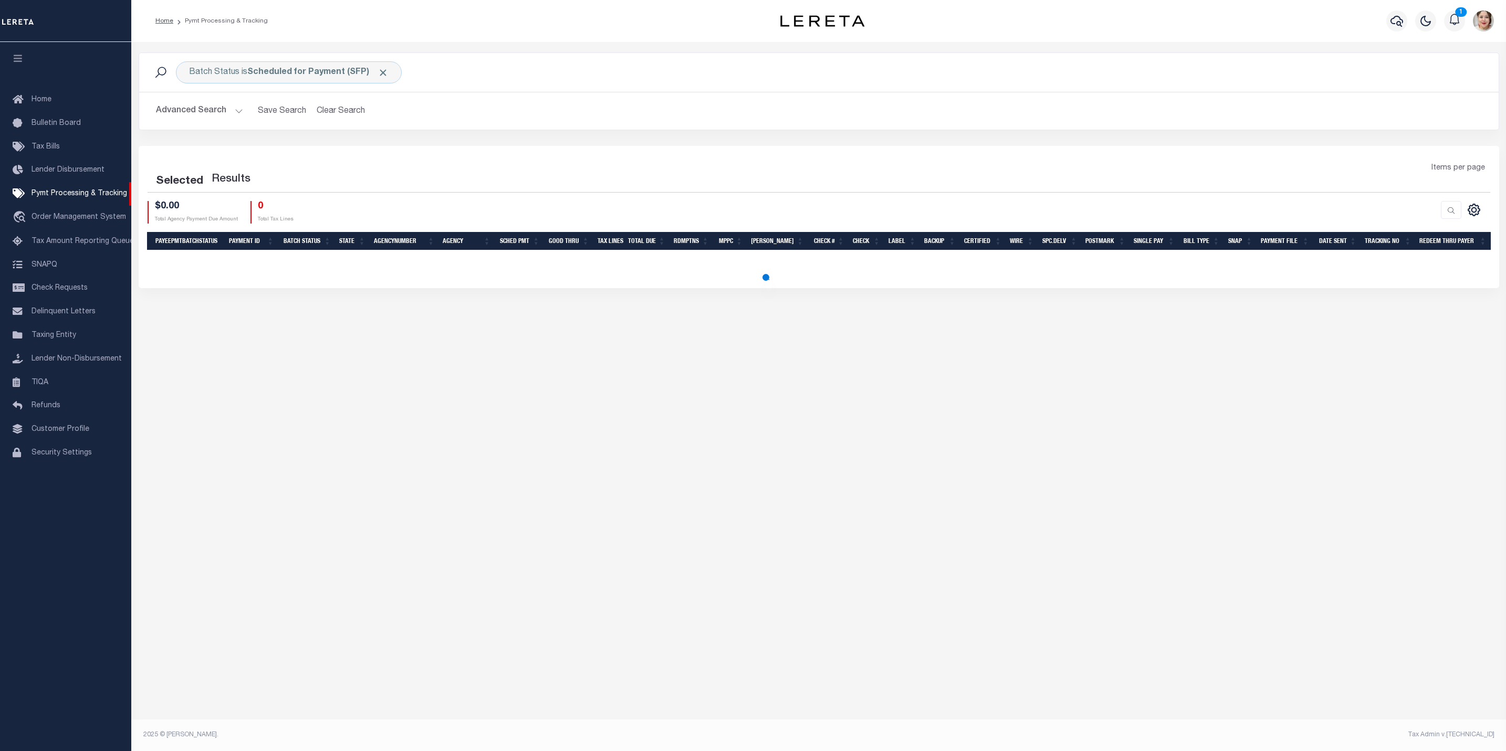
select select "1000"
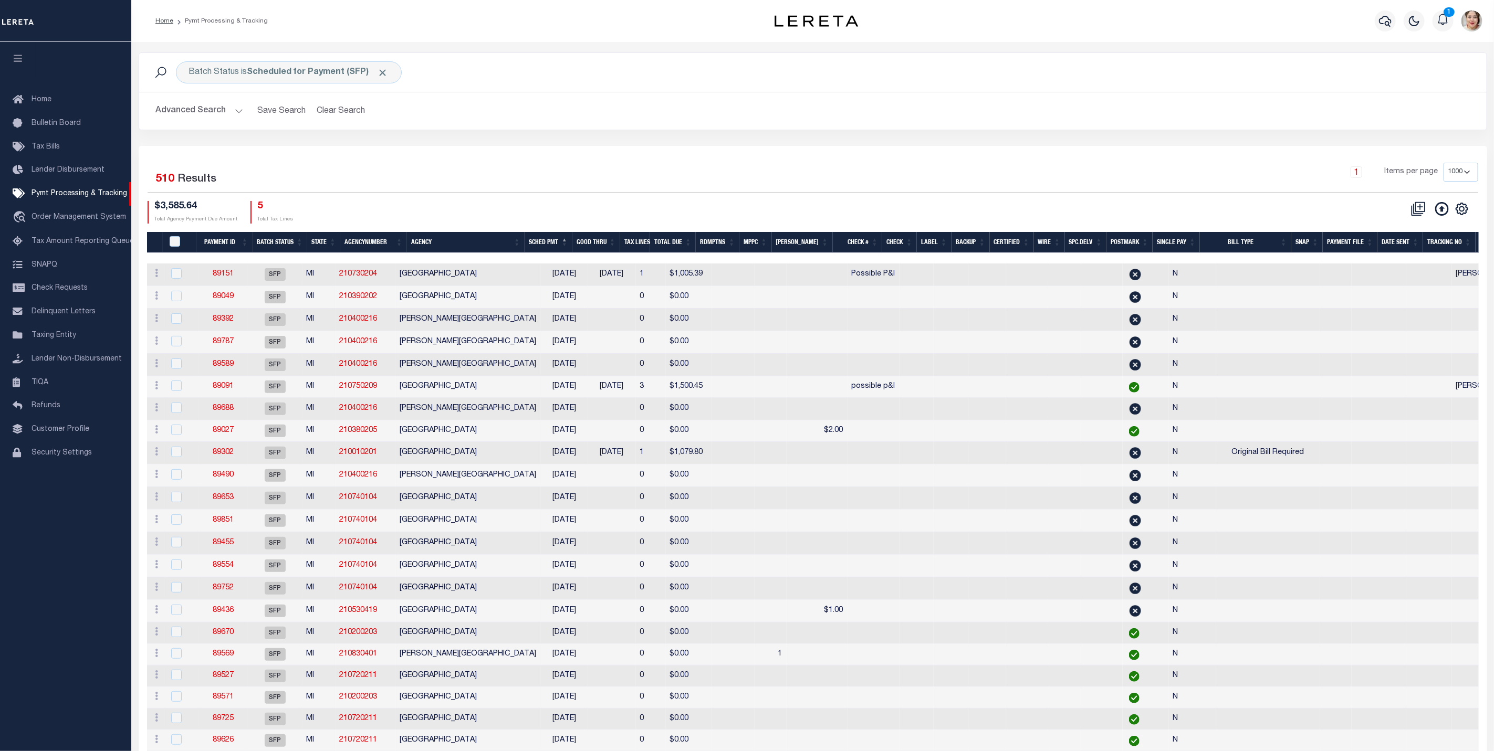
click at [200, 115] on button "Advanced Search" at bounding box center [199, 111] width 87 height 20
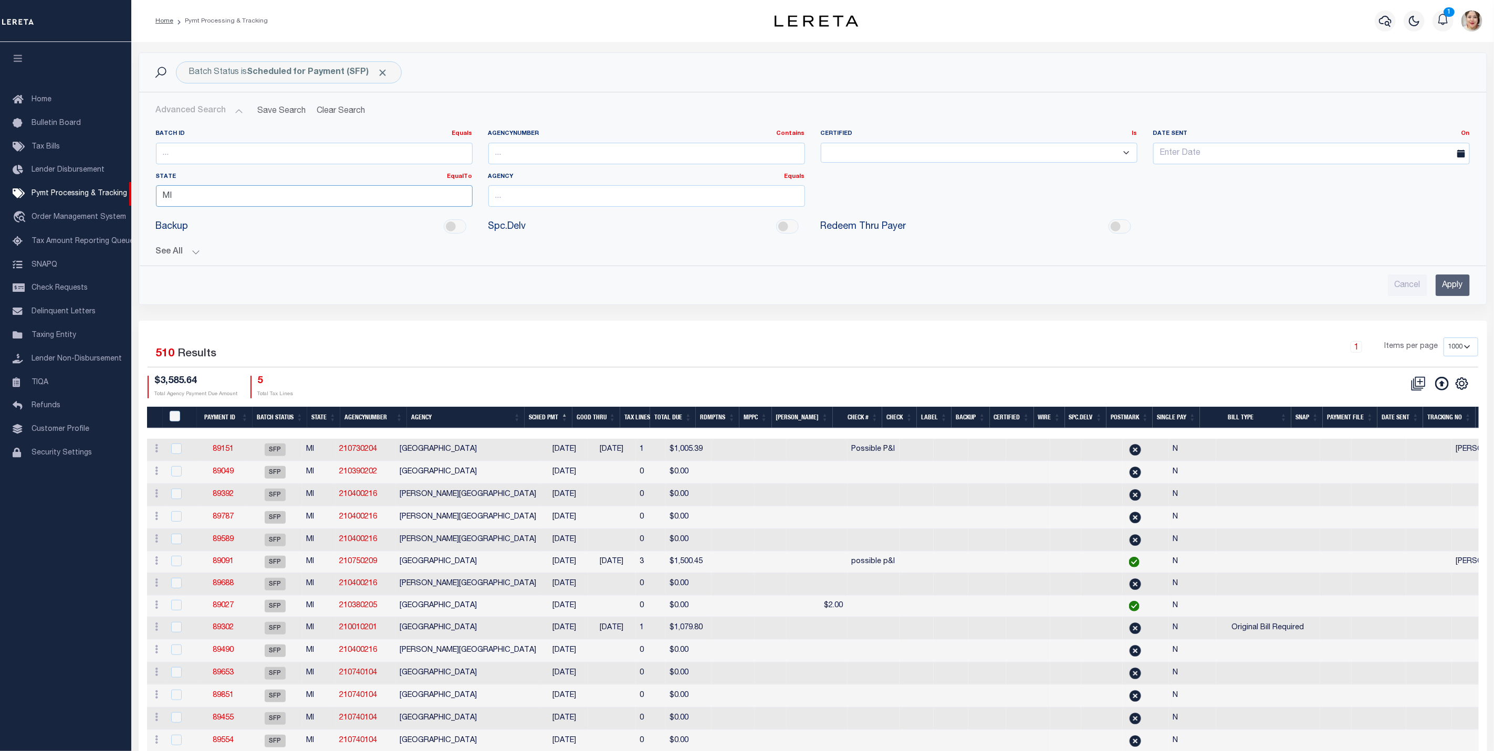
drag, startPoint x: 207, startPoint y: 198, endPoint x: 156, endPoint y: 191, distance: 51.5
click at [156, 191] on input "MI" at bounding box center [314, 196] width 317 height 22
click at [1458, 288] on input "Apply" at bounding box center [1453, 286] width 34 height 22
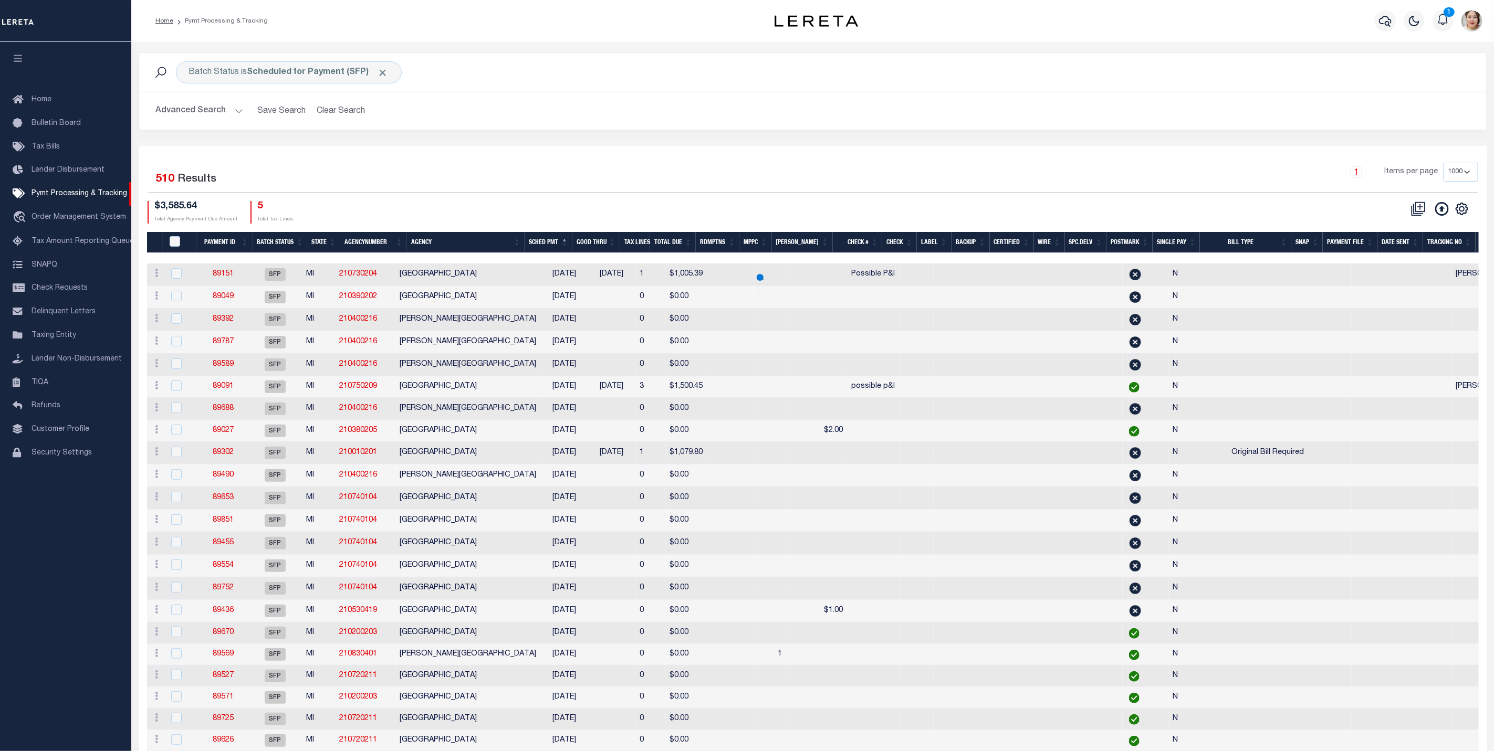
click at [216, 113] on button "Advanced Search" at bounding box center [199, 111] width 87 height 20
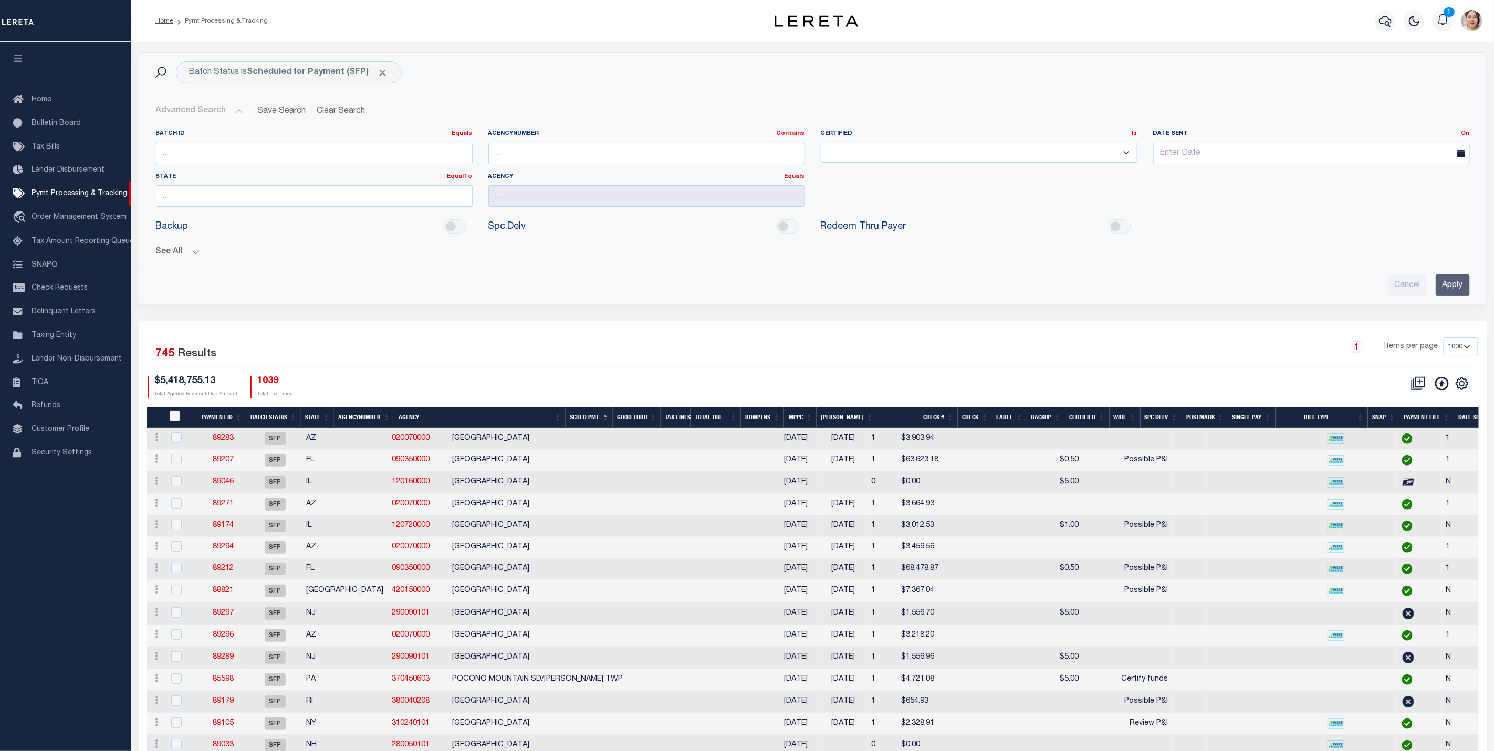
click at [651, 423] on th "Good Thru" at bounding box center [637, 418] width 48 height 22
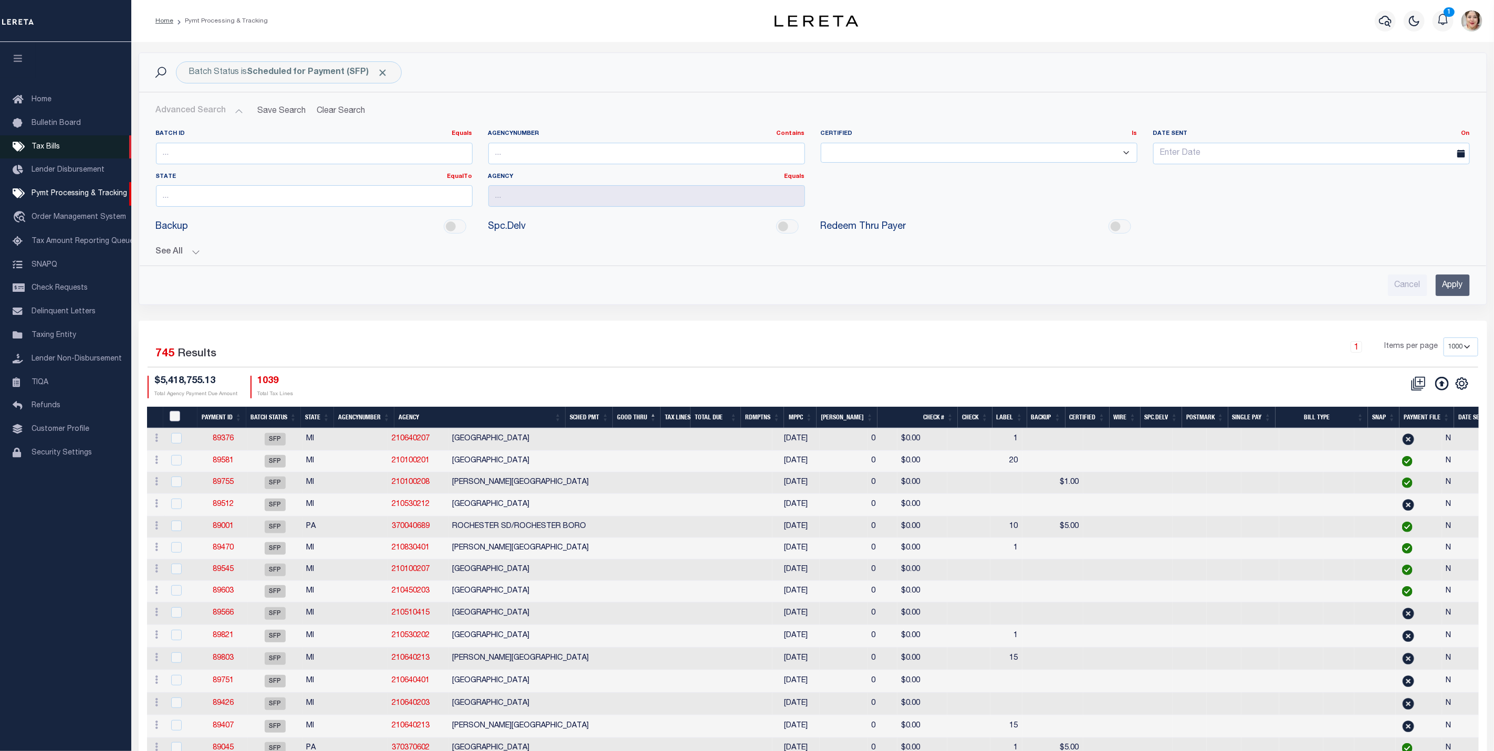
click at [174, 419] on input "PayeePmtBatchStatus" at bounding box center [175, 416] width 11 height 11
checkbox input "true"
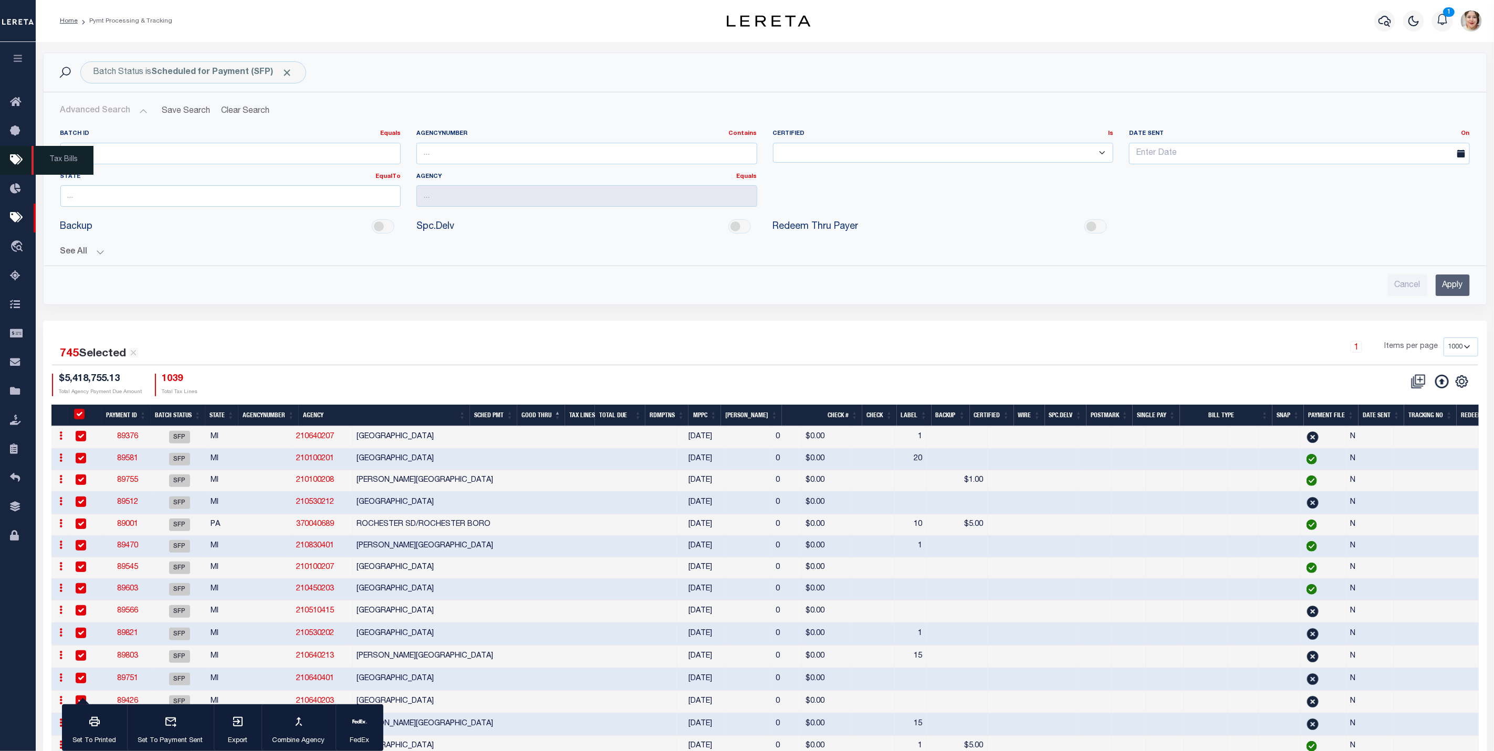
checkbox input "true"
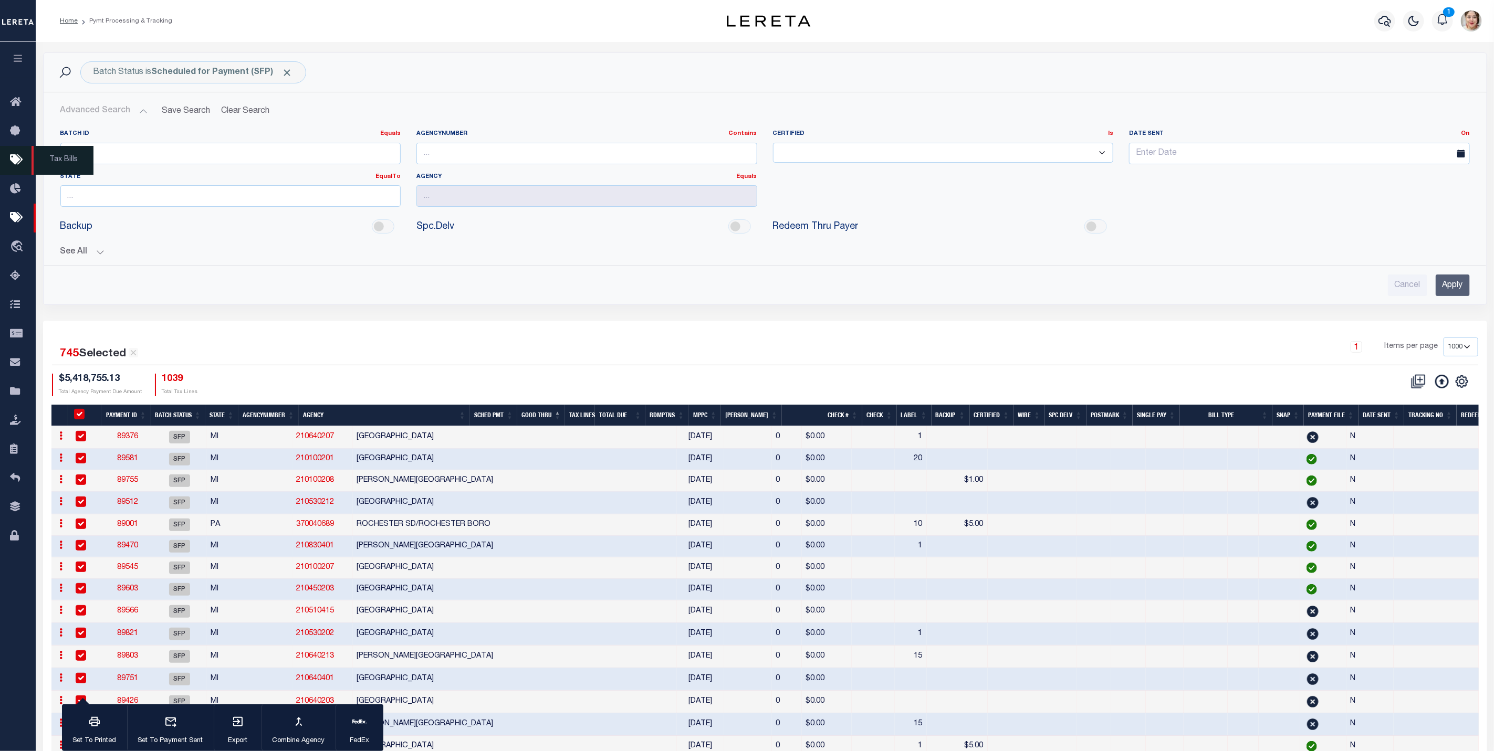
checkbox input "true"
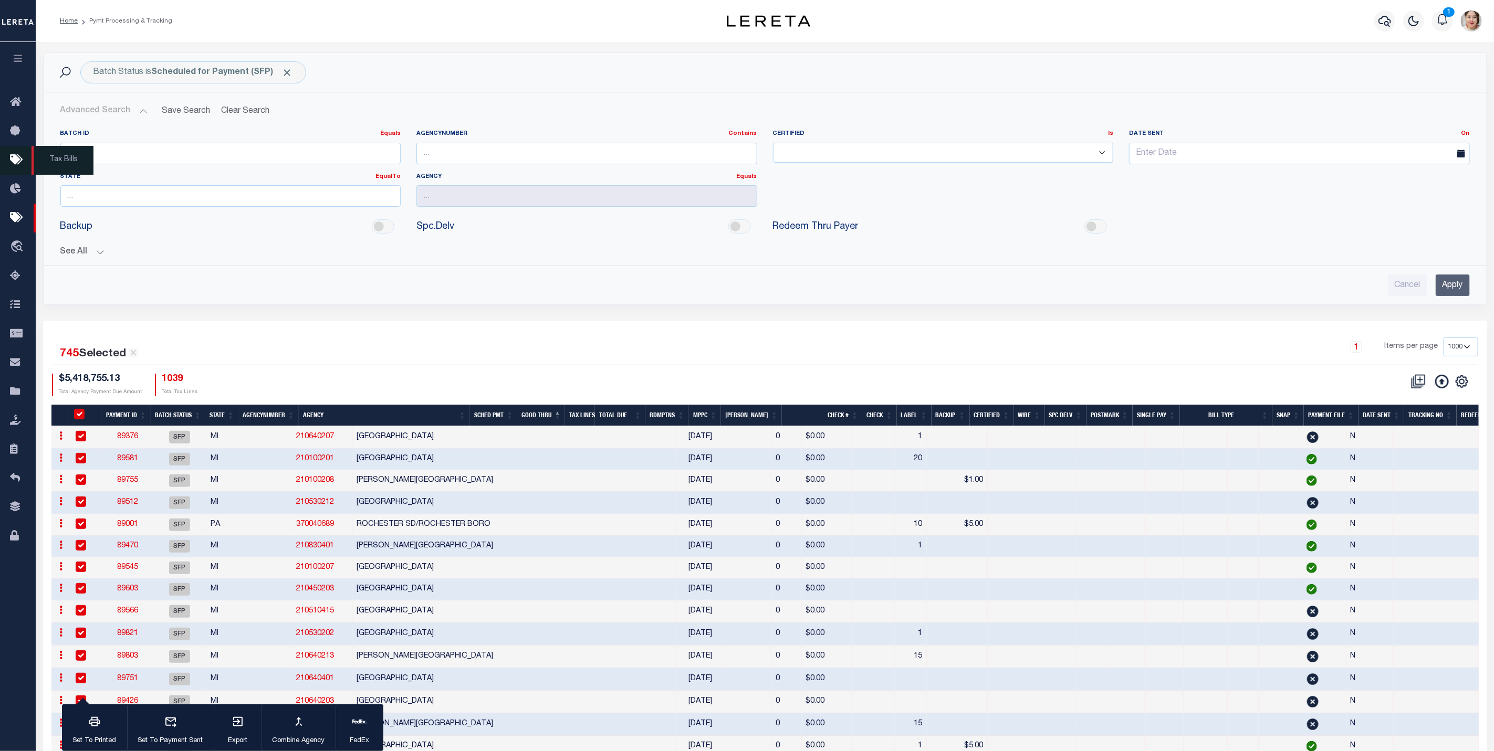
checkbox input "true"
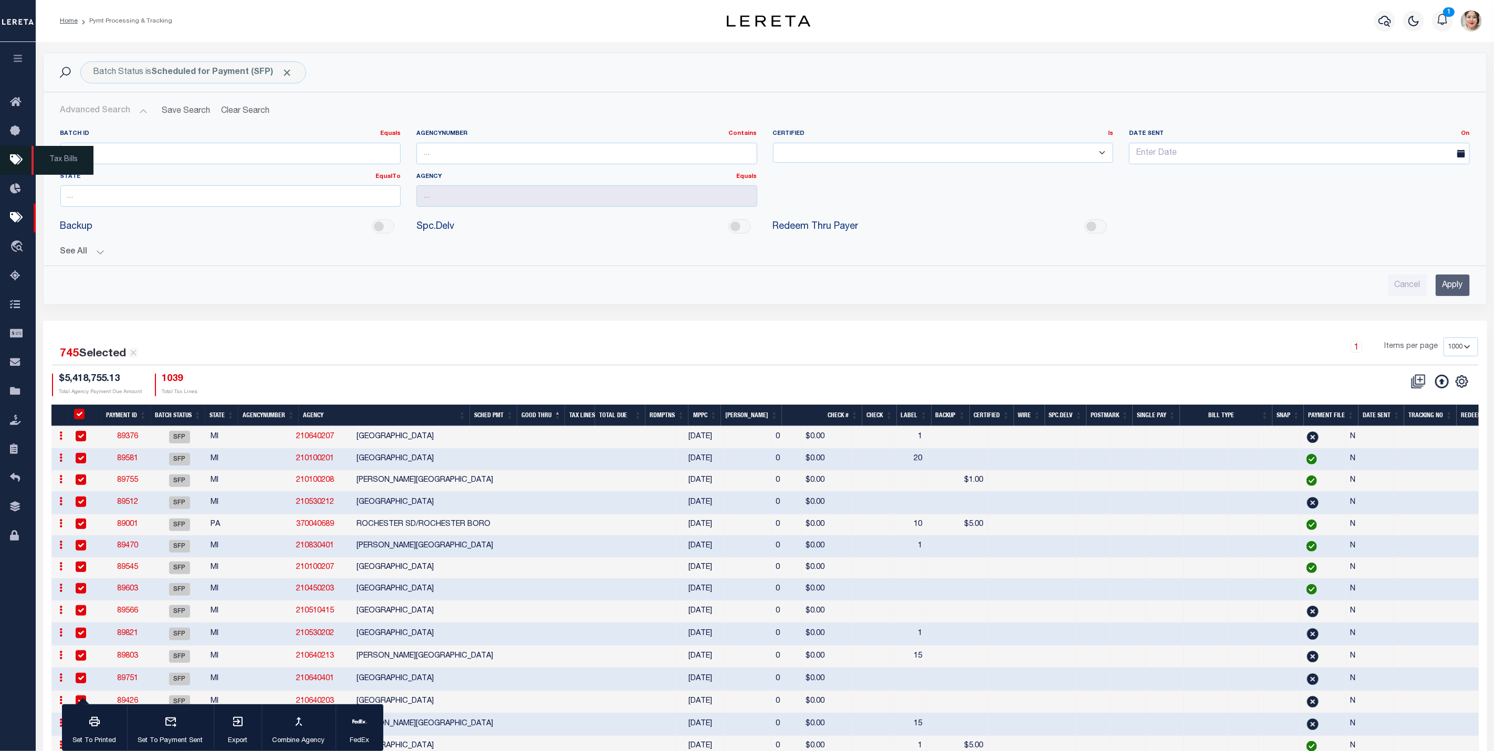
checkbox input "true"
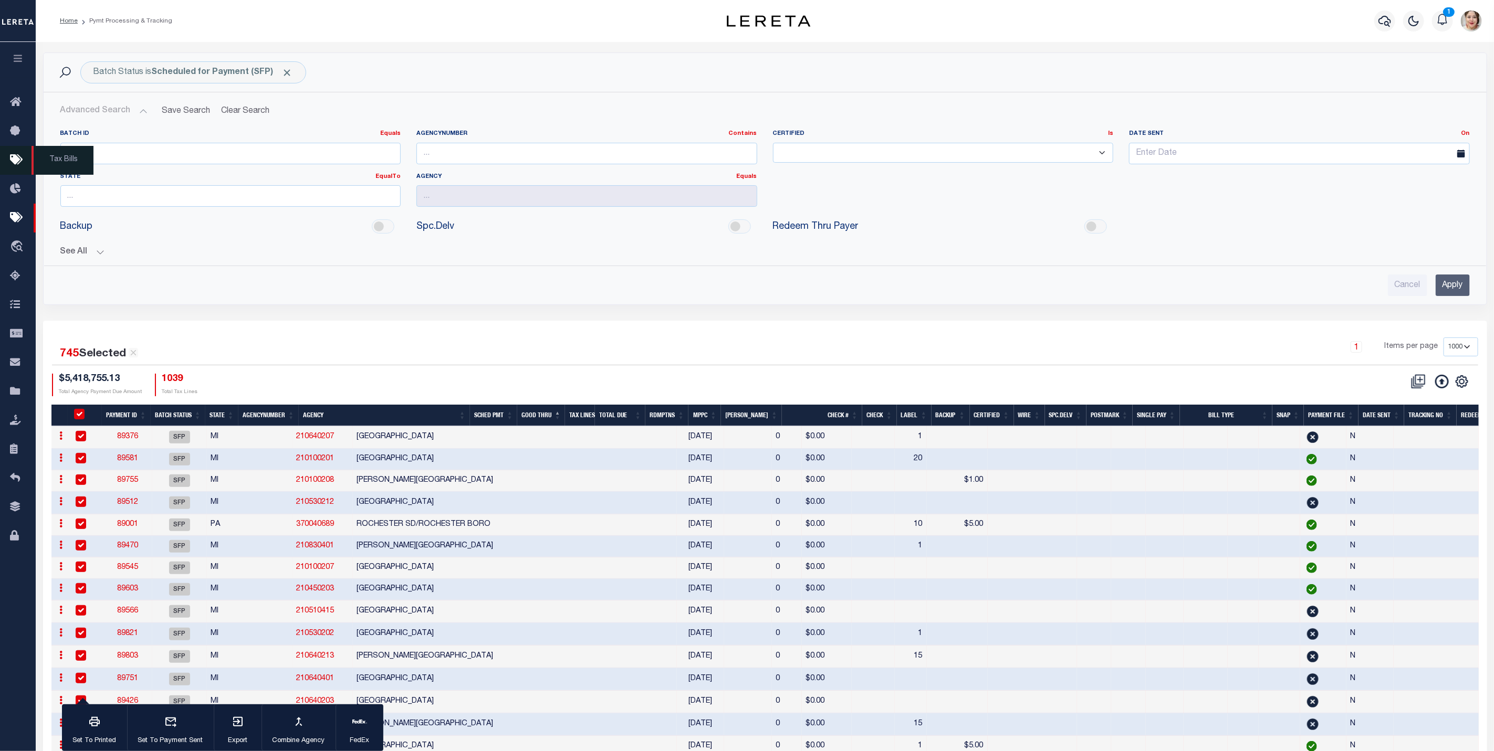
checkbox input "true"
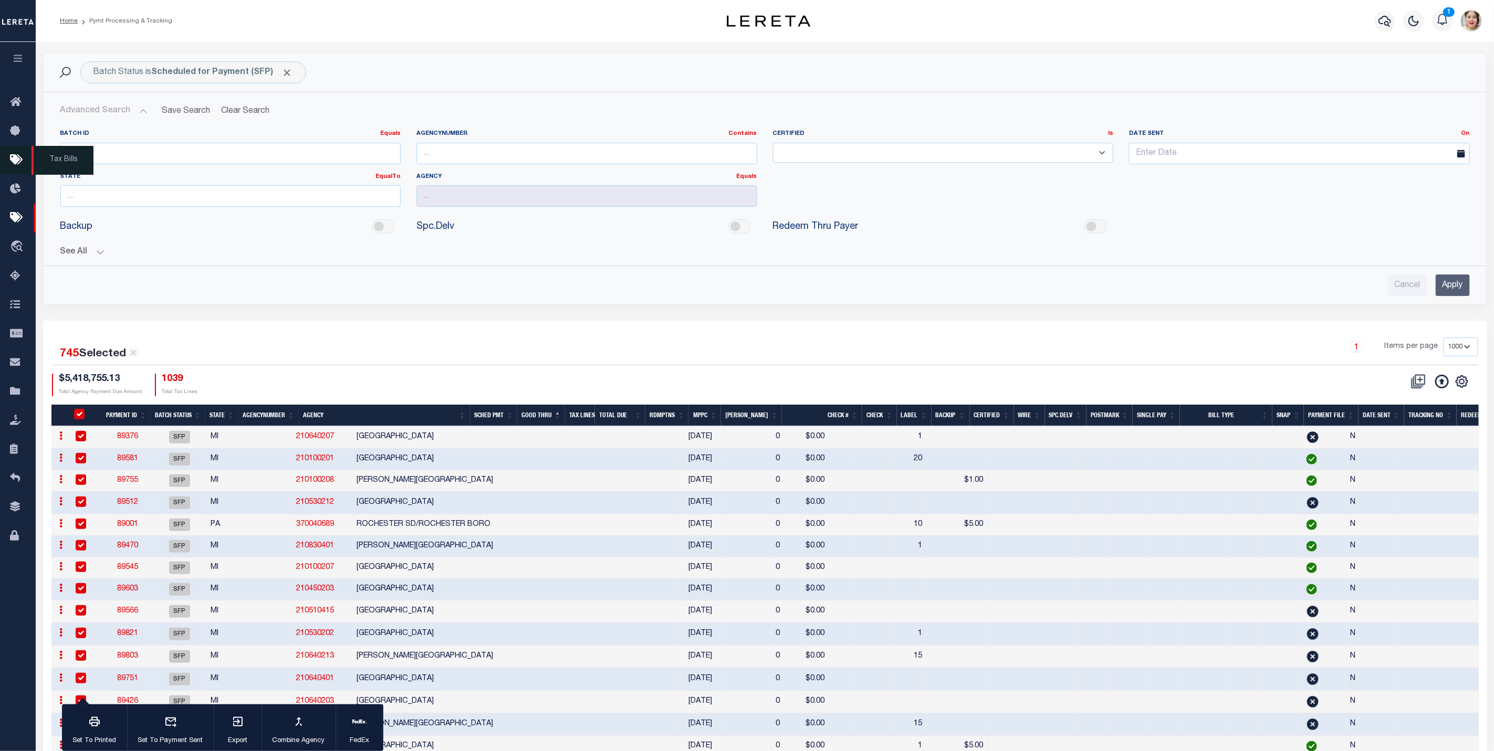
checkbox input "true"
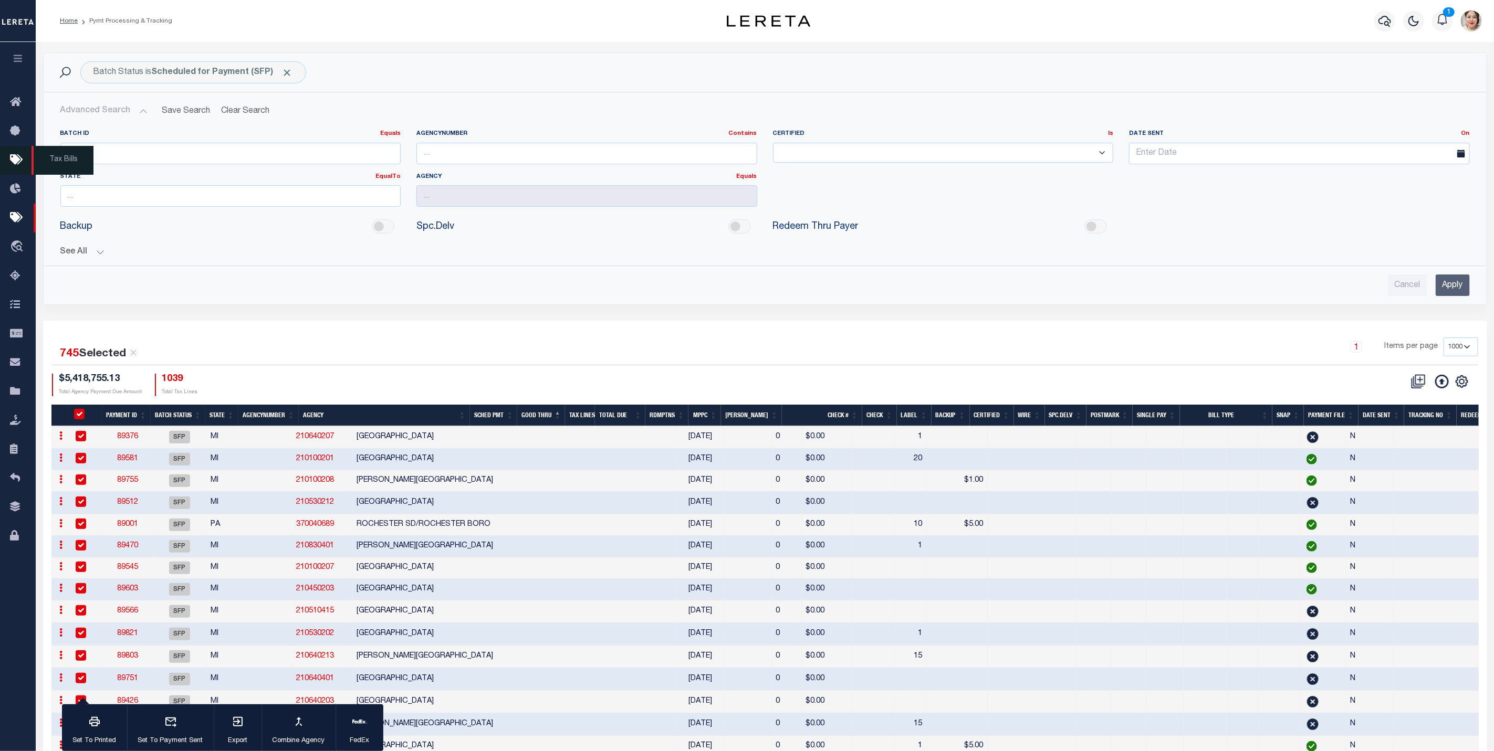
checkbox input "true"
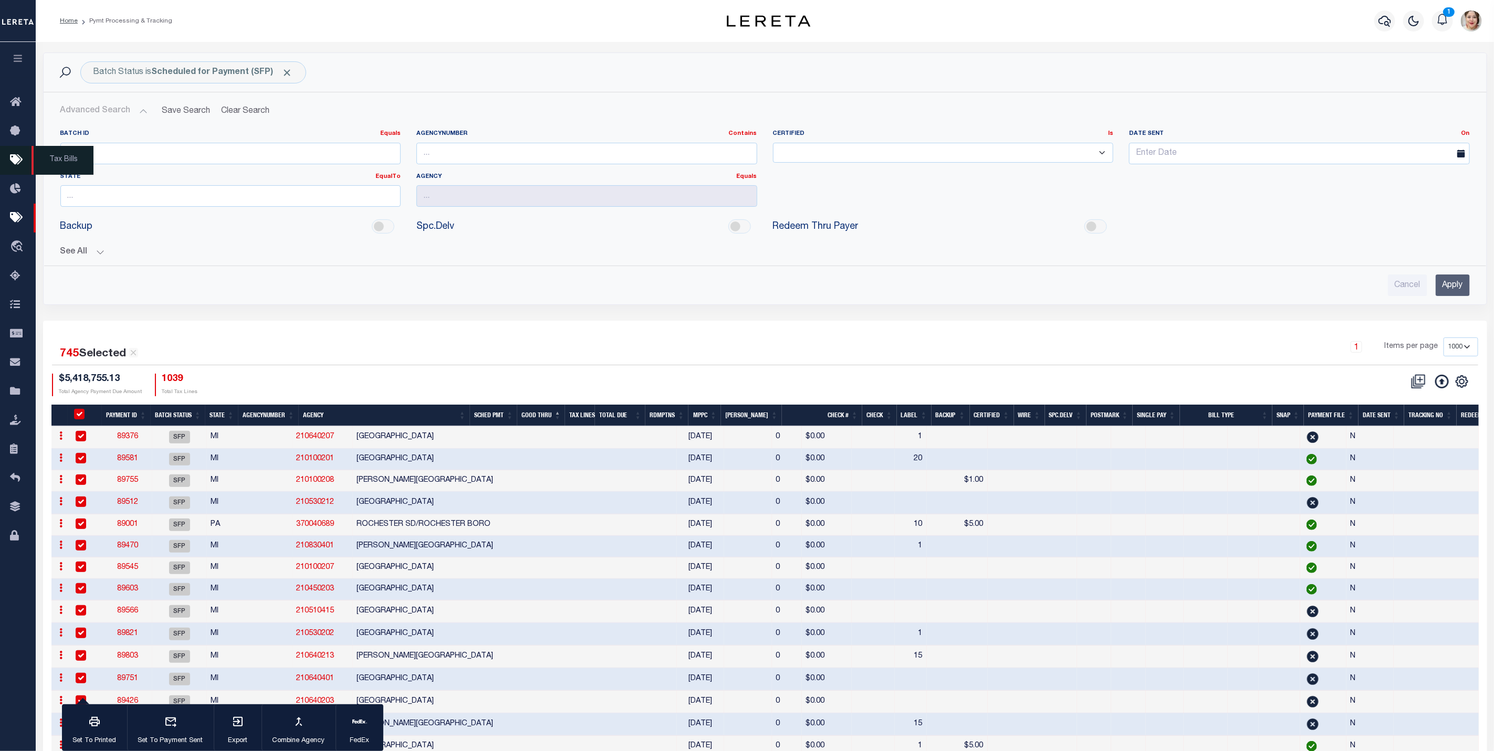
checkbox input "true"
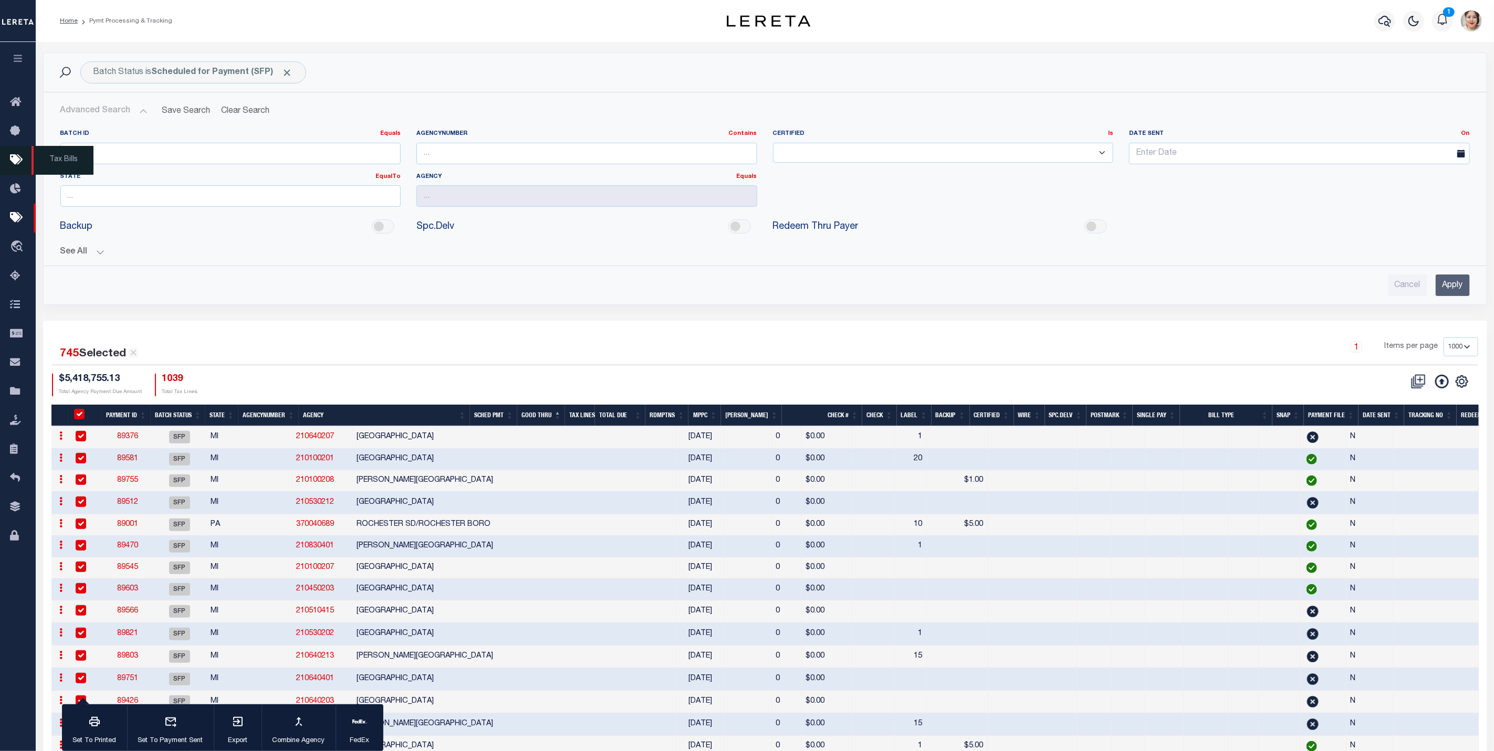
checkbox input "true"
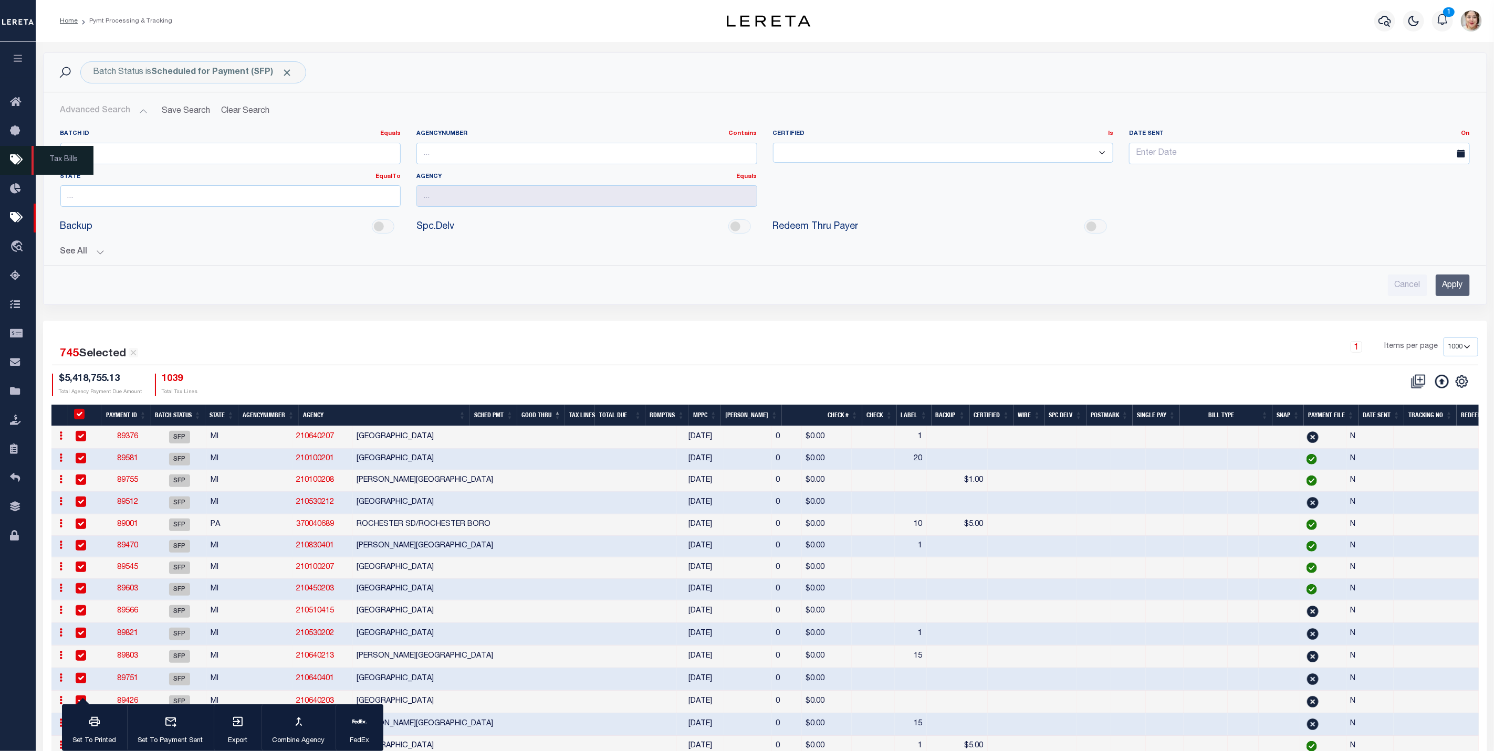
checkbox input "true"
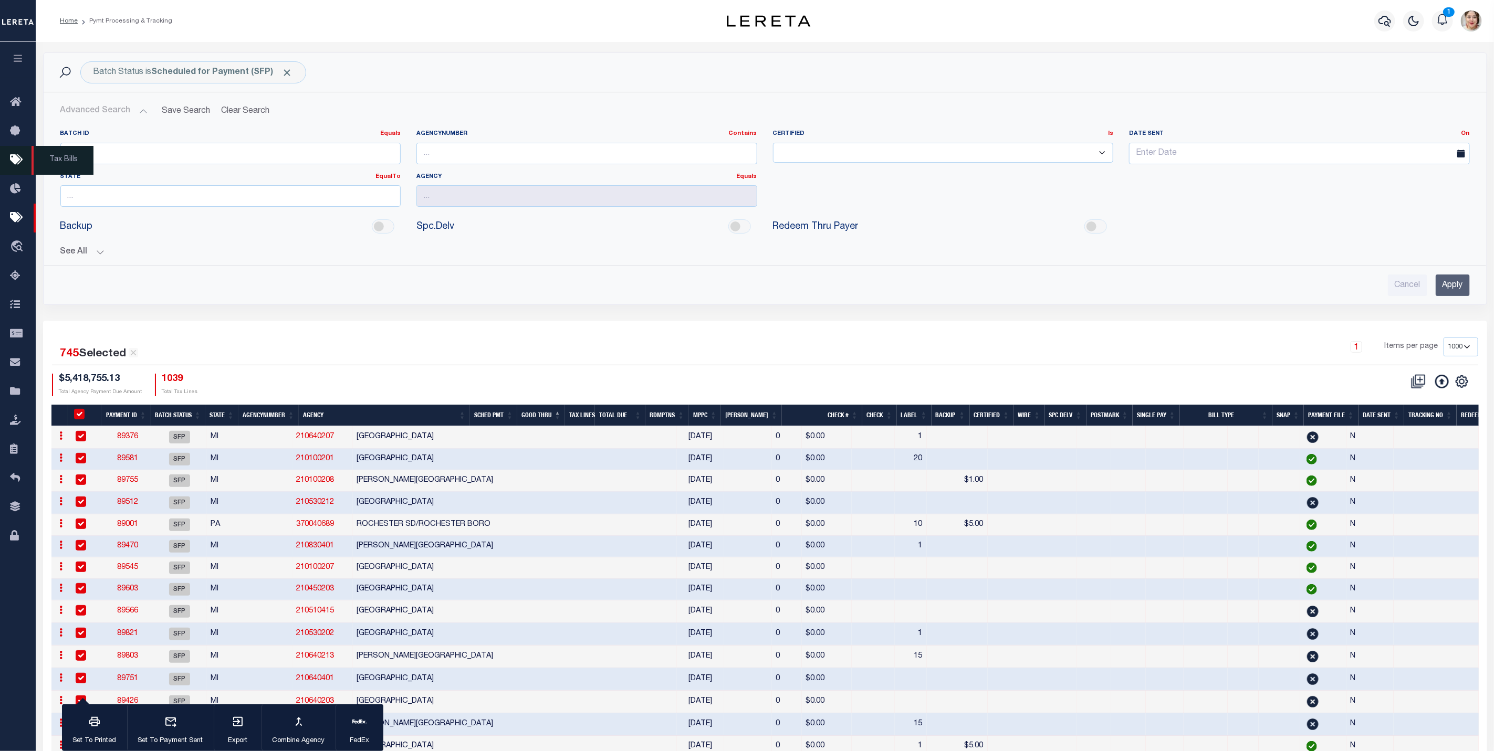
checkbox input "true"
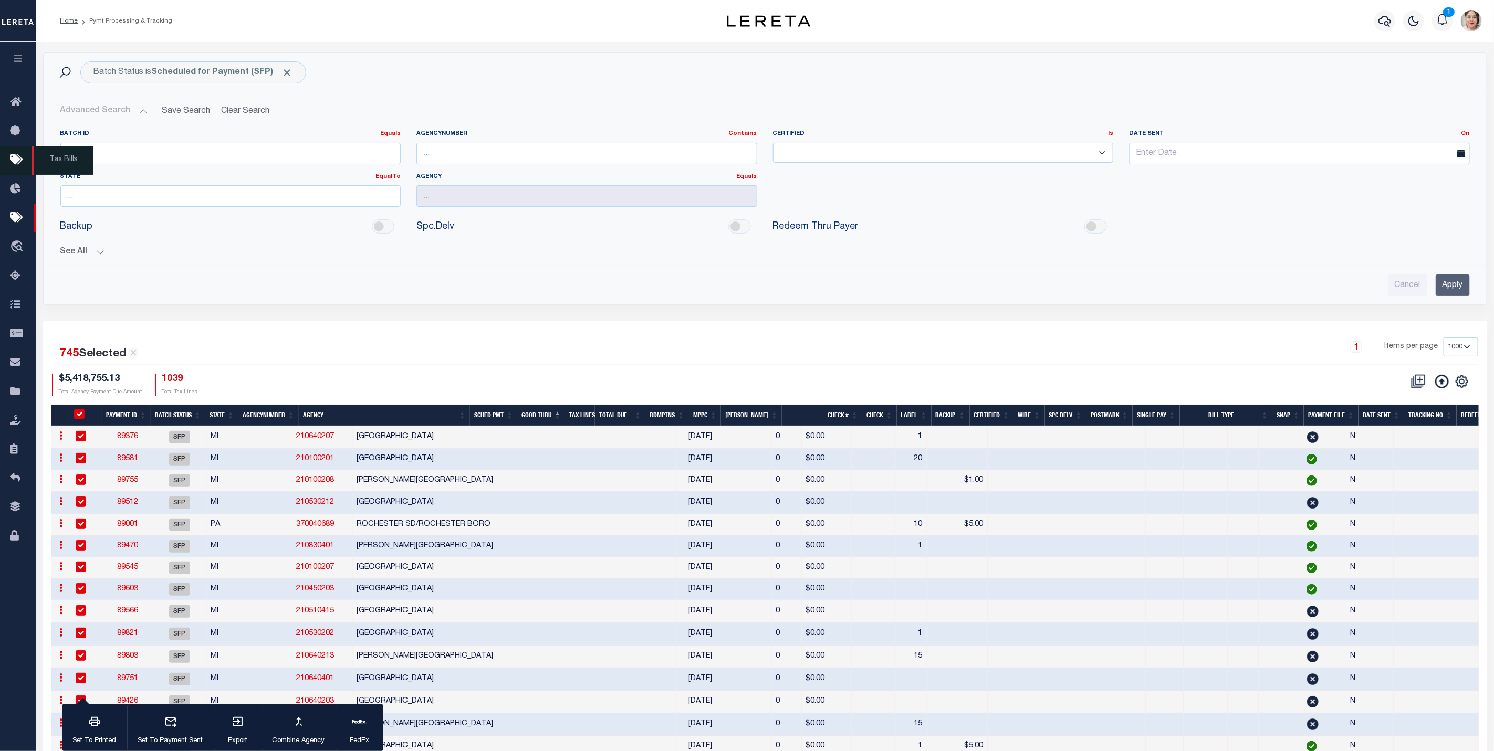
checkbox input "true"
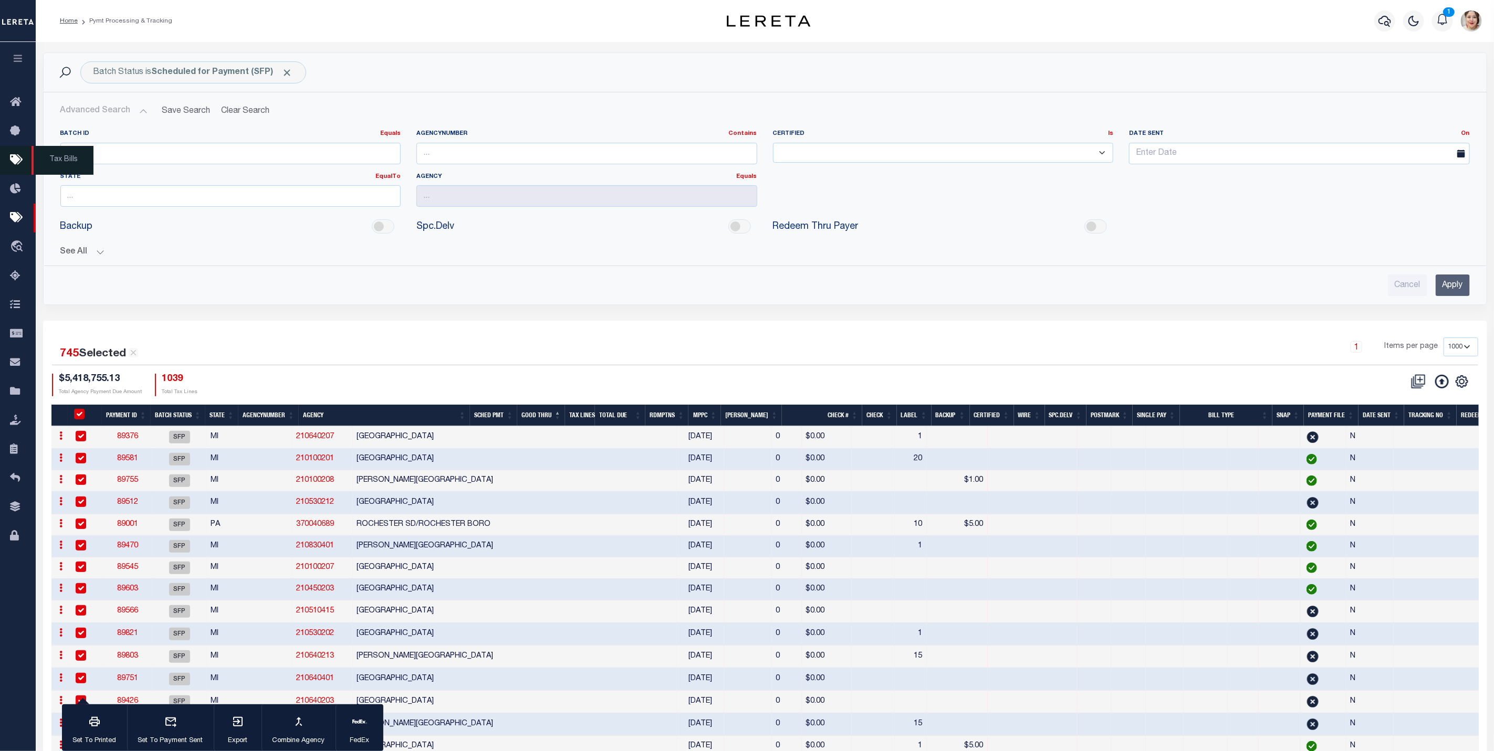
checkbox input "true"
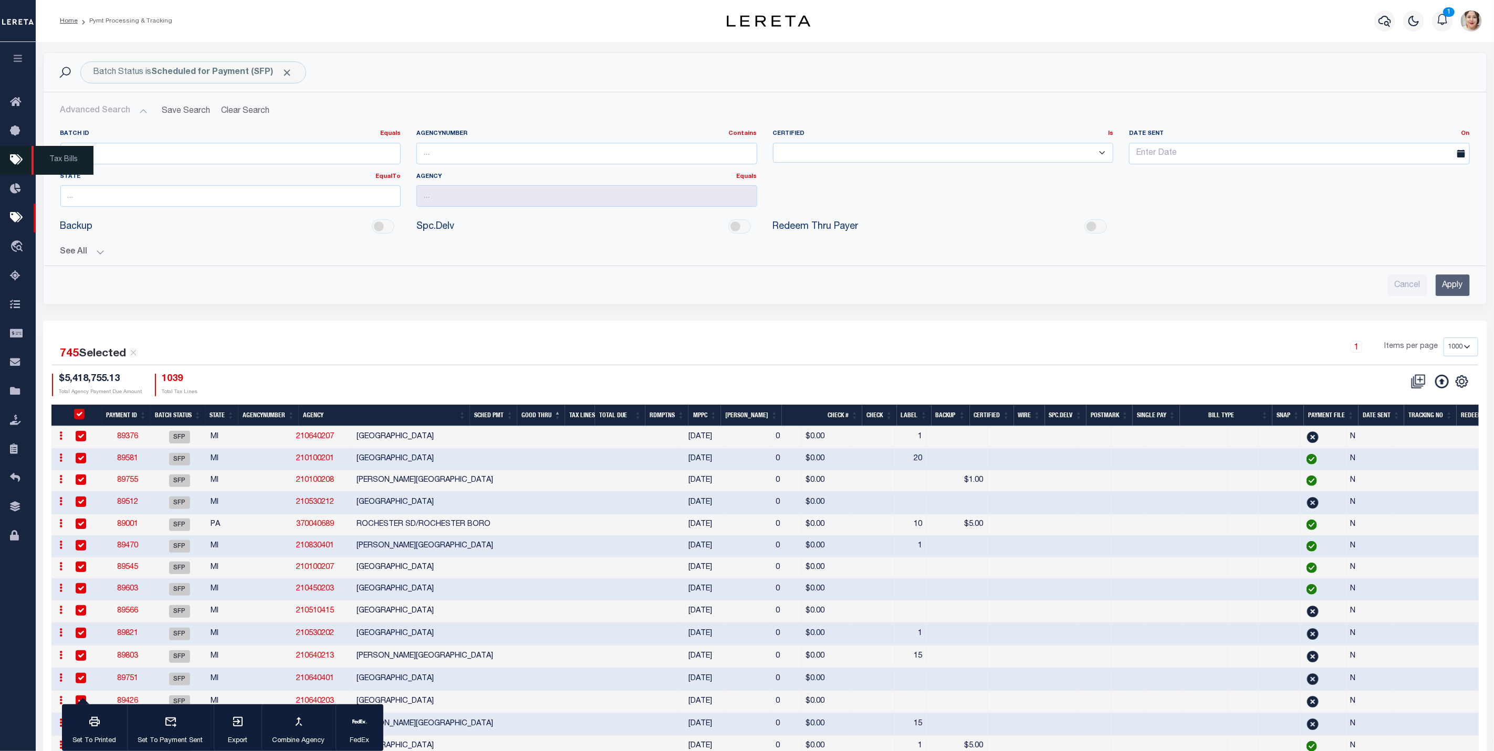
checkbox input "true"
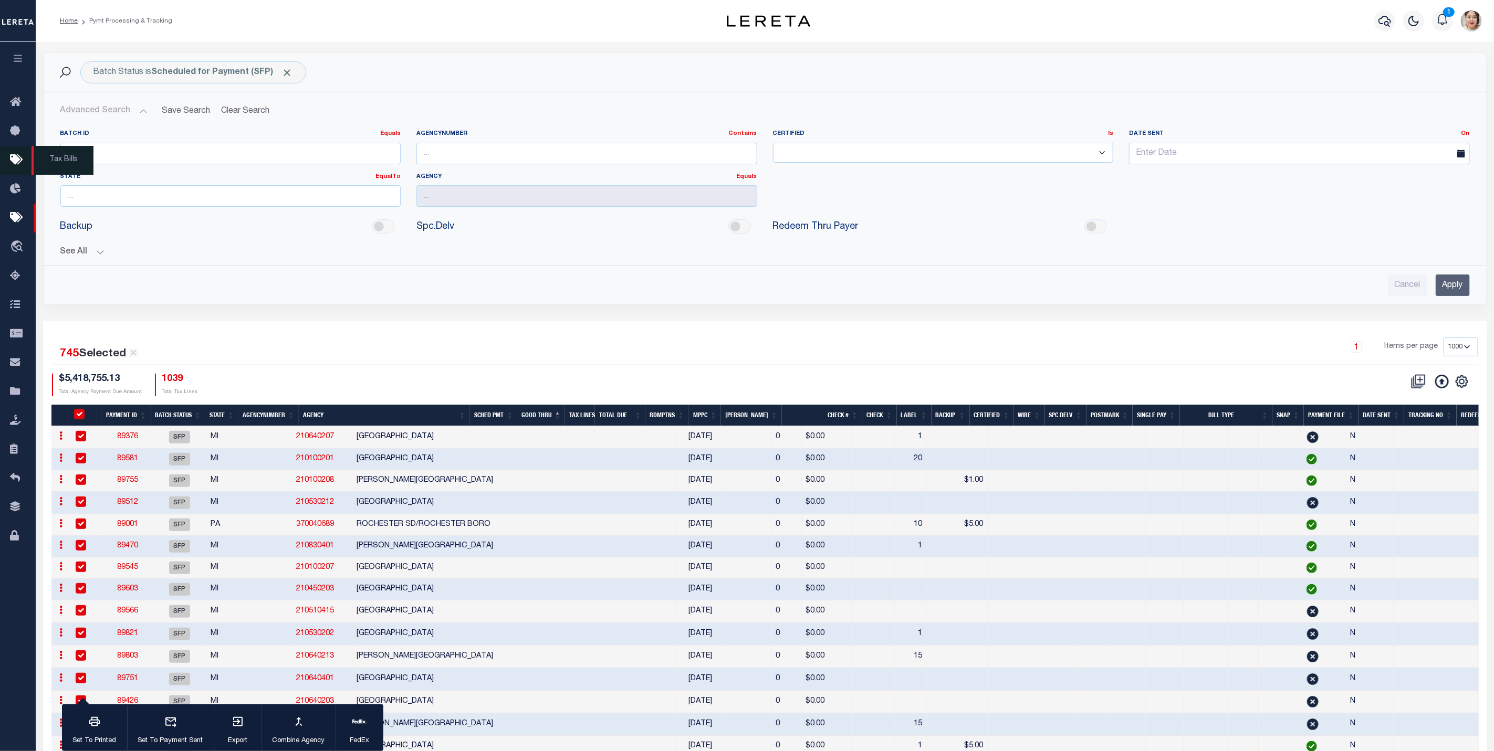
checkbox input "true"
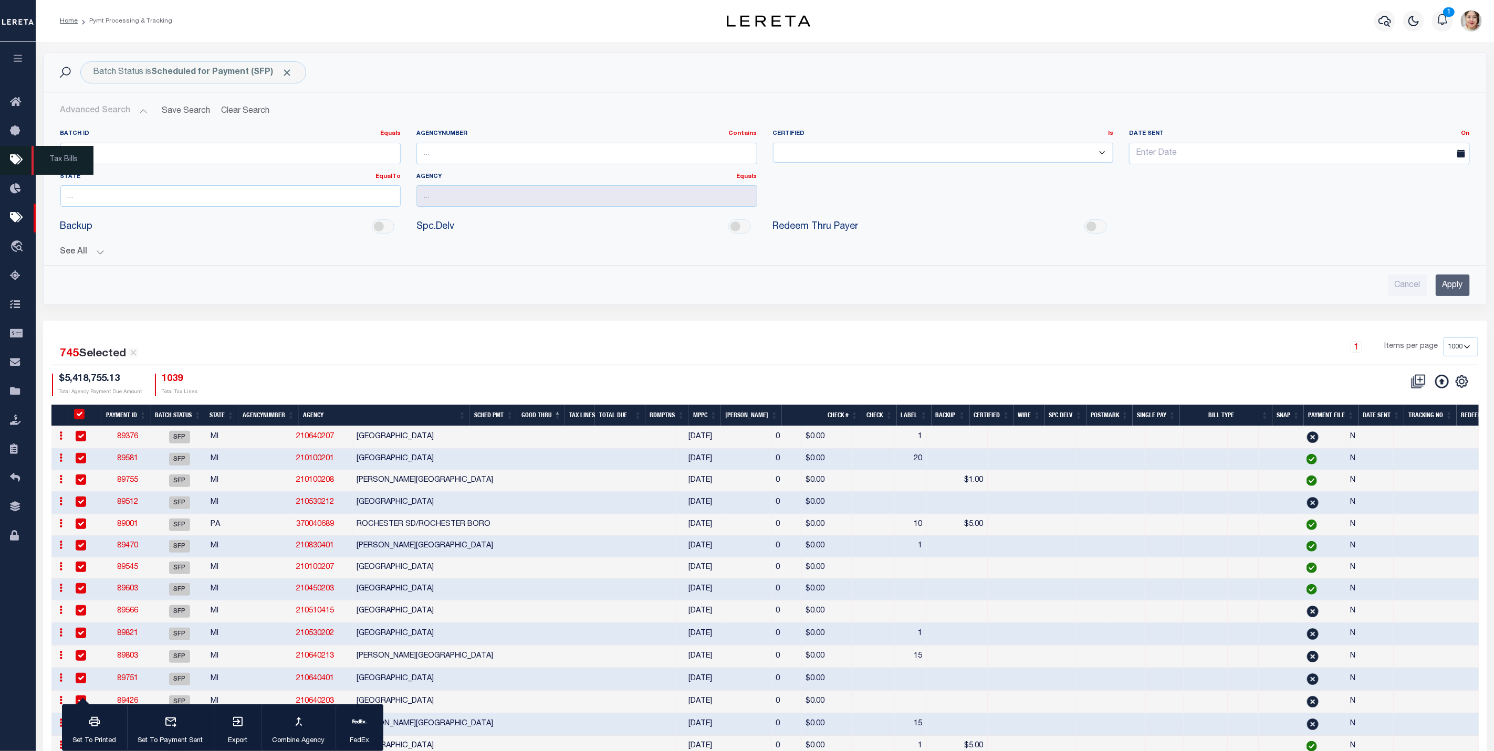
checkbox input "true"
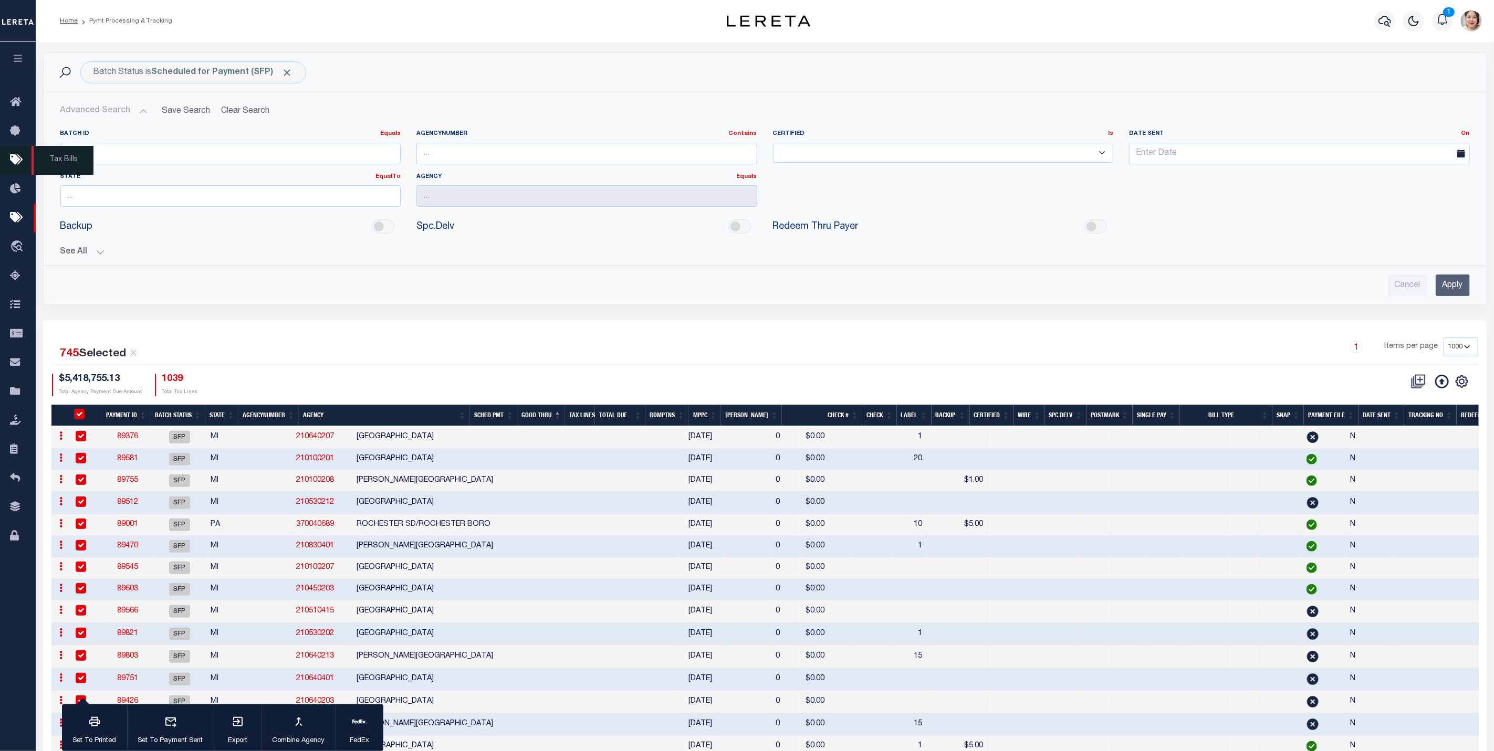
checkbox input "true"
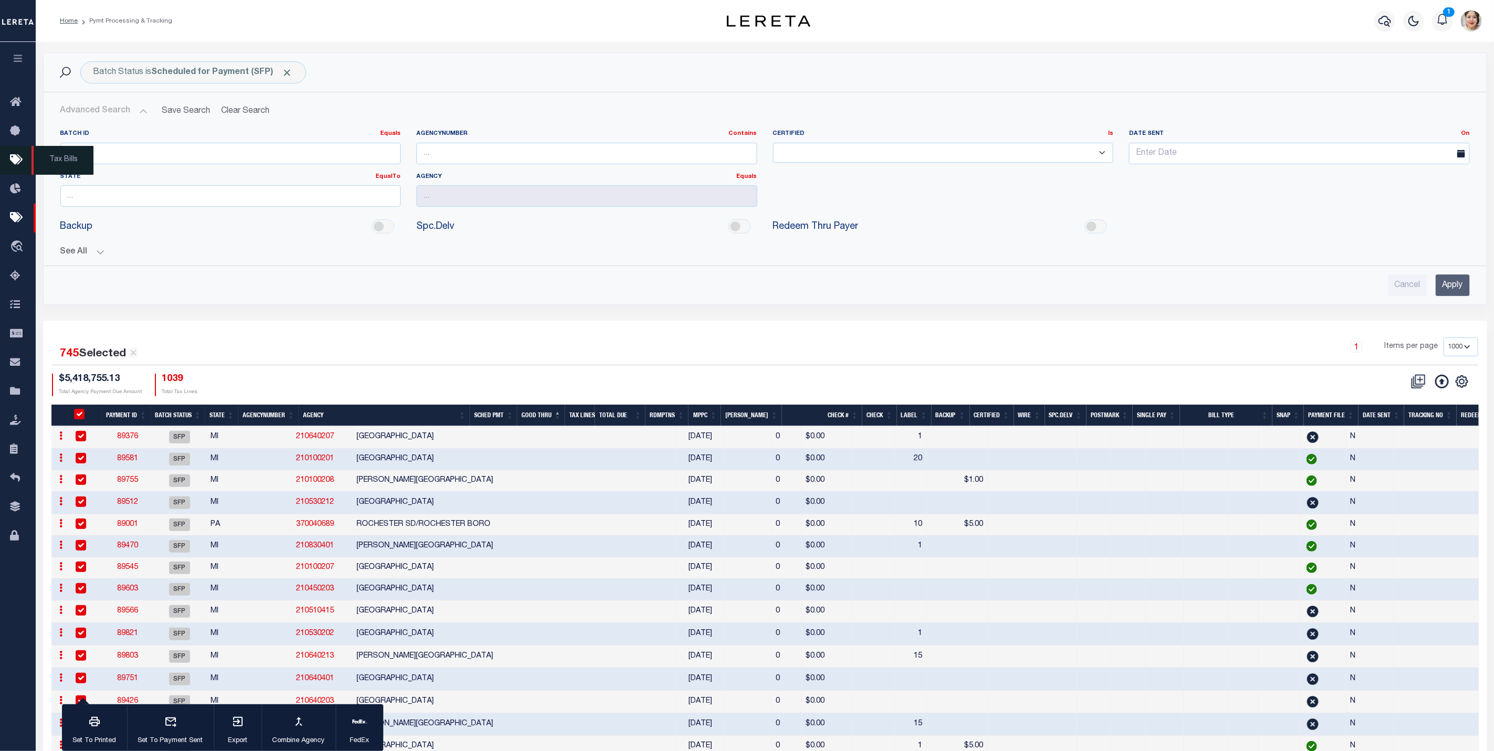
checkbox input "true"
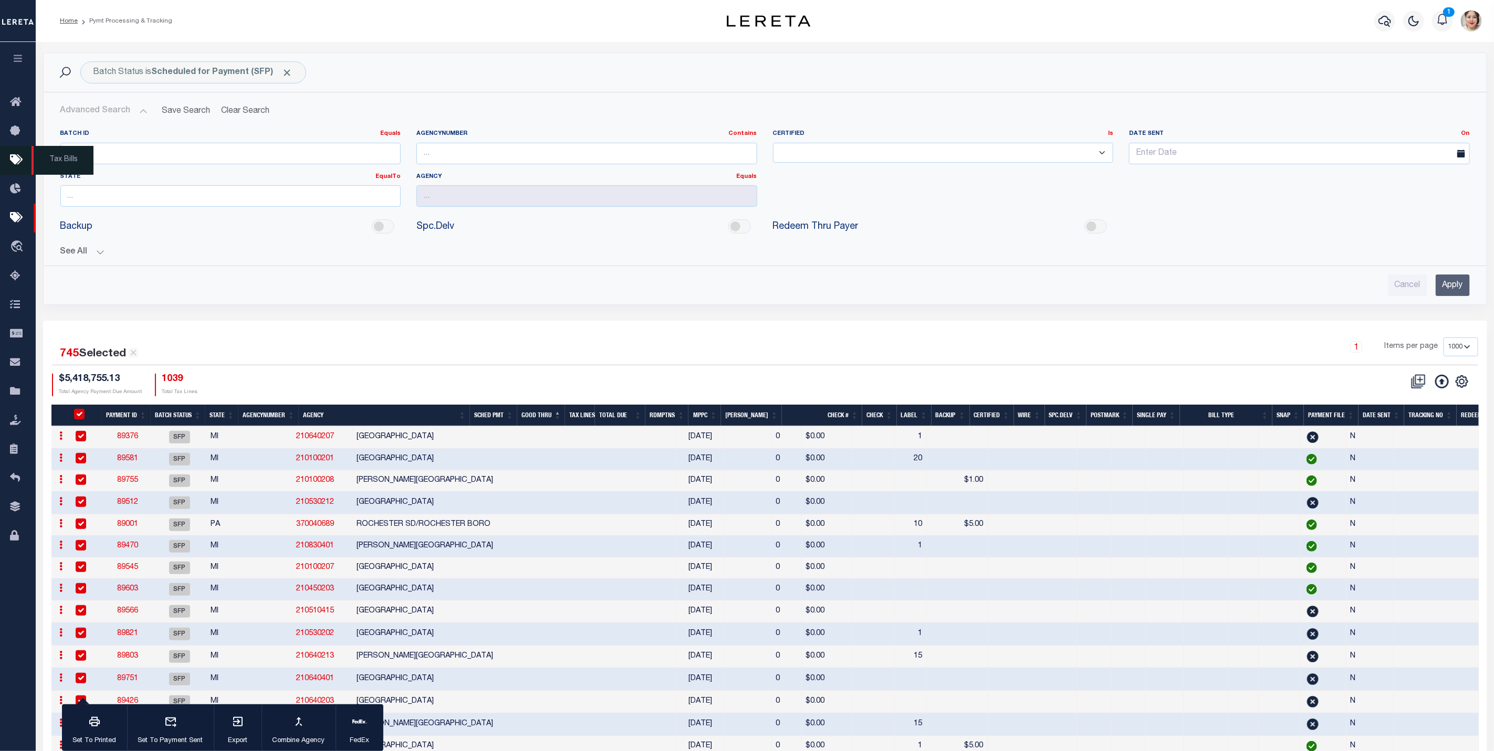
checkbox input "true"
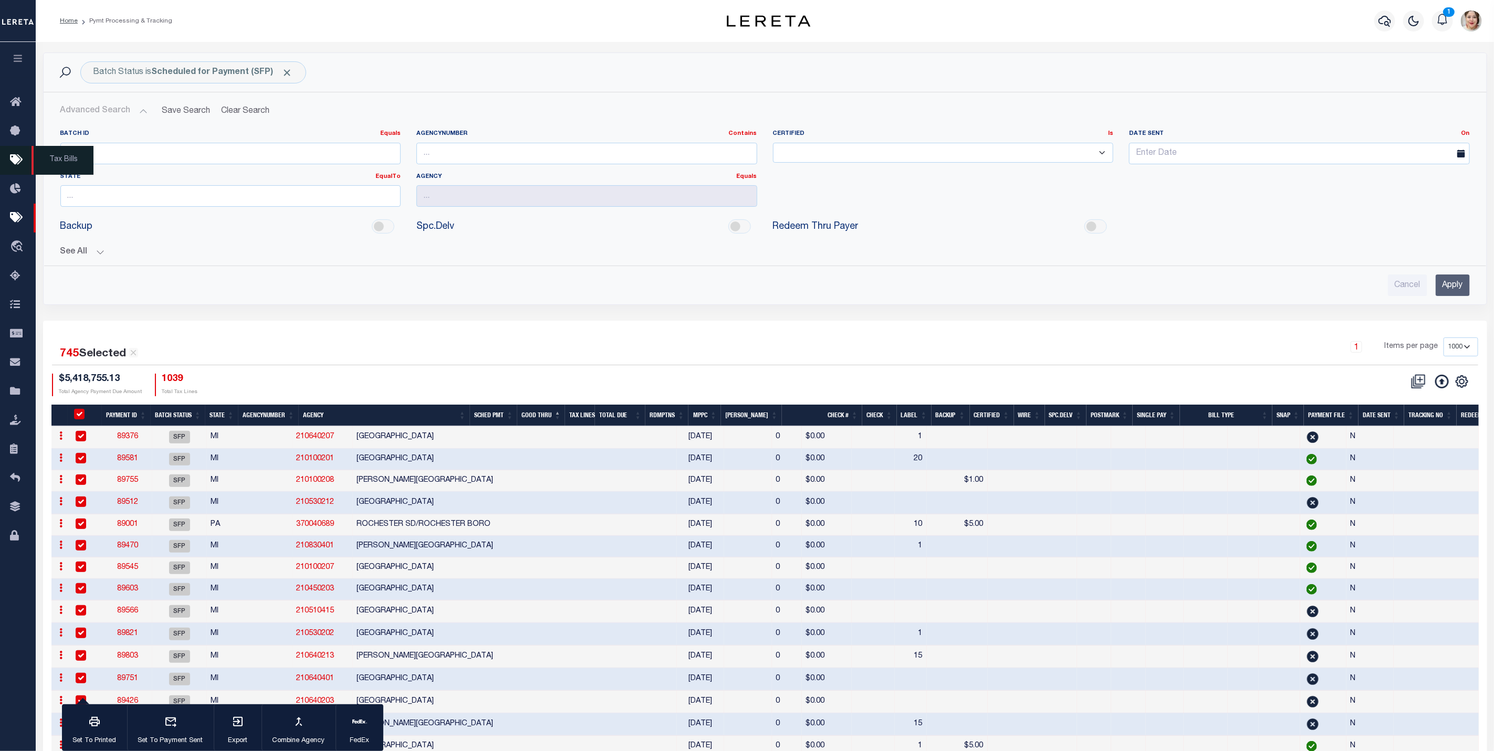
checkbox input "true"
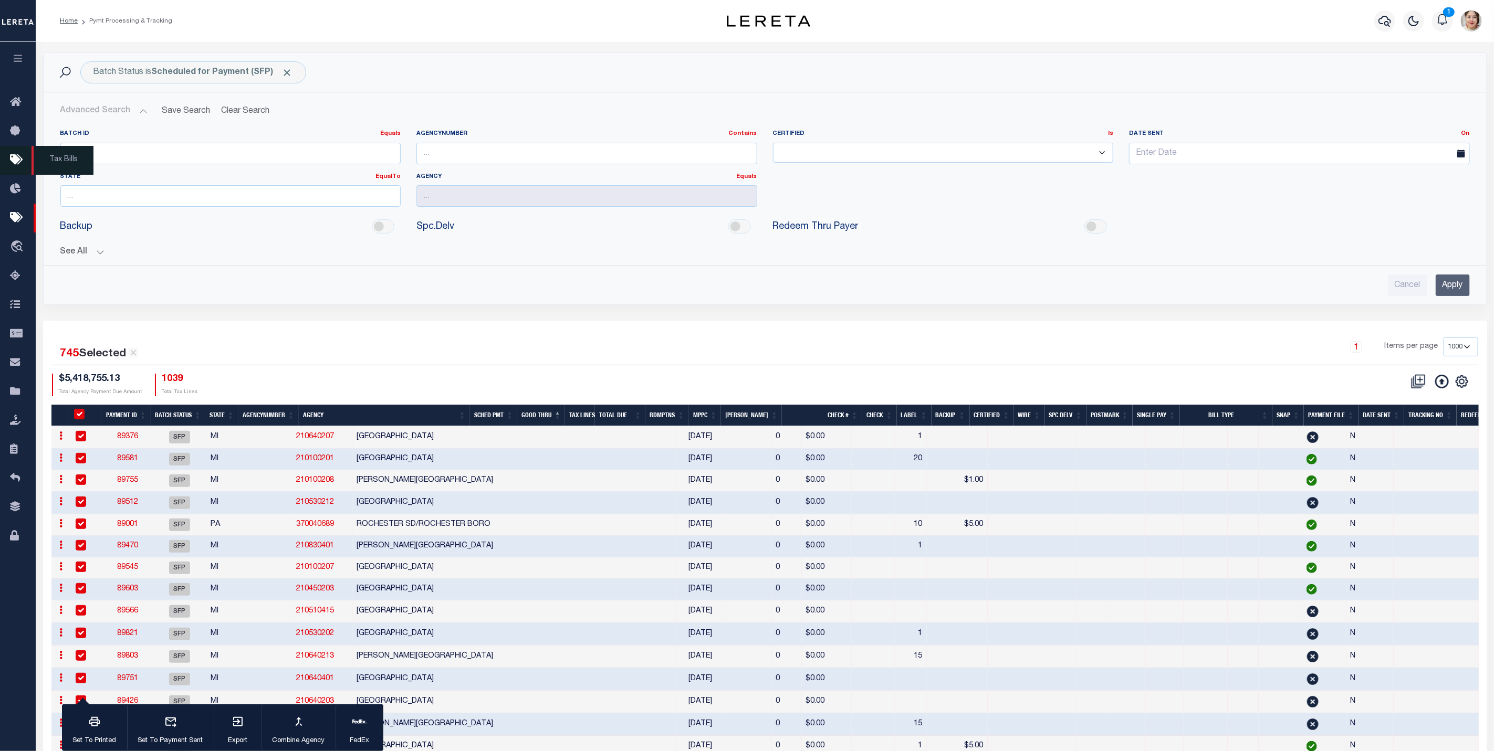
checkbox input "true"
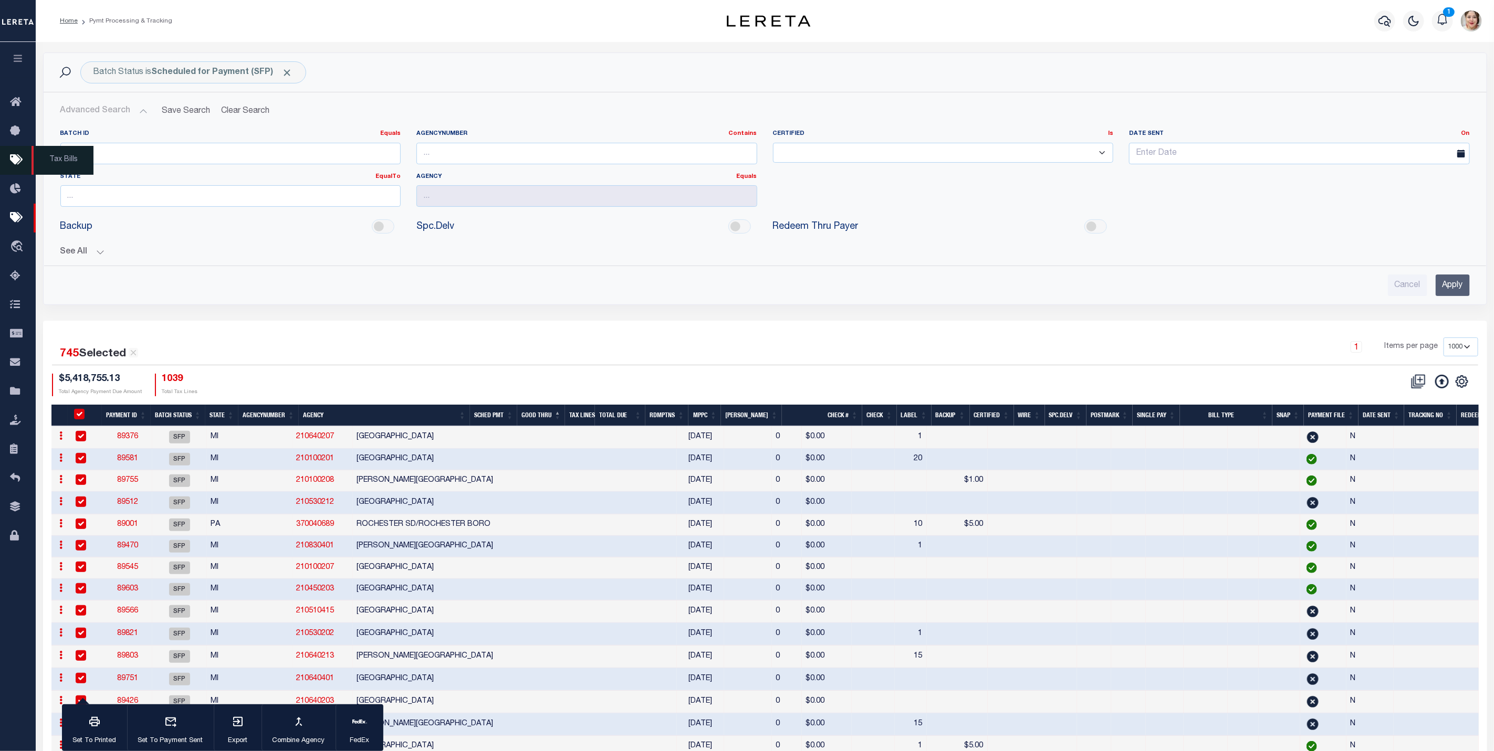
checkbox input "true"
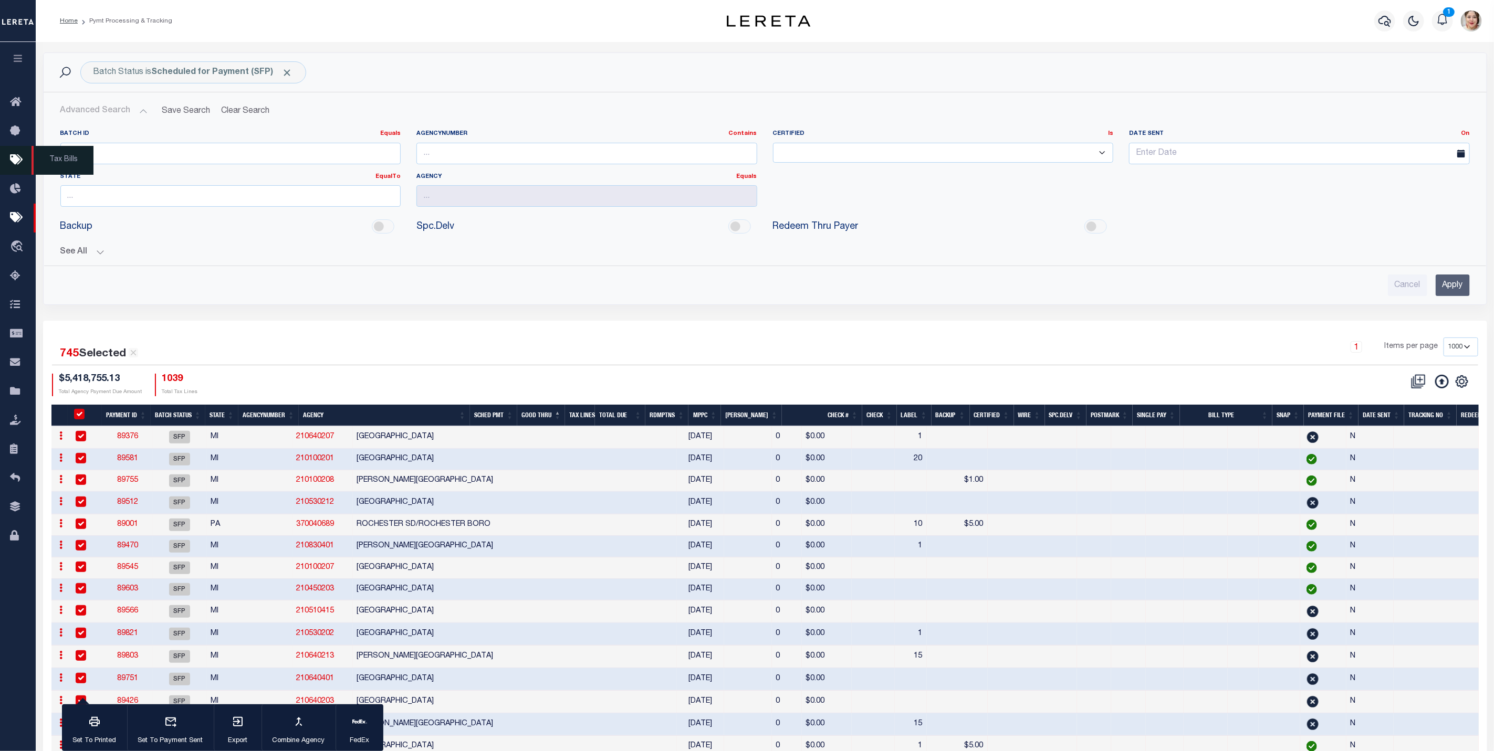
checkbox input "true"
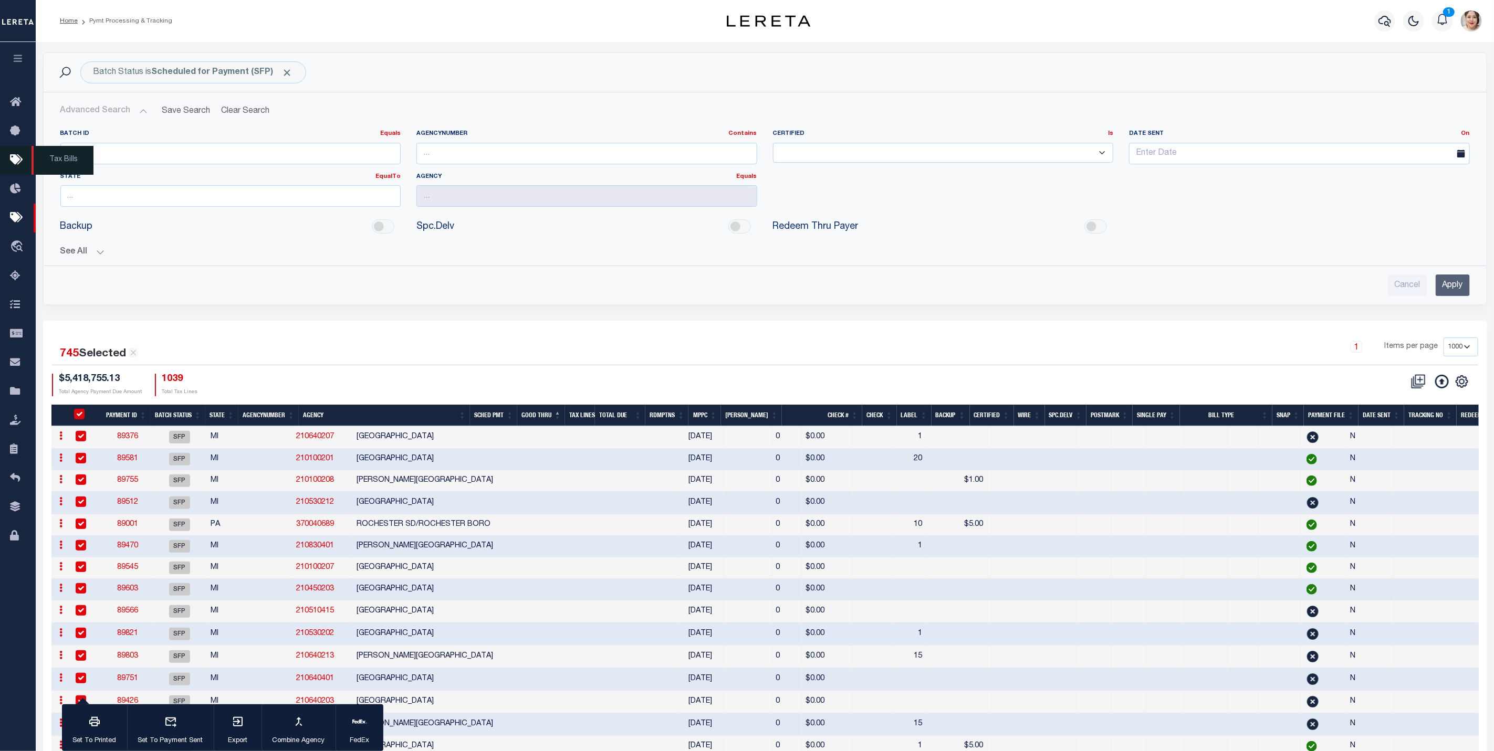
checkbox input "true"
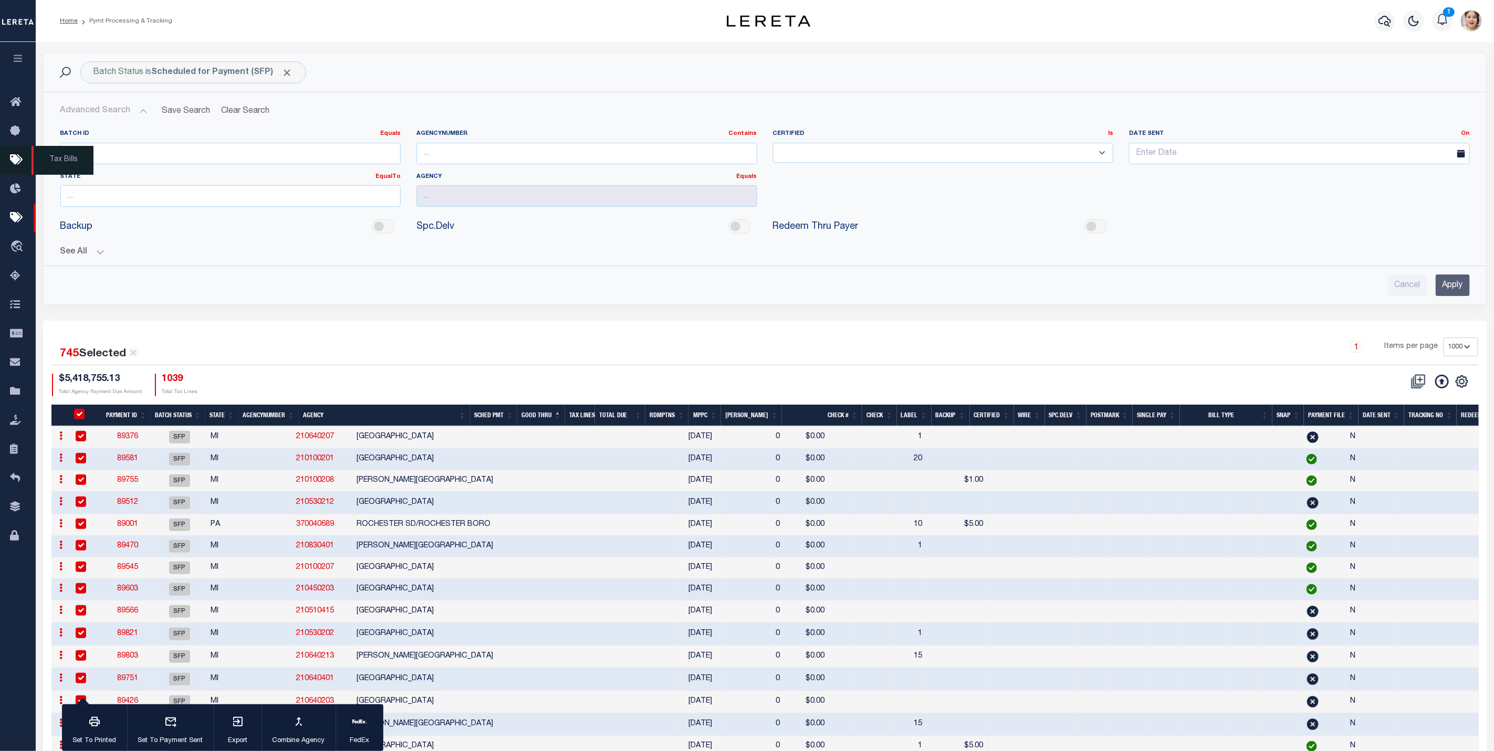
checkbox input "true"
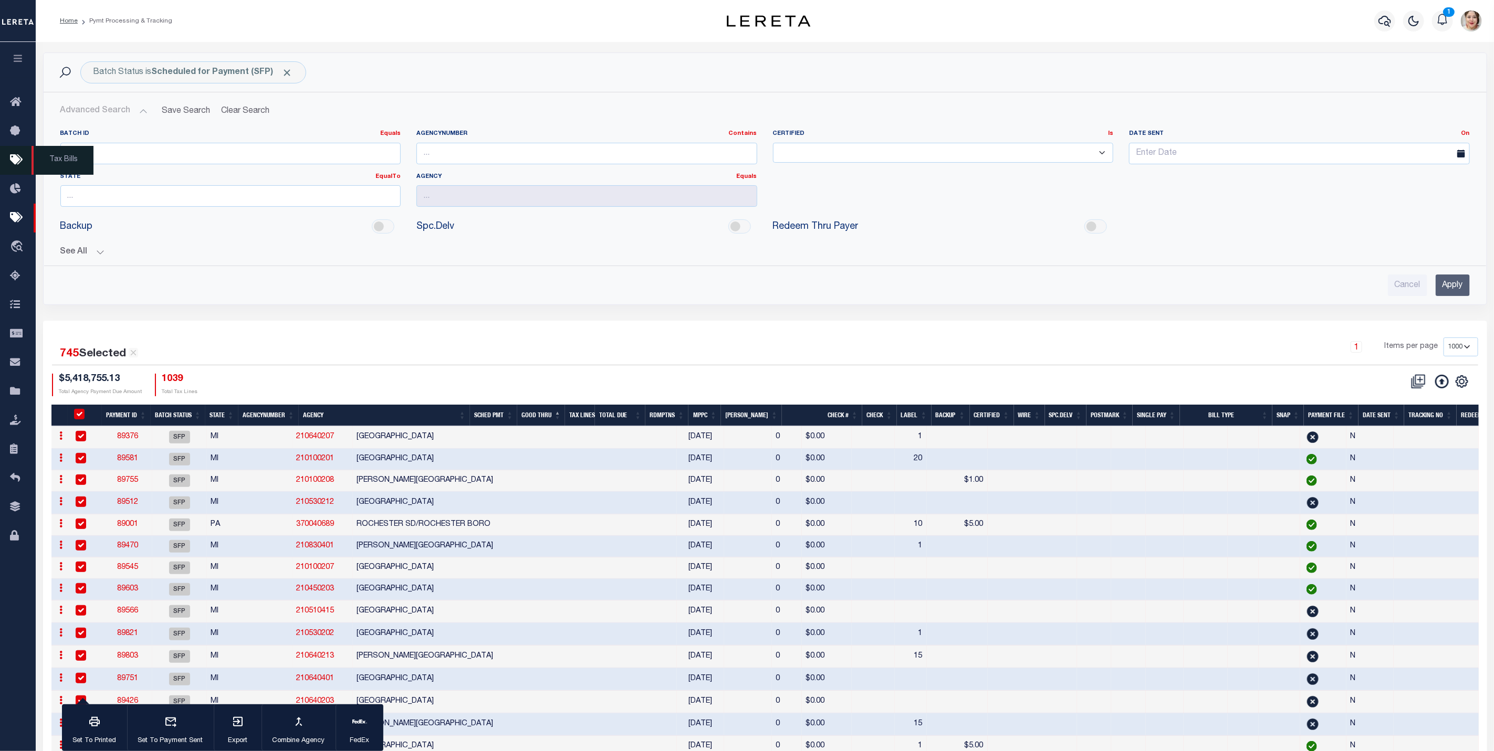
checkbox input "true"
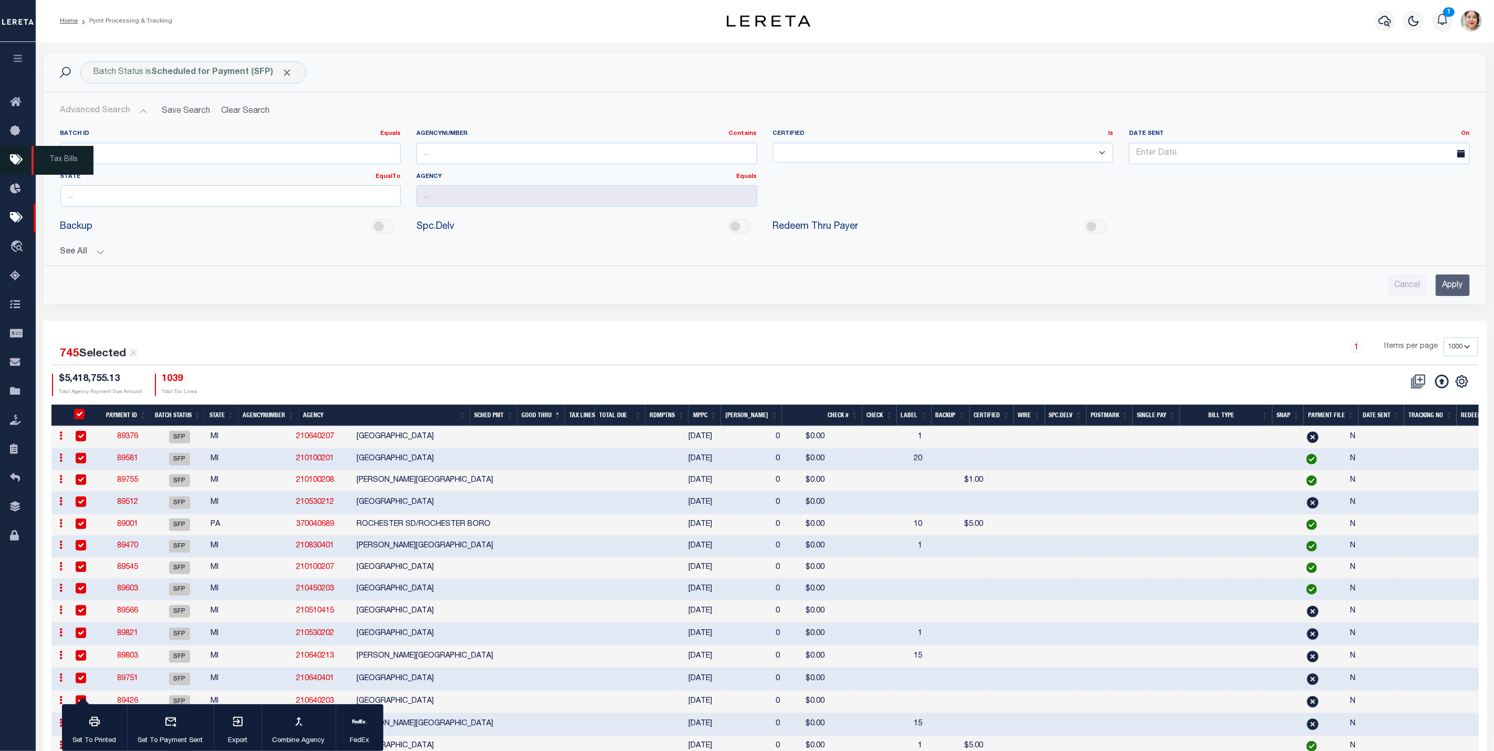
checkbox input "true"
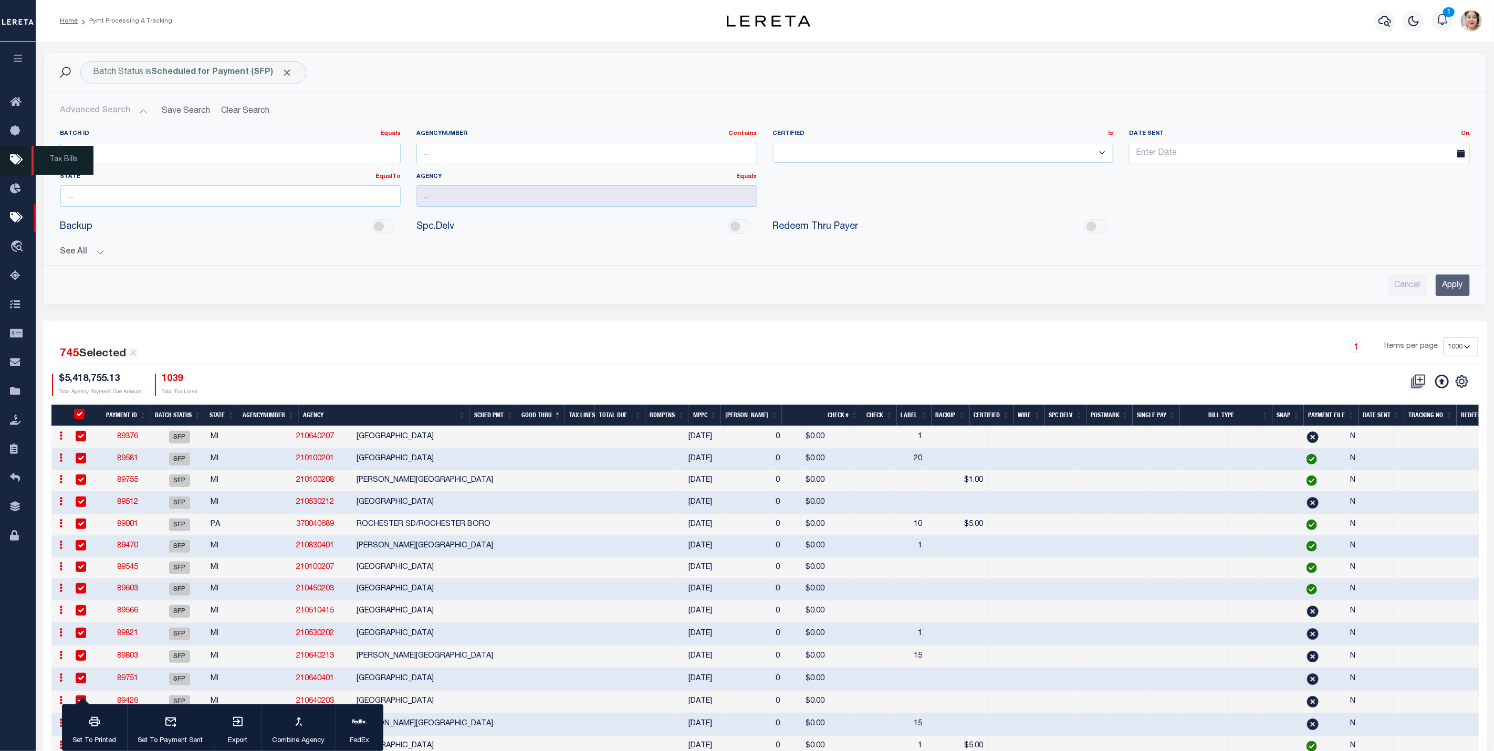
checkbox input "true"
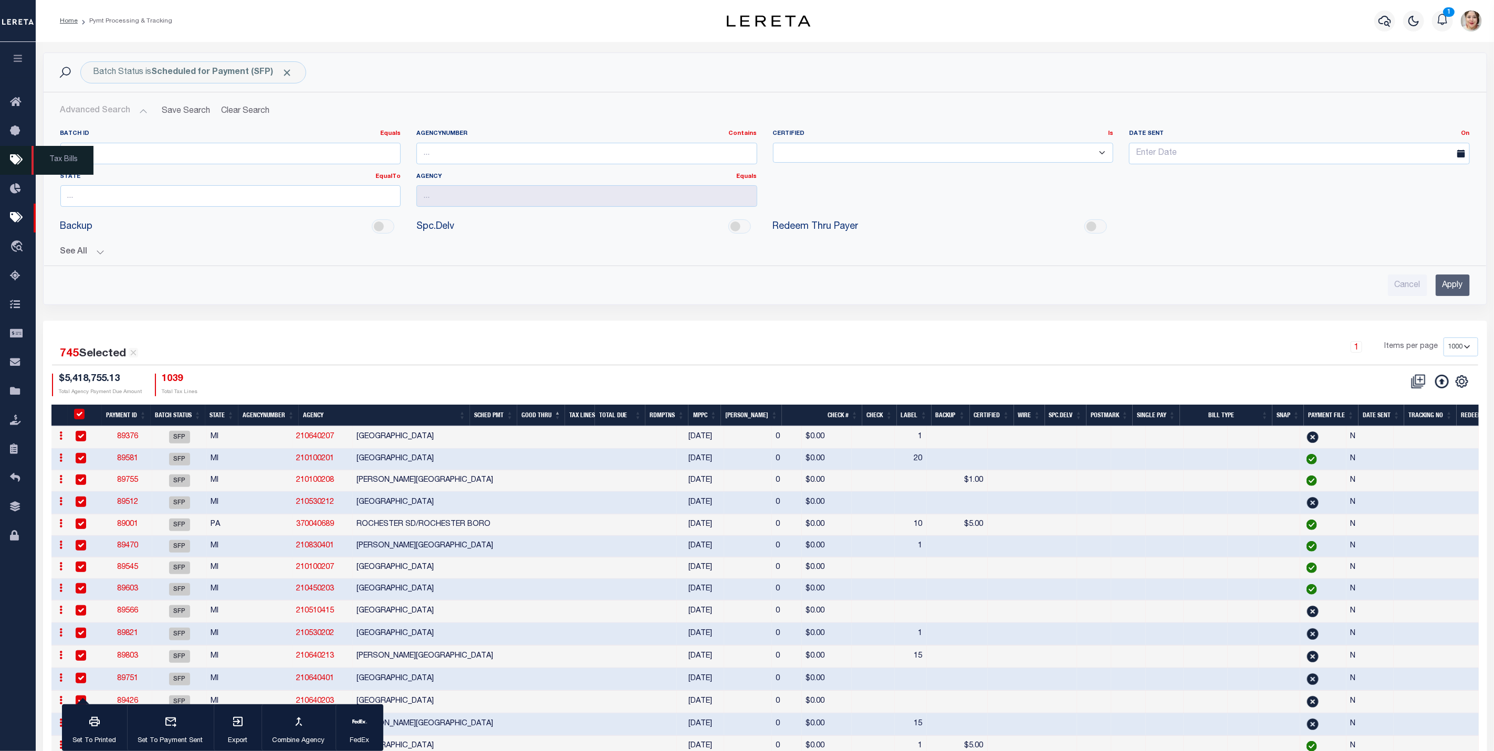
checkbox input "true"
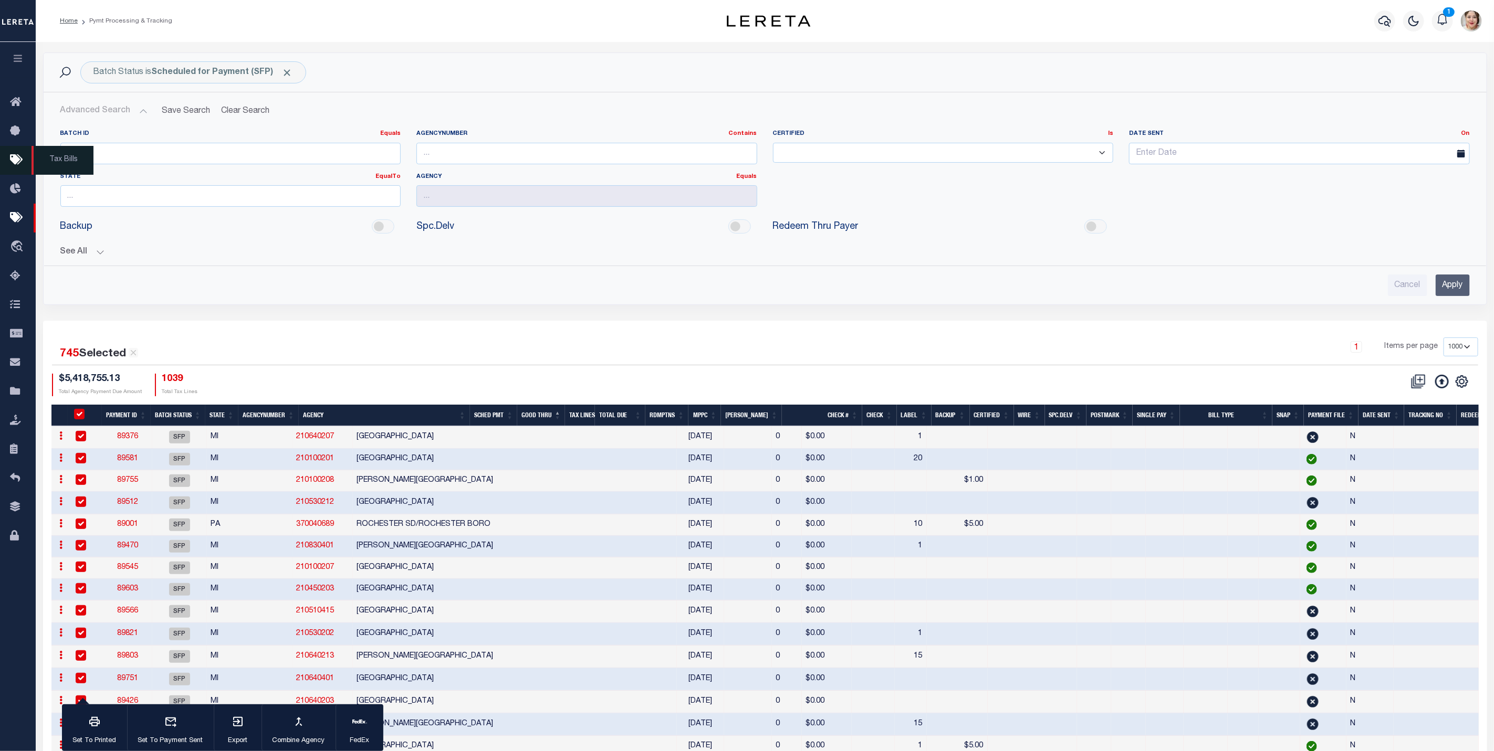
checkbox input "true"
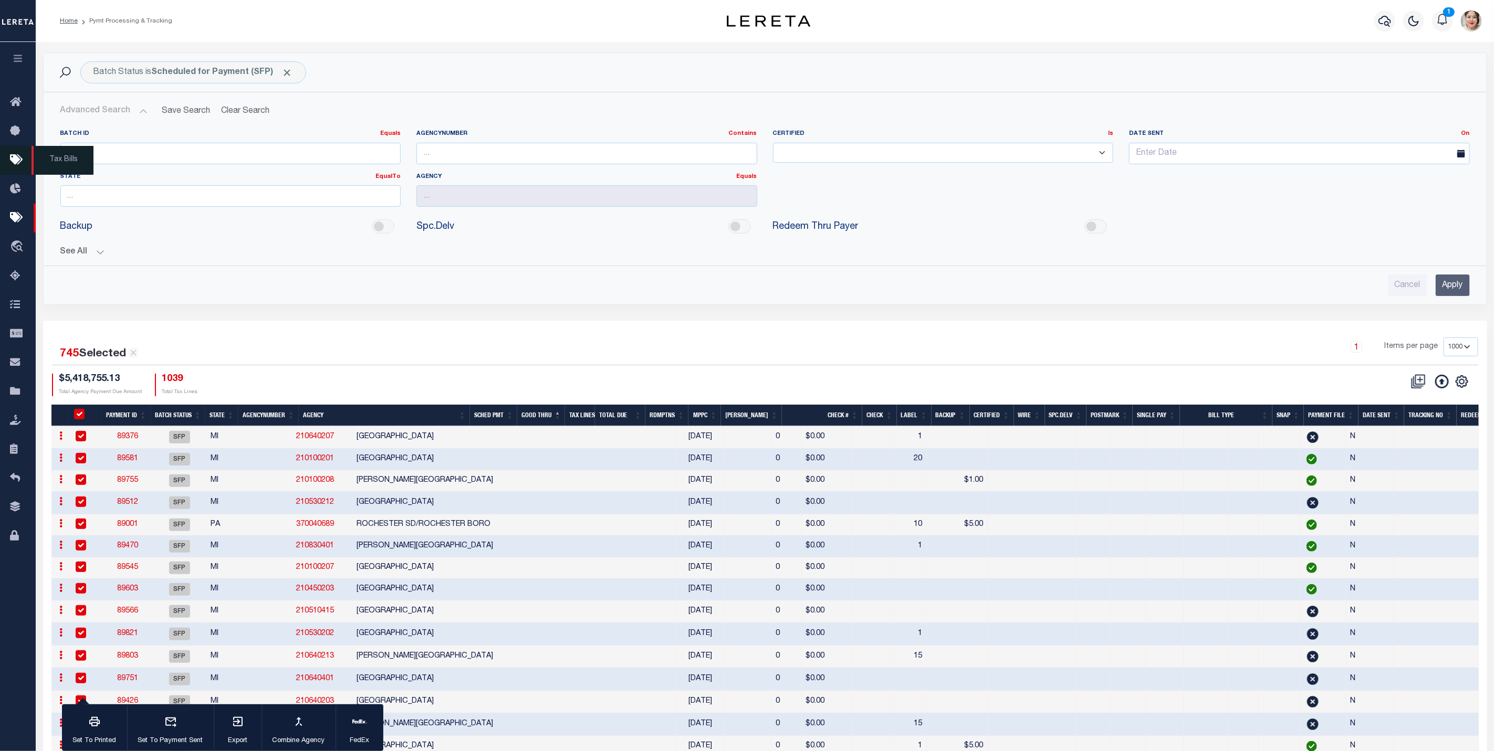
checkbox input "true"
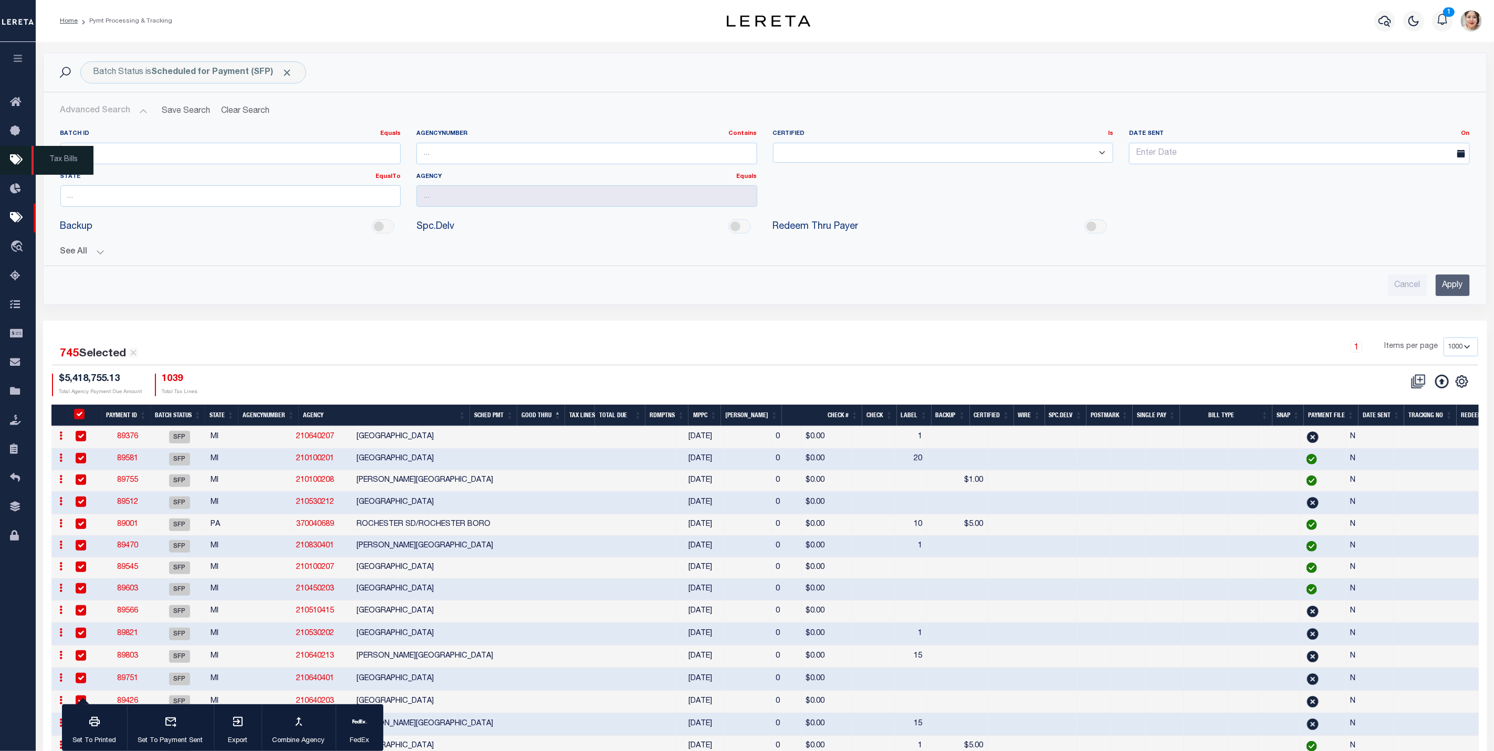
checkbox input "true"
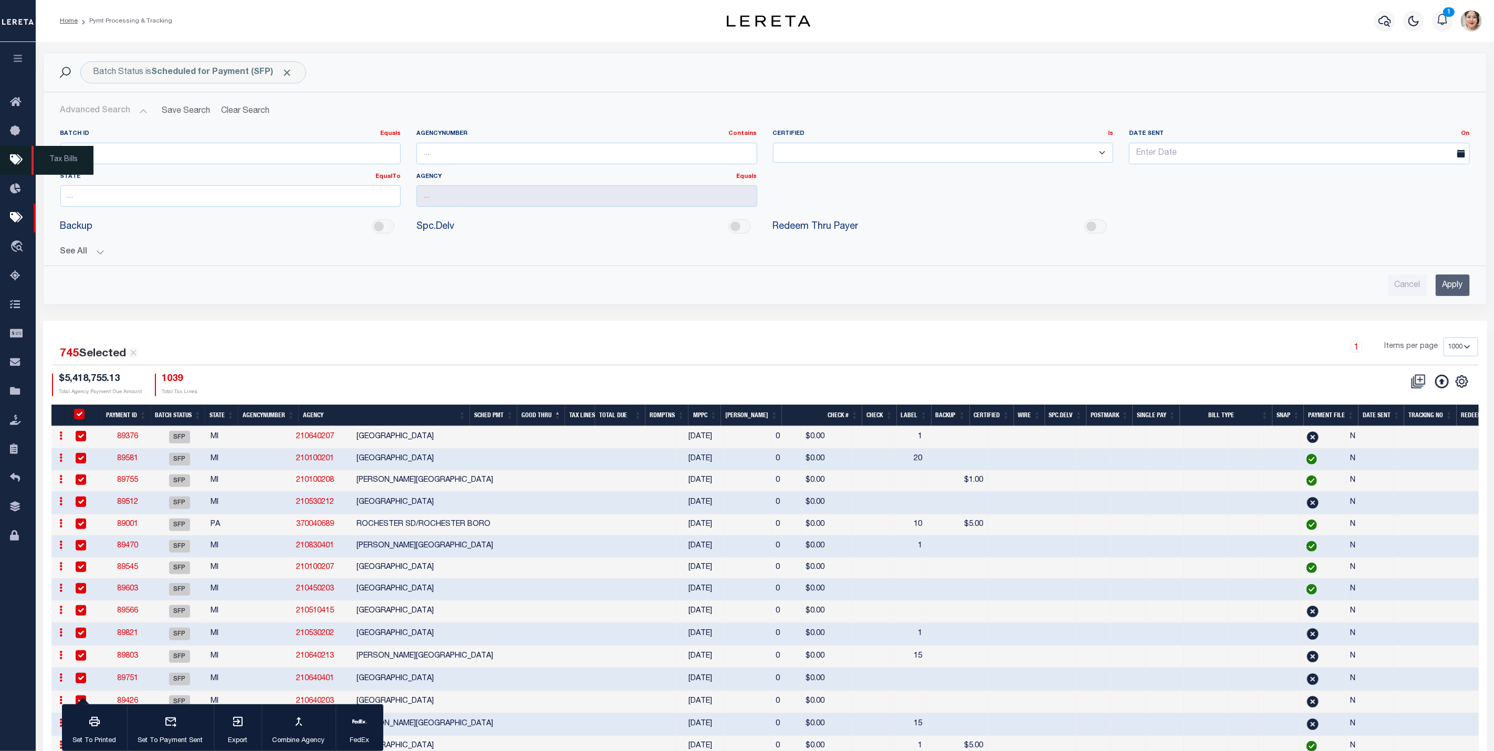
checkbox input "true"
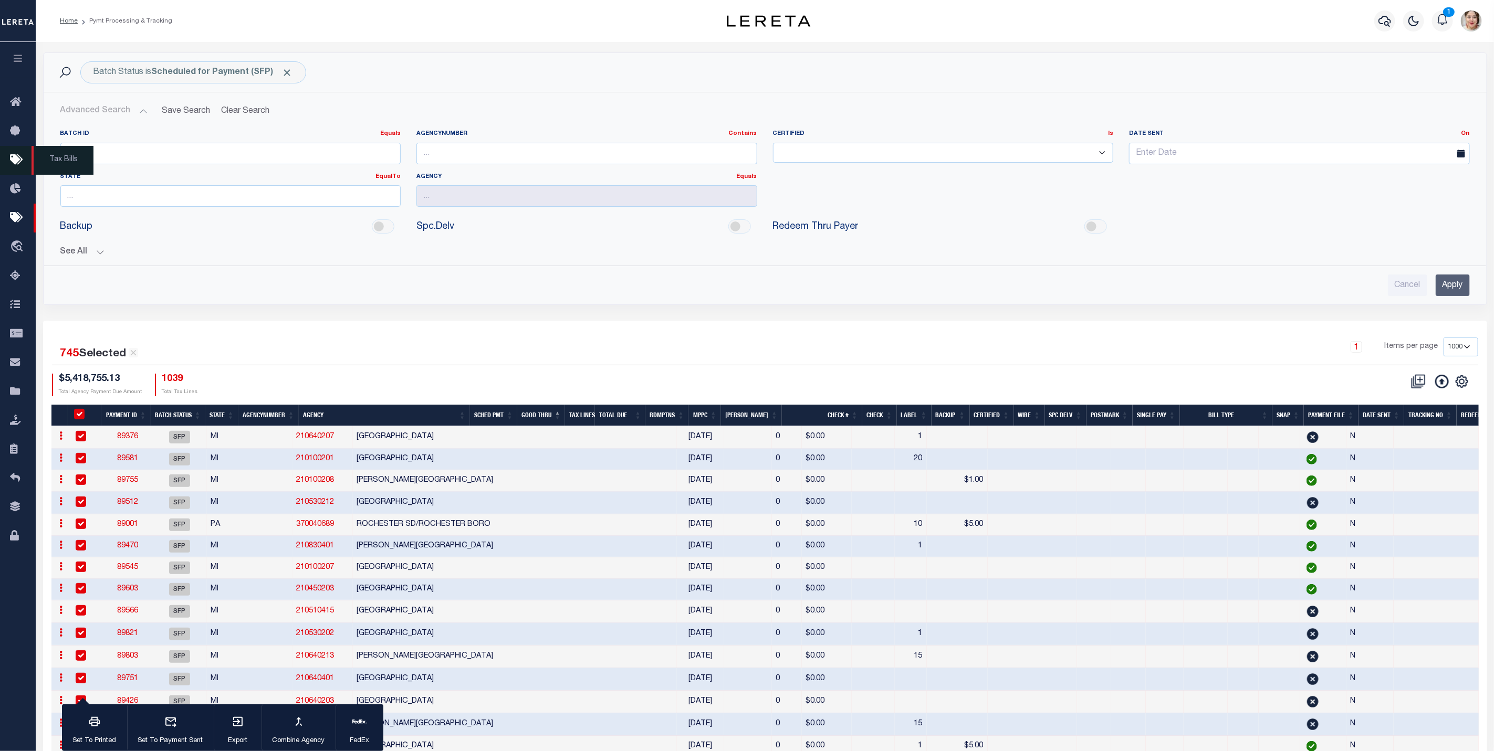
checkbox input "true"
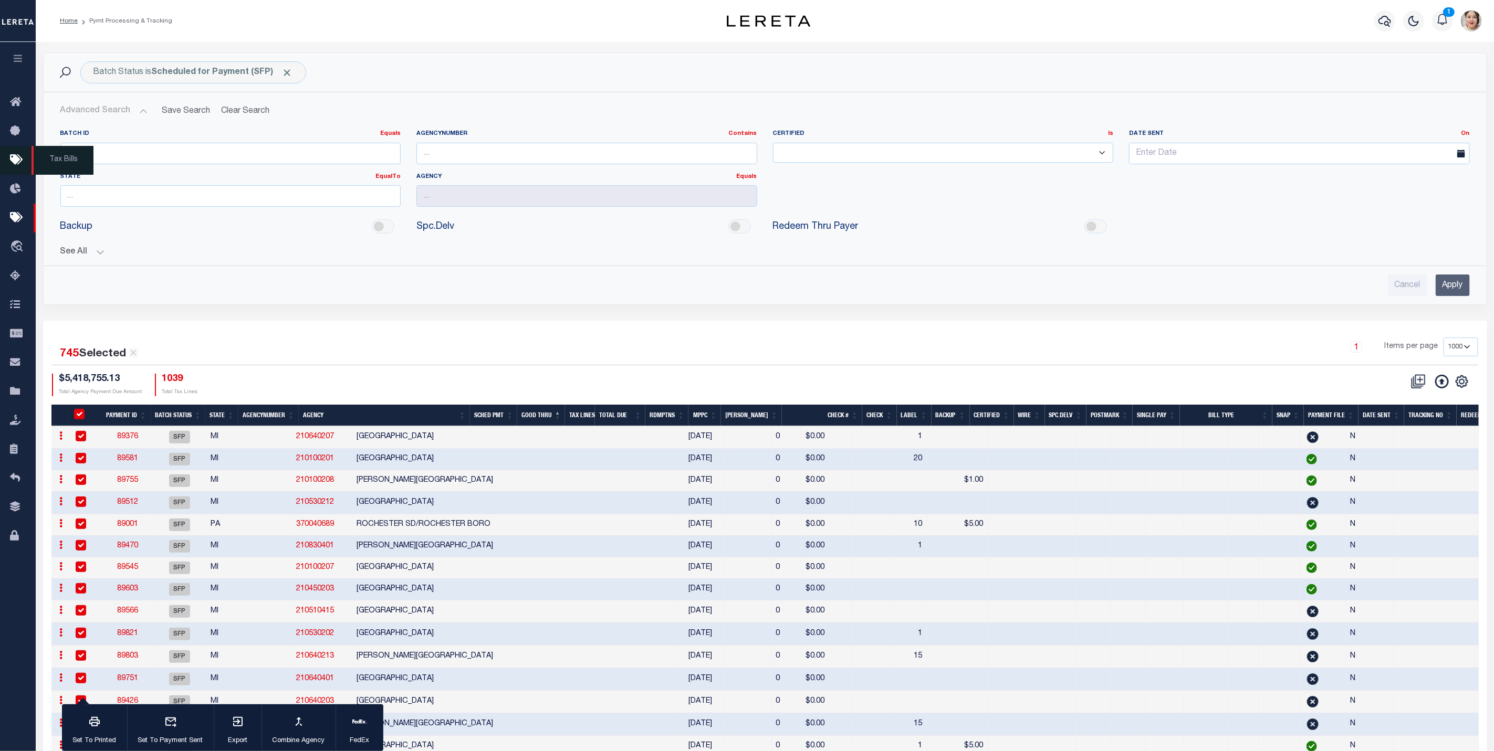
checkbox input "true"
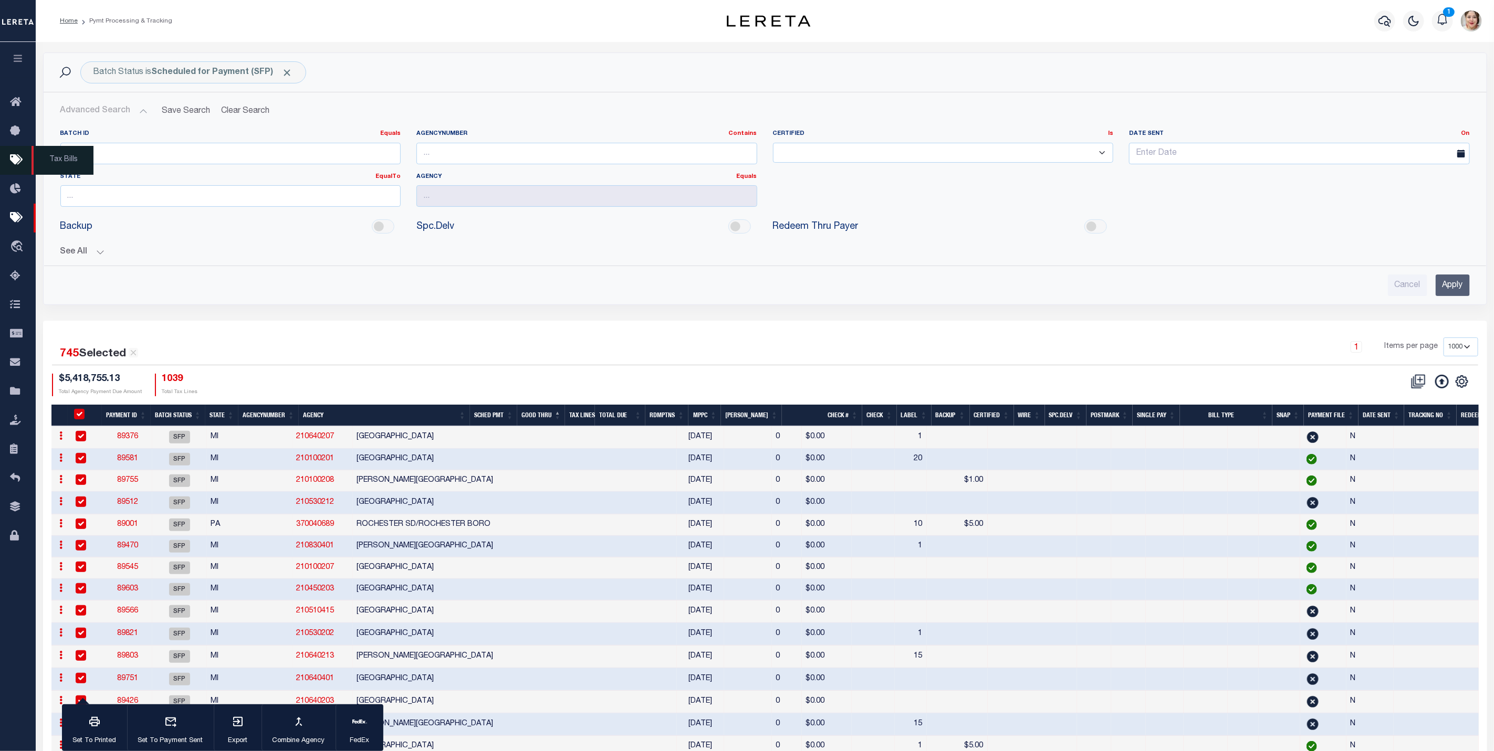
checkbox input "true"
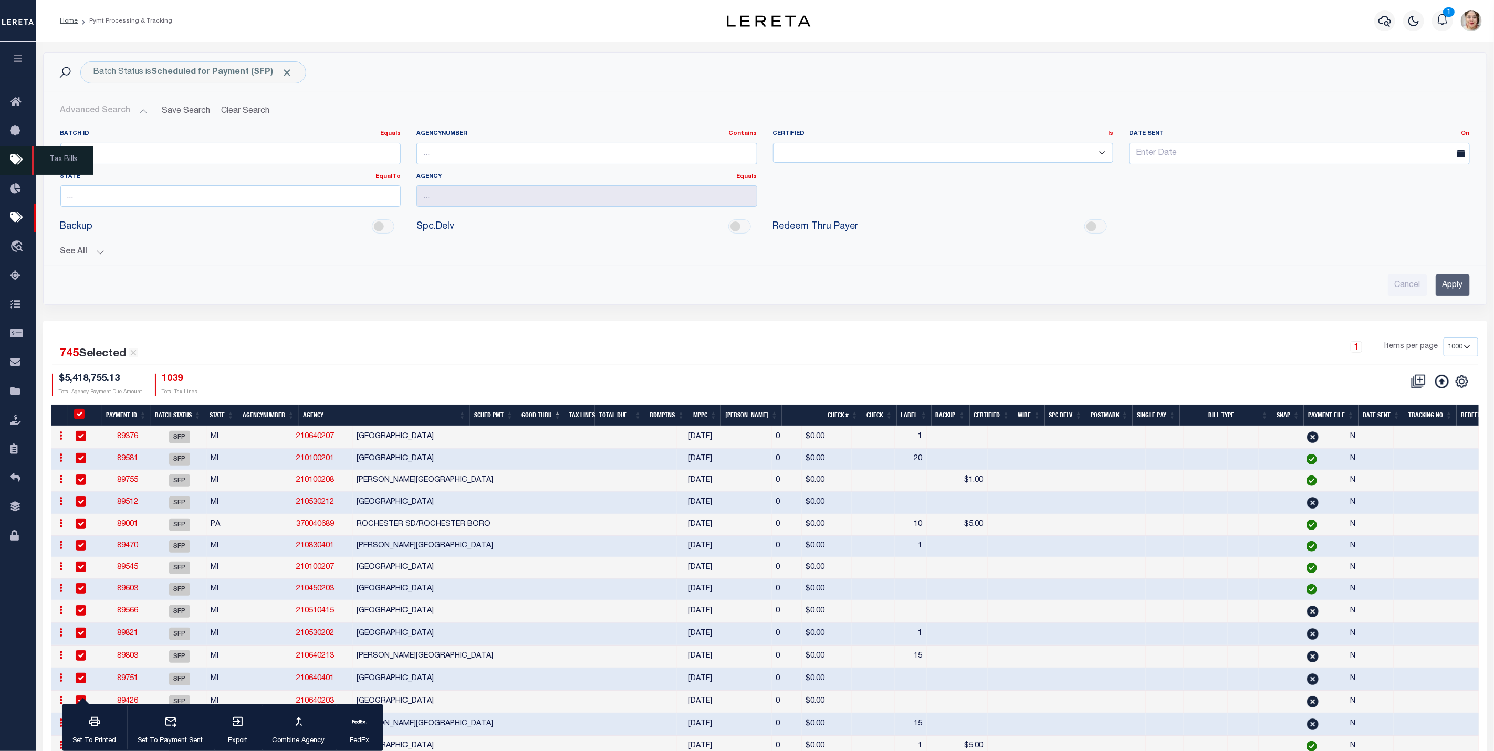
checkbox input "true"
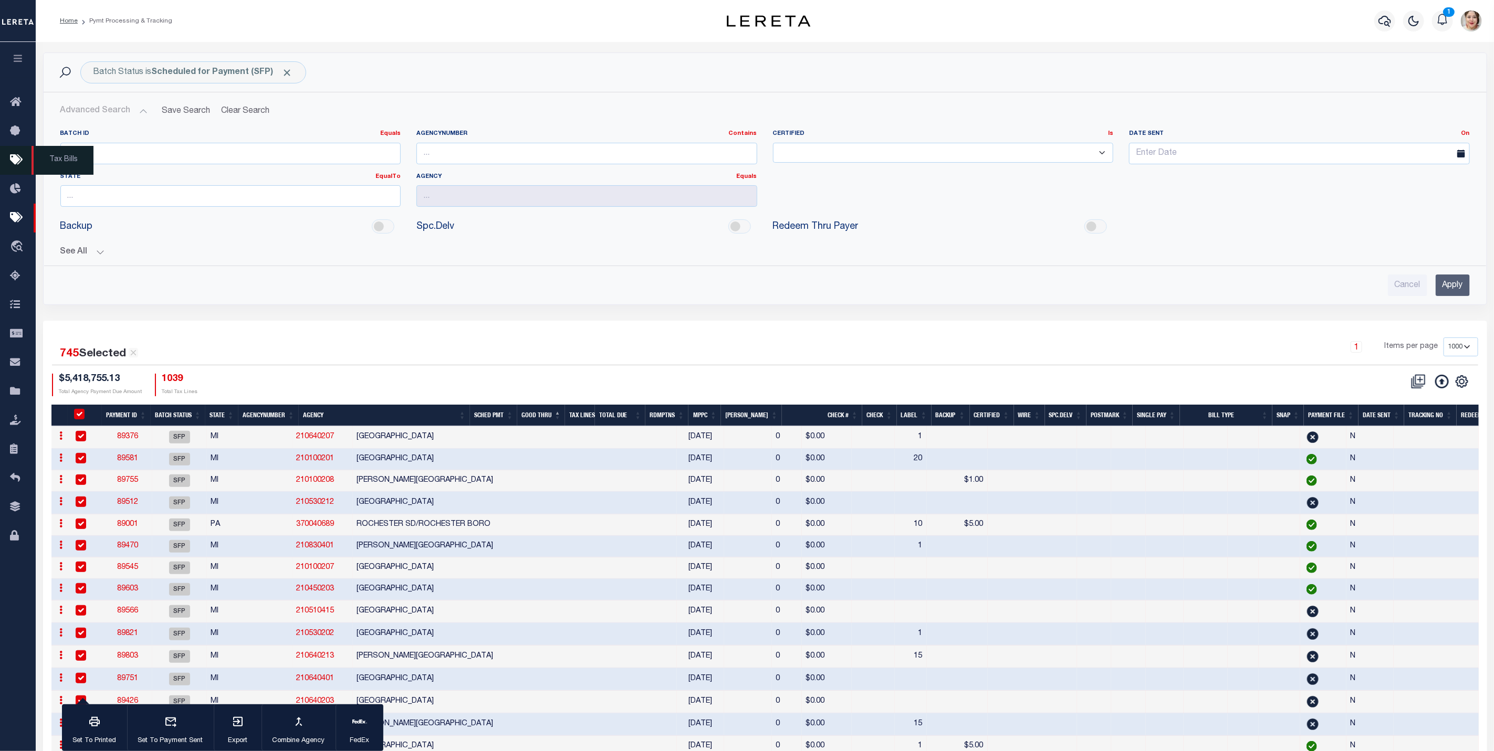
checkbox input "true"
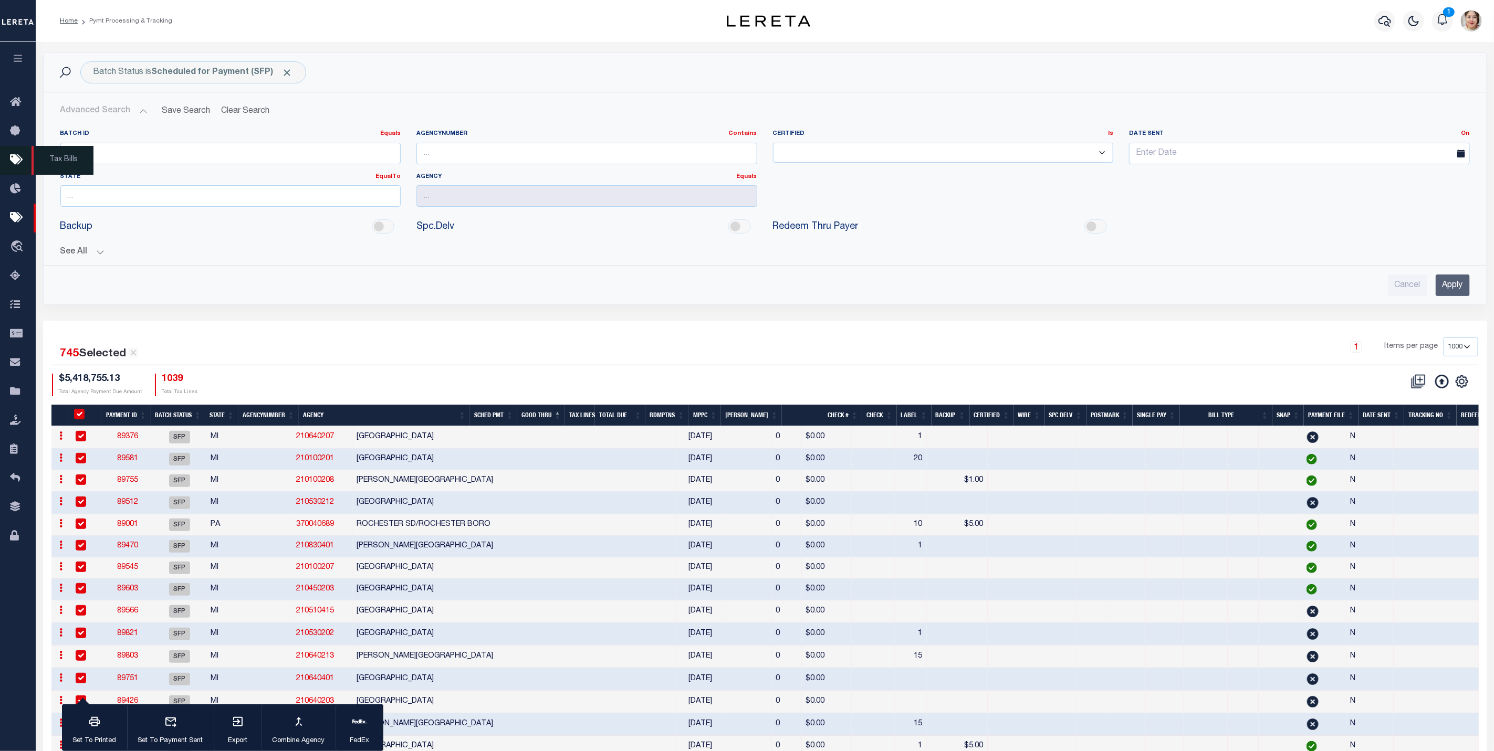
checkbox input "true"
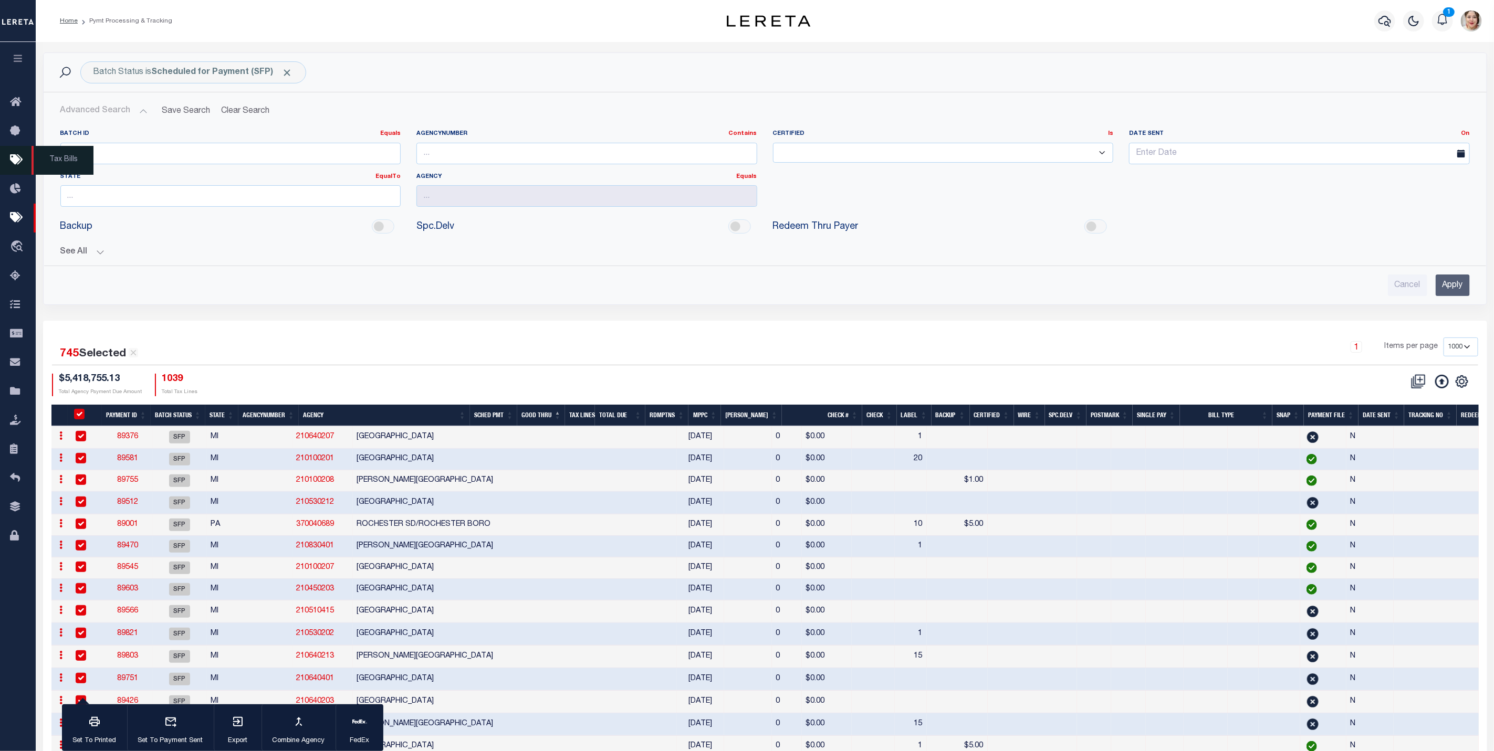
checkbox input "true"
click at [1459, 386] on icon "" at bounding box center [1462, 382] width 14 height 14
click at [1410, 422] on span "Export Selected" at bounding box center [1406, 418] width 57 height 7
